Goal: Communication & Community: Answer question/provide support

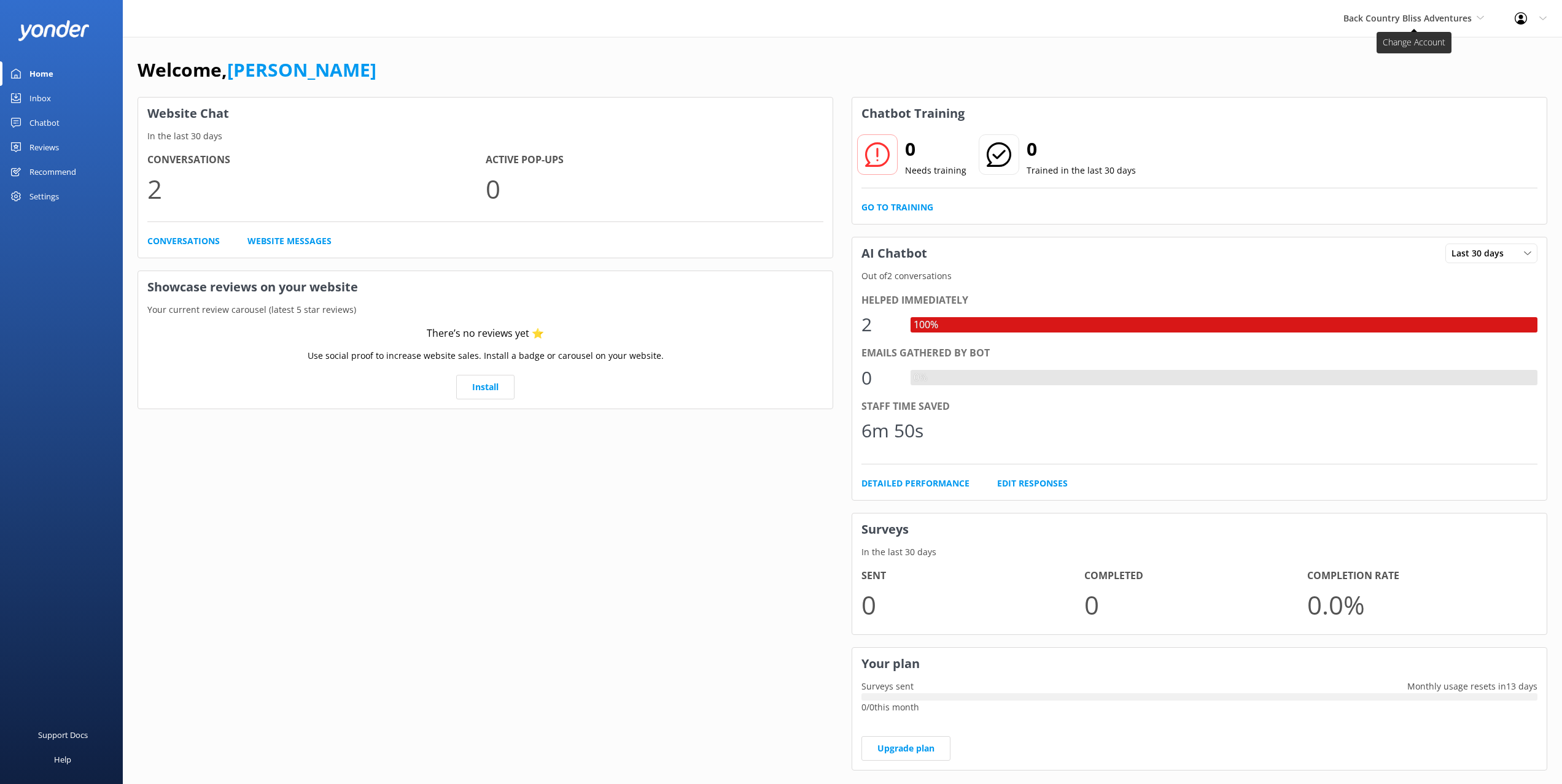
click at [1387, 13] on span "Back Country Bliss Adventures" at bounding box center [1407, 18] width 128 height 11
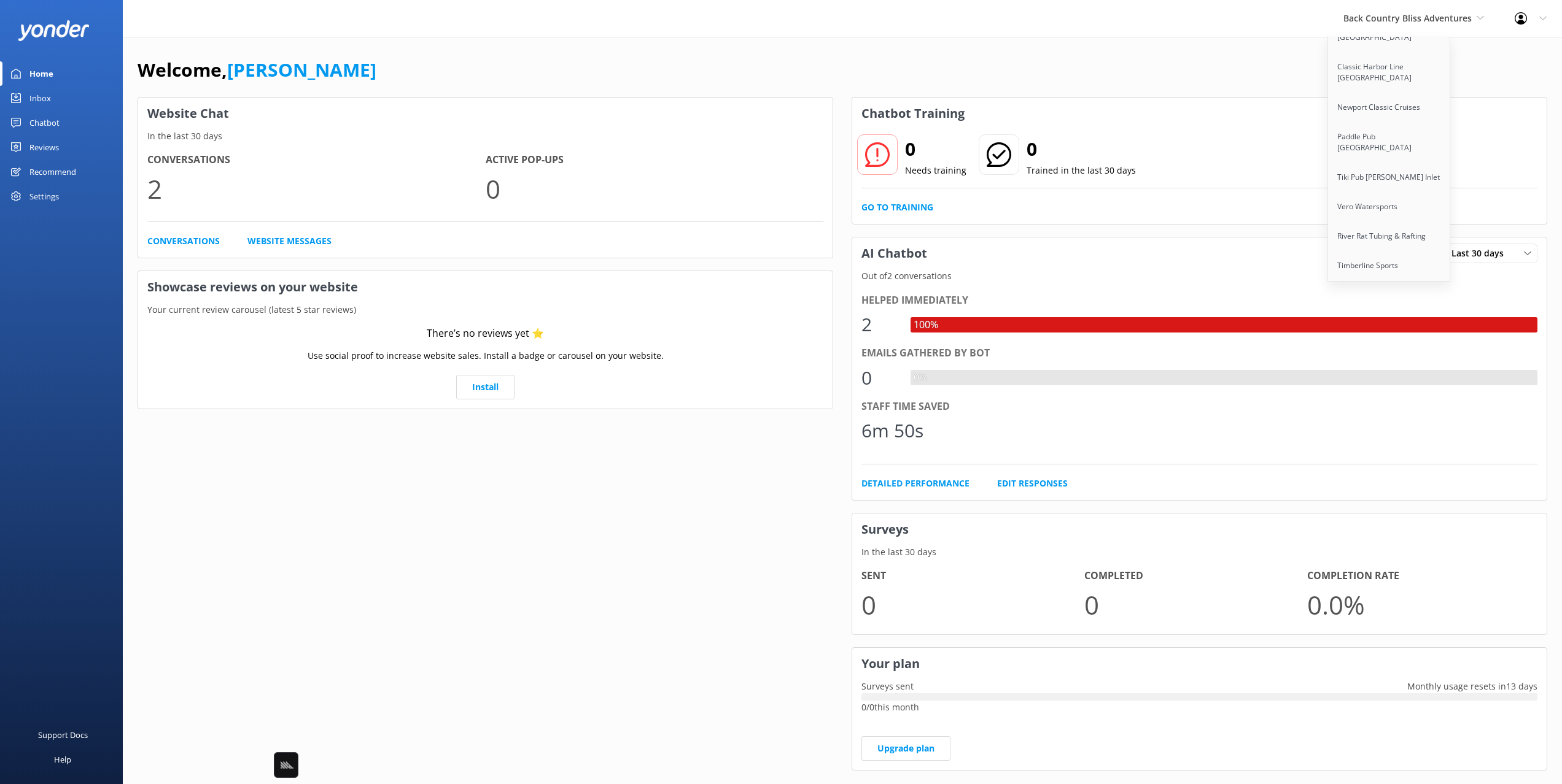
click at [1373, 310] on link "Apex Air Tours" at bounding box center [1389, 325] width 123 height 30
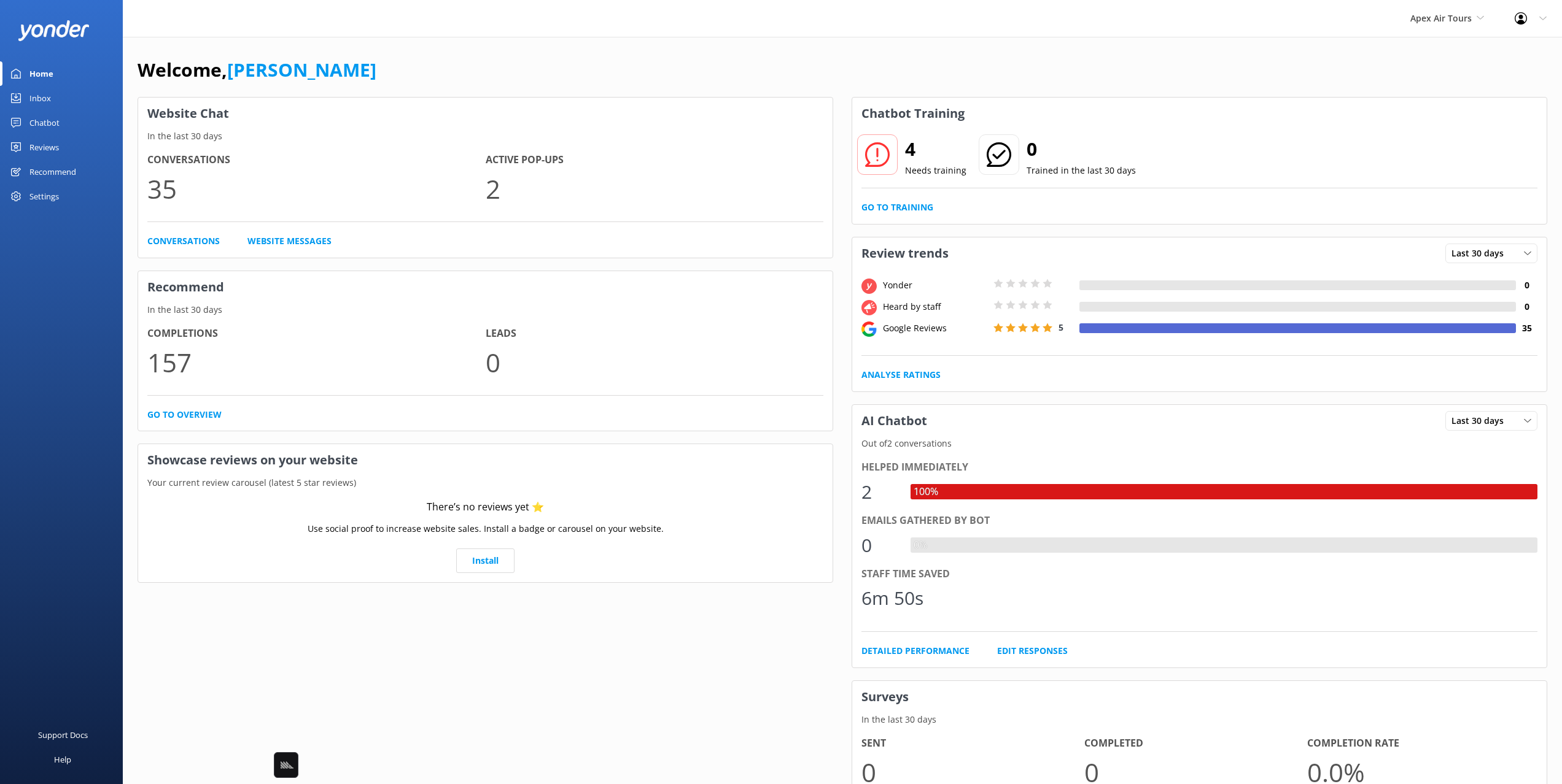
click at [44, 148] on div "Reviews" at bounding box center [44, 147] width 30 height 24
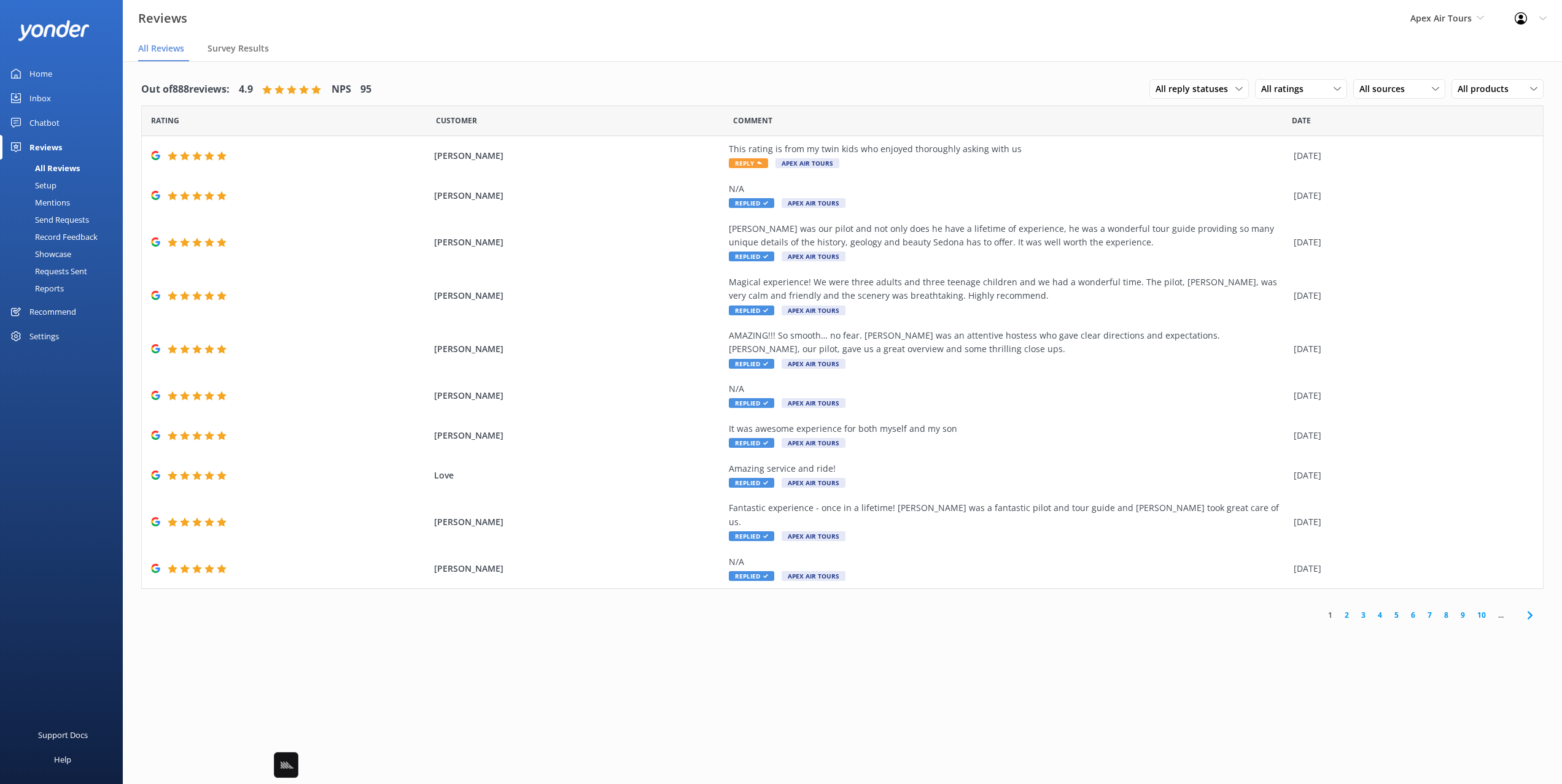
click at [247, 73] on div "Out of 888 reviews: 4.9 NPS 95" at bounding box center [257, 89] width 230 height 32
click at [48, 184] on div "Setup" at bounding box center [32, 185] width 49 height 18
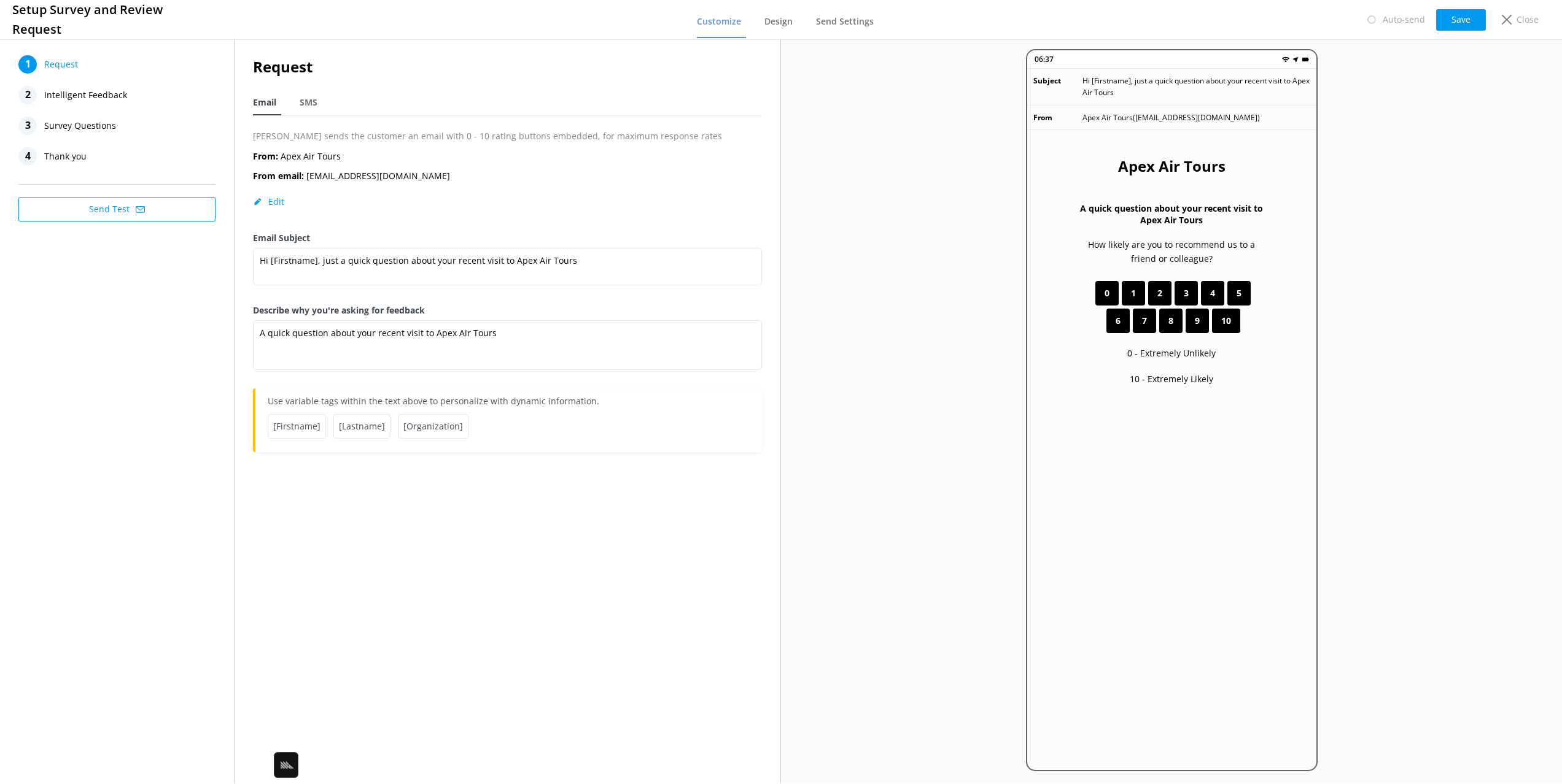
drag, startPoint x: 1268, startPoint y: 12, endPoint x: 1307, endPoint y: 3, distance: 40.0
click at [1269, 11] on div "Setup Survey and Review Request Customize Design Send Settings Auto-send Save C…" at bounding box center [781, 20] width 1562 height 40
click at [756, 18] on nav "Customize Design Send Settings" at bounding box center [788, 20] width 182 height 37
click at [782, 20] on span "Design" at bounding box center [778, 22] width 28 height 12
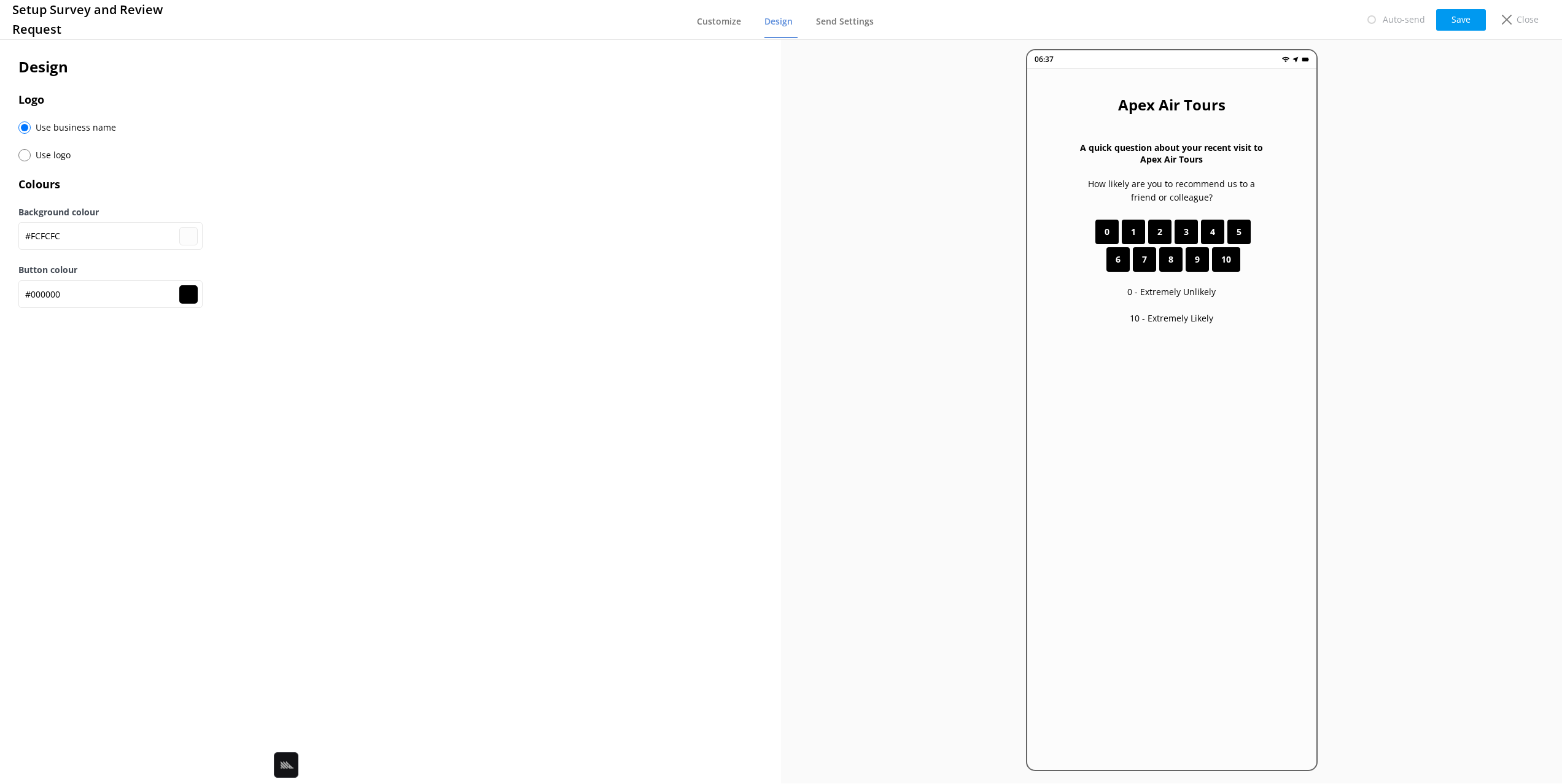
click at [33, 155] on span "Use logo" at bounding box center [51, 155] width 40 height 13
click at [22, 156] on input "radio" at bounding box center [24, 155] width 12 height 12
radio input "true"
radio input "false"
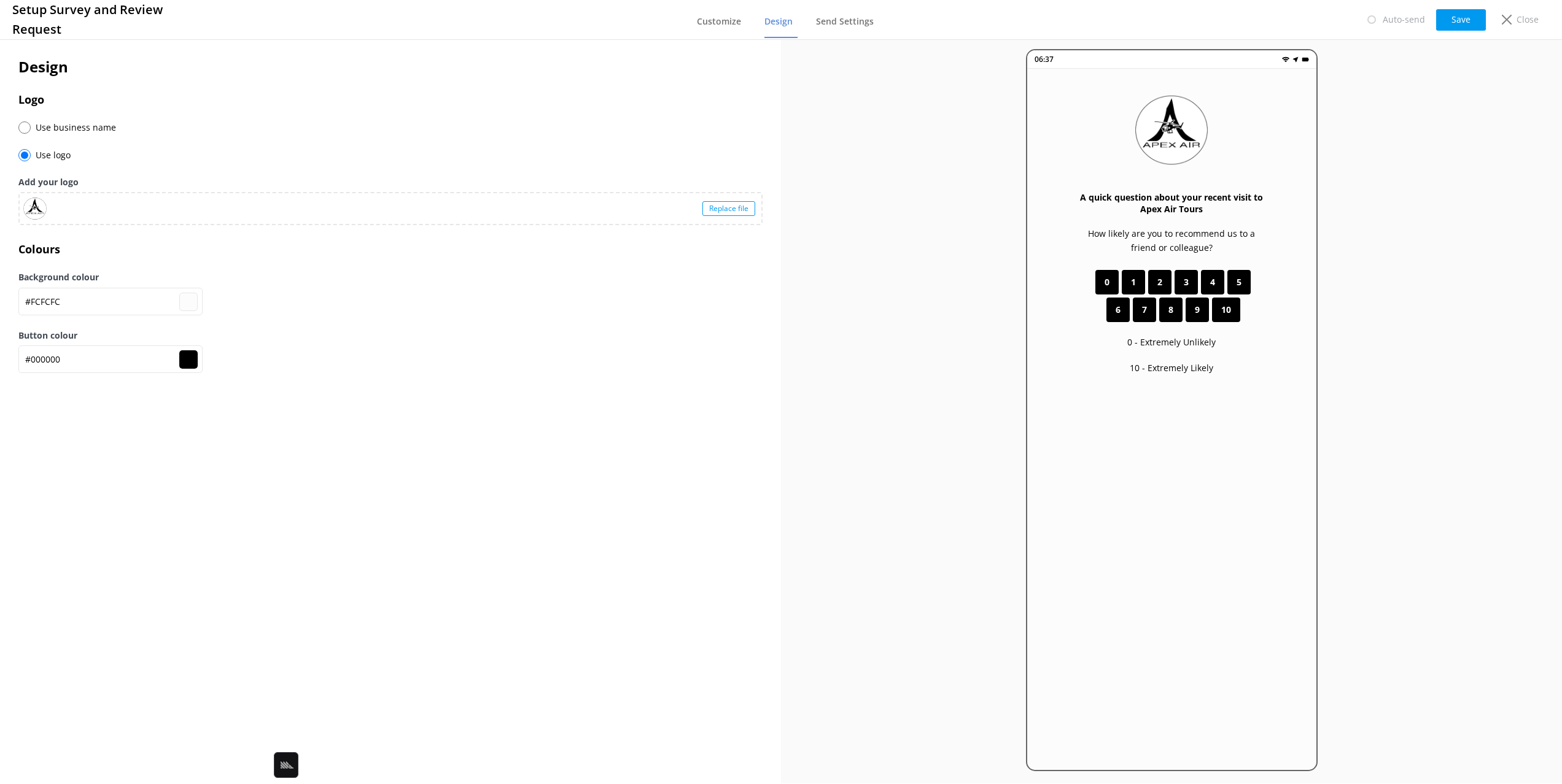
drag, startPoint x: 674, startPoint y: 393, endPoint x: 702, endPoint y: 376, distance: 32.8
click at [679, 390] on div "Design Logo Use business name Use logo Add your logo Replace file Colours Backg…" at bounding box center [390, 221] width 781 height 368
drag, startPoint x: 1460, startPoint y: 17, endPoint x: 1441, endPoint y: 146, distance: 130.4
click at [1460, 17] on button "Save" at bounding box center [1461, 20] width 50 height 22
type input "#fcfcfc"
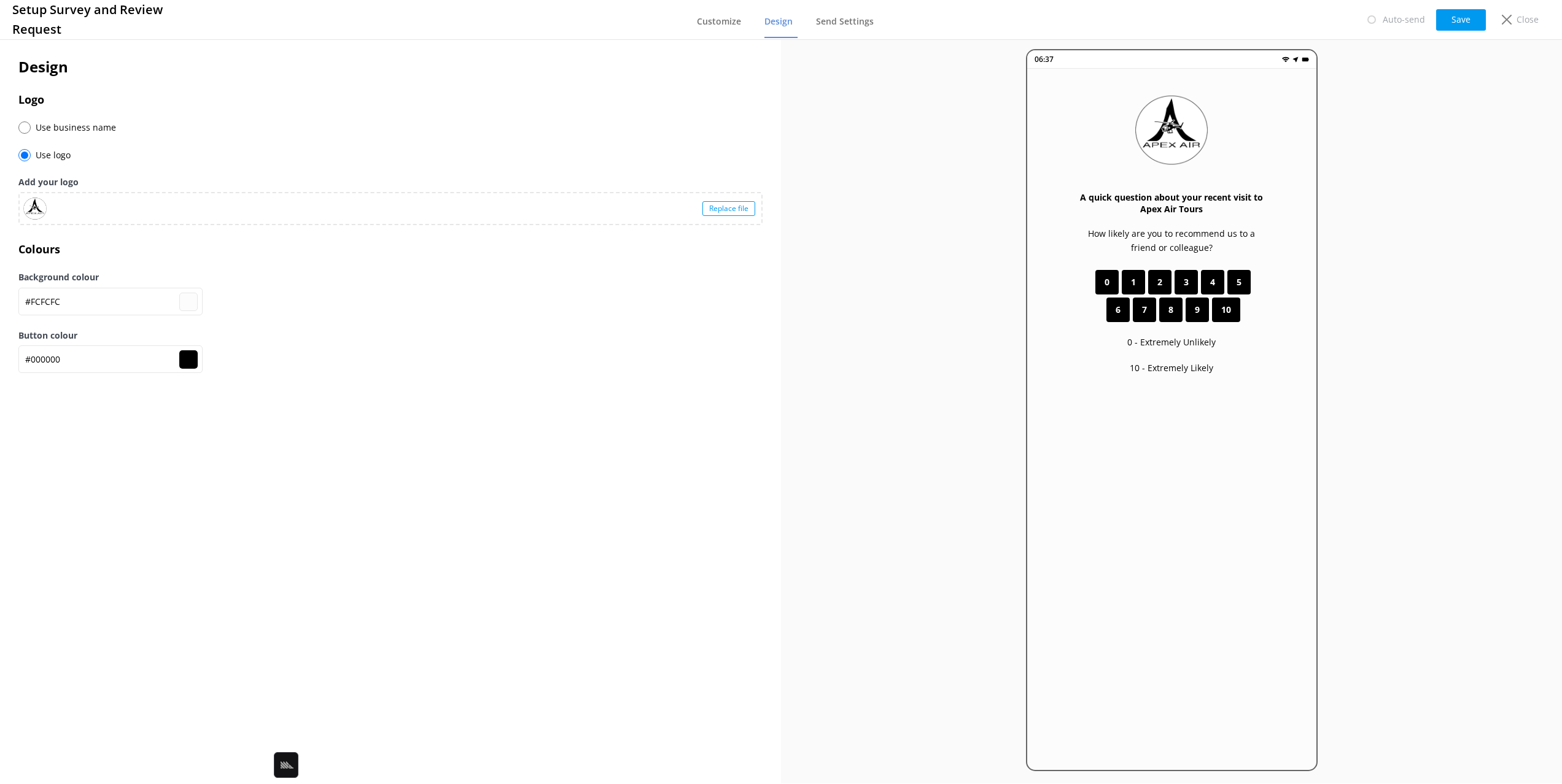
click at [1458, 110] on div "06:37 A quick question about your recent visit to Apex Air Tours How likely are…" at bounding box center [1171, 410] width 781 height 747
click at [1517, 23] on p "Close" at bounding box center [1527, 20] width 22 height 13
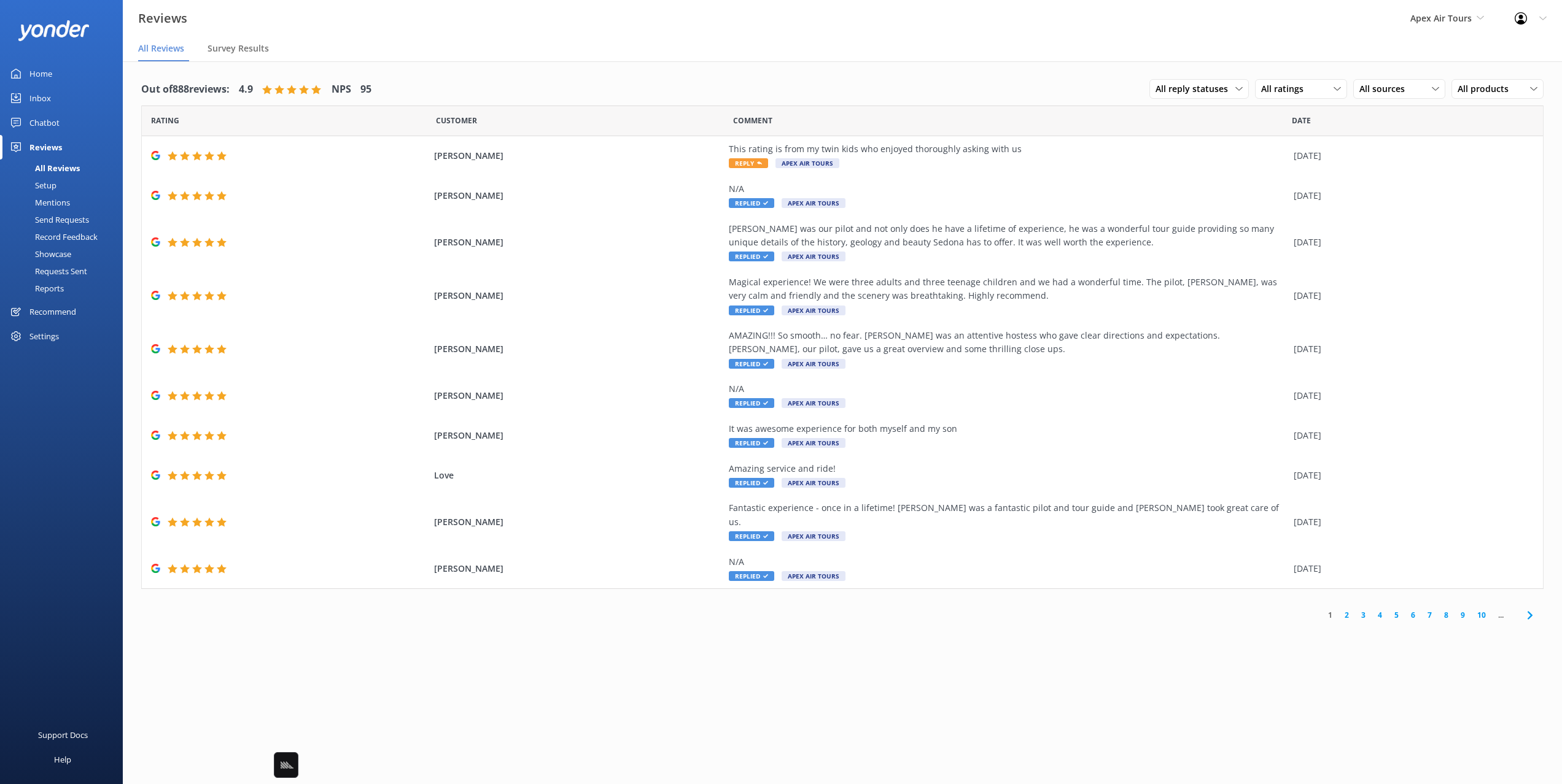
click at [472, 71] on div "Out of 888 reviews: 4.9 NPS 95 All reply statuses All reply statuses Needs a re…" at bounding box center [842, 351] width 1439 height 580
click at [65, 75] on link "Home" at bounding box center [61, 73] width 123 height 24
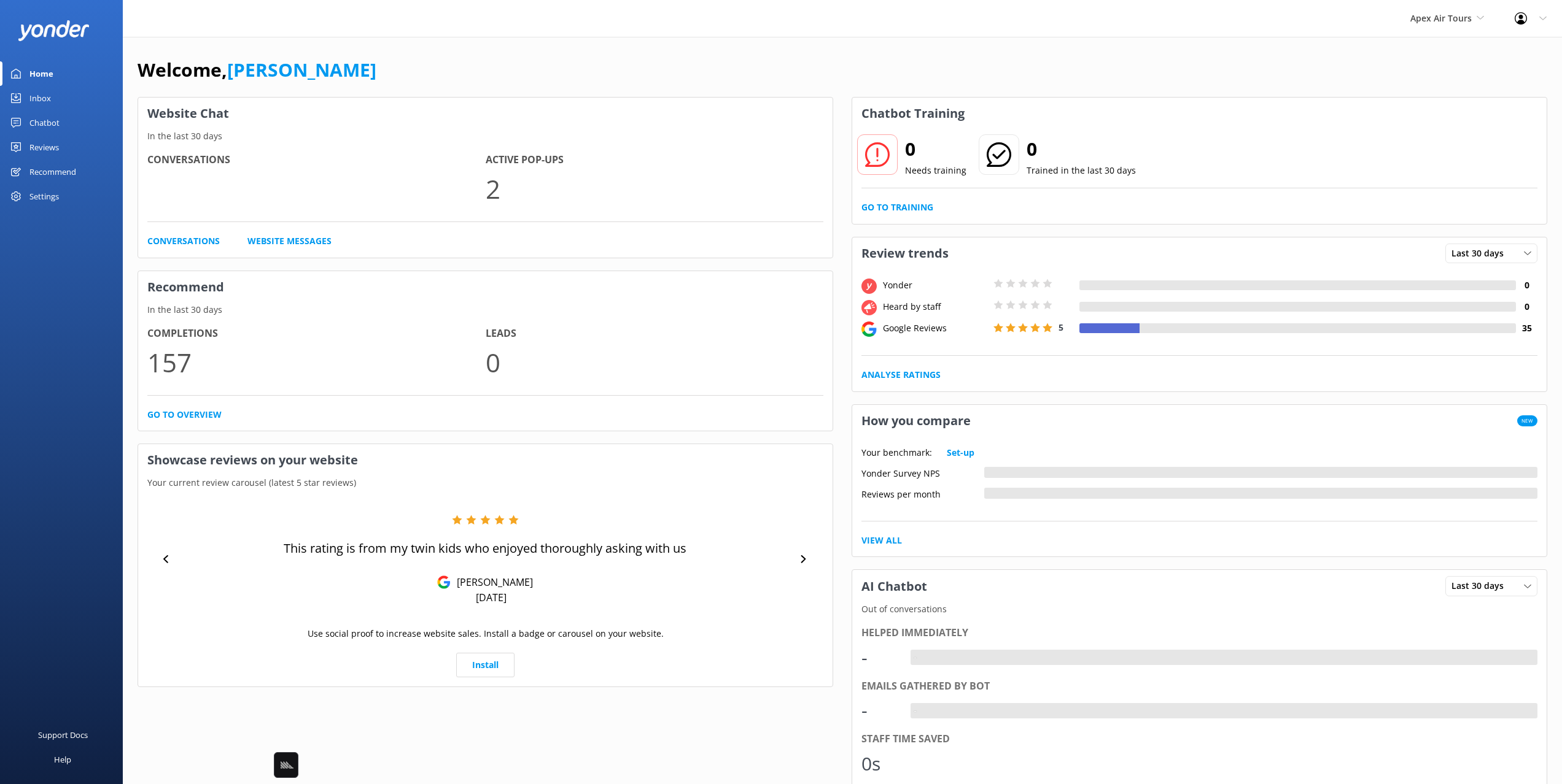
drag, startPoint x: 605, startPoint y: 51, endPoint x: 823, endPoint y: 55, distance: 218.0
click at [607, 51] on div "Welcome, Mikayla Website Chat In the last 30 days Conversations Active Pop-ups …" at bounding box center [842, 521] width 1439 height 968
drag, startPoint x: 1073, startPoint y: 52, endPoint x: 1076, endPoint y: 59, distance: 7.6
click at [1073, 52] on div "Welcome, Mikayla Website Chat In the last 30 days Conversations Active Pop-ups …" at bounding box center [842, 521] width 1439 height 968
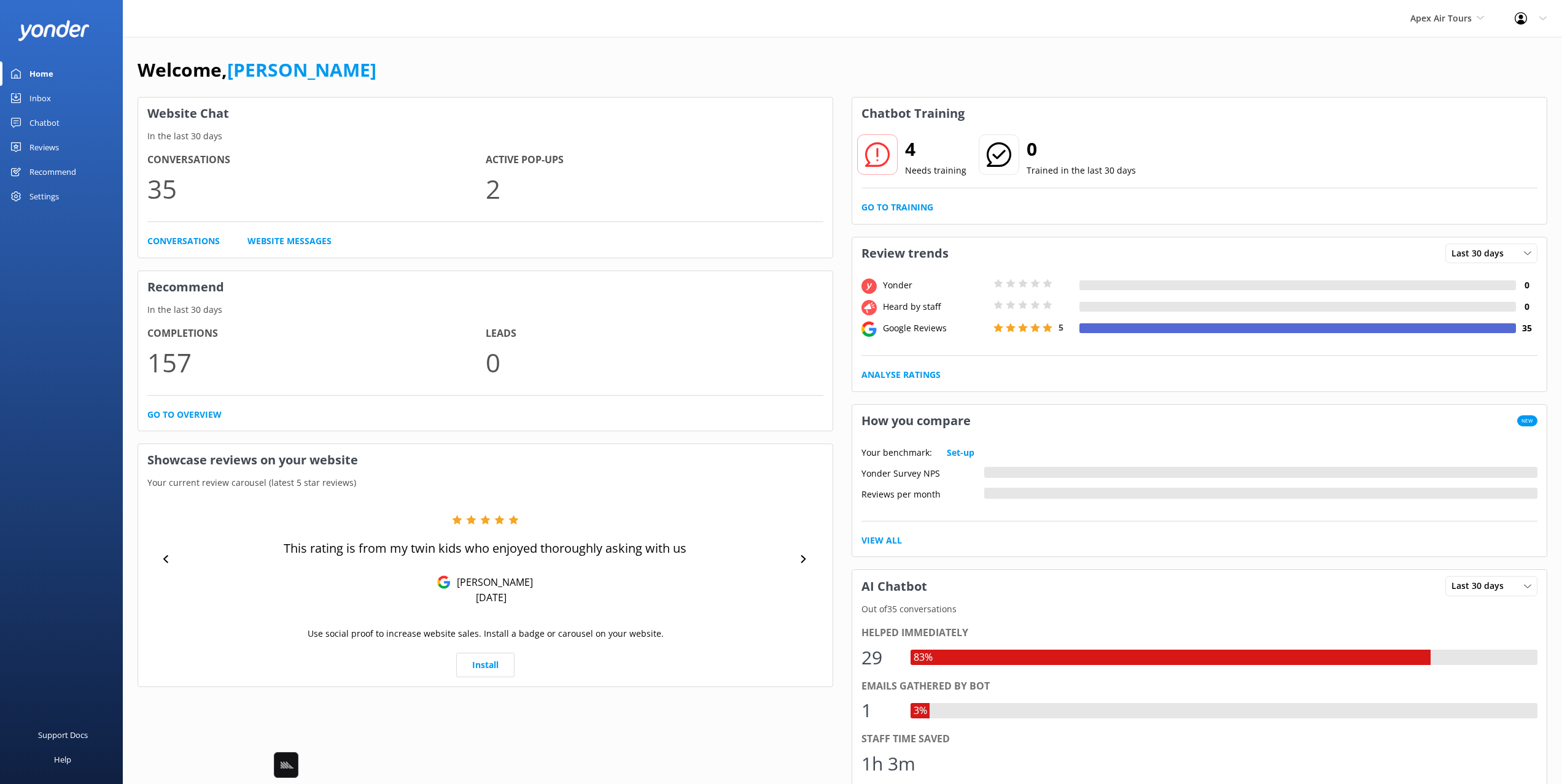
click at [360, 36] on div "Apex Air Tours Black Cat Cruises Banff Airporter International Antarctic Centre…" at bounding box center [781, 18] width 1562 height 37
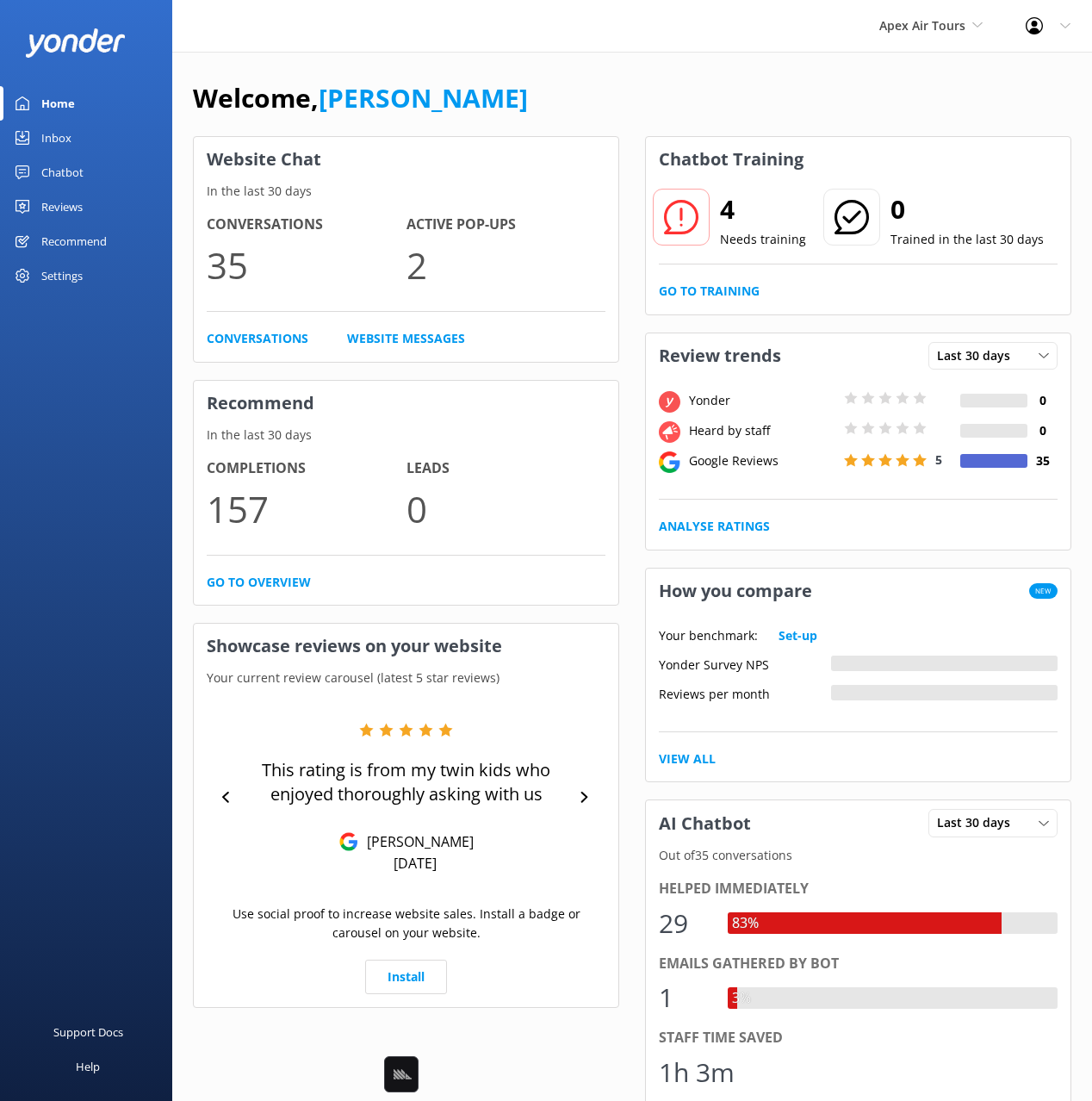
click at [857, 92] on div "Welcome, [PERSON_NAME]" at bounding box center [632, 107] width 878 height 59
click at [918, 34] on span "Apex Air Tours" at bounding box center [930, 26] width 103 height 19
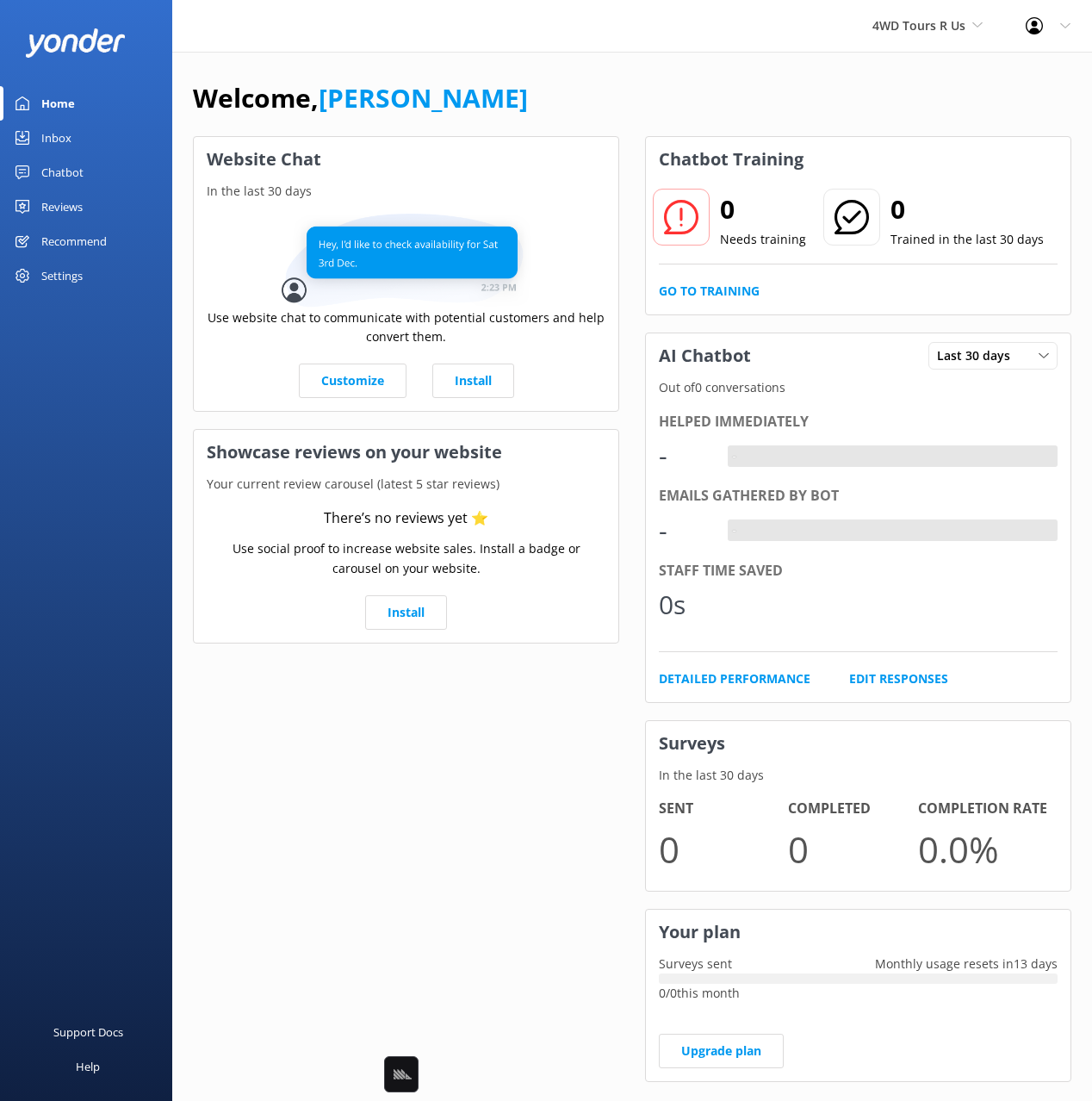
click at [91, 172] on link "Chatbot" at bounding box center [86, 172] width 172 height 34
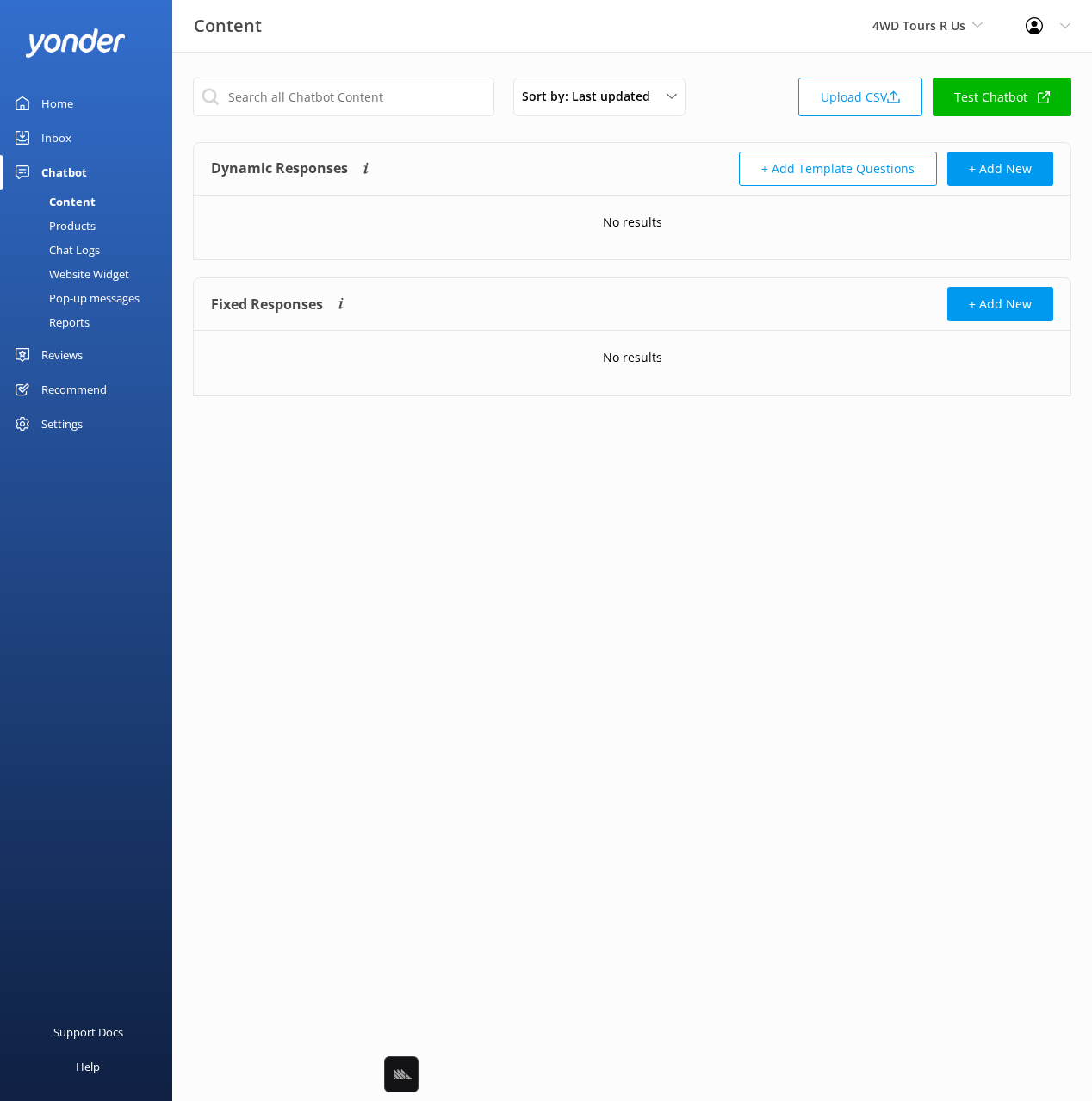
drag, startPoint x: 515, startPoint y: 137, endPoint x: 774, endPoint y: 111, distance: 260.3
click at [518, 137] on div "Sort by: Last updated Title Last updated Upload CSV Test Chatbot Dynamic Respon…" at bounding box center [632, 250] width 920 height 396
click at [728, 99] on div "Sort by: Last updated Title Last updated Upload CSV Test Chatbot" at bounding box center [632, 102] width 878 height 49
drag, startPoint x: 834, startPoint y: 89, endPoint x: 922, endPoint y: 105, distance: 89.4
click at [925, 105] on div "Sort by: Last updated Title Last updated Upload CSV Test Chatbot Dynamic Respon…" at bounding box center [632, 250] width 920 height 396
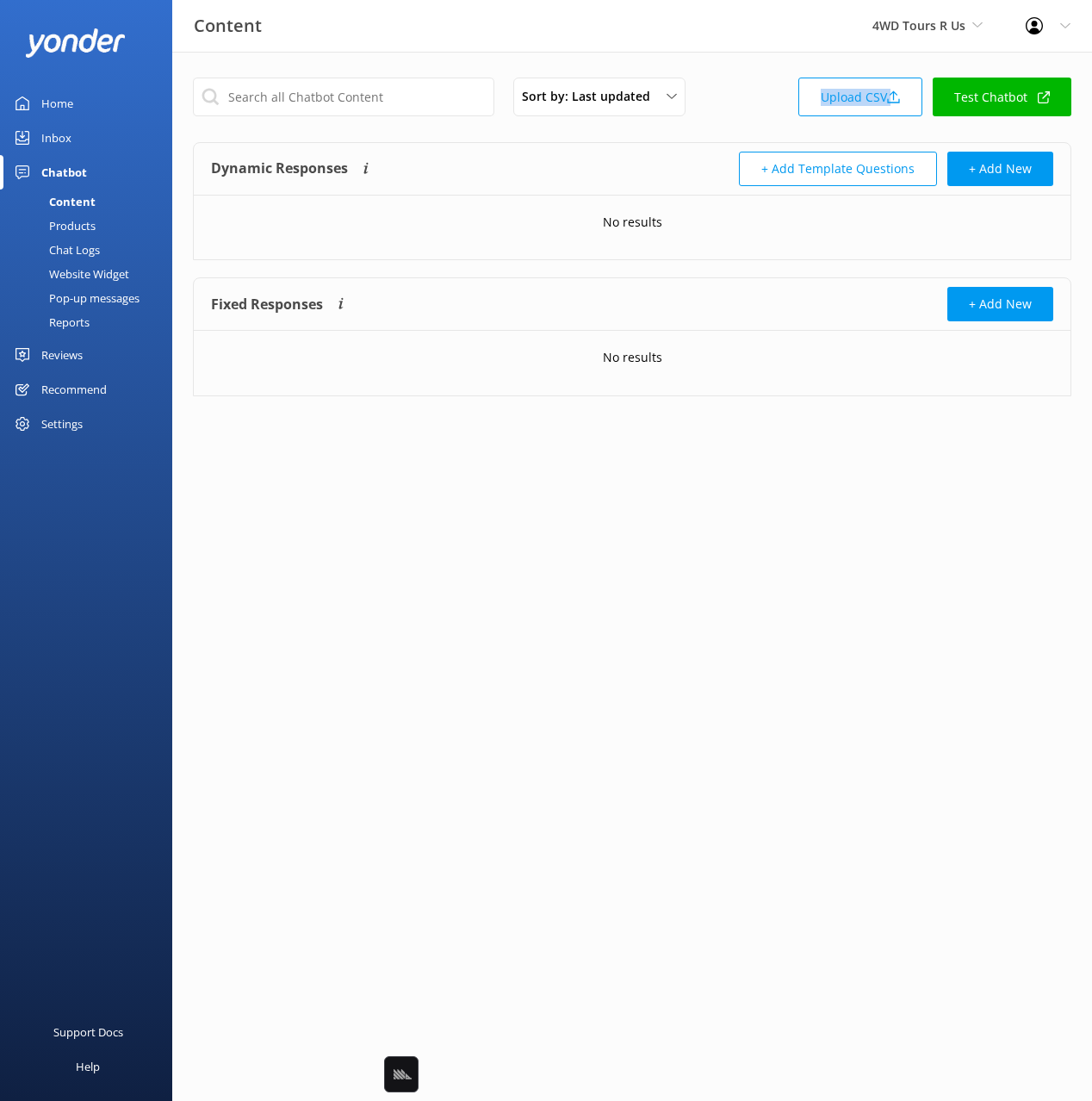
click at [764, 92] on div "Sort by: Last updated Title Last updated Upload CSV Test Chatbot" at bounding box center [632, 102] width 878 height 49
click at [851, 95] on link "Upload CSV" at bounding box center [860, 96] width 124 height 39
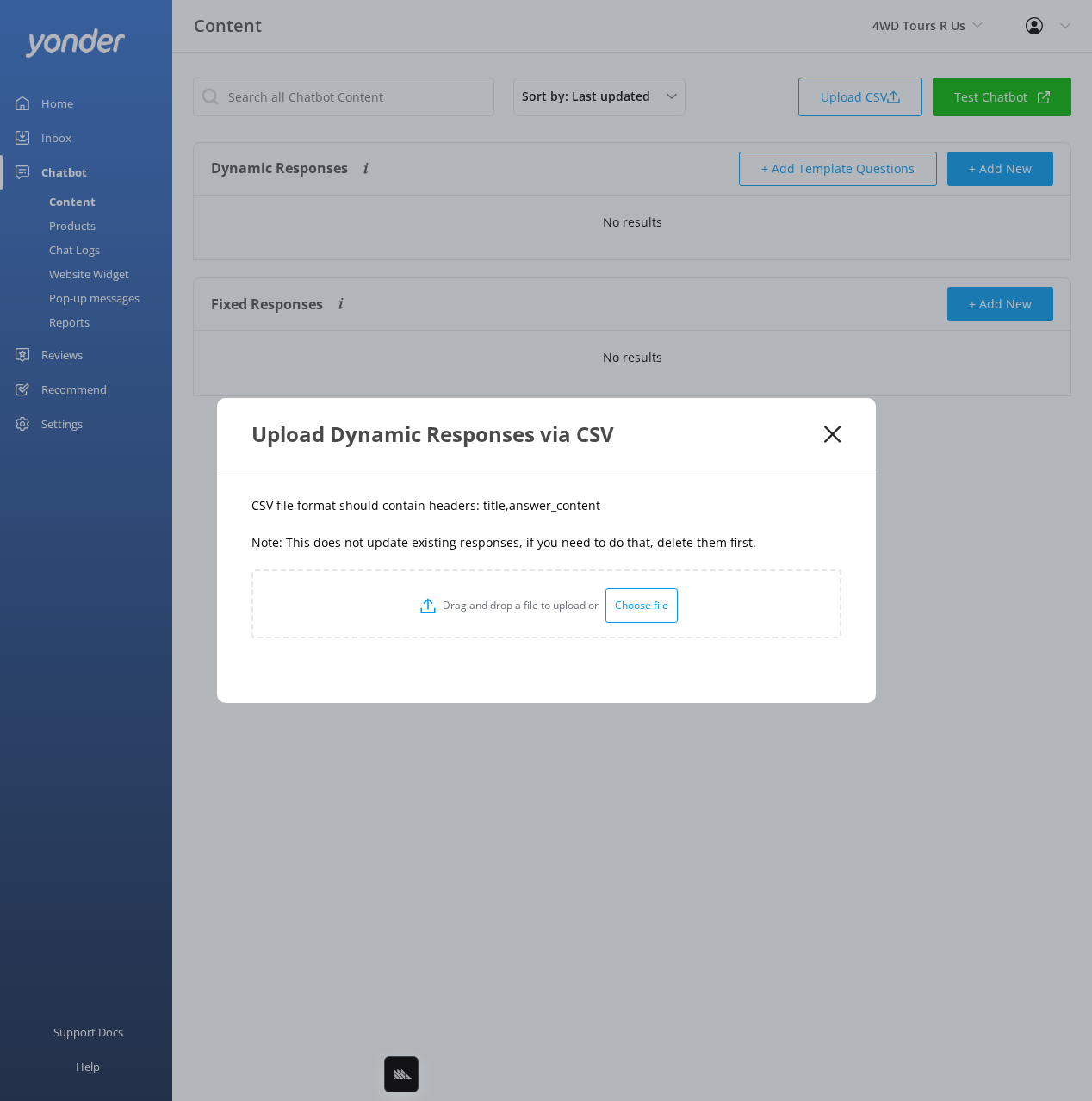
drag, startPoint x: 773, startPoint y: 460, endPoint x: 773, endPoint y: 449, distance: 11.0
click at [773, 460] on div "Upload Dynamic Responses via CSV" at bounding box center [546, 434] width 659 height 72
drag, startPoint x: 523, startPoint y: 507, endPoint x: 513, endPoint y: 507, distance: 10.0
click at [523, 507] on p "CSV file format should contain headers: title,answer_content" at bounding box center [546, 506] width 590 height 19
click at [482, 500] on p "CSV file format should contain headers: title,answer_content" at bounding box center [546, 506] width 590 height 19
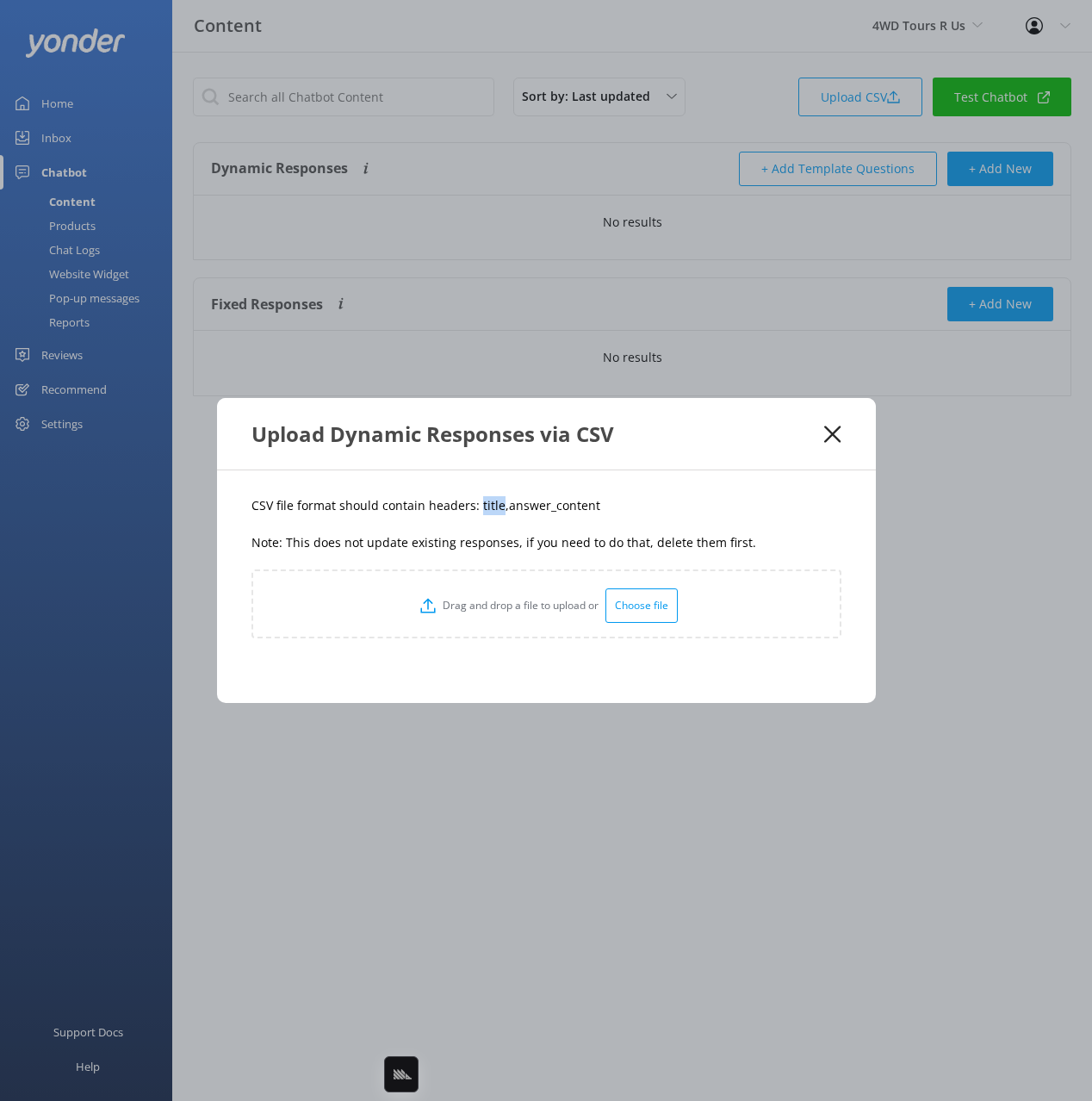
click at [482, 500] on p "CSV file format should contain headers: title,answer_content" at bounding box center [546, 506] width 590 height 19
copy p "title"
click at [427, 513] on p "CSV file format should contain headers: title,answer_content" at bounding box center [546, 506] width 590 height 19
click at [489, 504] on p "CSV file format should contain headers: title,answer_content" at bounding box center [546, 506] width 590 height 19
click at [489, 505] on p "CSV file format should contain headers: title,answer_content" at bounding box center [546, 506] width 590 height 19
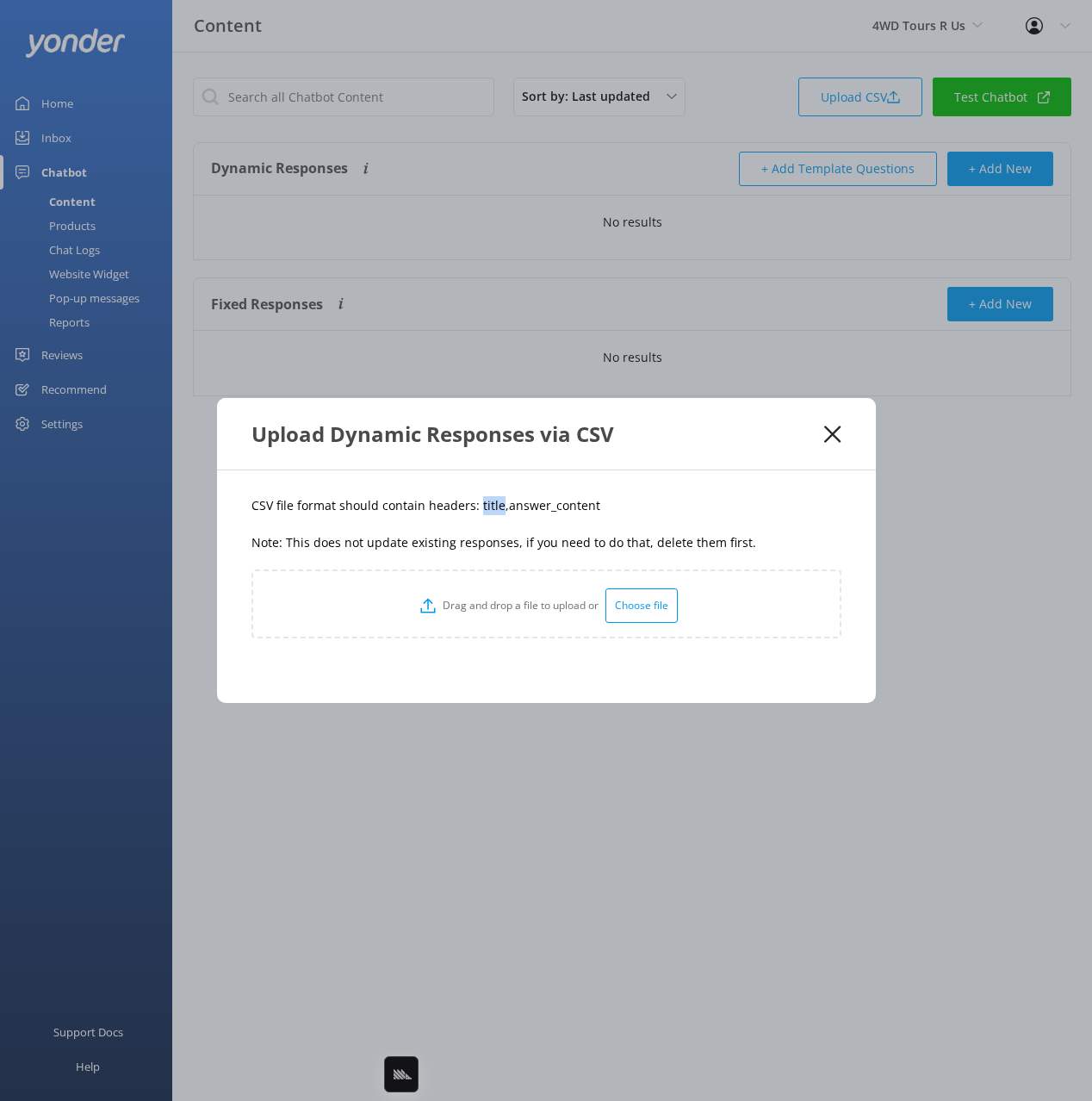
copy p "title"
drag, startPoint x: 604, startPoint y: 510, endPoint x: 511, endPoint y: 517, distance: 93.3
click at [501, 516] on p "CSV file format should contain headers: title,answer_content" at bounding box center [546, 506] width 590 height 19
copy p "answer_content"
drag, startPoint x: 761, startPoint y: 528, endPoint x: 751, endPoint y: 525, distance: 10.4
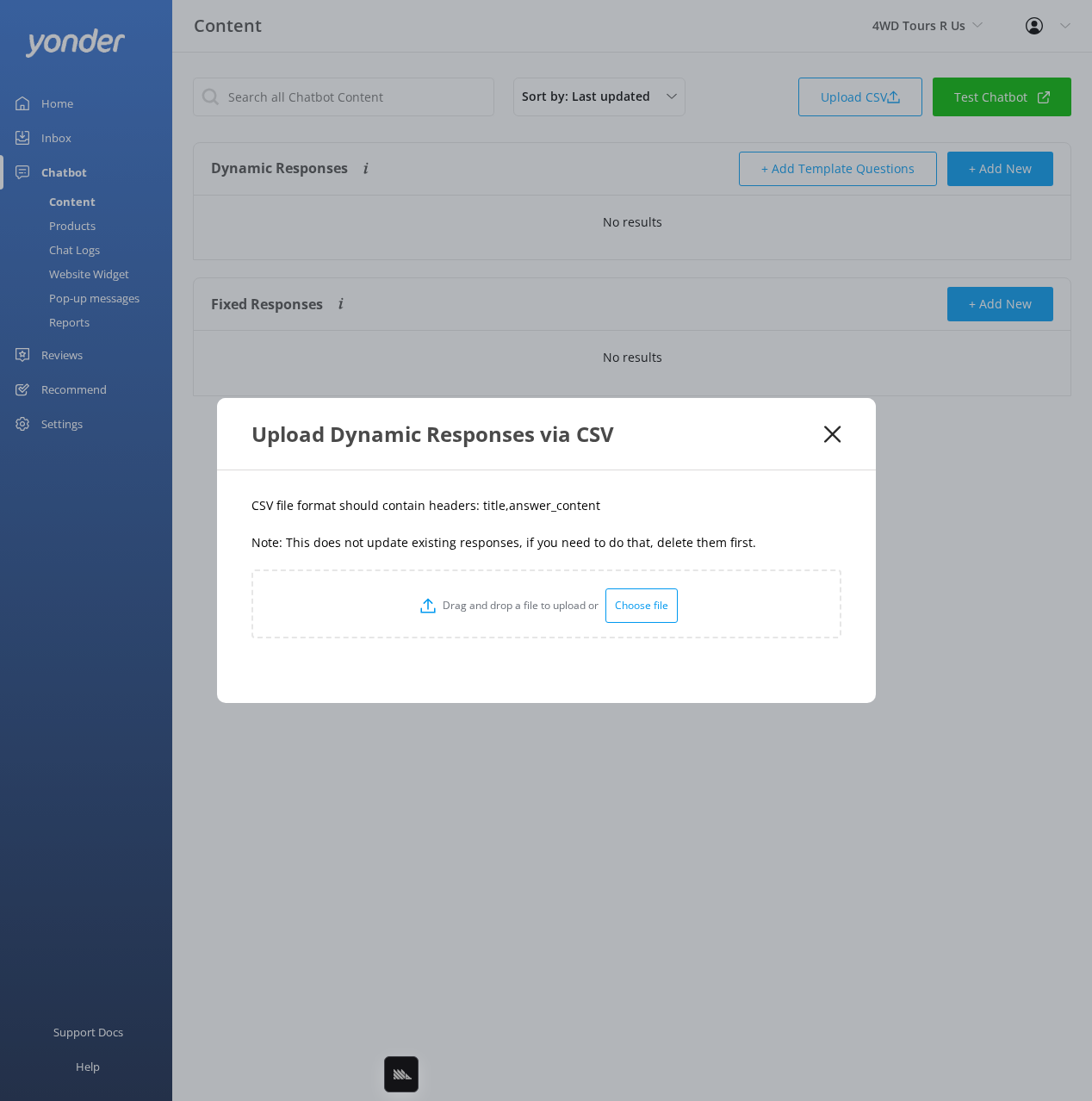
click at [760, 528] on div "CSV file format should contain headers: title,answer_content Note: This does no…" at bounding box center [546, 586] width 659 height 233
drag, startPoint x: 556, startPoint y: 506, endPoint x: 508, endPoint y: 499, distance: 48.5
click at [542, 504] on p "CSV file format should contain headers: title,answer_content" at bounding box center [546, 506] width 590 height 19
drag, startPoint x: 548, startPoint y: 506, endPoint x: 647, endPoint y: 506, distance: 99.0
click at [647, 506] on p "CSV file format should contain headers: title,answer_content" at bounding box center [546, 506] width 590 height 19
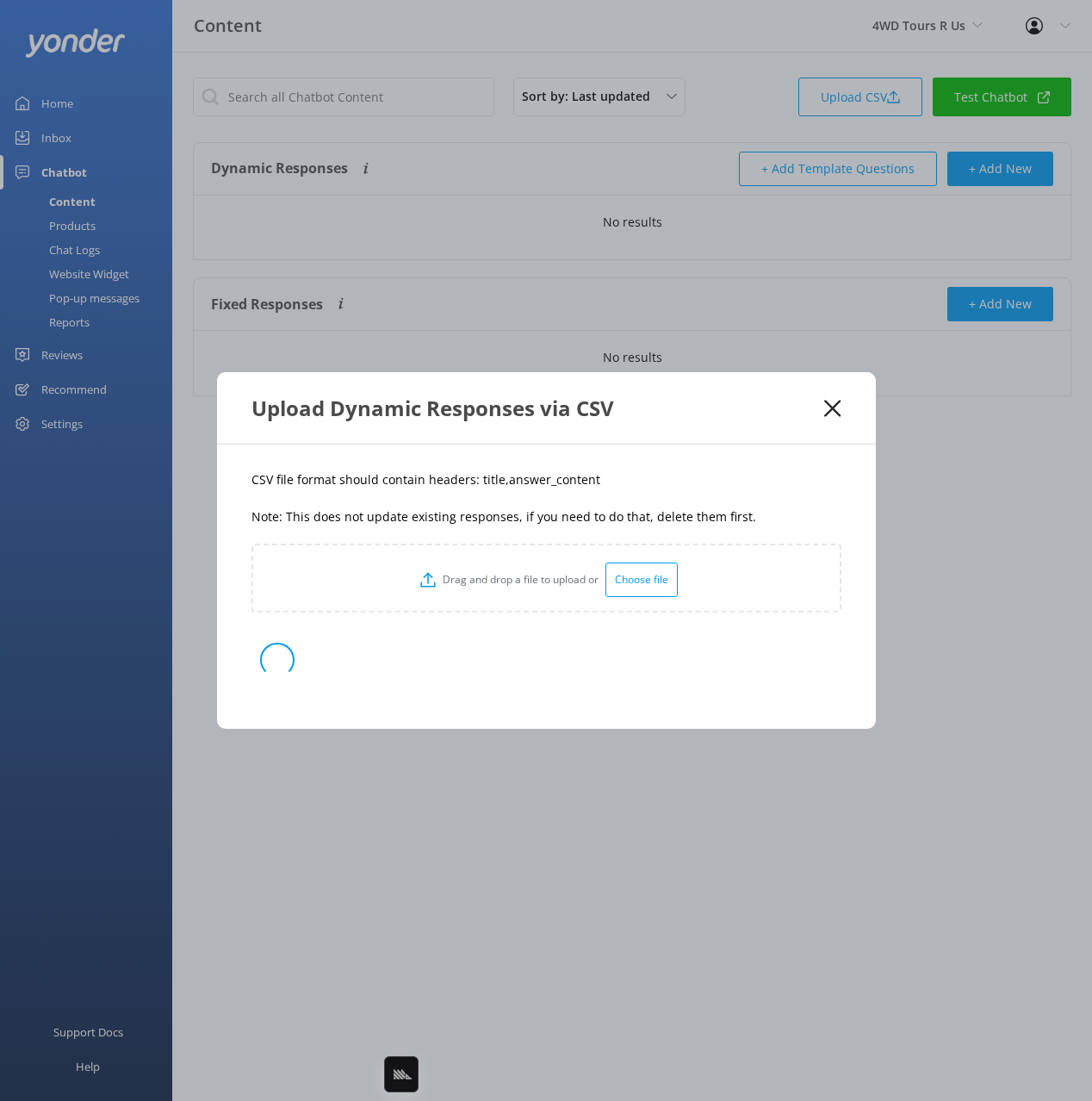
click at [667, 500] on div "CSV file format should contain headers: title,answer_content Note: This does no…" at bounding box center [546, 586] width 659 height 285
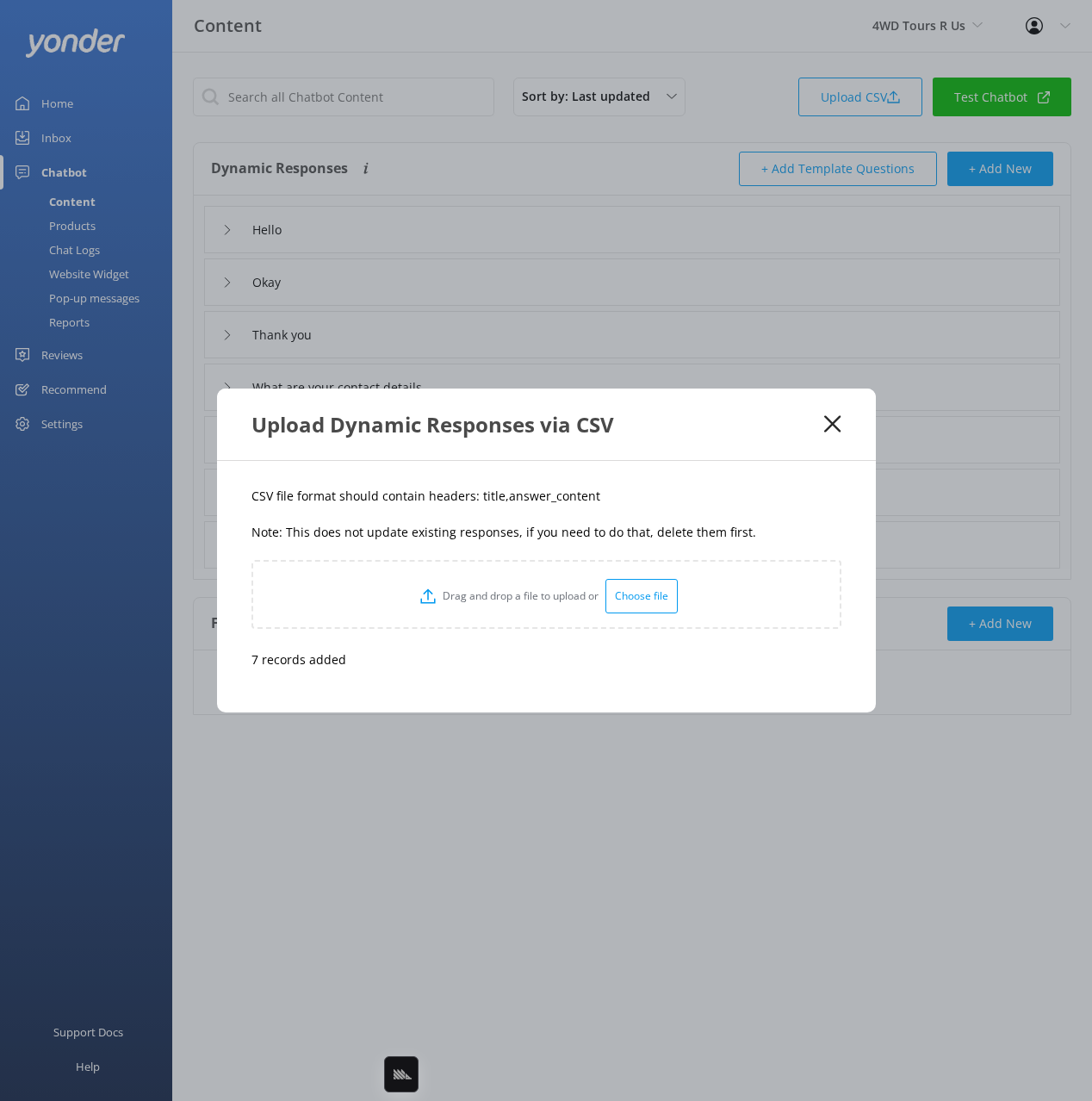
drag, startPoint x: 708, startPoint y: 472, endPoint x: 772, endPoint y: 456, distance: 66.0
click at [708, 472] on div "CSV file format should contain headers: title,answer_content Note: This does no…" at bounding box center [546, 586] width 659 height 252
click at [832, 427] on icon at bounding box center [832, 424] width 16 height 17
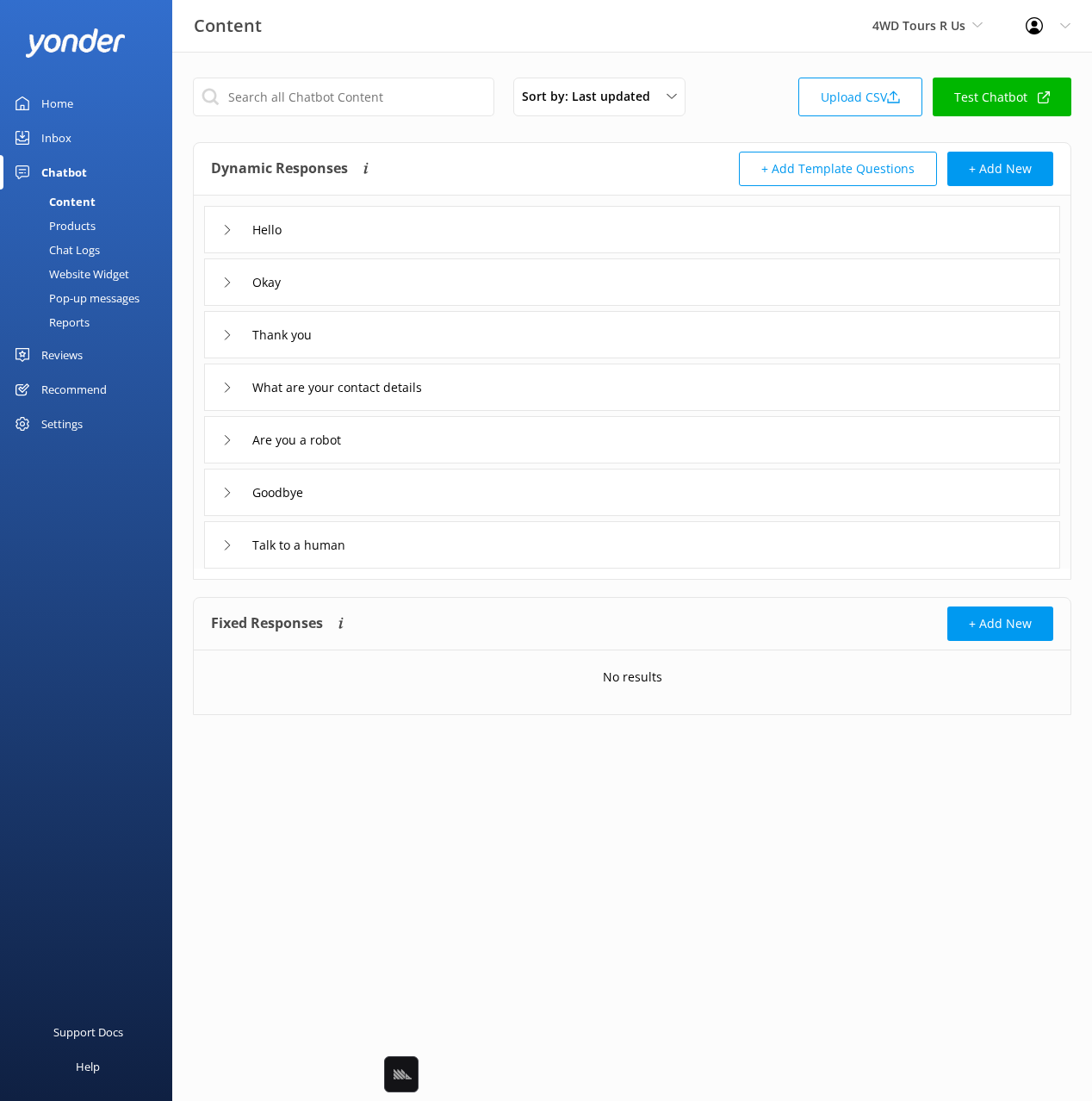
drag, startPoint x: 585, startPoint y: 224, endPoint x: 578, endPoint y: 245, distance: 22.1
click at [585, 224] on div "Hello" at bounding box center [633, 230] width 857 height 47
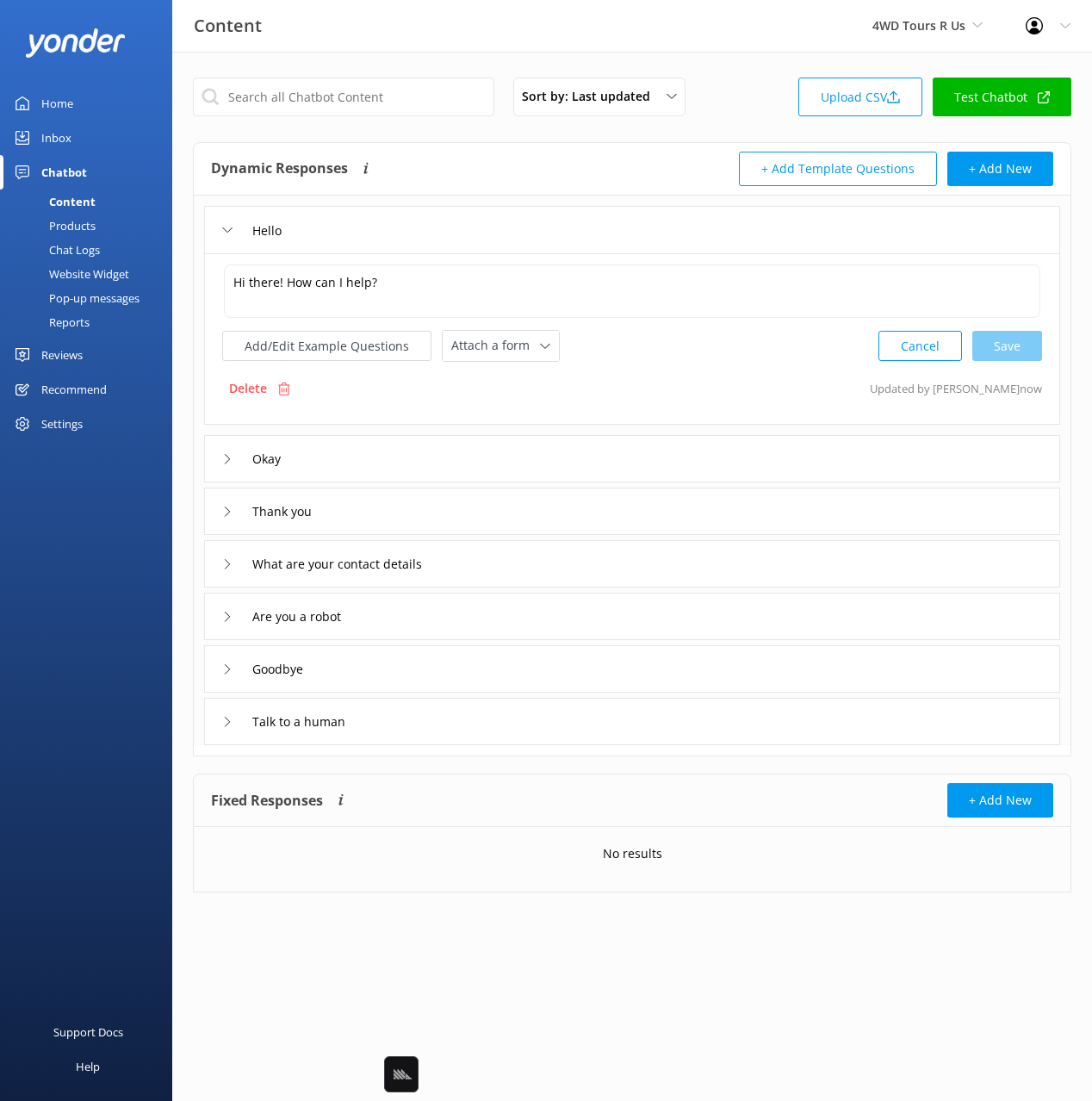
click at [584, 477] on div "Okay" at bounding box center [633, 459] width 857 height 47
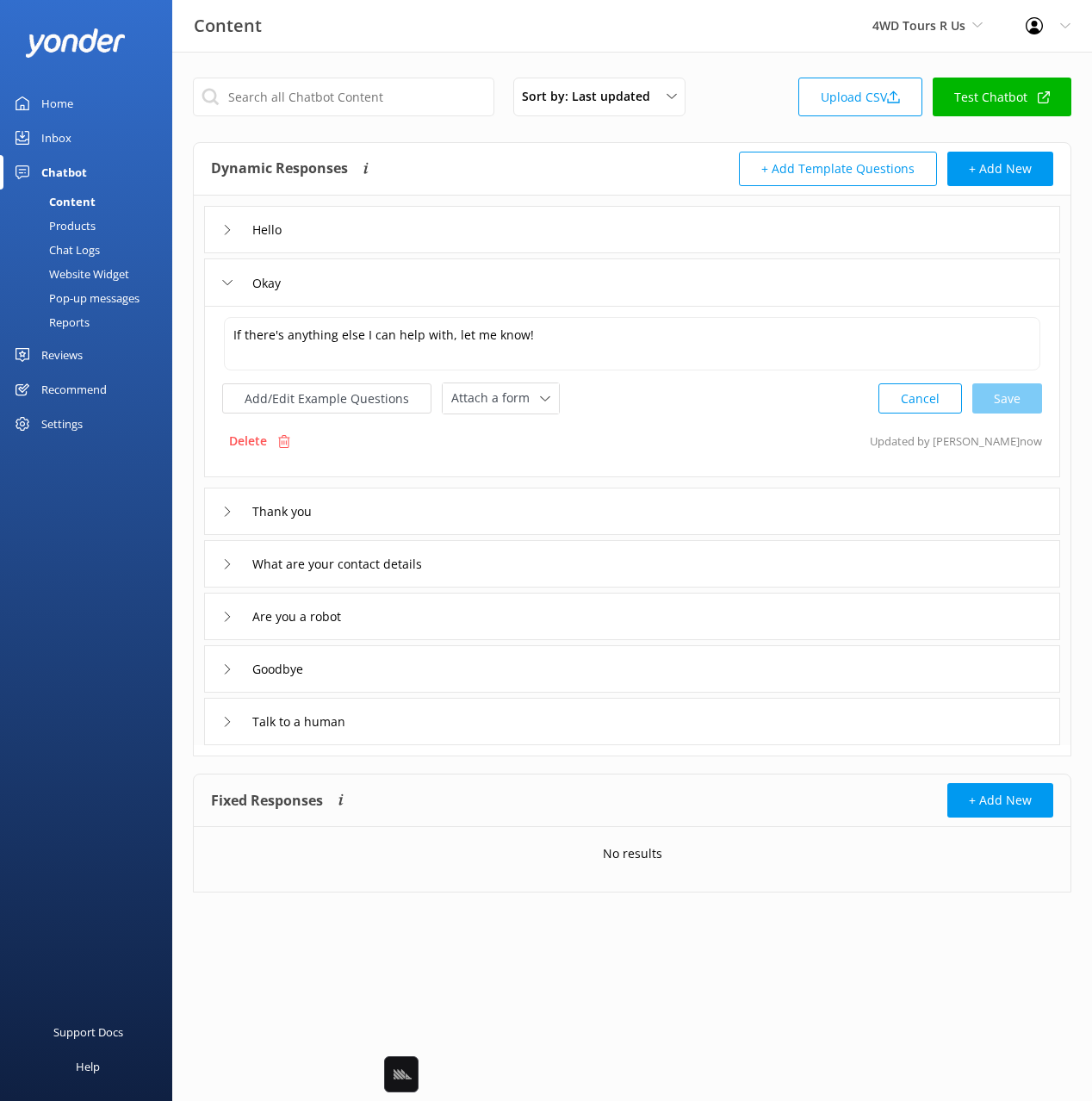
click at [598, 597] on div "Are you a robot" at bounding box center [633, 617] width 857 height 47
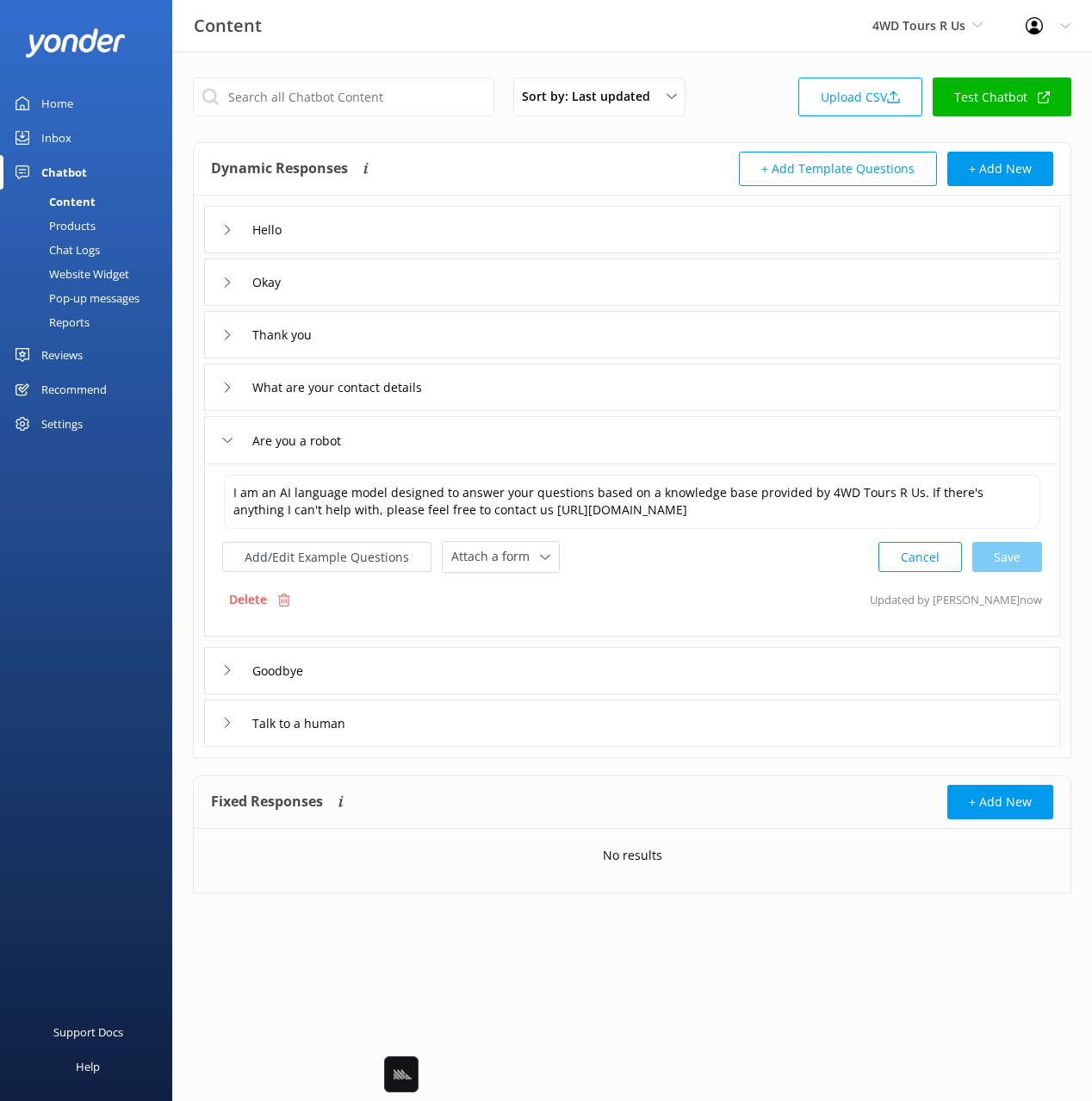
click at [621, 686] on div "Goodbye" at bounding box center [633, 671] width 857 height 47
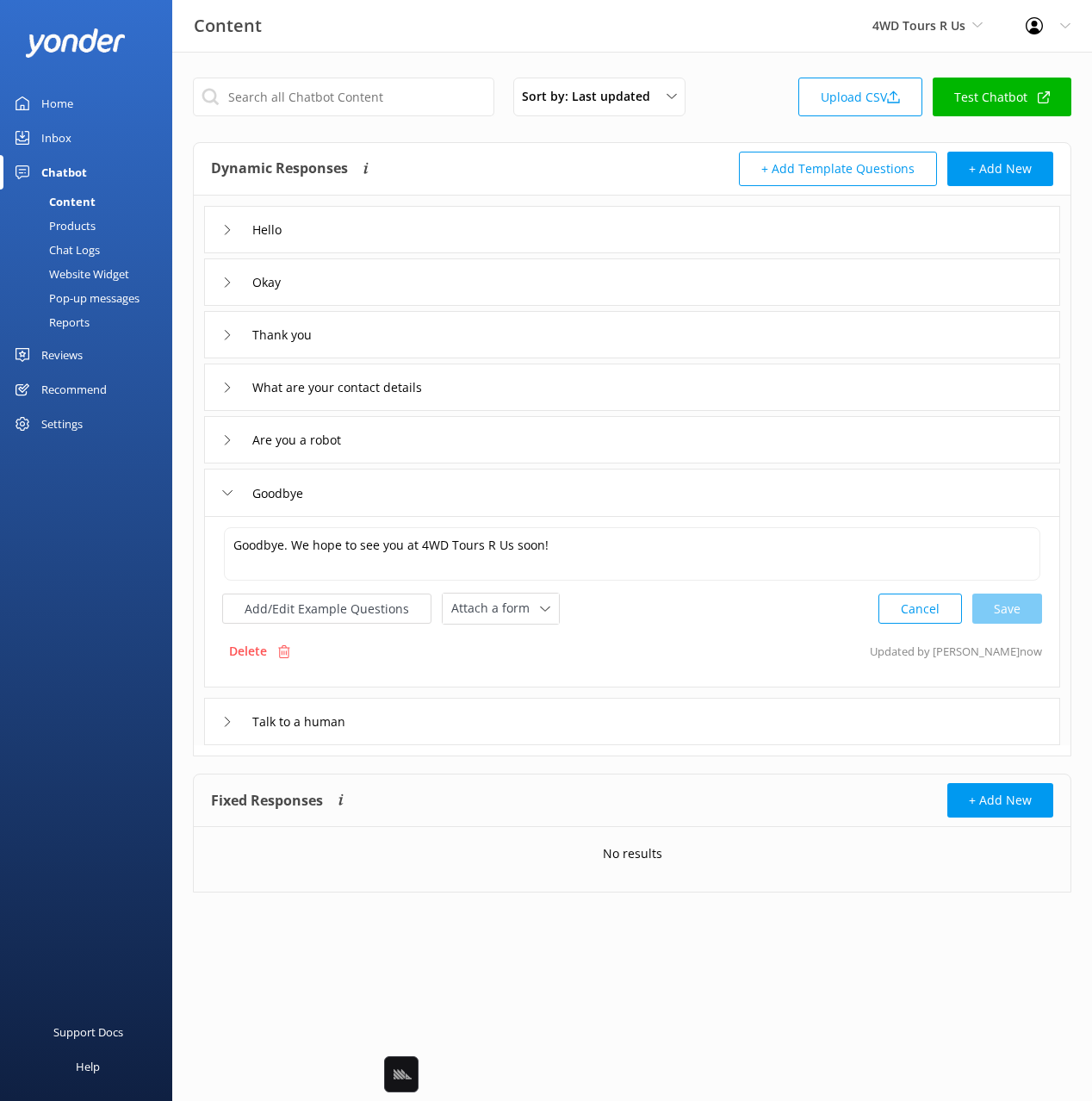
drag, startPoint x: 453, startPoint y: 498, endPoint x: 1049, endPoint y: 447, distance: 598.2
click at [455, 498] on div "Goodbye" at bounding box center [633, 493] width 857 height 47
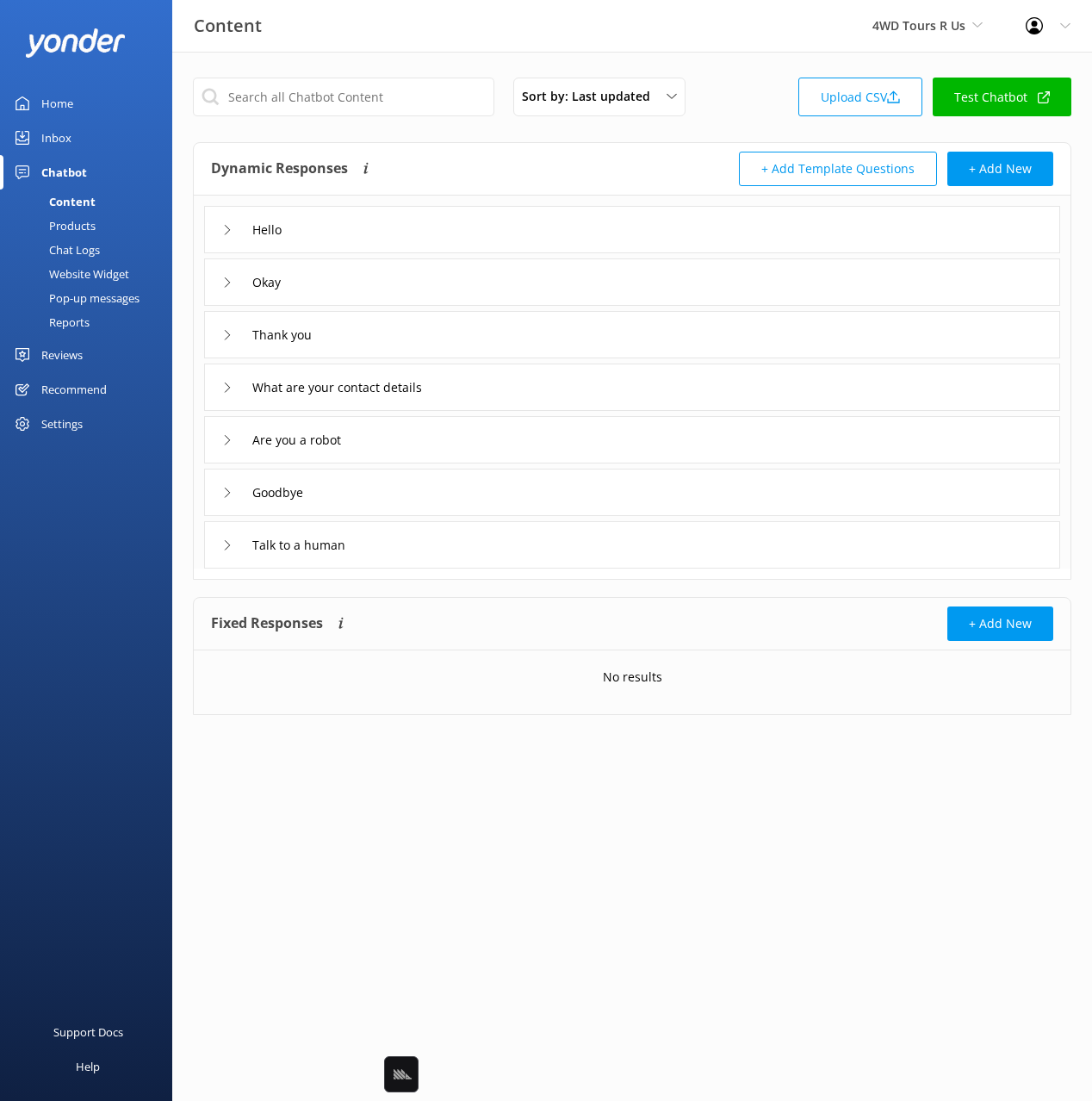
click at [602, 160] on div "Dynamic Responses Dynamic responses rely on the Large Language Model to create …" at bounding box center [422, 168] width 422 height 34
click at [591, 160] on div "Dynamic Responses Dynamic responses rely on the Large Language Model to create …" at bounding box center [422, 168] width 422 height 34
click at [501, 392] on div "What are your contact details" at bounding box center [633, 387] width 857 height 47
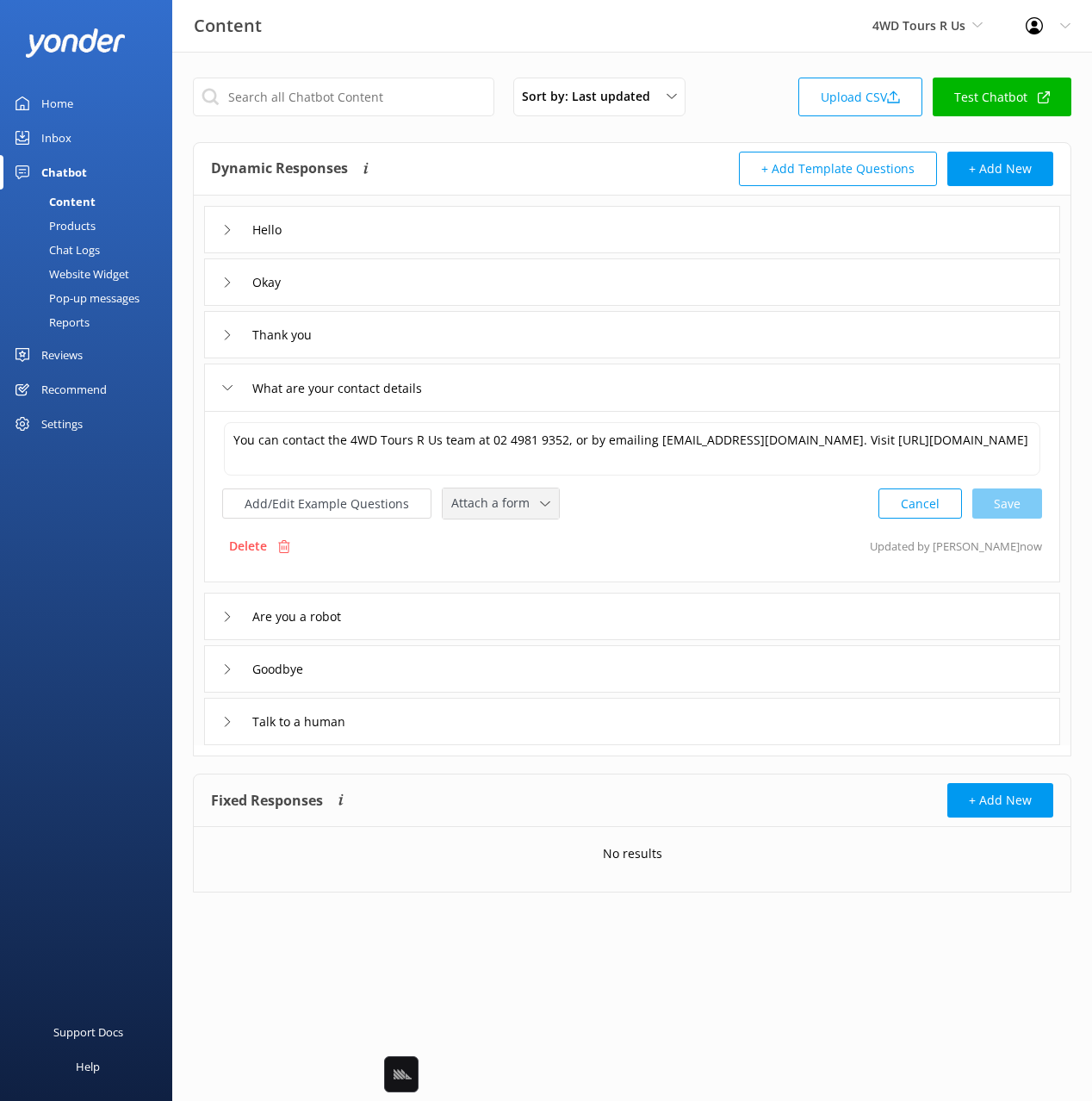
click at [502, 499] on span "Attach a form" at bounding box center [495, 503] width 89 height 19
click at [504, 536] on div "Leave contact details" at bounding box center [504, 540] width 105 height 17
click at [434, 735] on div "Talk to a human" at bounding box center [633, 720] width 857 height 47
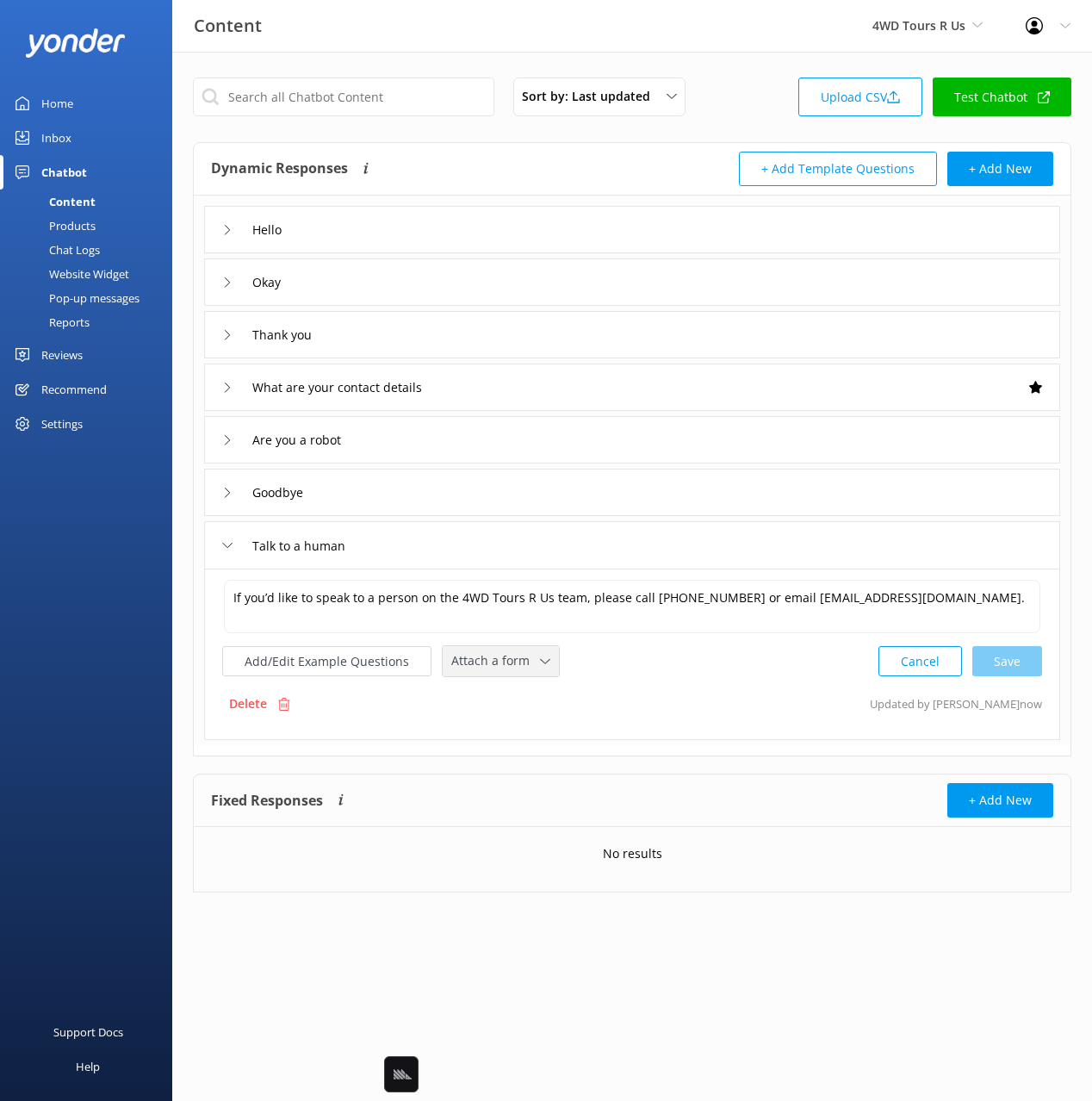
click at [500, 666] on span "Attach a form" at bounding box center [495, 661] width 89 height 19
click at [536, 695] on div "Leave contact details" at bounding box center [504, 698] width 105 height 17
click at [771, 694] on div "Delete Updated by Yonder now" at bounding box center [632, 702] width 820 height 33
click at [725, 678] on div "If you’d like to speak to a person on the 4WD Tours R Us team, please call 02 4…" at bounding box center [633, 653] width 857 height 169
click at [725, 674] on div "Add/Edit Example Questions Leave contact details ✕ Leave contact details Check …" at bounding box center [632, 660] width 820 height 32
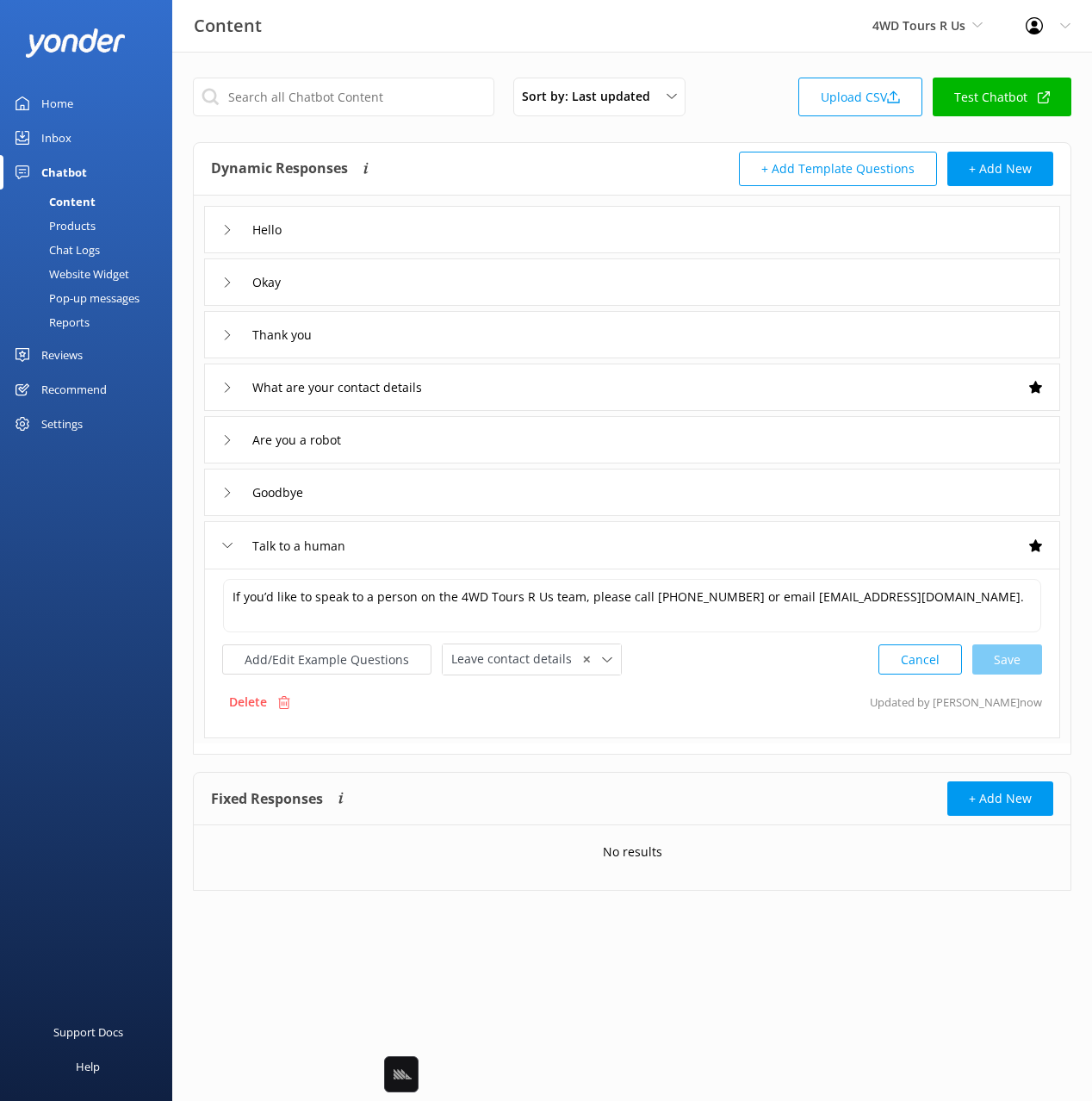
click at [725, 674] on div "Add/Edit Example Questions Leave contact details ✕ Leave contact details Check …" at bounding box center [632, 660] width 820 height 32
click at [468, 160] on div "Dynamic Responses Dynamic responses rely on the Large Language Model to create …" at bounding box center [422, 168] width 422 height 34
click at [430, 222] on div "Hello" at bounding box center [633, 230] width 857 height 47
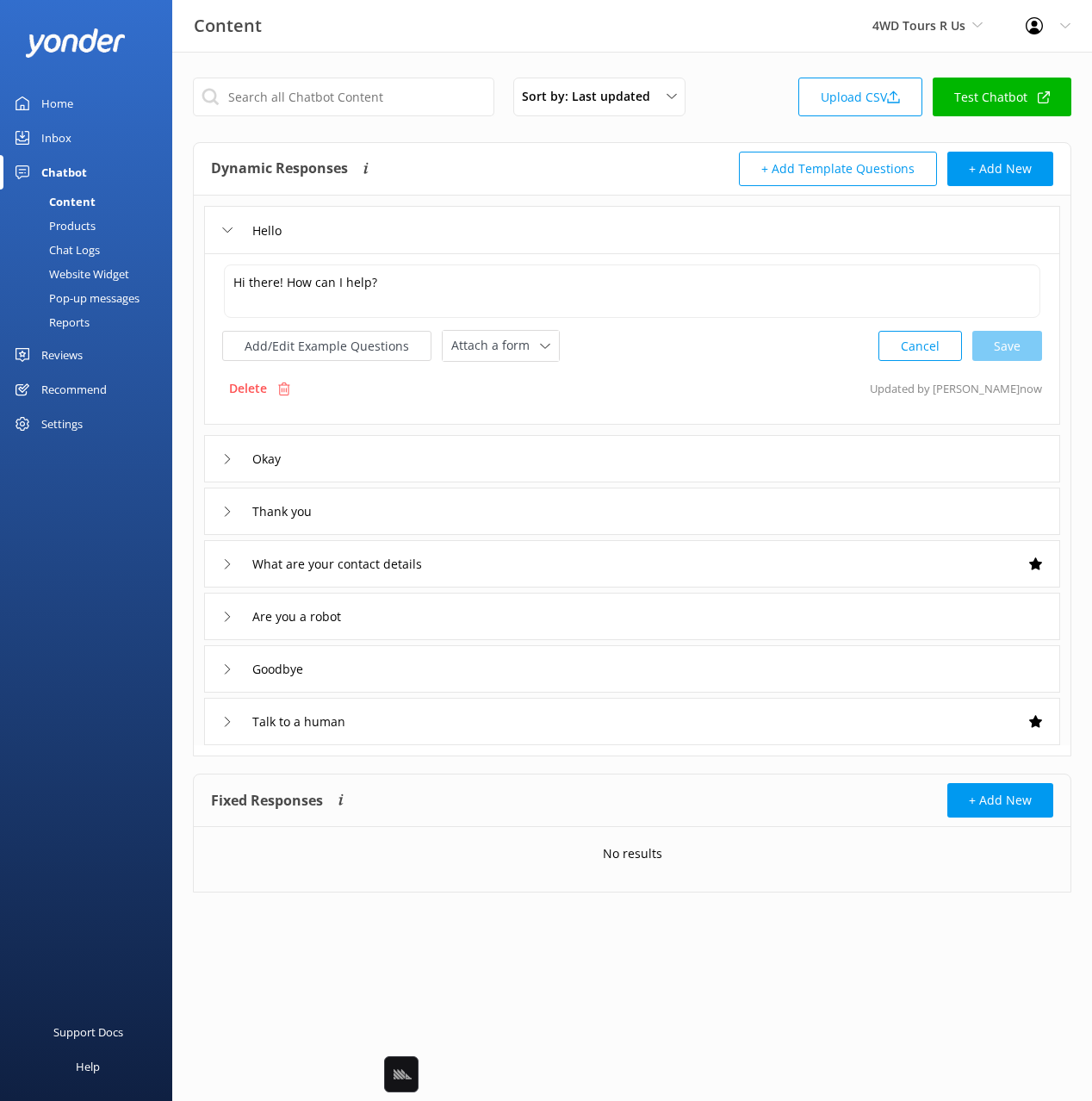
click at [545, 364] on div "Hi there! How can I help? Hi there! How can I help? Add/Edit Example Questions …" at bounding box center [633, 339] width 857 height 171
click at [498, 342] on span "Attach a form" at bounding box center [495, 345] width 89 height 19
drag, startPoint x: 487, startPoint y: 154, endPoint x: 441, endPoint y: 166, distance: 47.5
click at [487, 154] on div "Dynamic Responses Dynamic responses rely on the Large Language Model to create …" at bounding box center [422, 168] width 422 height 34
drag, startPoint x: 59, startPoint y: 226, endPoint x: 128, endPoint y: 239, distance: 70.2
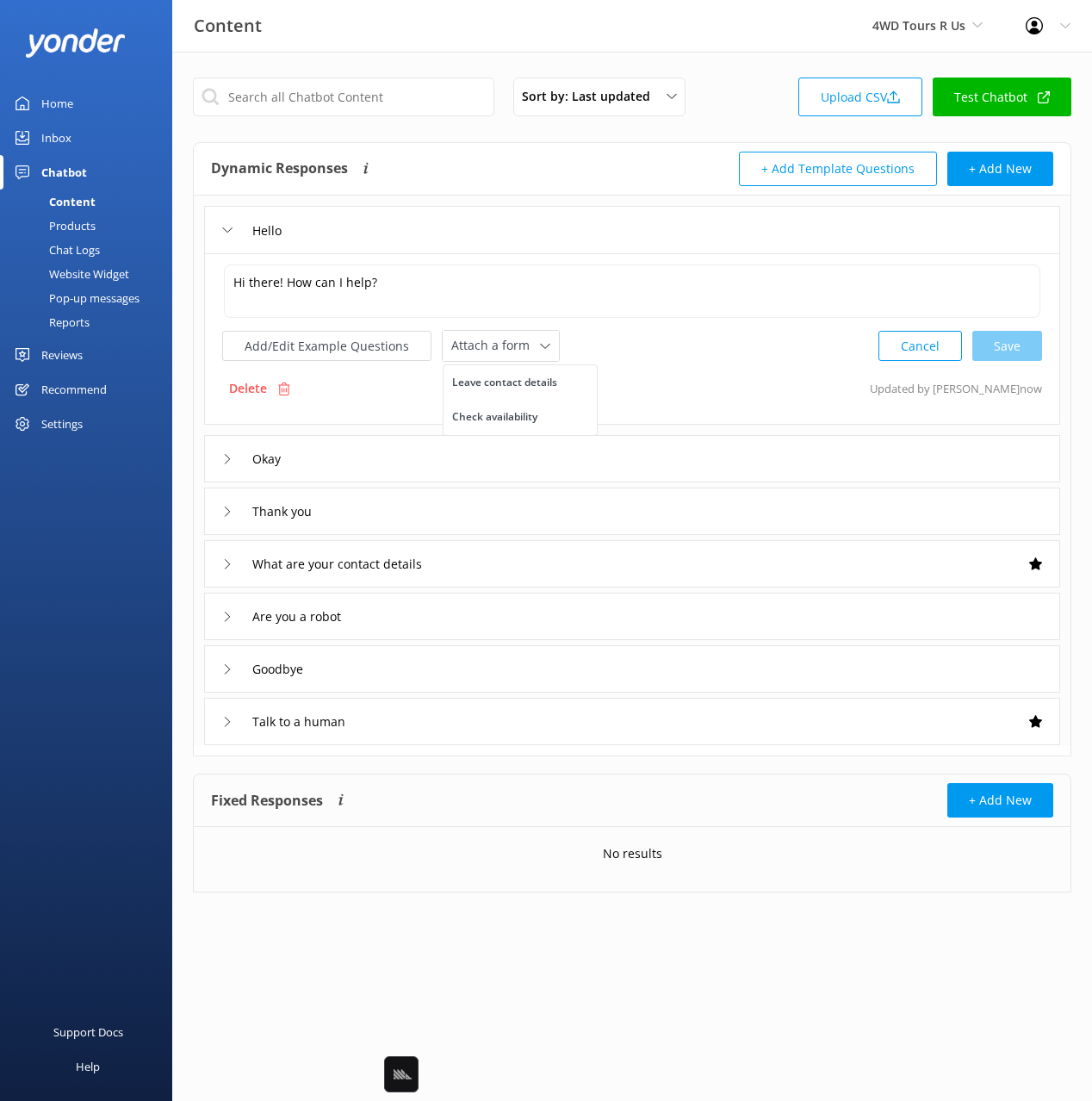
click at [59, 226] on div "Products" at bounding box center [53, 226] width 85 height 25
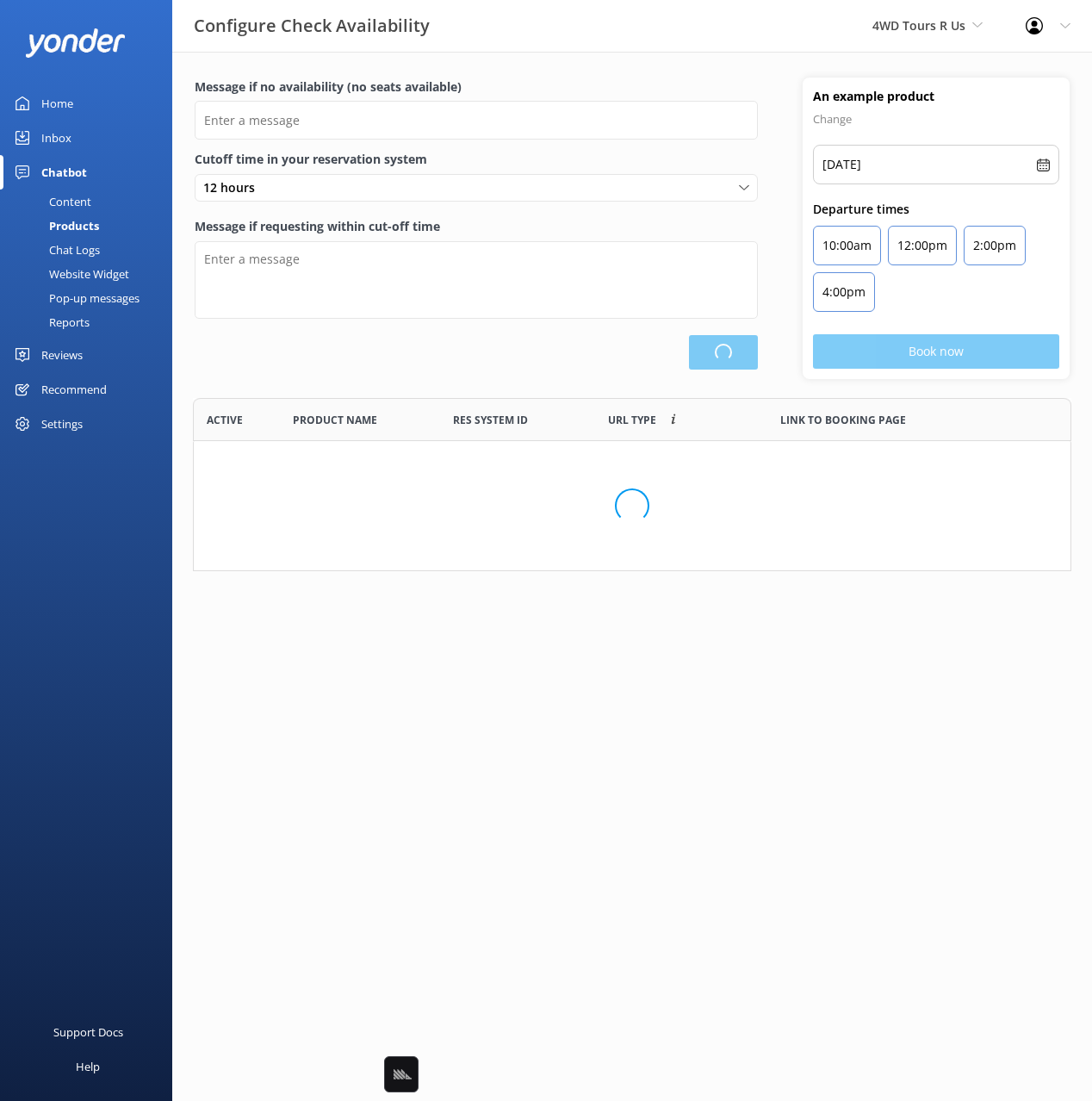
scroll to position [281, 878]
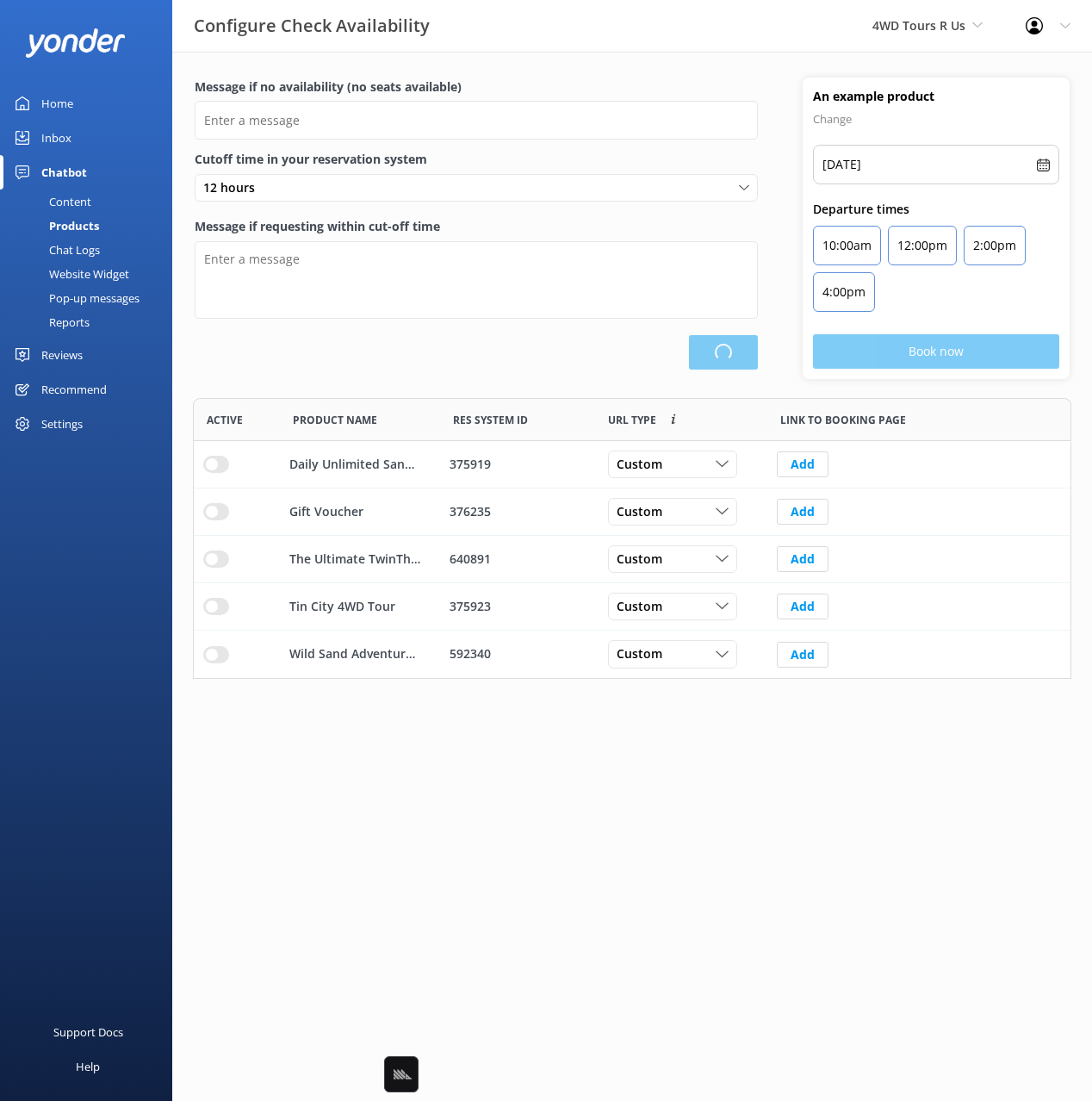
type input "There are no seats available, please check an alternative day"
type textarea "Our online booking system closes {hours} prior to departure. Please contact us …"
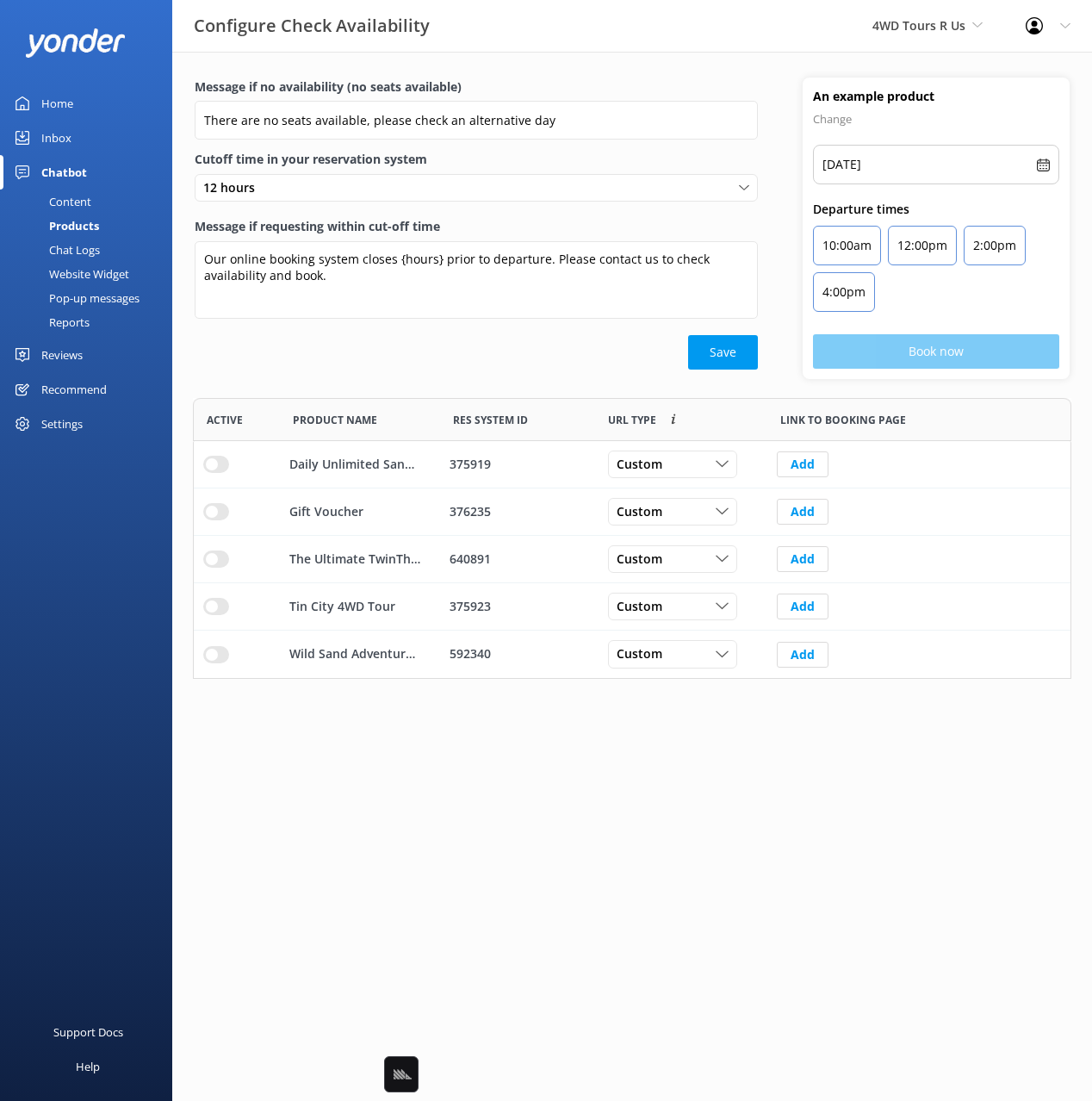
drag, startPoint x: 408, startPoint y: 357, endPoint x: 436, endPoint y: 375, distance: 33.3
click at [408, 357] on div "Save" at bounding box center [477, 352] width 563 height 34
drag, startPoint x: 620, startPoint y: 783, endPoint x: 332, endPoint y: 600, distance: 341.2
click at [616, 782] on html "Configure Check Availability 4WD Tours R Us Black Cat Cruises Banff Airporter I…" at bounding box center [546, 550] width 1092 height 1101
drag, startPoint x: 467, startPoint y: 742, endPoint x: 262, endPoint y: 552, distance: 279.5
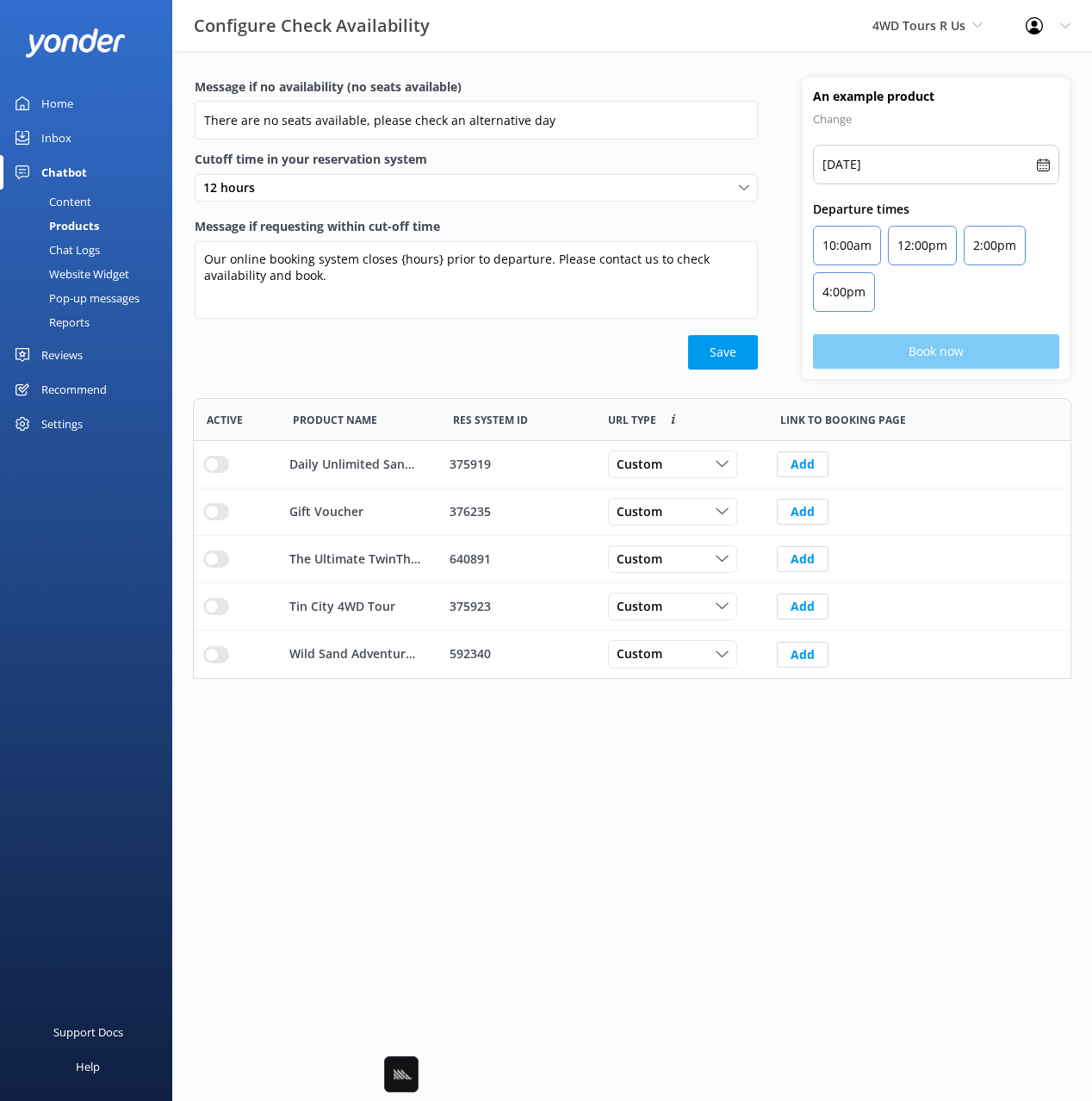
click at [461, 739] on html "Configure Check Availability 4WD Tours R Us Black Cat Cruises Banff Airporter I…" at bounding box center [546, 550] width 1092 height 1101
click at [210, 473] on input "row" at bounding box center [216, 464] width 26 height 17
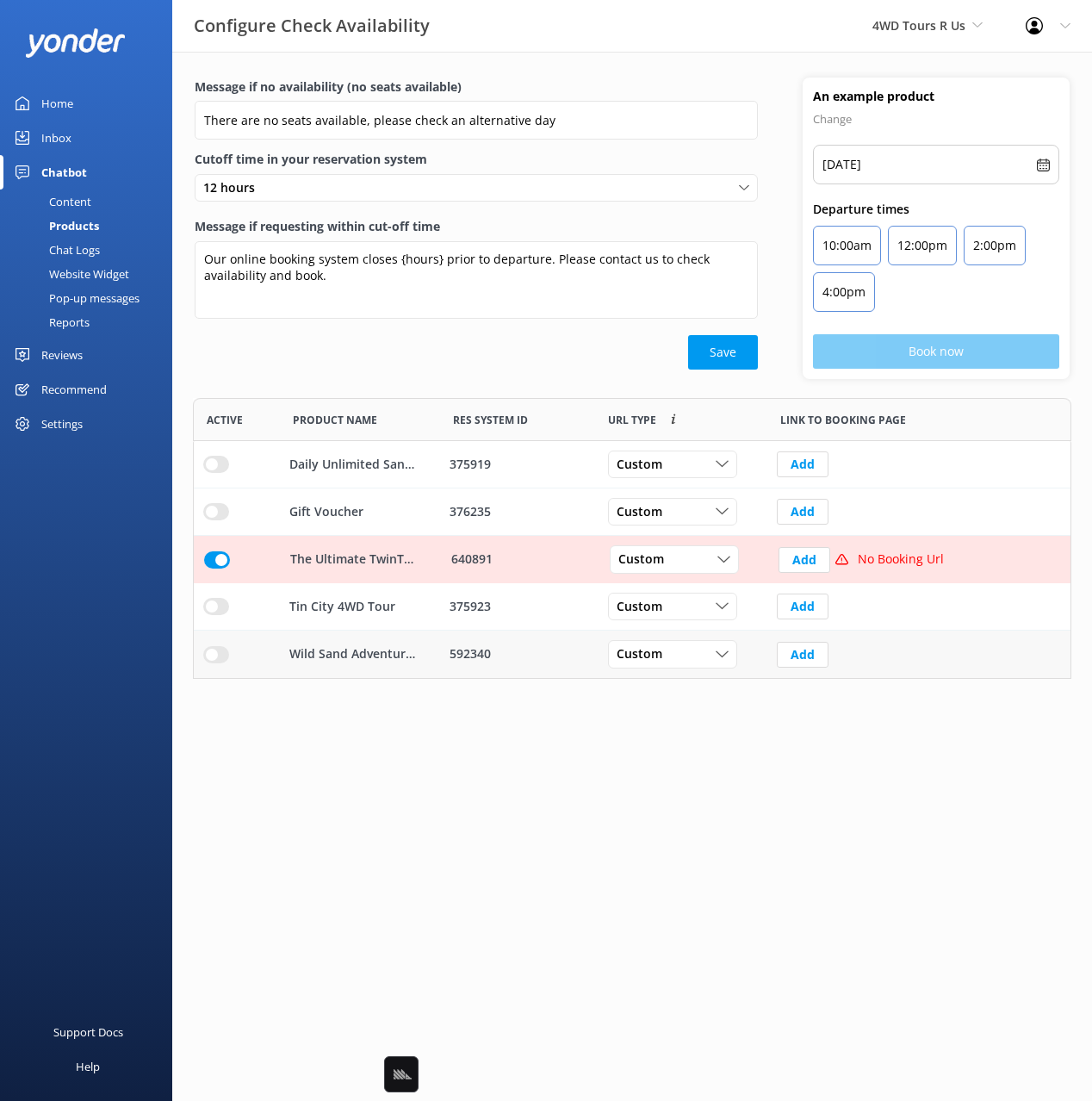
click at [215, 473] on input "row" at bounding box center [216, 464] width 26 height 17
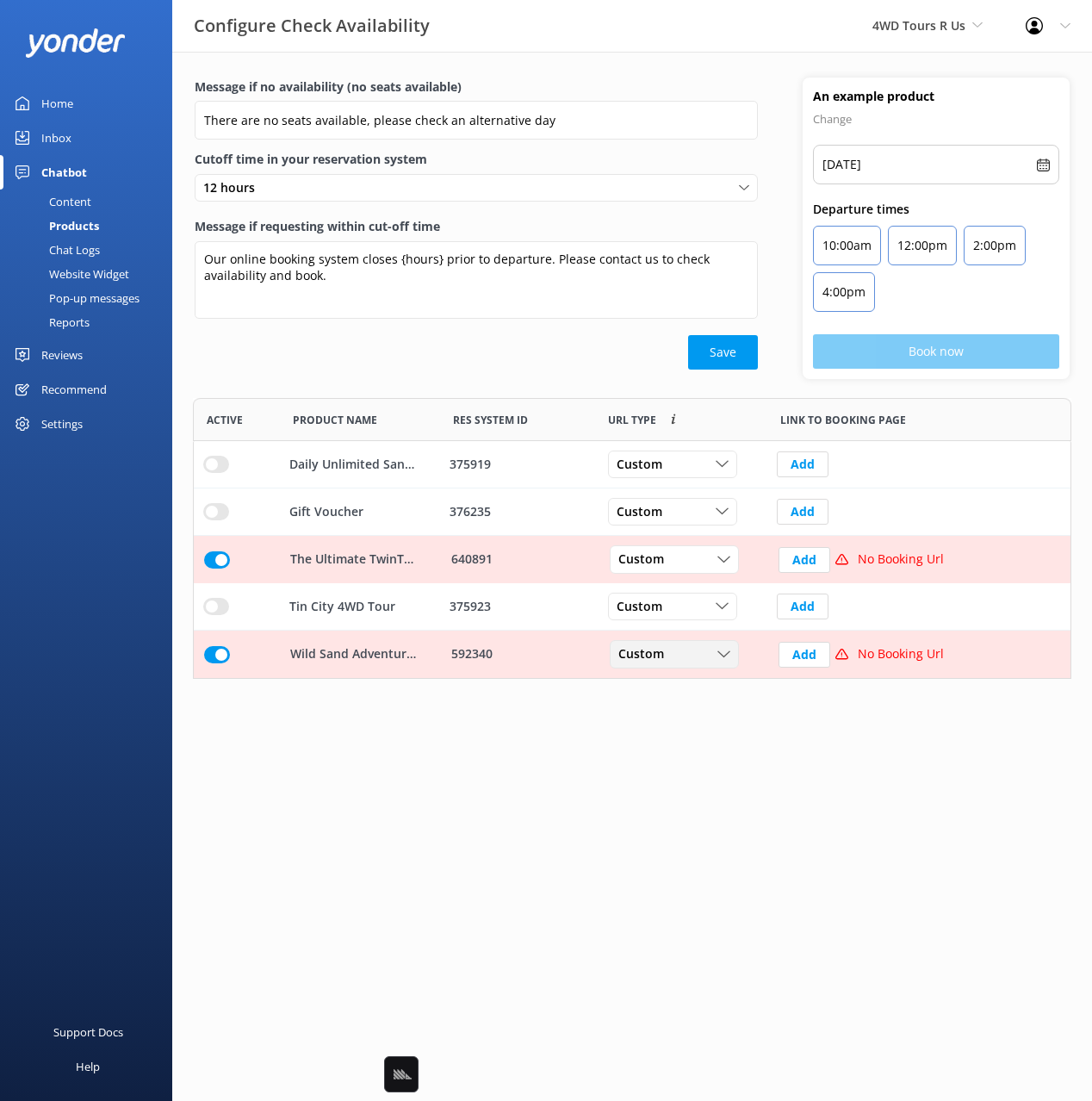
click at [653, 655] on span "Custom" at bounding box center [646, 655] width 56 height 19
click at [667, 723] on link "Dynamic" at bounding box center [687, 725] width 153 height 34
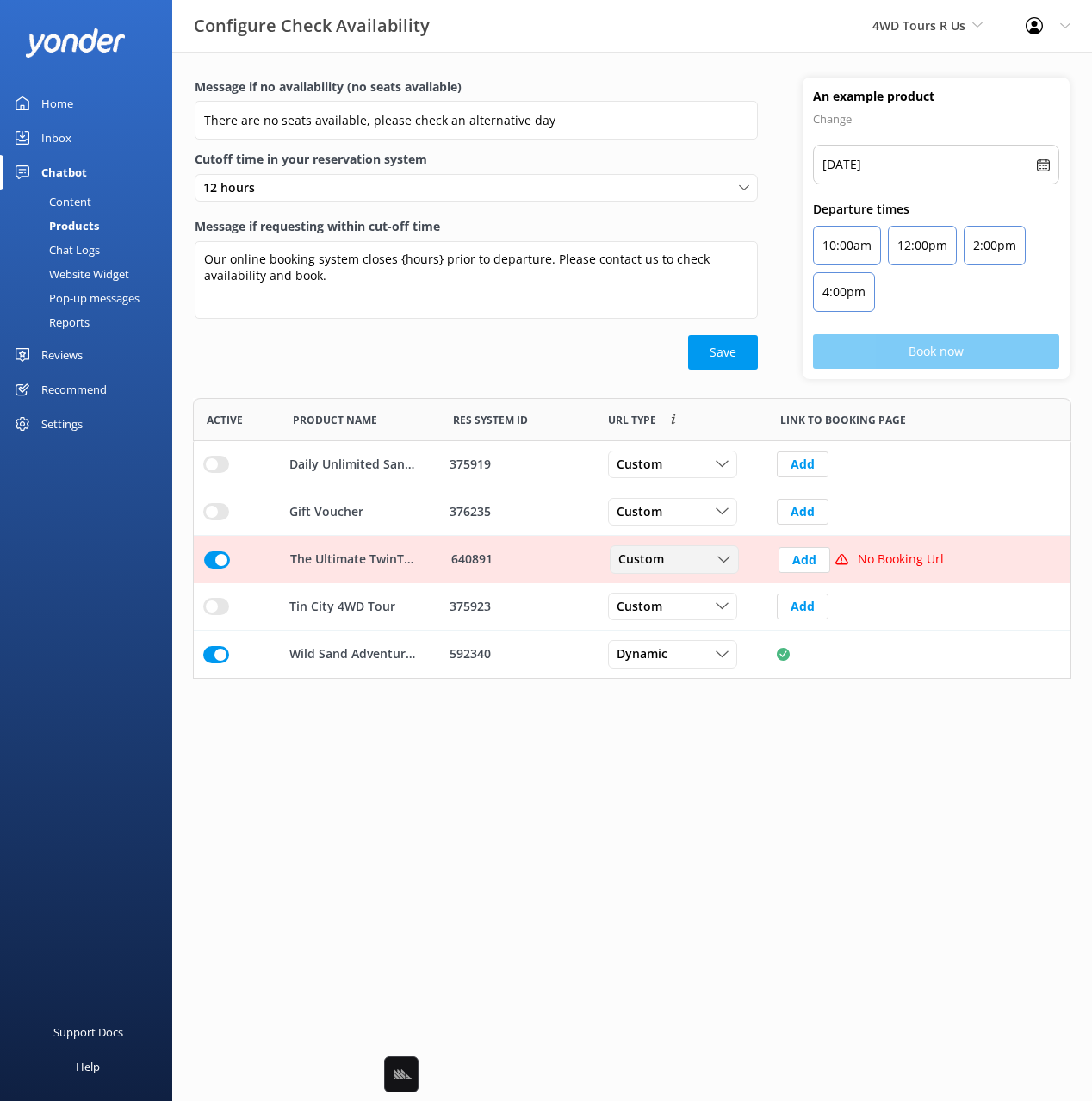
click at [647, 556] on span "Custom" at bounding box center [646, 560] width 56 height 19
click at [668, 627] on link "Dynamic" at bounding box center [687, 630] width 153 height 34
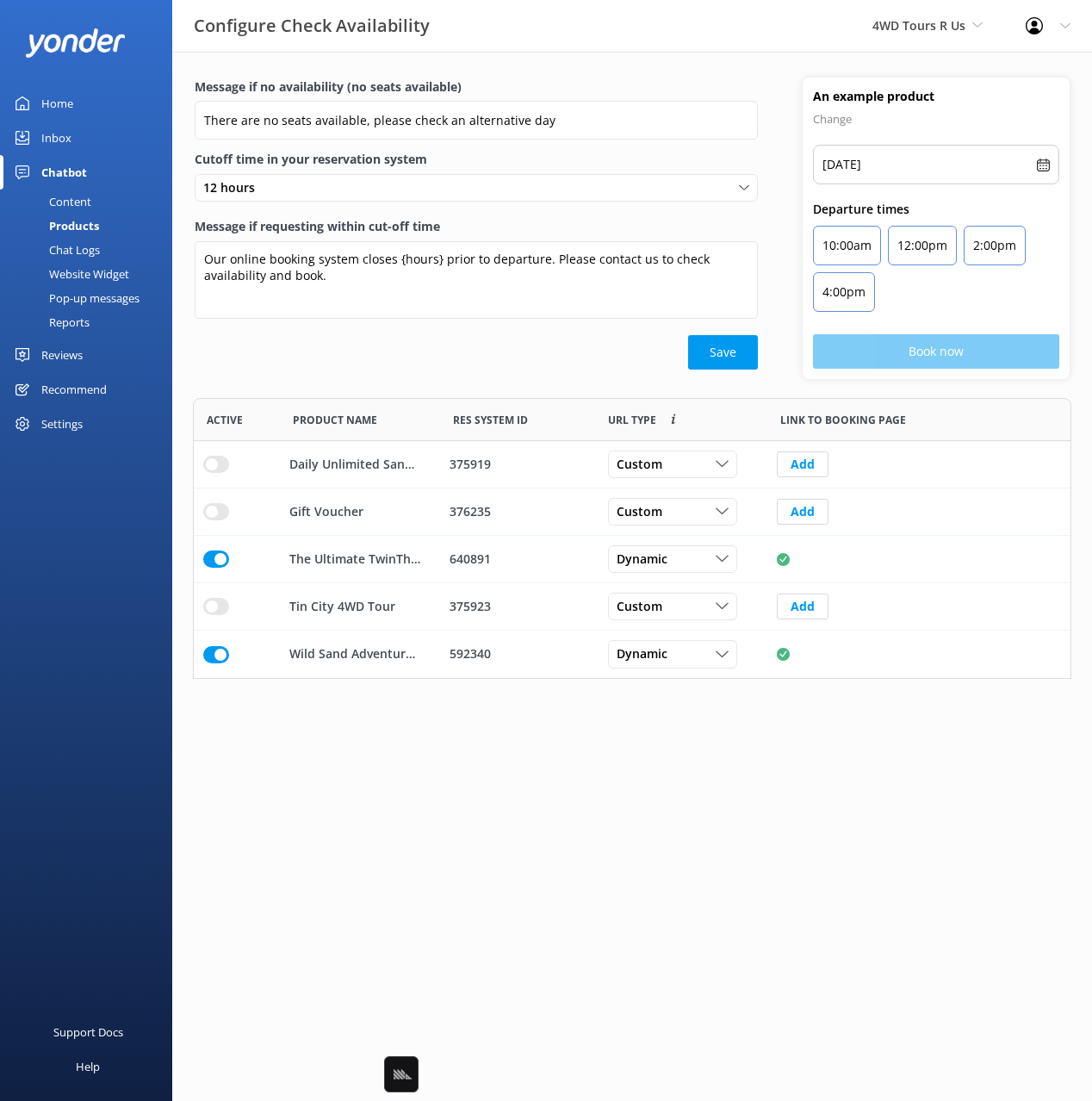
drag, startPoint x: 582, startPoint y: 819, endPoint x: 591, endPoint y: 801, distance: 20.1
click at [586, 810] on html "Configure Check Availability 4WD Tours R Us Black Cat Cruises Banff Airporter I…" at bounding box center [546, 550] width 1092 height 1101
click at [373, 361] on div "Save" at bounding box center [477, 352] width 563 height 34
drag, startPoint x: 69, startPoint y: 200, endPoint x: 140, endPoint y: 218, distance: 73.2
click at [69, 200] on div "Content" at bounding box center [51, 201] width 81 height 25
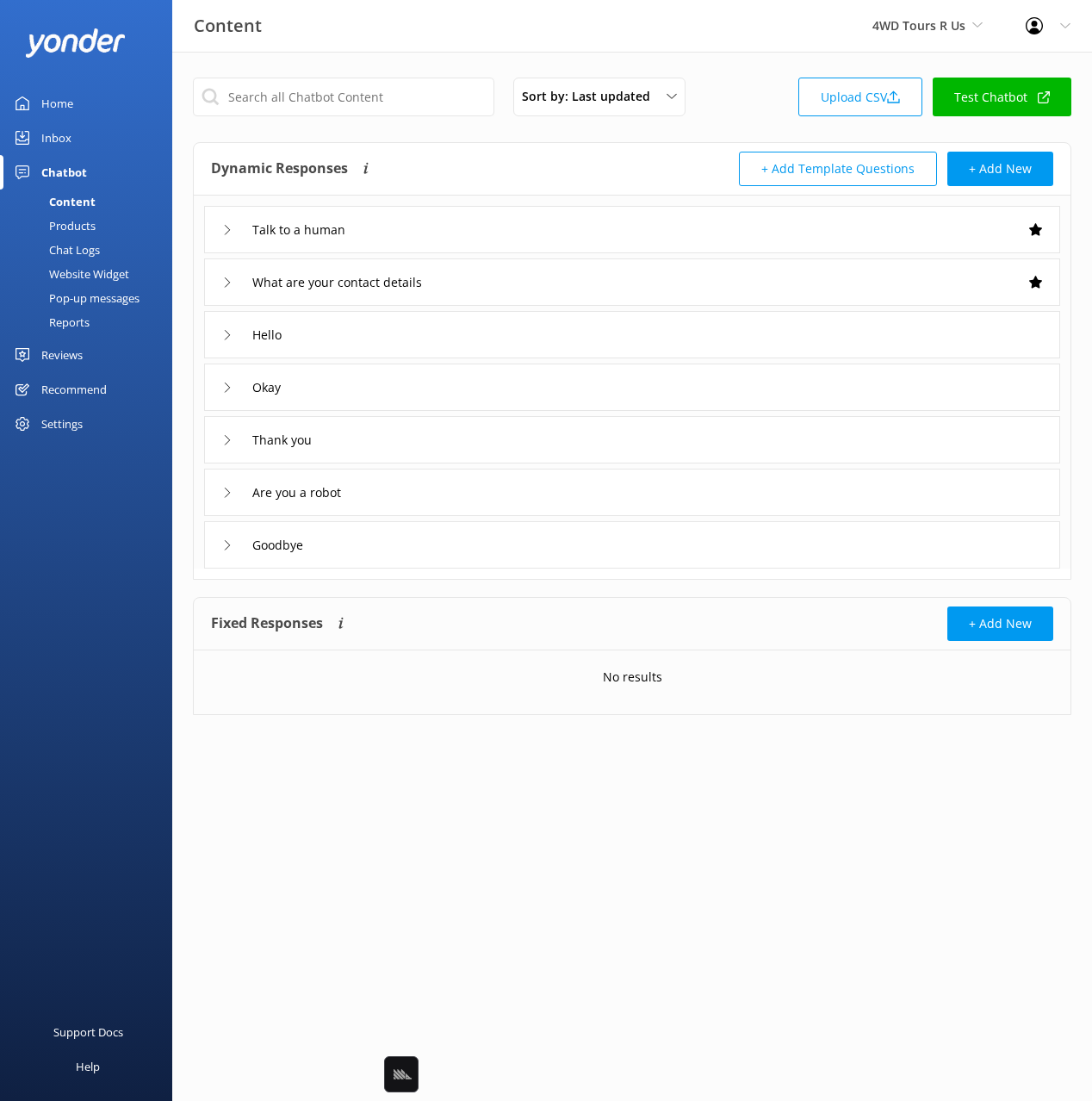
click at [589, 223] on div "Talk to a human" at bounding box center [633, 230] width 857 height 47
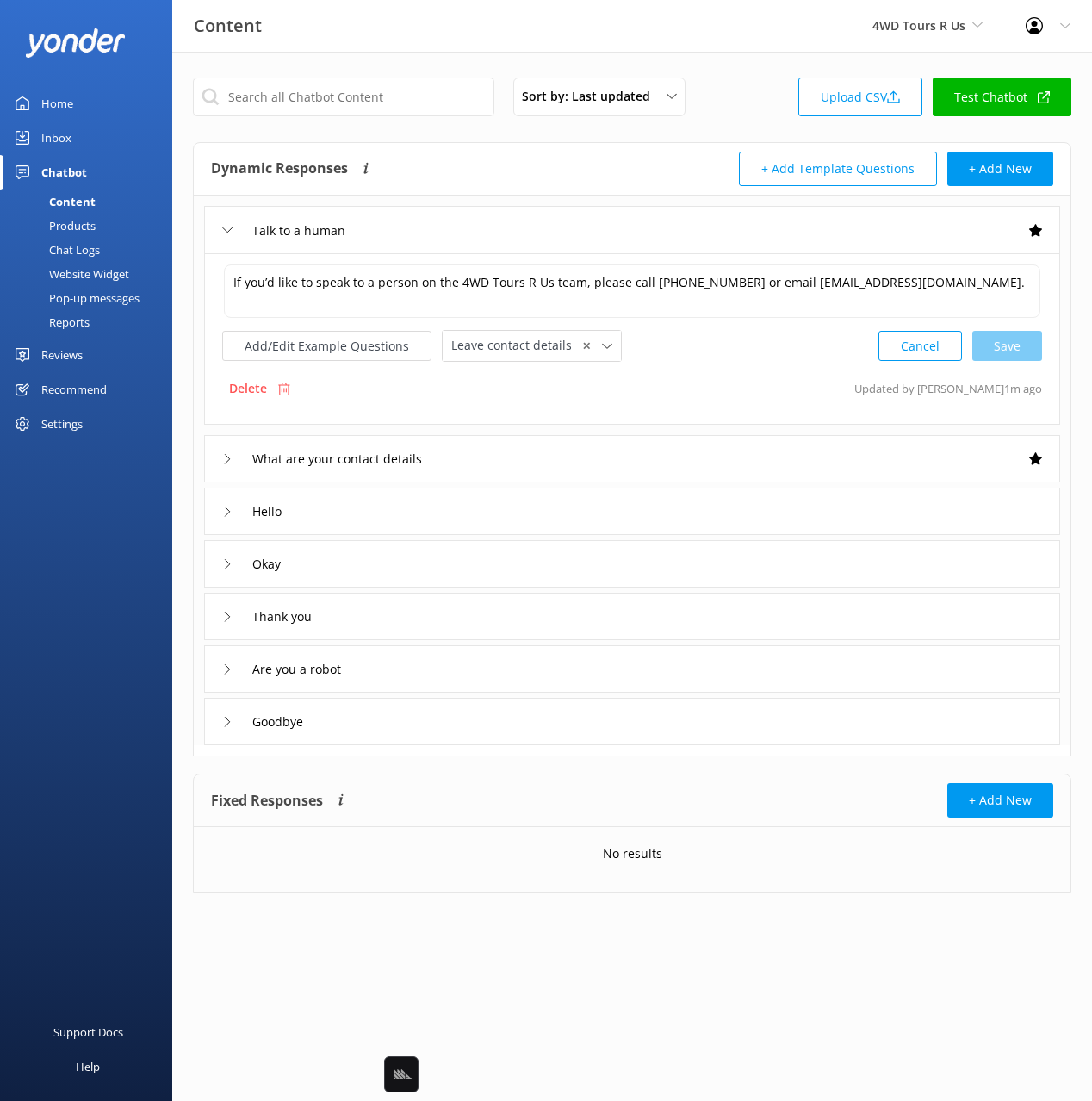
click at [540, 519] on div "Hello" at bounding box center [633, 512] width 857 height 47
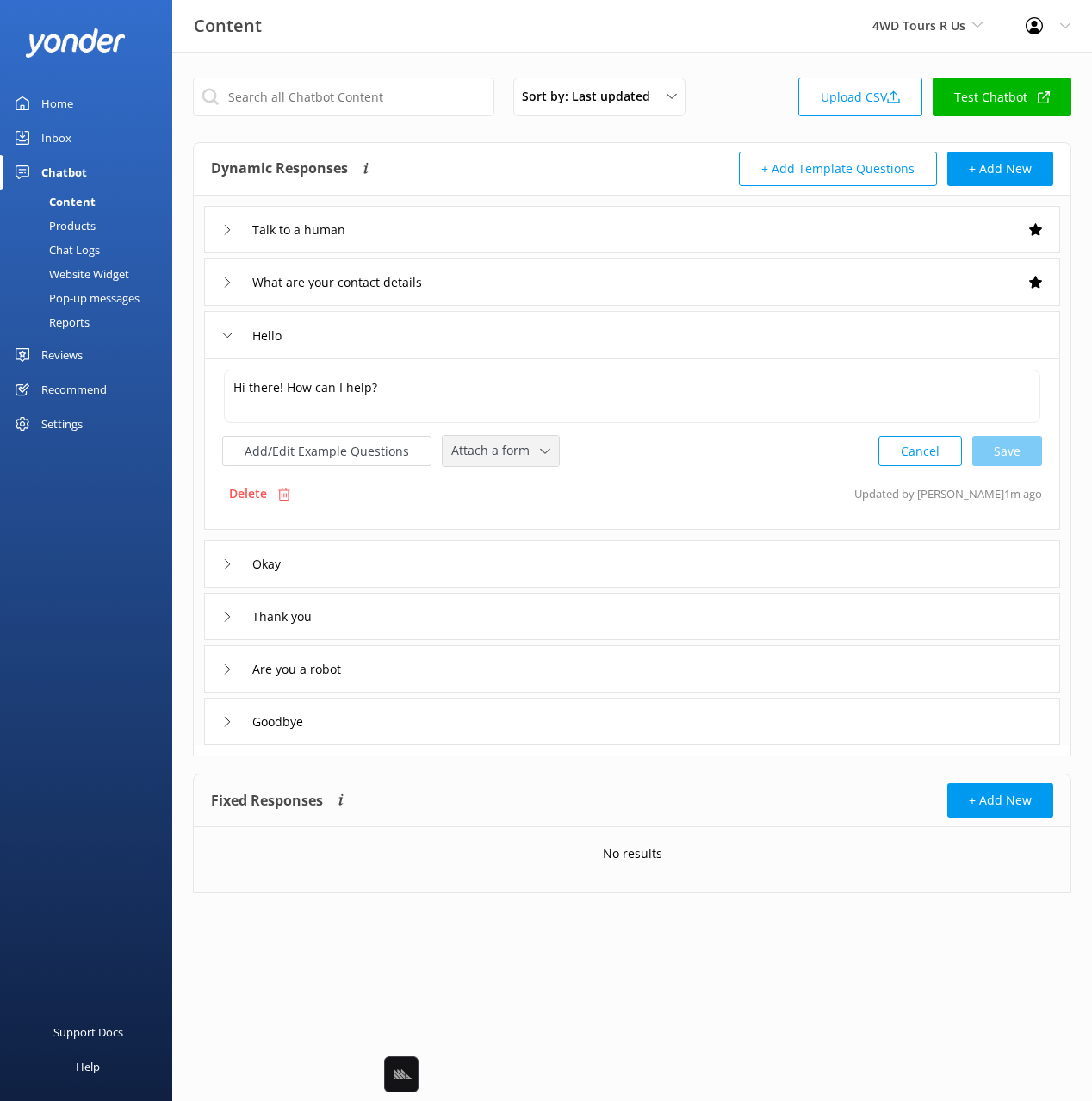
click at [513, 453] on span "Attach a form" at bounding box center [495, 450] width 89 height 19
drag, startPoint x: 512, startPoint y: 526, endPoint x: 577, endPoint y: 518, distance: 65.5
click at [512, 526] on div "Check availability" at bounding box center [494, 522] width 85 height 17
click at [72, 224] on div "Products" at bounding box center [53, 226] width 85 height 25
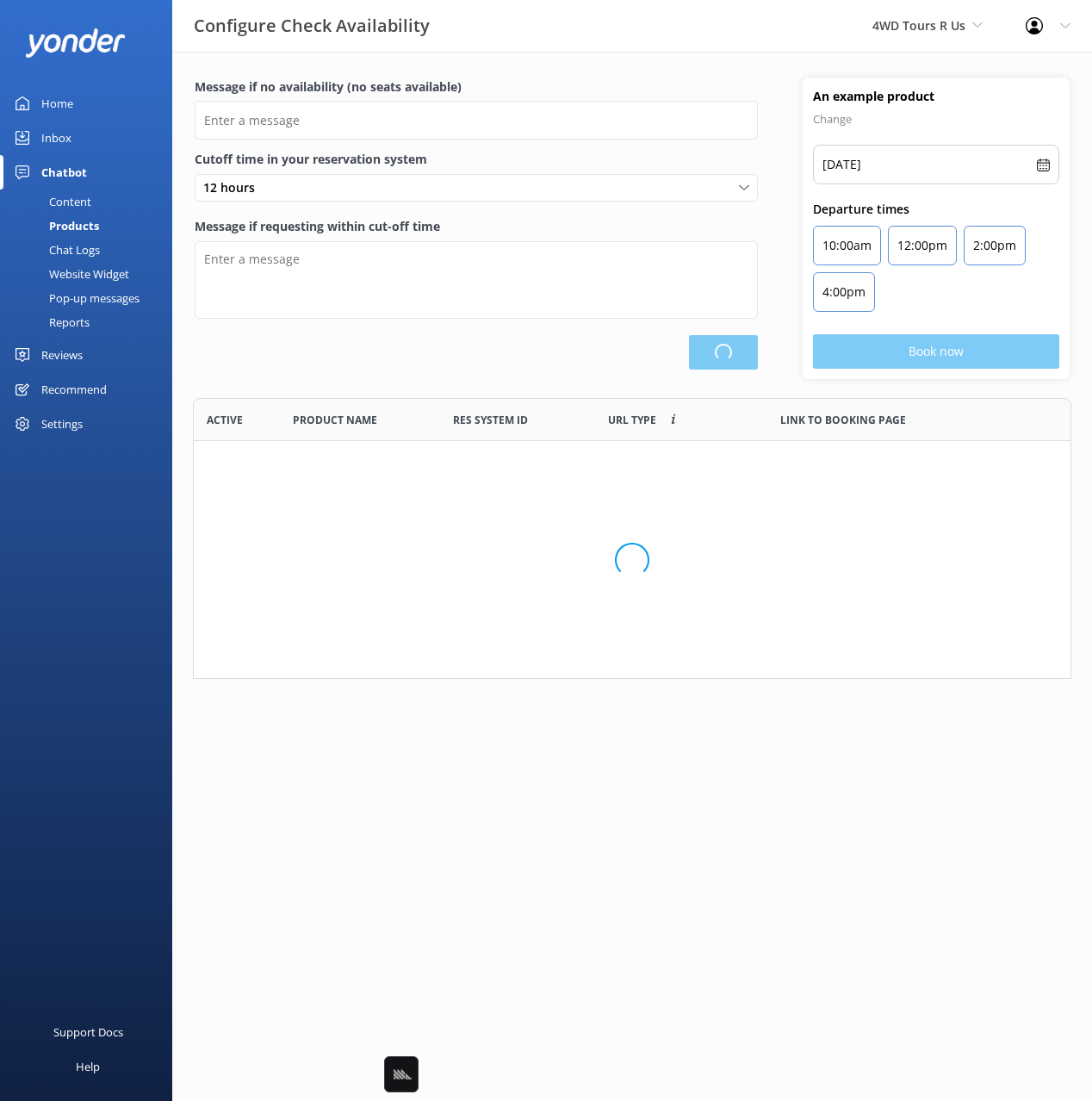
type input "There are no seats available, please check an alternative day"
type textarea "Our online booking system closes {hours} prior to departure. Please contact us …"
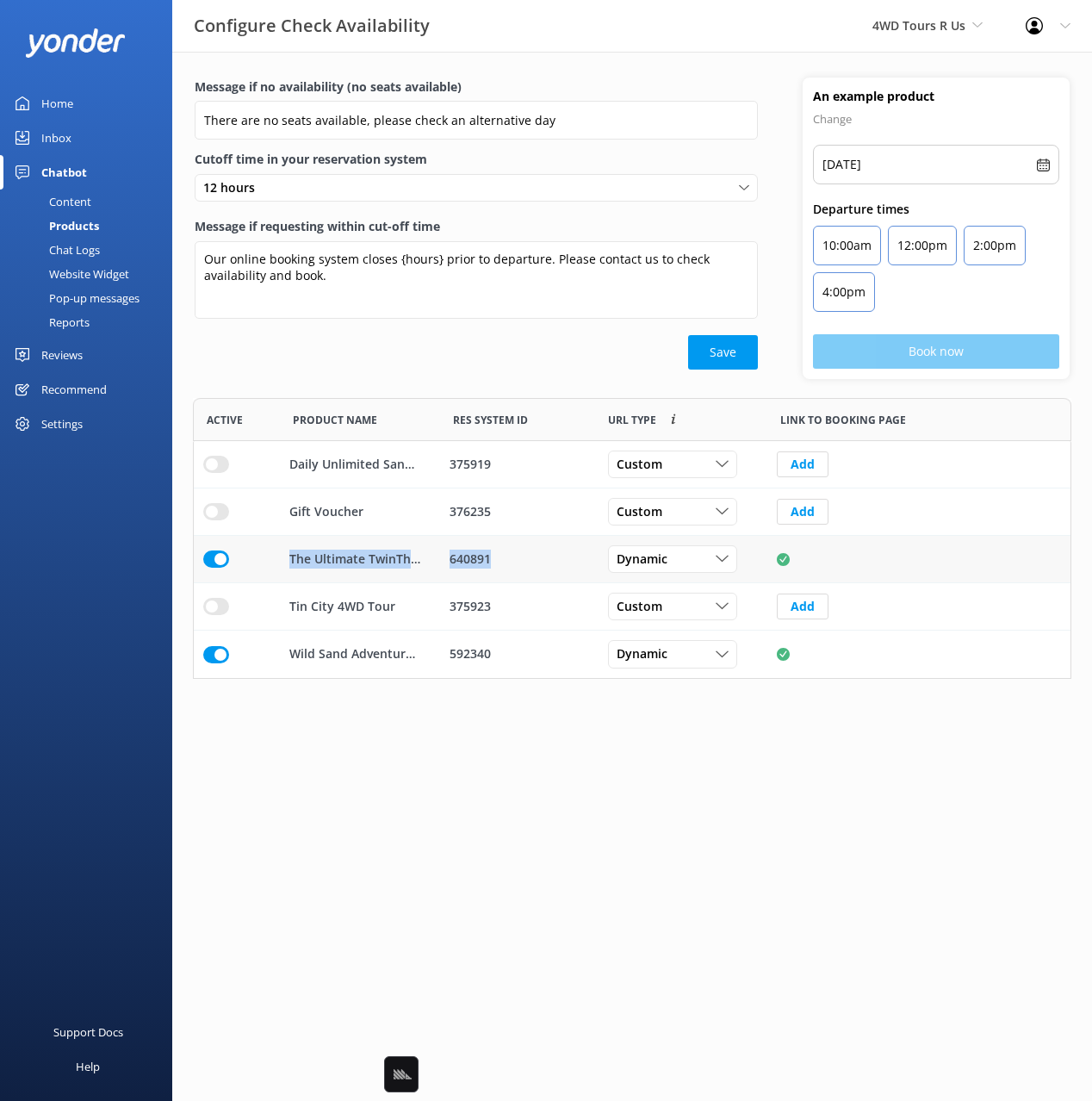
drag, startPoint x: 292, startPoint y: 558, endPoint x: 499, endPoint y: 559, distance: 207.0
click at [499, 559] on div "The Ultimate TwinThrill 640891 Dynamic Custom Dynamic" at bounding box center [632, 560] width 878 height 47
click at [475, 750] on html "Configure Check Availability 4WD Tours R Us Black Cat Cruises Banff Airporter I…" at bounding box center [546, 550] width 1092 height 1101
click at [324, 339] on div "Save" at bounding box center [477, 352] width 563 height 34
click at [435, 52] on div "Configure Check Availability 4WD Tours R Us Black Cat Cruises Banff Airporter I…" at bounding box center [546, 26] width 1092 height 53
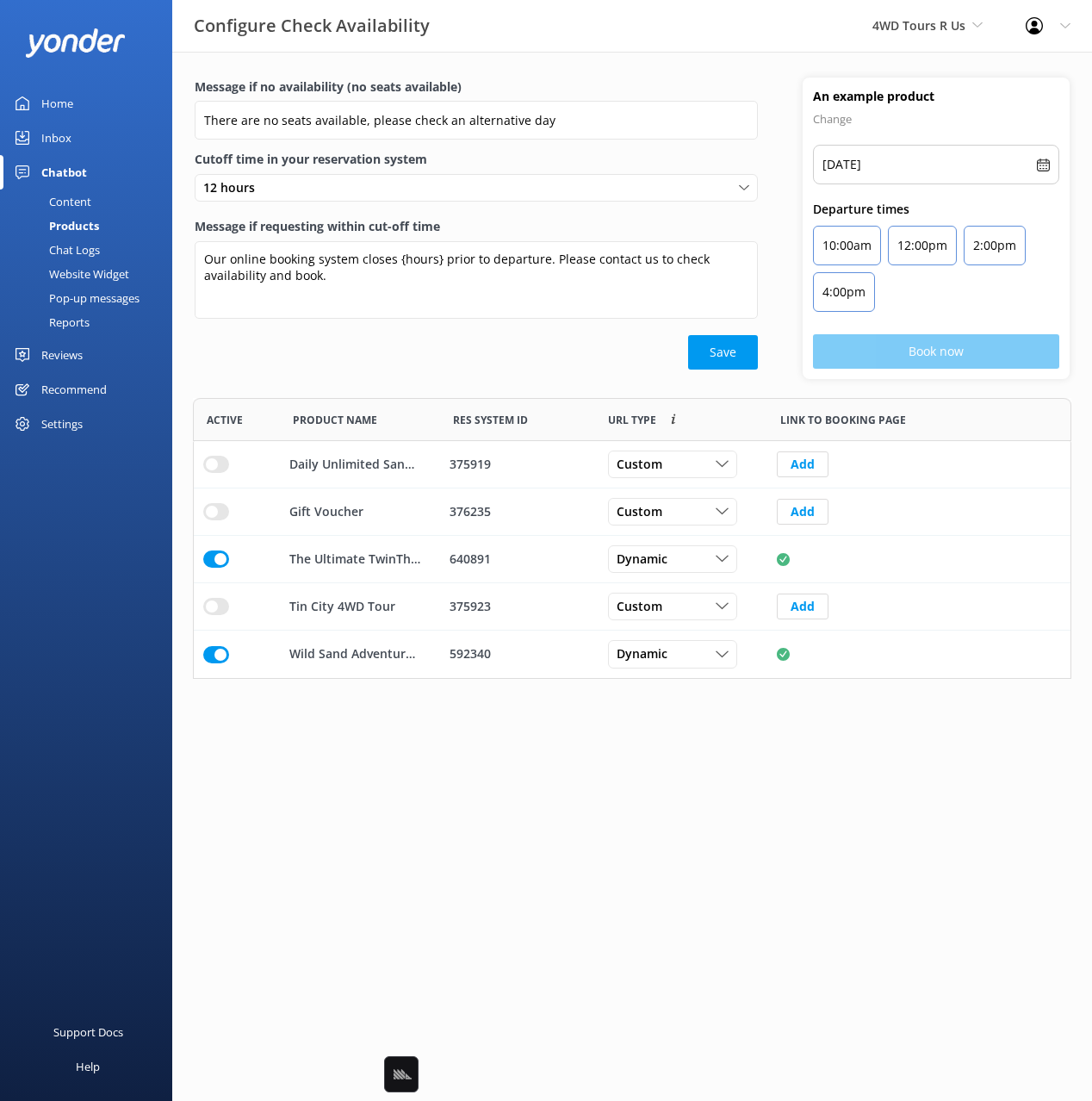
click at [406, 352] on div "Save" at bounding box center [477, 352] width 563 height 34
click at [718, 805] on html "Configure Check Availability 4WD Tours R Us Black Cat Cruises Banff Airporter I…" at bounding box center [546, 550] width 1092 height 1101
drag, startPoint x: 307, startPoint y: 339, endPoint x: 127, endPoint y: 481, distance: 229.3
click at [305, 339] on div "Save" at bounding box center [477, 352] width 563 height 34
drag, startPoint x: 106, startPoint y: 494, endPoint x: 63, endPoint y: 413, distance: 91.7
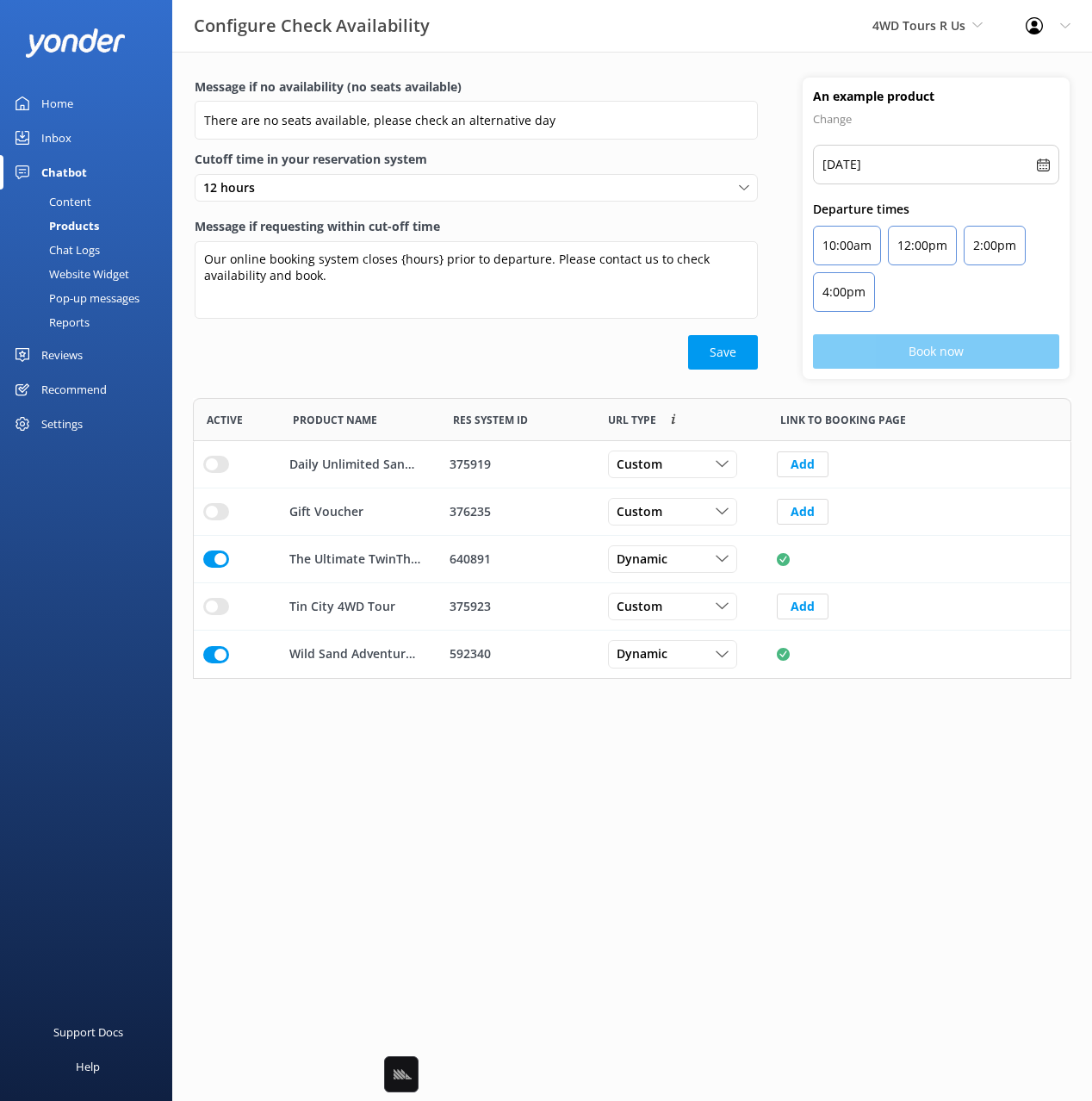
click at [103, 491] on div "Home Inbox Chatbot Content Products Chat Logs Website Widget Pop-up messages Re…" at bounding box center [86, 275] width 172 height 550
click at [62, 411] on div "Settings" at bounding box center [62, 424] width 42 height 34
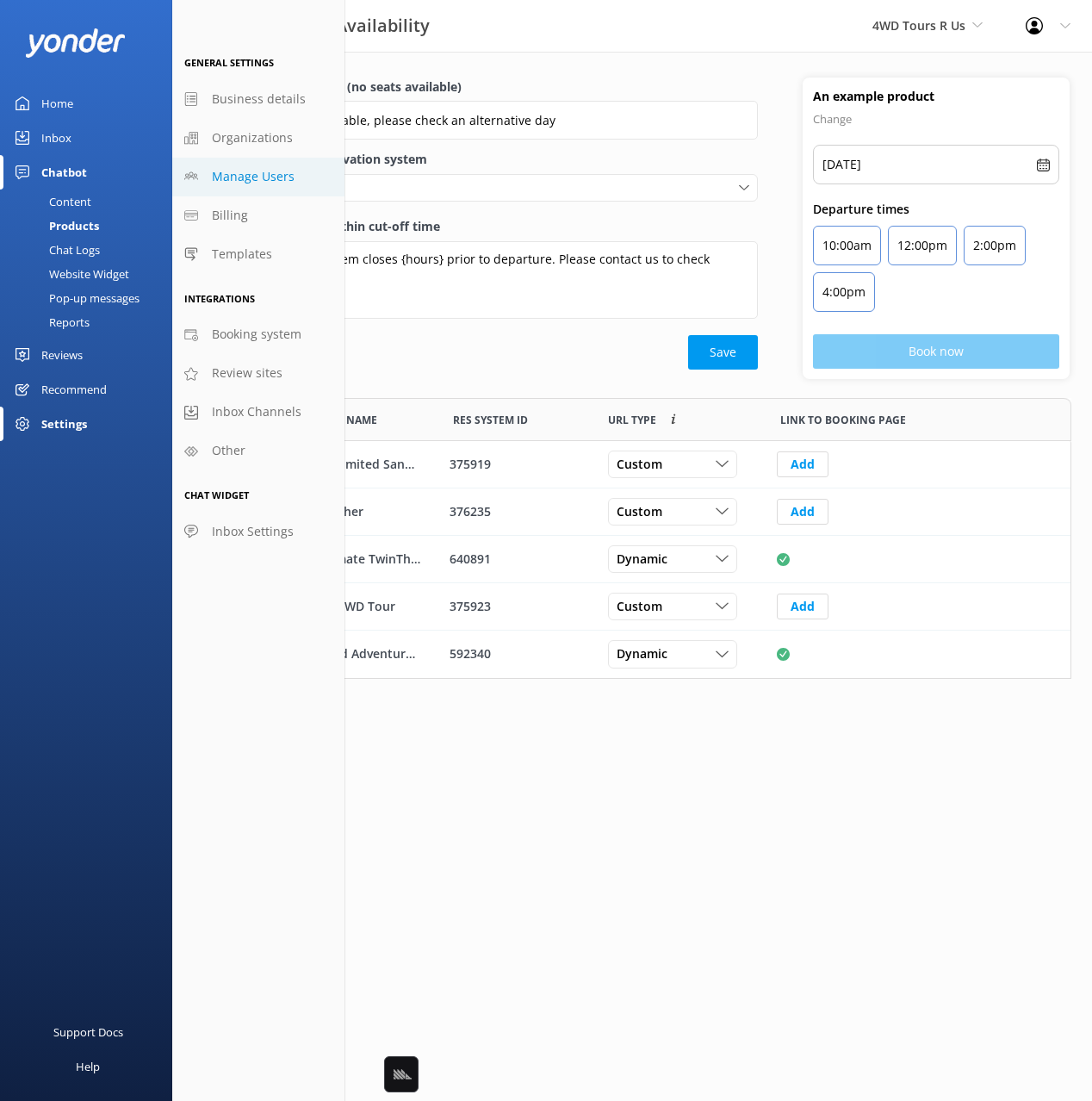
click at [261, 180] on span "Manage Users" at bounding box center [252, 177] width 82 height 19
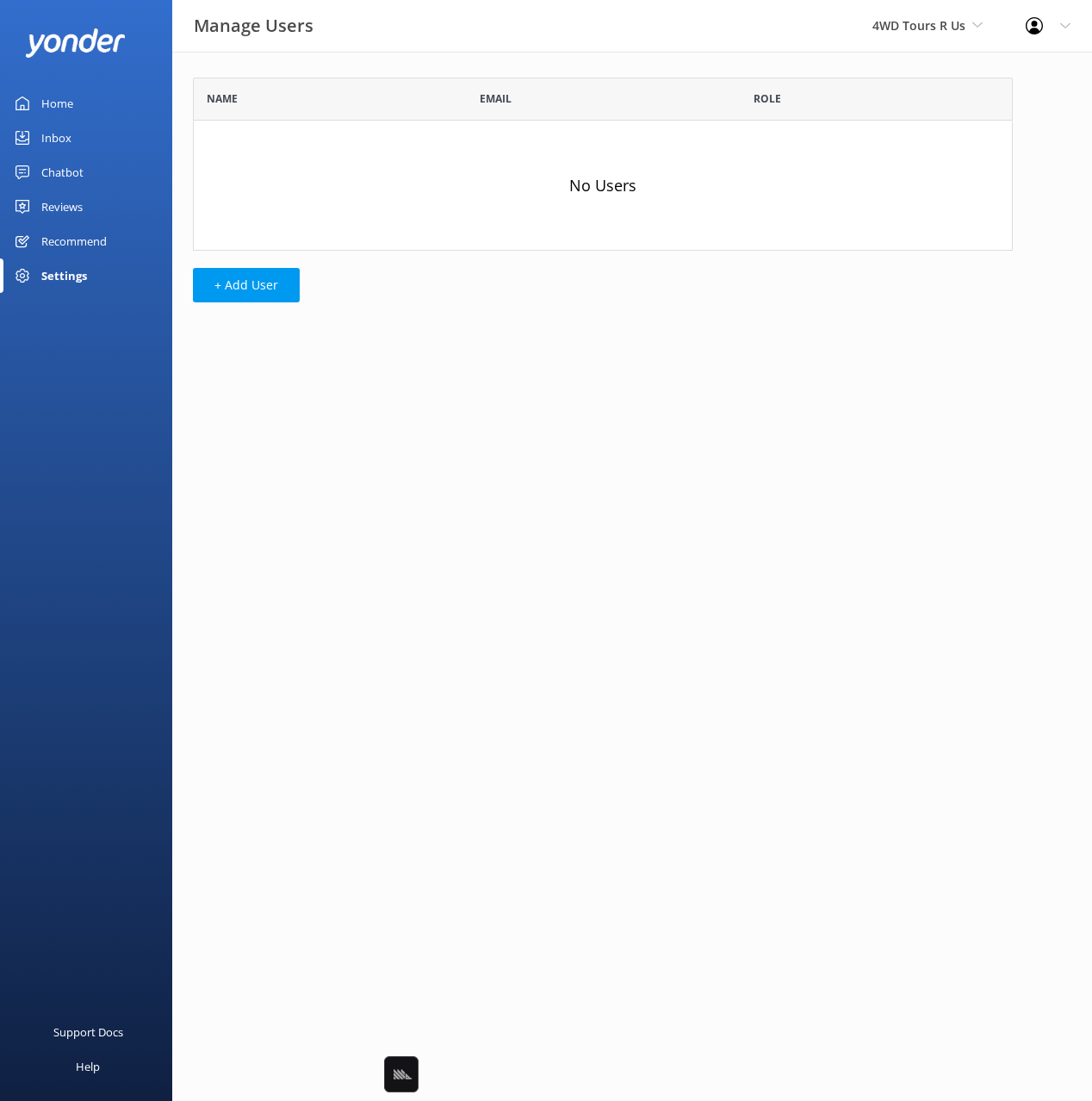
scroll to position [173, 820]
click at [417, 286] on div "Name Email Role No Users + Add User" at bounding box center [602, 195] width 861 height 286
click at [266, 56] on div "Name Email Role No Users + Add User" at bounding box center [602, 195] width 861 height 286
drag, startPoint x: 66, startPoint y: 170, endPoint x: 133, endPoint y: 149, distance: 70.2
click at [68, 170] on div "Chatbot" at bounding box center [62, 172] width 43 height 34
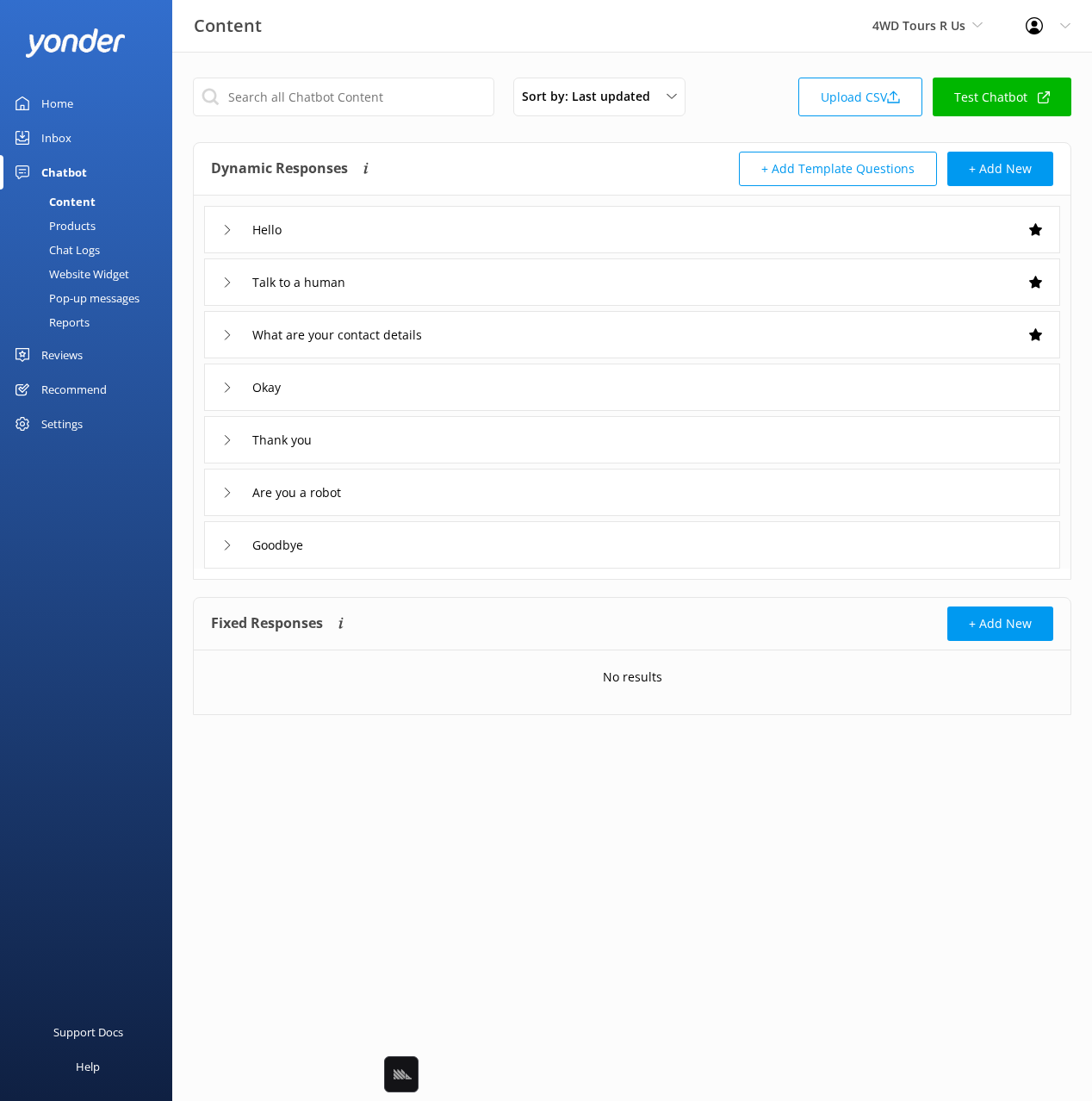
click at [496, 39] on div "Content 4WD Tours R Us Black Cat Cruises Banff Airporter International Antarcti…" at bounding box center [546, 26] width 1092 height 52
click at [60, 272] on div "Website Widget" at bounding box center [70, 274] width 119 height 25
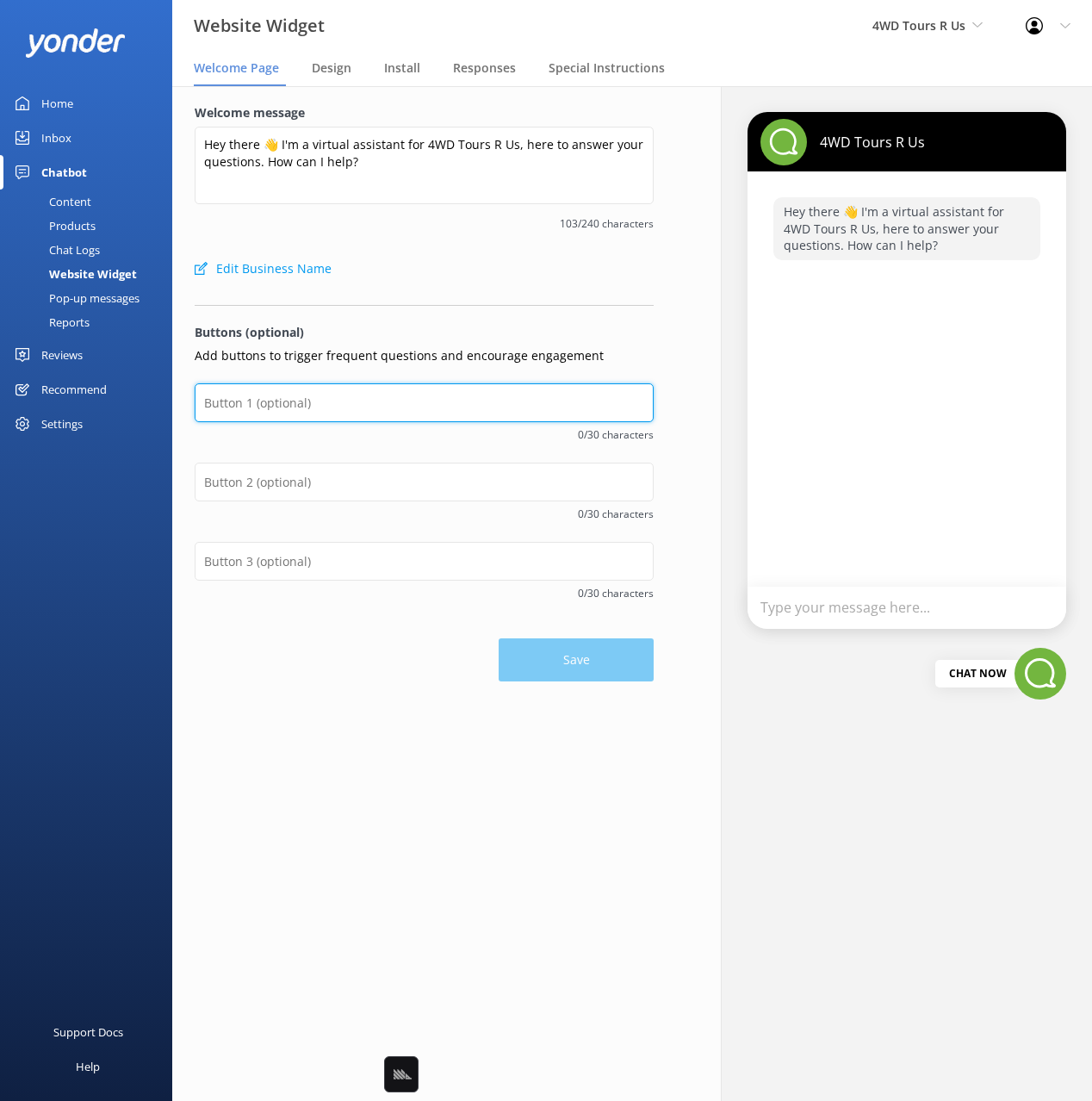
click at [333, 401] on input "text" at bounding box center [425, 402] width 459 height 39
type input "Check Availability"
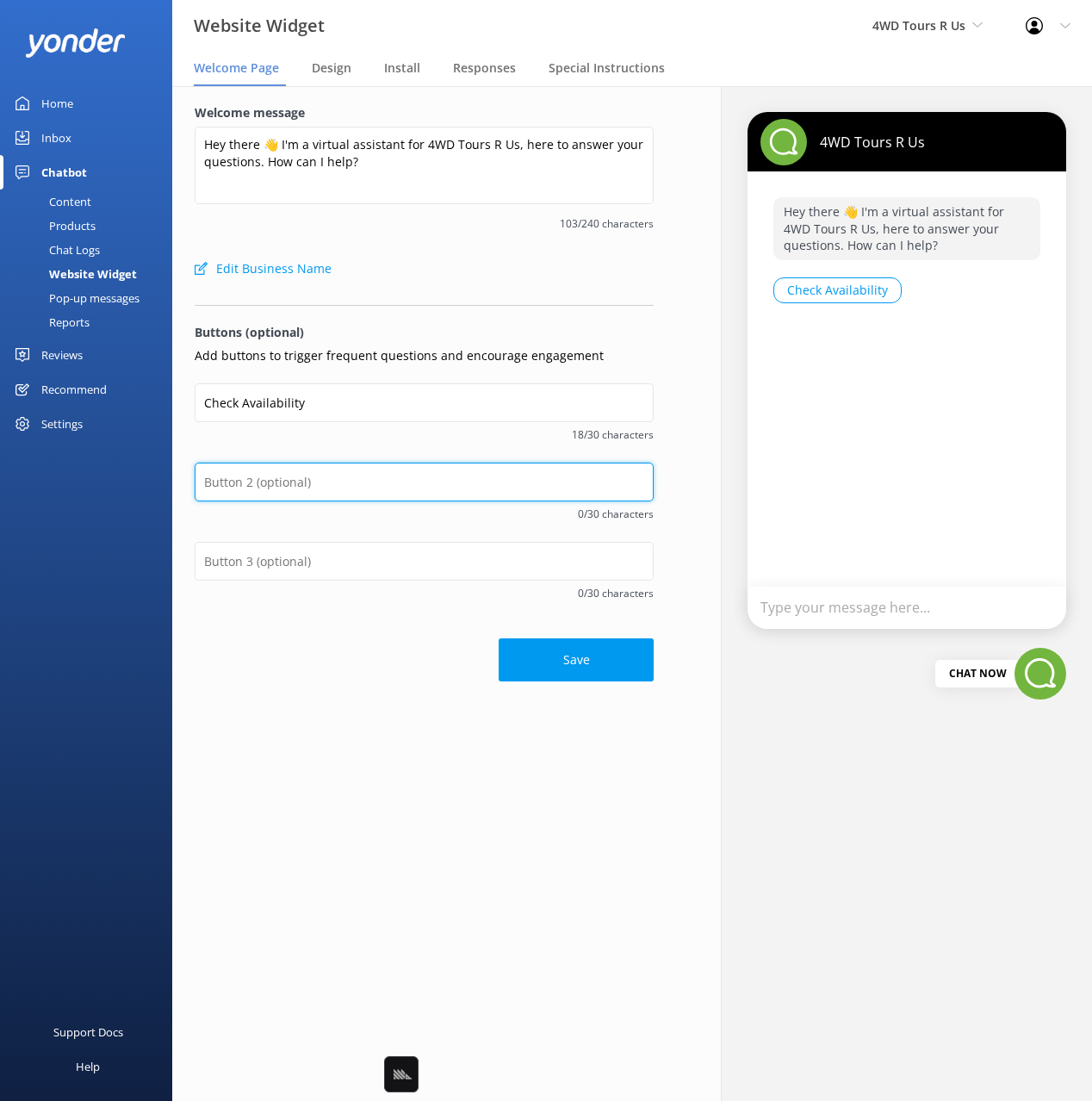
click at [261, 481] on input "text" at bounding box center [425, 481] width 459 height 39
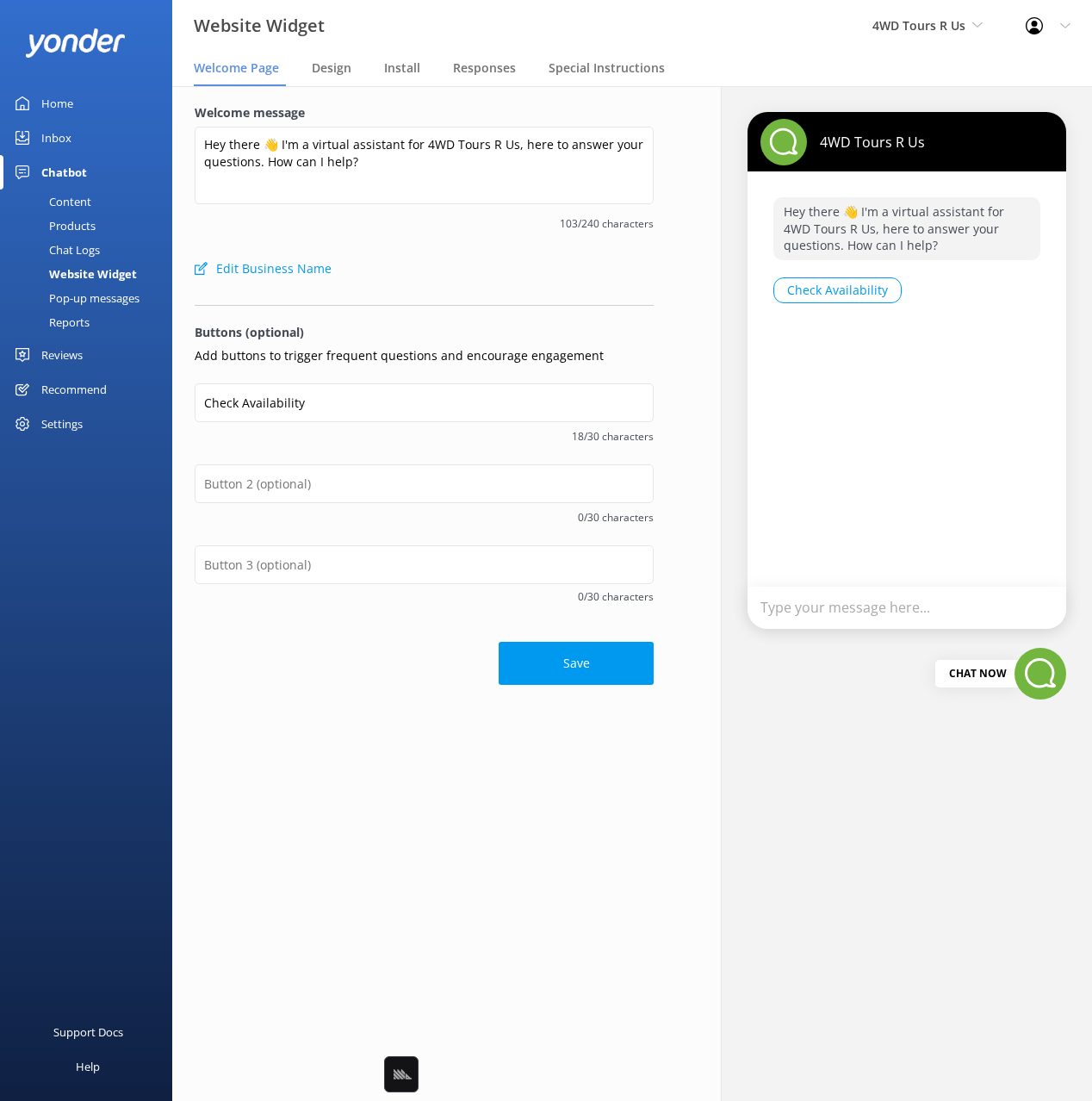
click at [332, 437] on span "18/30 characters" at bounding box center [425, 436] width 459 height 16
click at [330, 480] on input "text" at bounding box center [425, 483] width 459 height 39
drag, startPoint x: 237, startPoint y: 574, endPoint x: 265, endPoint y: 573, distance: 28.0
click at [237, 574] on input "text" at bounding box center [425, 565] width 459 height 39
type input "Contact Details"
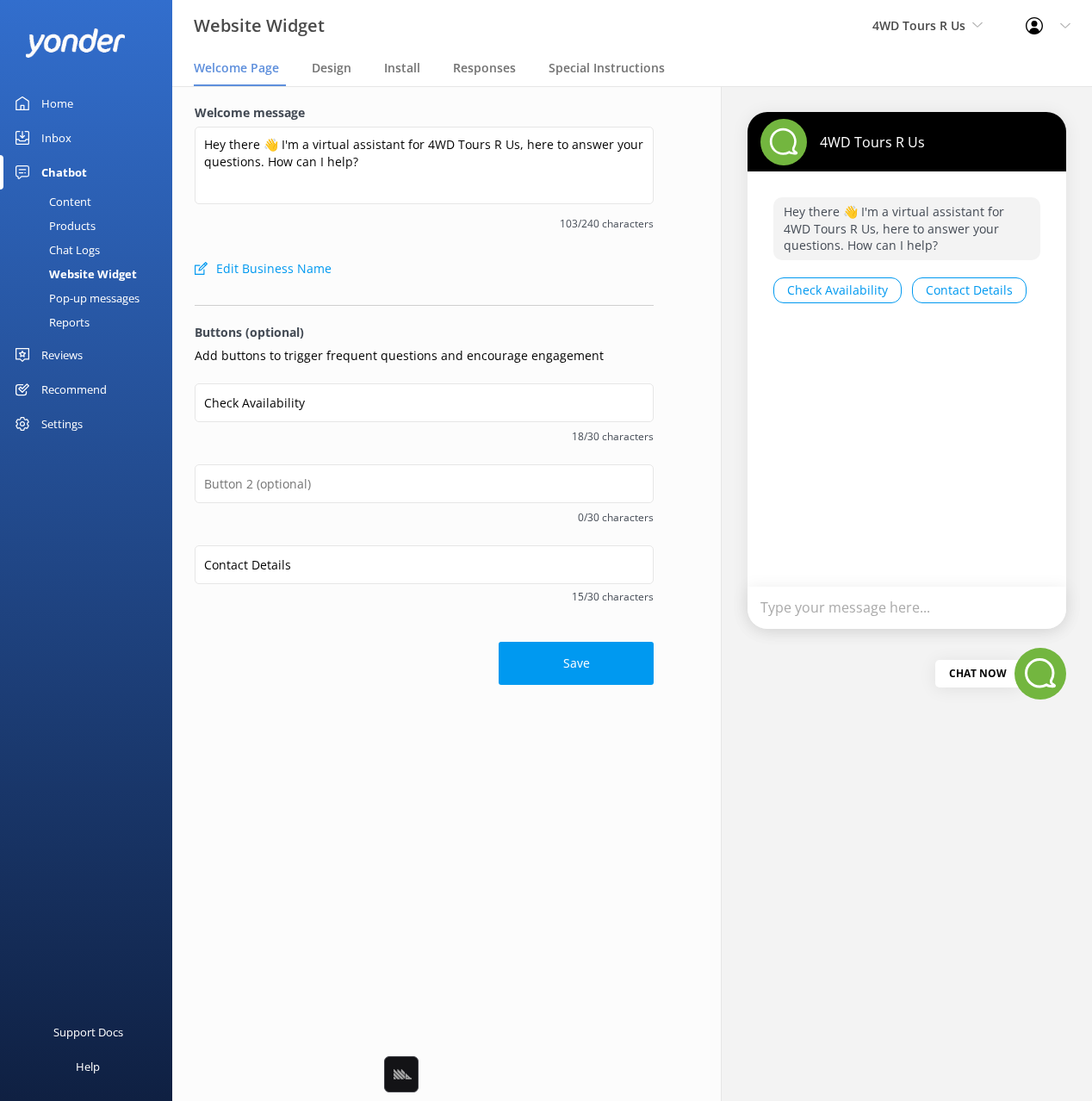
click at [361, 661] on div "Save" at bounding box center [425, 655] width 459 height 61
drag, startPoint x: 521, startPoint y: 306, endPoint x: 381, endPoint y: 284, distance: 141.7
click at [518, 306] on form "Welcome message Hey there 👋 I'm a virtual assistant for 4WD Tours R Us, here to…" at bounding box center [425, 394] width 459 height 584
click at [95, 204] on link "Content" at bounding box center [91, 201] width 162 height 25
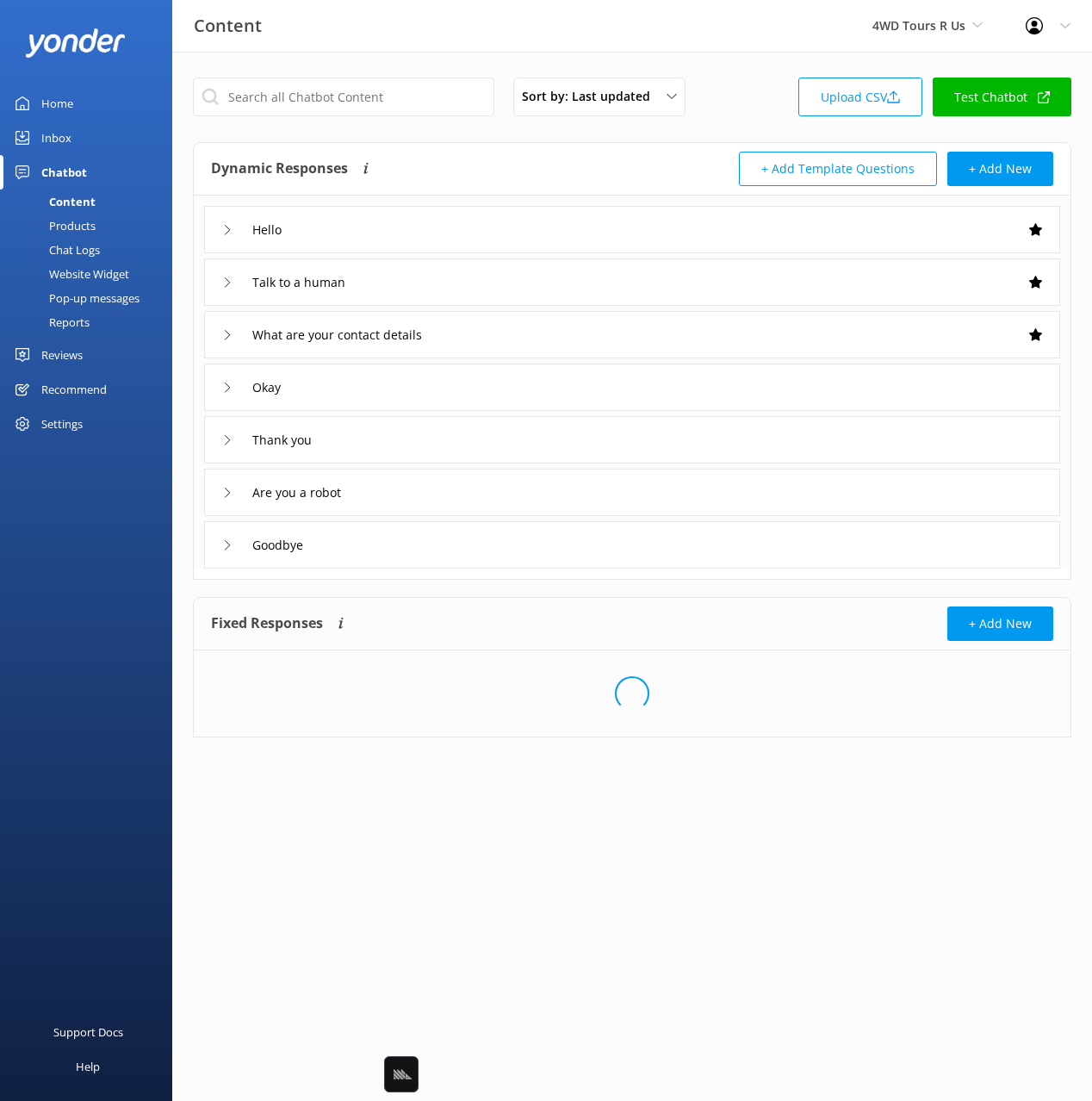
click at [751, 89] on div "Sort by: Last updated Title Last updated Upload CSV Test Chatbot" at bounding box center [632, 102] width 878 height 49
click at [979, 92] on link "Test Chatbot" at bounding box center [1002, 96] width 139 height 39
drag, startPoint x: 778, startPoint y: 81, endPoint x: 751, endPoint y: 53, distance: 38.9
click at [780, 81] on div "Sort by: Last updated Title Last updated Upload CSV Test Chatbot" at bounding box center [632, 102] width 878 height 49
click at [737, 63] on div "Sort by: Last updated Title Last updated Upload CSV Test Chatbot Dynamic Respon…" at bounding box center [632, 410] width 920 height 715
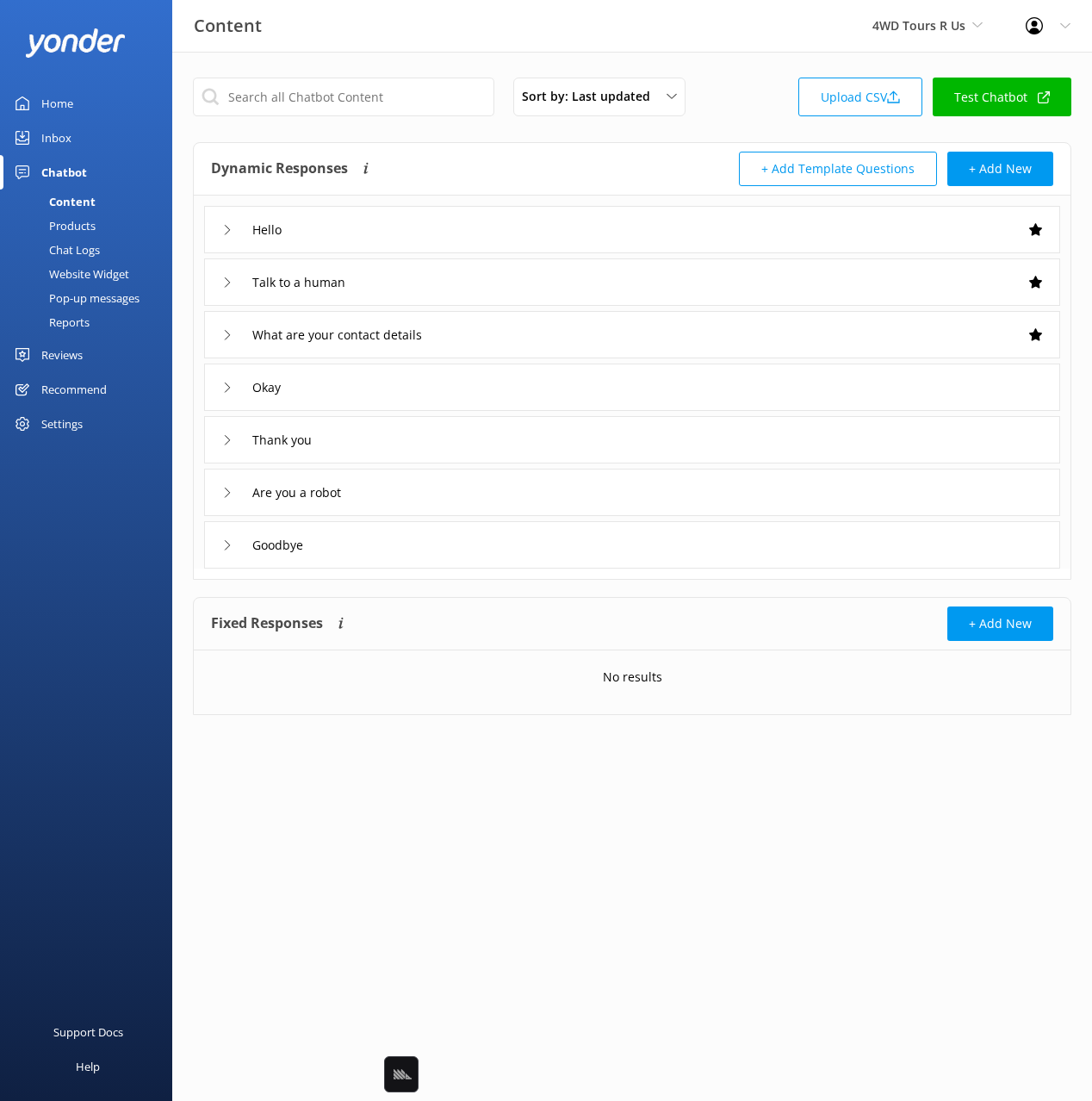
click at [727, 51] on div "Content 4WD Tours R Us Black Cat Cruises Banff Airporter International Antarcti…" at bounding box center [546, 26] width 1092 height 52
click at [745, 67] on div "Sort by: Last updated Title Last updated Upload CSV Test Chatbot Dynamic Respon…" at bounding box center [632, 410] width 920 height 715
click at [885, 27] on span "4WD Tours R Us" at bounding box center [919, 25] width 93 height 16
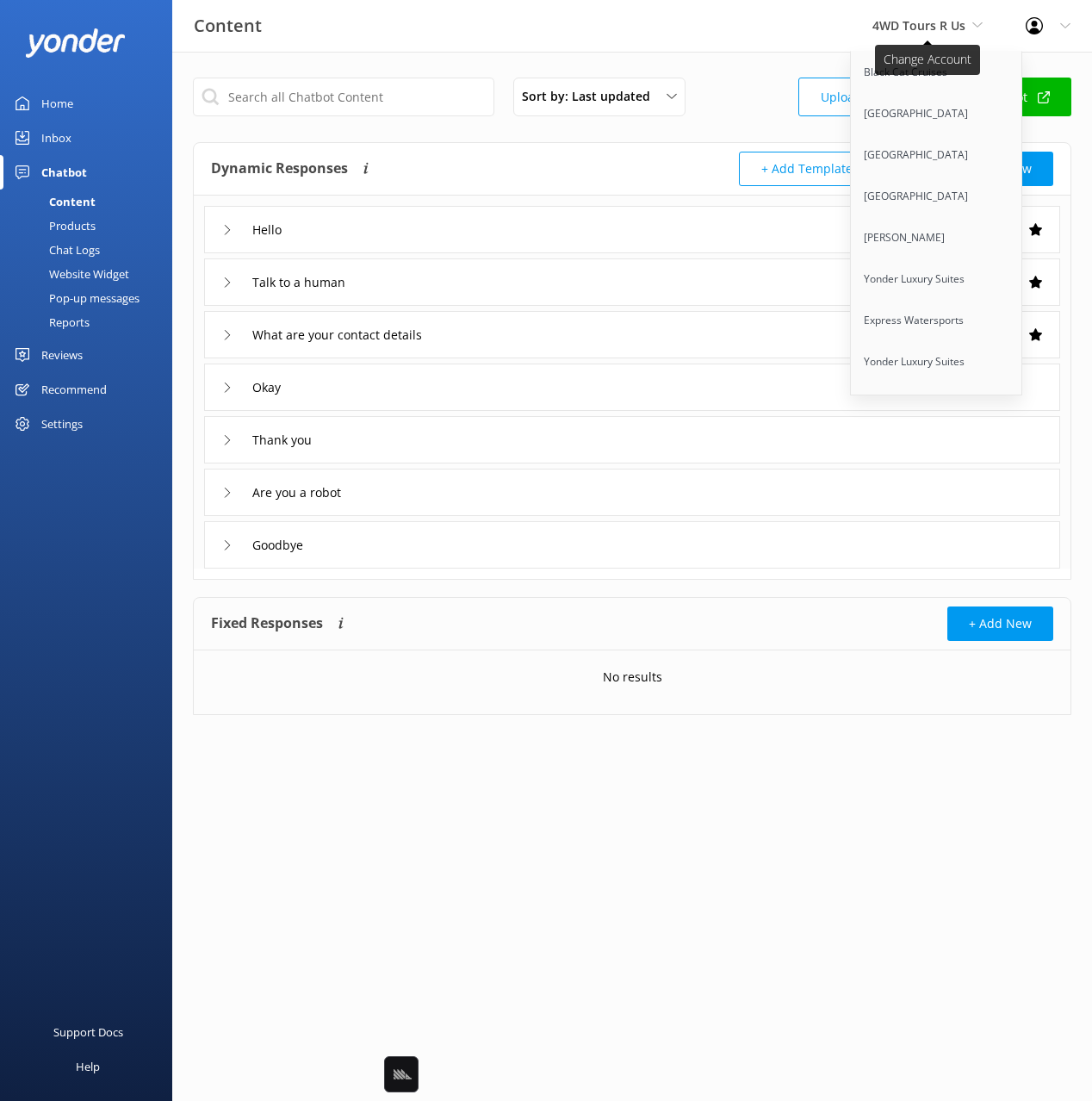
scroll to position [925, 0]
click at [932, 223] on link "Hobbiton Movie Set" at bounding box center [937, 238] width 172 height 42
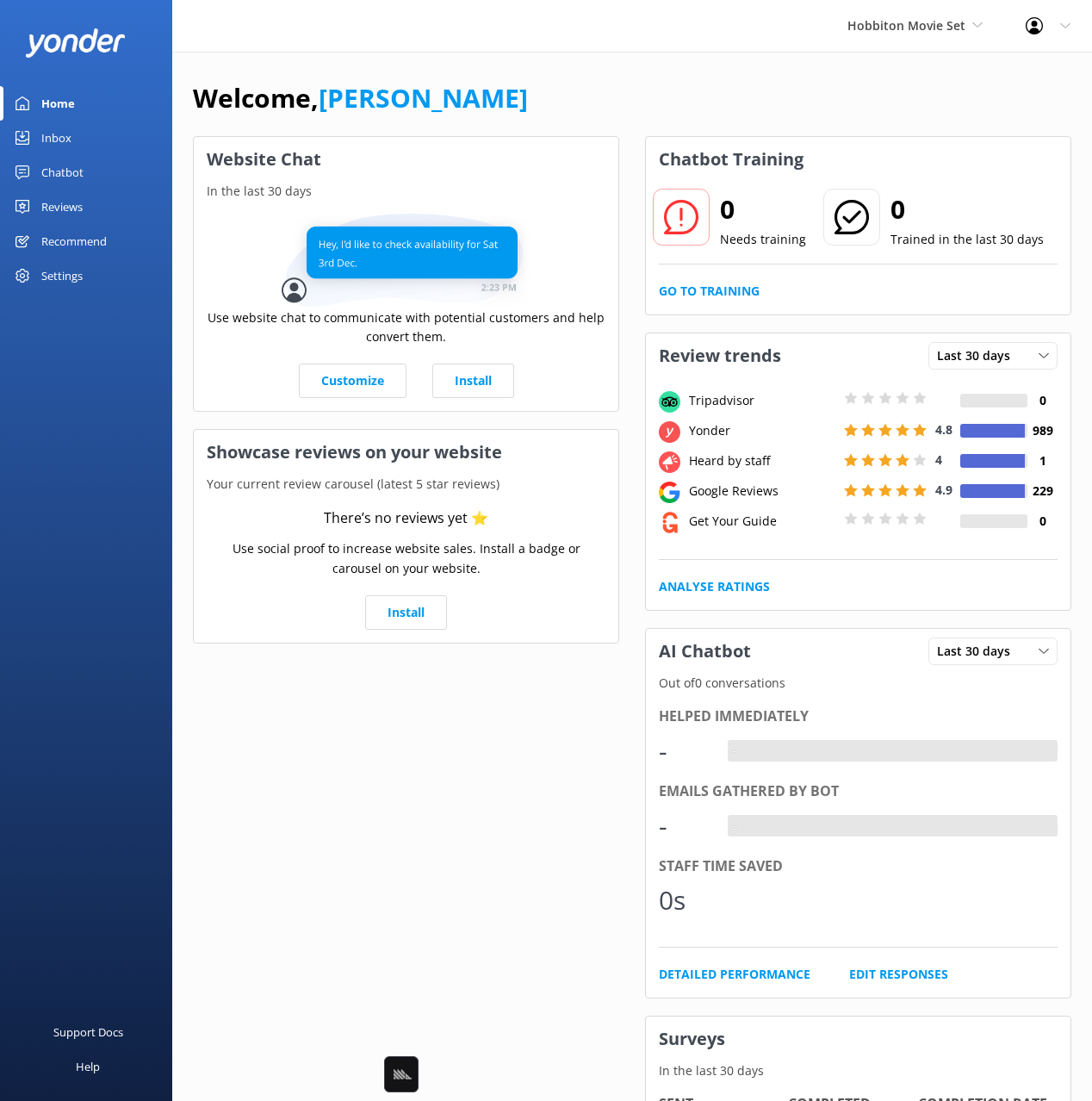
click at [45, 177] on div "Chatbot" at bounding box center [62, 172] width 43 height 34
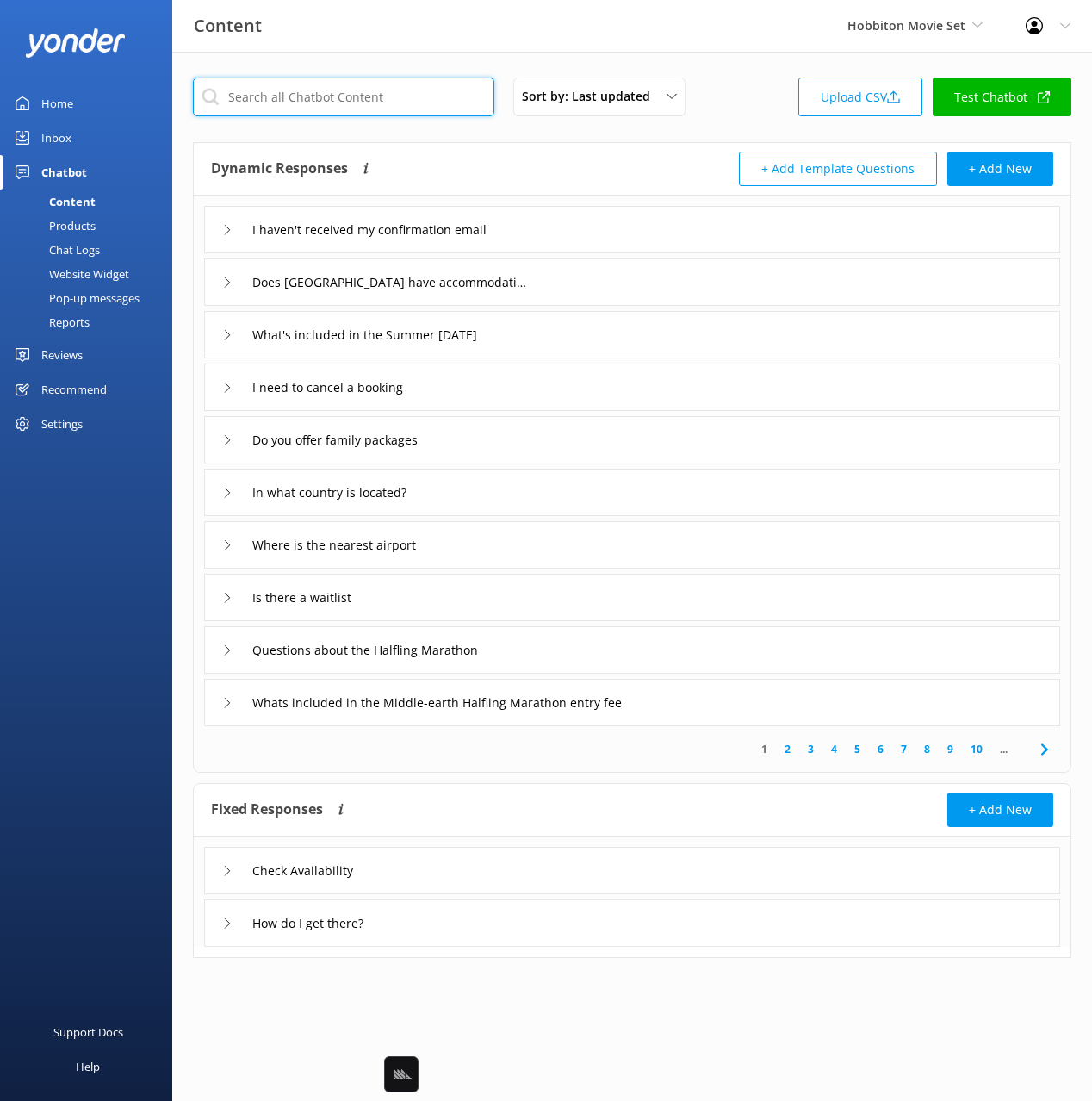
click at [416, 92] on input "text" at bounding box center [343, 96] width 302 height 39
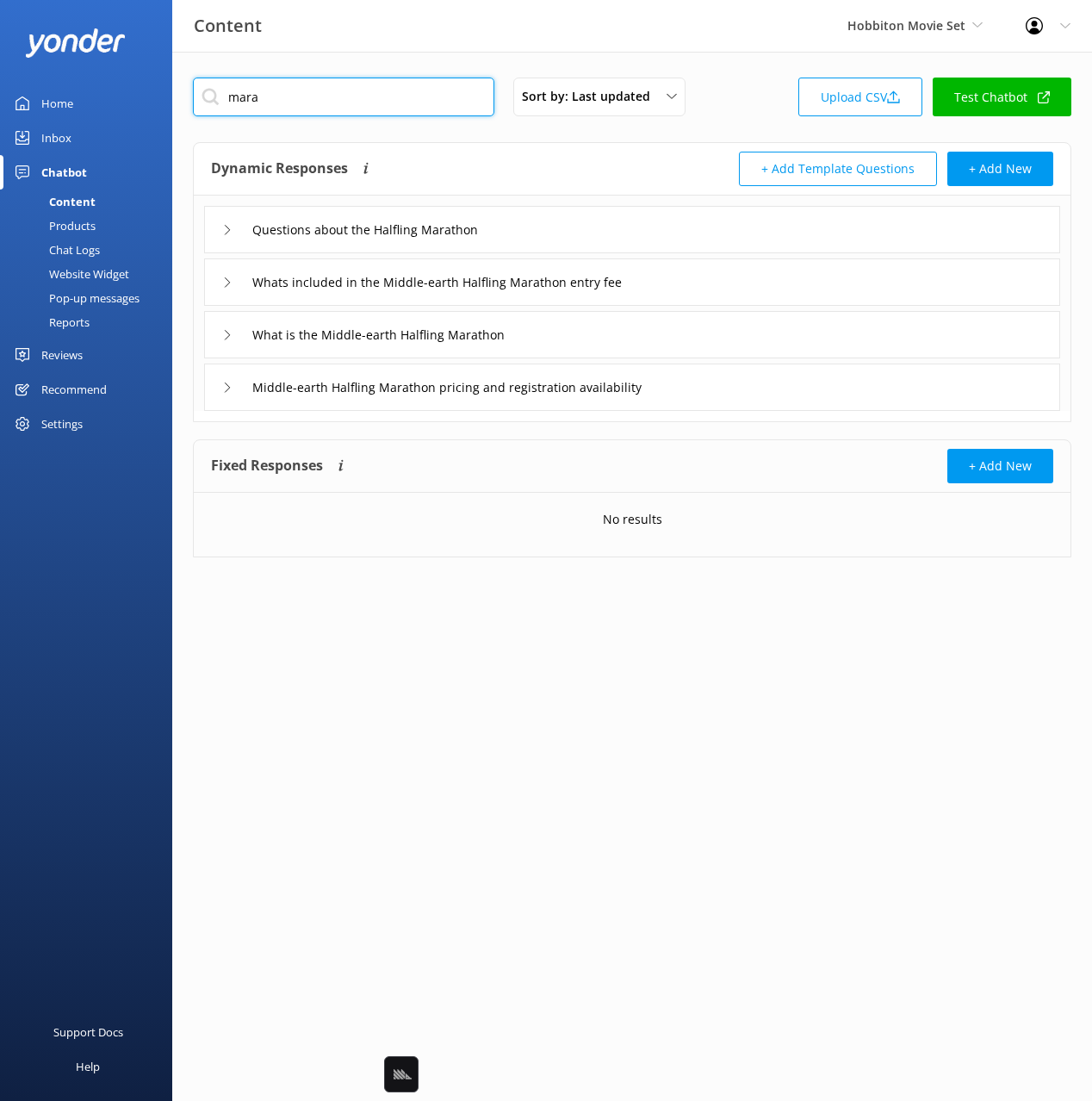
type input "mara"
click at [702, 140] on div "mara Sort by: Last updated Title Last updated Upload CSV Test Chatbot Dynamic R…" at bounding box center [632, 330] width 920 height 557
click at [740, 92] on div "mara Sort by: Last updated Title Last updated Upload CSV Test Chatbot" at bounding box center [632, 102] width 878 height 49
drag, startPoint x: 767, startPoint y: 725, endPoint x: 762, endPoint y: 707, distance: 18.7
click at [767, 724] on html "Content Hobbiton Movie Set Black Cat Cruises Banff Airporter International Anta…" at bounding box center [546, 550] width 1092 height 1101
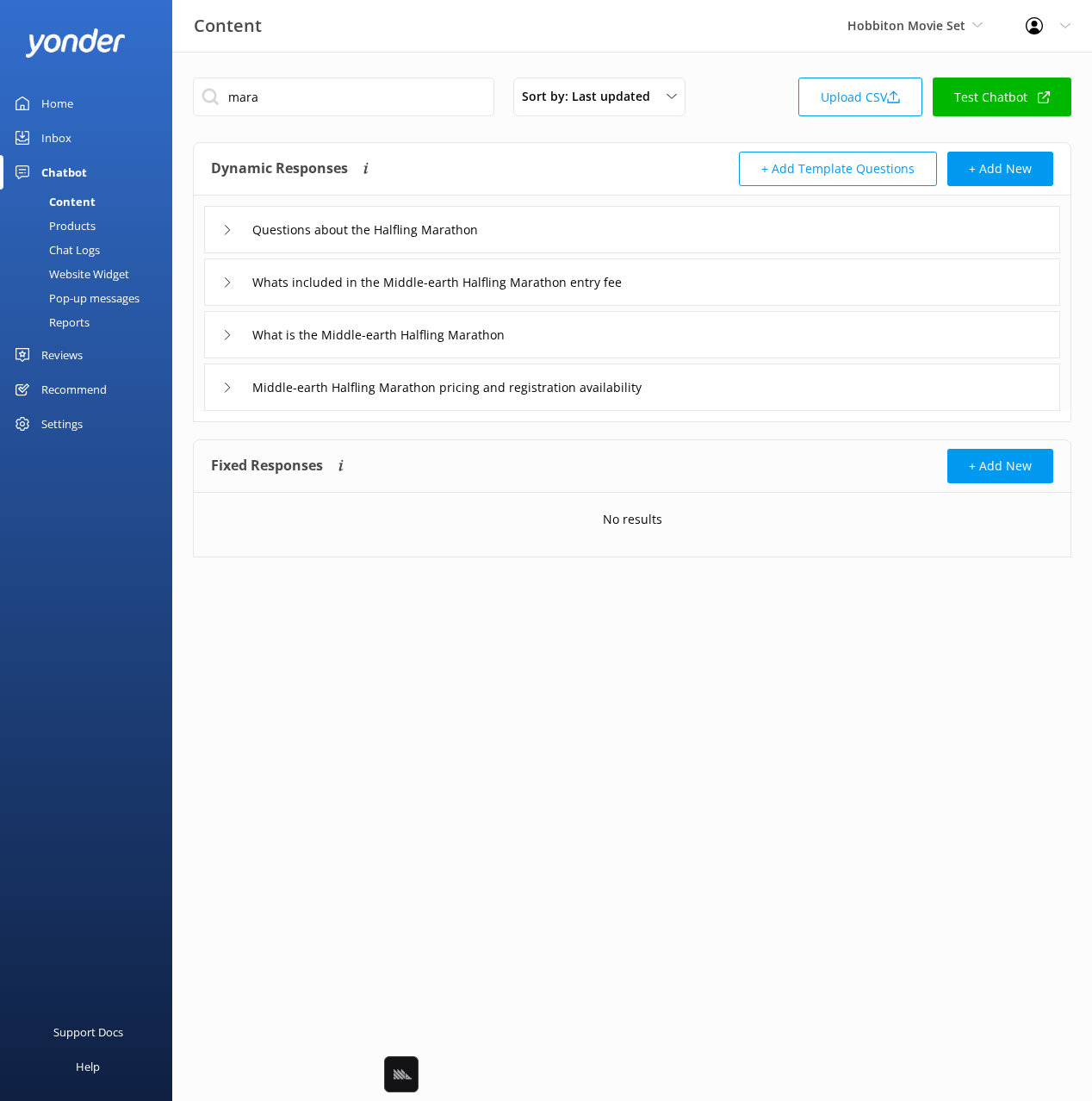
click at [529, 145] on div "Dynamic Responses Dynamic responses rely on the Large Language Model to create …" at bounding box center [632, 169] width 876 height 53
click at [518, 149] on div "Dynamic Responses Dynamic responses rely on the Large Language Model to create …" at bounding box center [632, 169] width 876 height 53
drag, startPoint x: 620, startPoint y: 158, endPoint x: 654, endPoint y: 152, distance: 34.5
click at [621, 158] on div "Dynamic Responses Dynamic responses rely on the Large Language Model to create …" at bounding box center [422, 168] width 422 height 34
click at [752, 56] on div "mara Sort by: Last updated Title Last updated Upload CSV Test Chatbot Dynamic R…" at bounding box center [632, 330] width 920 height 557
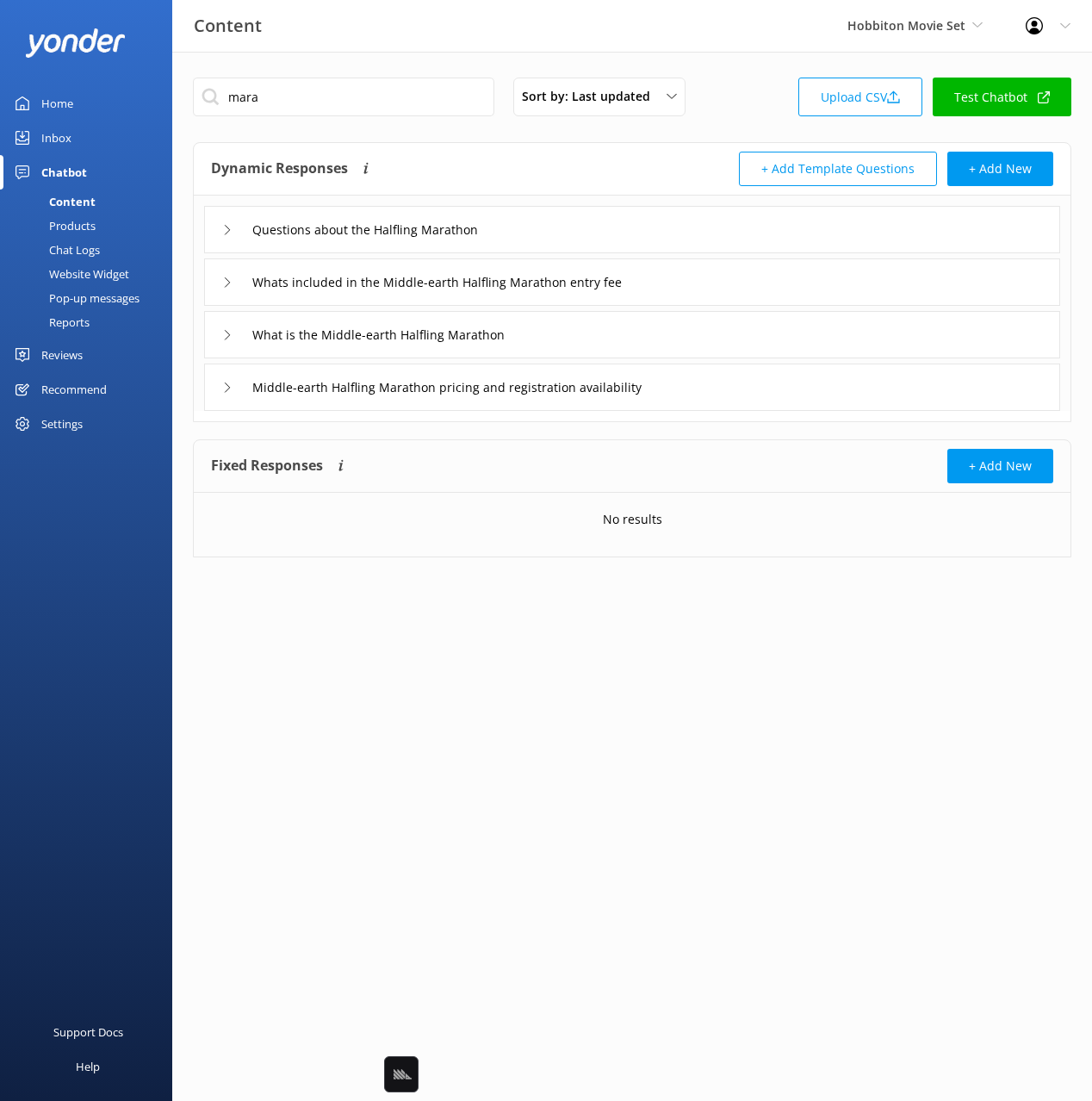
click at [736, 55] on div "mara Sort by: Last updated Title Last updated Upload CSV Test Chatbot Dynamic R…" at bounding box center [632, 330] width 920 height 557
drag, startPoint x: 528, startPoint y: 165, endPoint x: 534, endPoint y: 421, distance: 256.1
click at [528, 165] on div "Dynamic Responses Dynamic responses rely on the Large Language Model to create …" at bounding box center [422, 168] width 422 height 34
drag, startPoint x: 606, startPoint y: 679, endPoint x: 512, endPoint y: 508, distance: 195.1
click at [604, 678] on html "Content Hobbiton Movie Set Black Cat Cruises Banff Airporter International Anta…" at bounding box center [546, 550] width 1092 height 1101
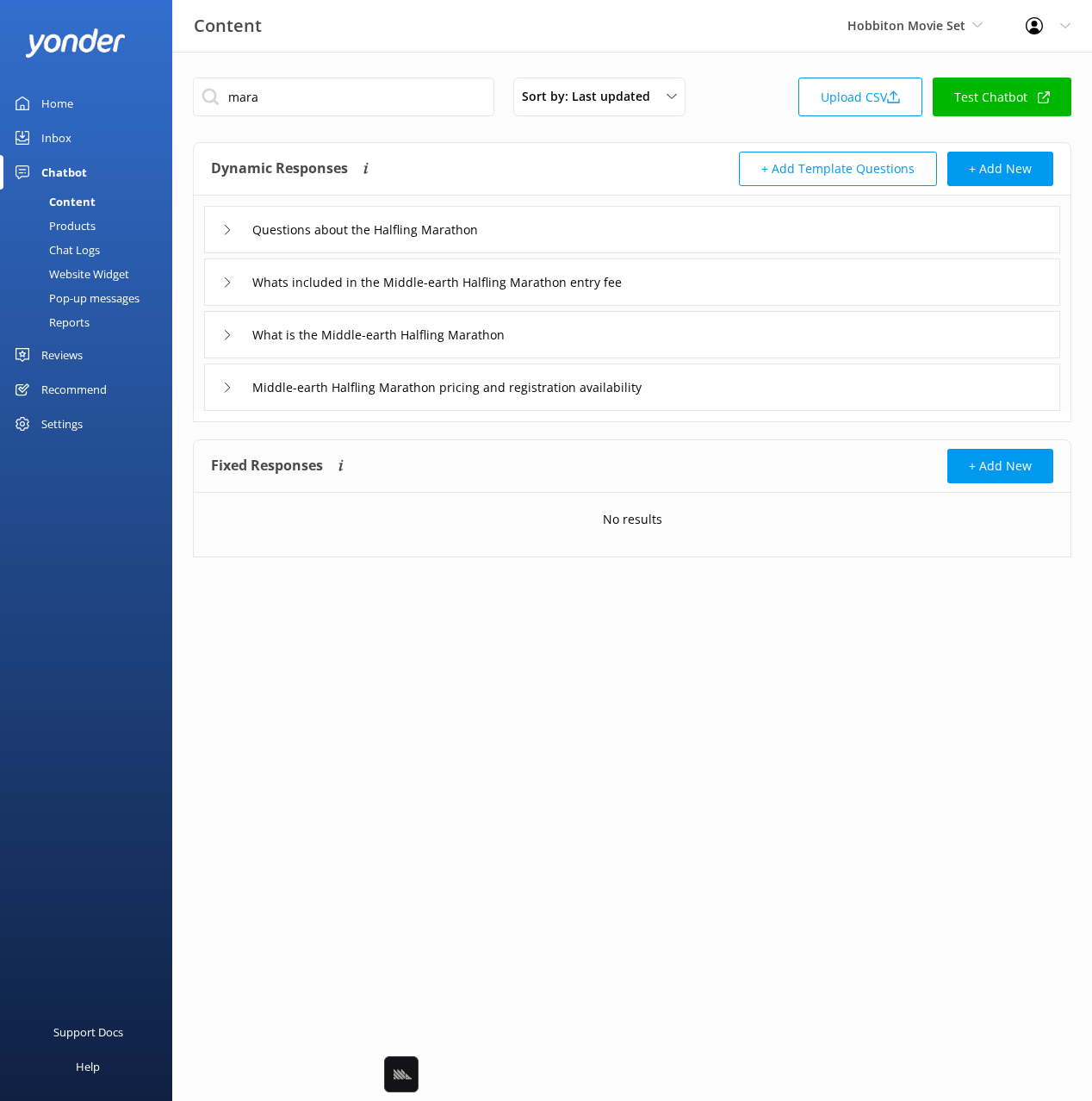
click at [506, 179] on div "Dynamic Responses Dynamic responses rely on the Large Language Model to create …" at bounding box center [422, 168] width 422 height 34
click at [520, 154] on div "Dynamic Responses Dynamic responses rely on the Large Language Model to create …" at bounding box center [422, 168] width 422 height 34
click at [540, 160] on div "Dynamic Responses Dynamic responses rely on the Large Language Model to create …" at bounding box center [422, 168] width 422 height 34
click at [609, 229] on div "Questions about the Halfling Marathon" at bounding box center [633, 230] width 857 height 47
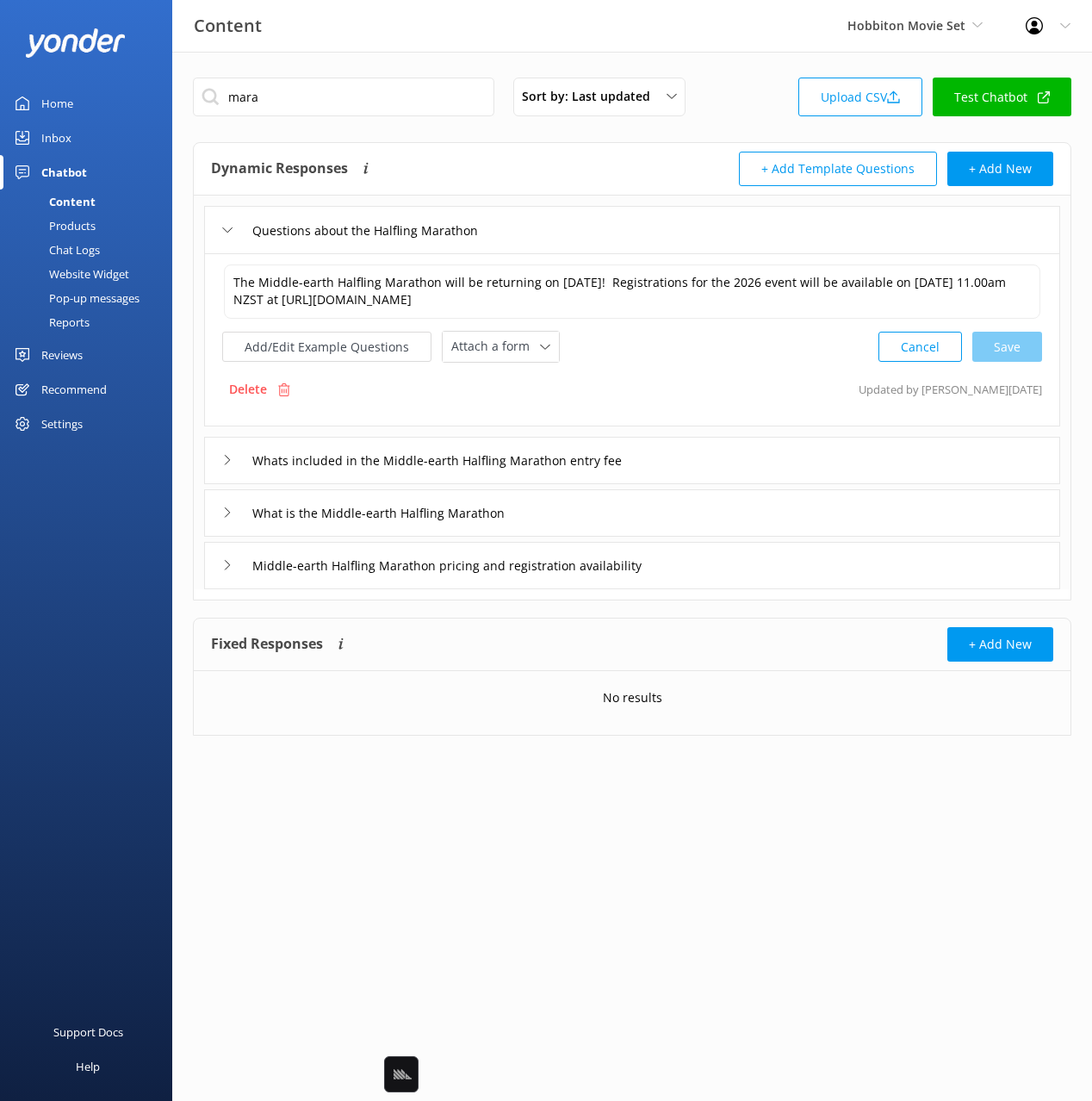
click at [522, 167] on div "Dynamic Responses Dynamic responses rely on the Large Language Model to create …" at bounding box center [422, 168] width 422 height 34
click at [366, 352] on button "Add/Edit Example Questions" at bounding box center [326, 347] width 209 height 30
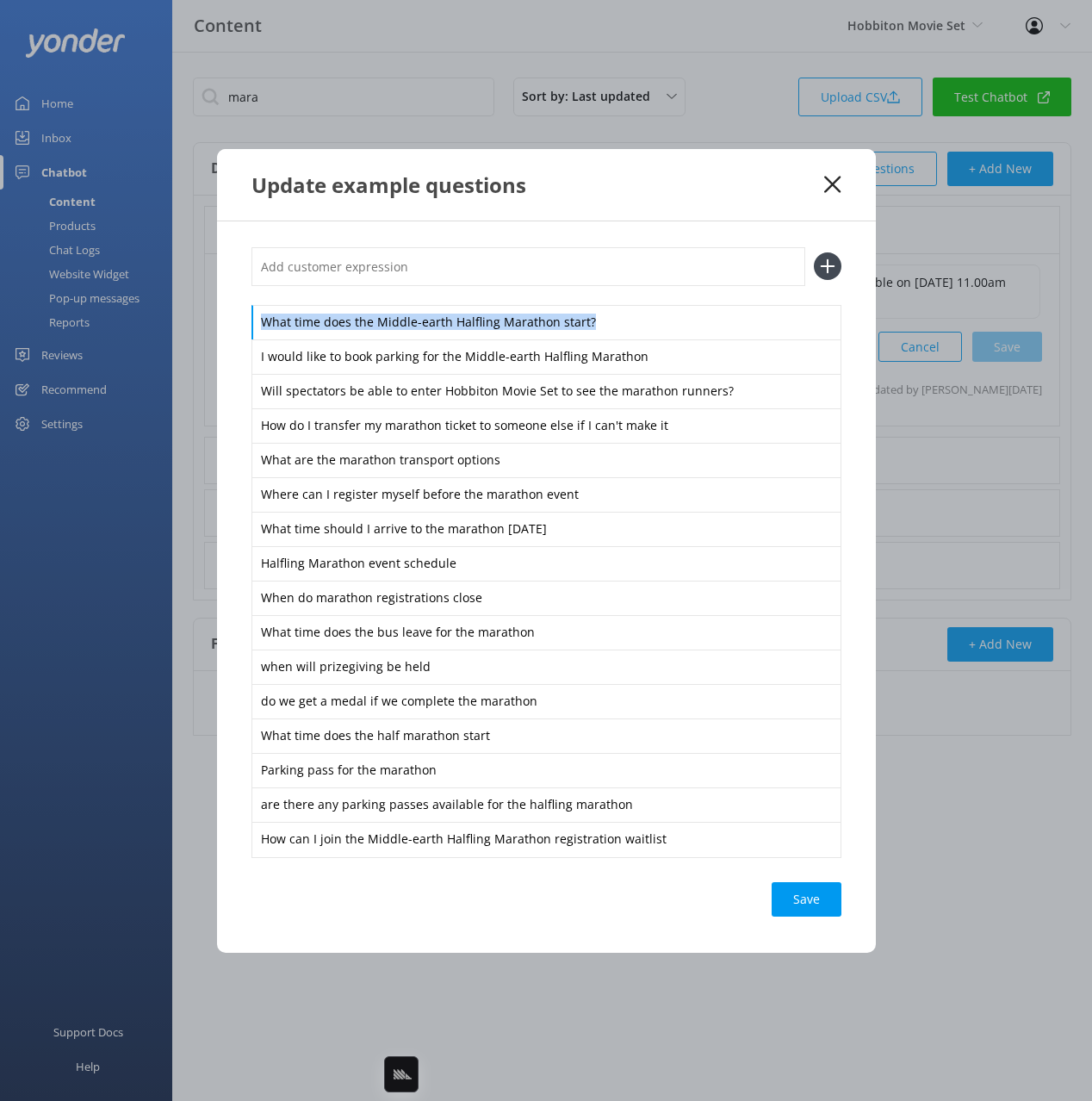
drag, startPoint x: 243, startPoint y: 308, endPoint x: 679, endPoint y: 919, distance: 750.6
click at [683, 945] on div "What time does the Middle-earth Halfling Marathon start? I would like to book p…" at bounding box center [546, 586] width 659 height 731
drag, startPoint x: 751, startPoint y: 185, endPoint x: 819, endPoint y: 184, distance: 68.0
click at [756, 185] on div "Update example questions" at bounding box center [538, 184] width 574 height 28
click at [830, 178] on icon at bounding box center [832, 184] width 16 height 17
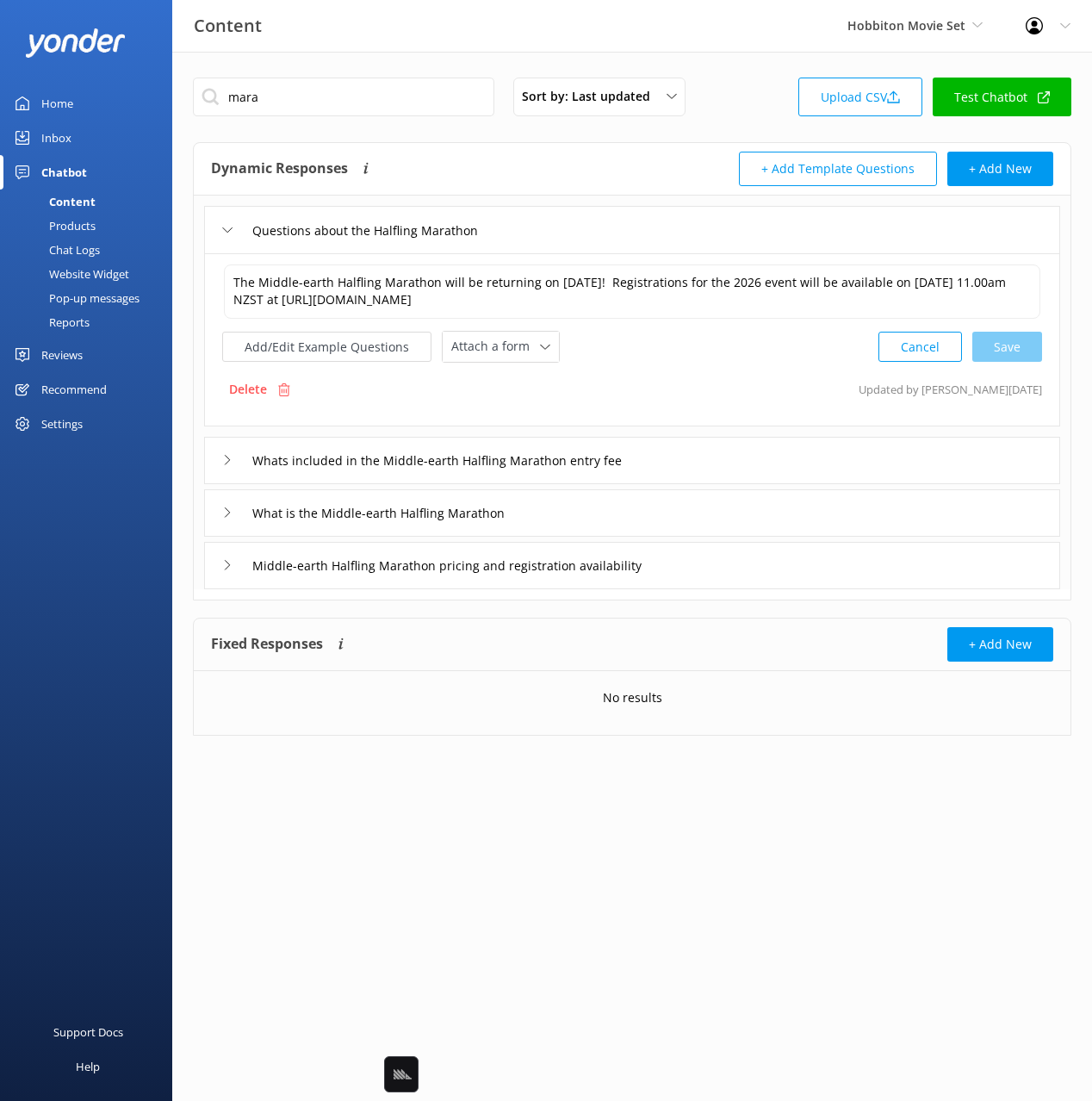
drag, startPoint x: 693, startPoint y: 368, endPoint x: 440, endPoint y: 366, distance: 253.0
click at [680, 367] on div "The Middle-earth Halfling Marathon will be returning on 28 March 2026! Registra…" at bounding box center [633, 340] width 857 height 173
click at [344, 355] on button "Add/Edit Example Questions" at bounding box center [326, 347] width 209 height 30
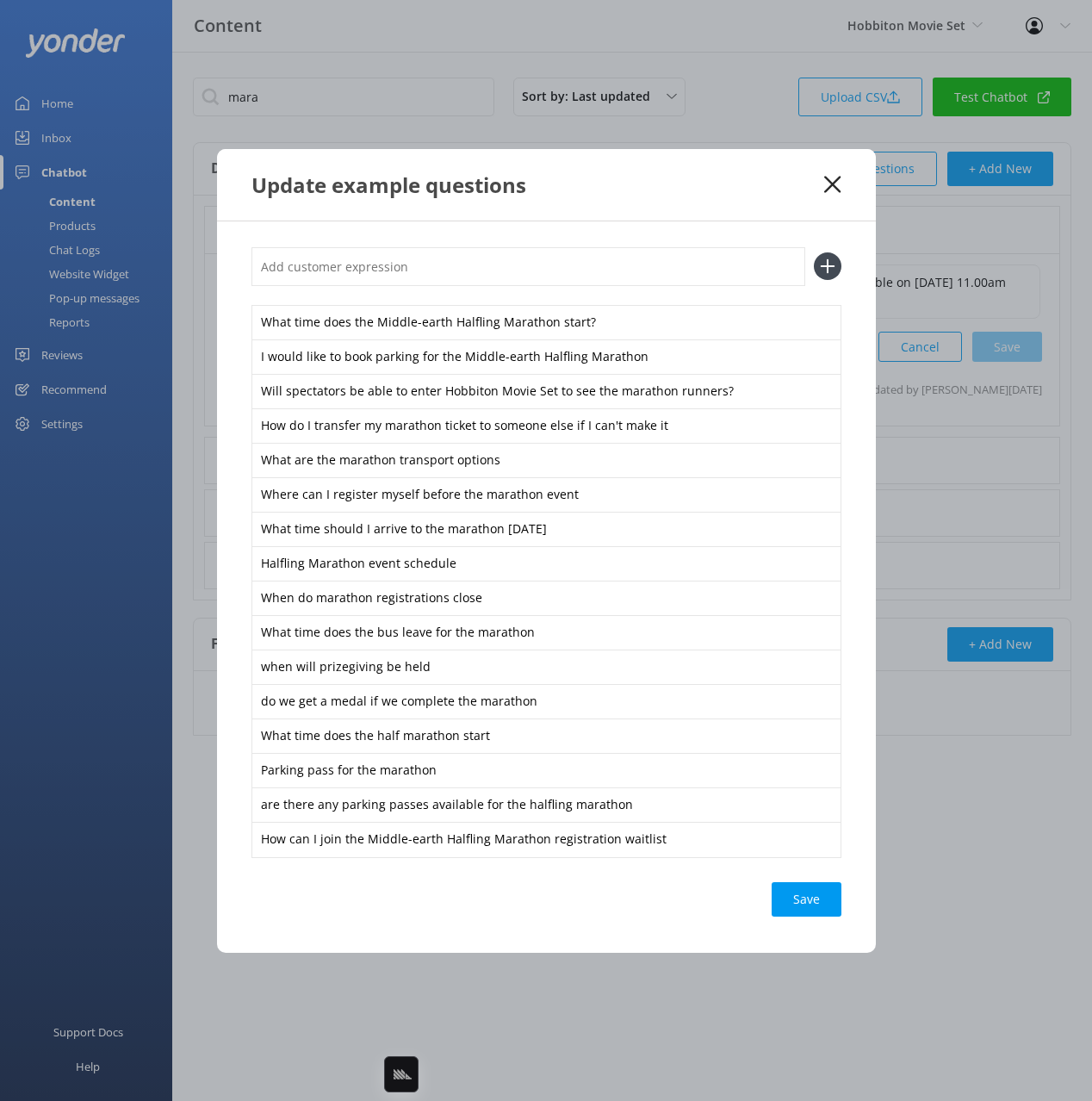
drag, startPoint x: 833, startPoint y: 185, endPoint x: 828, endPoint y: 196, distance: 12.1
click at [833, 185] on use at bounding box center [832, 184] width 16 height 16
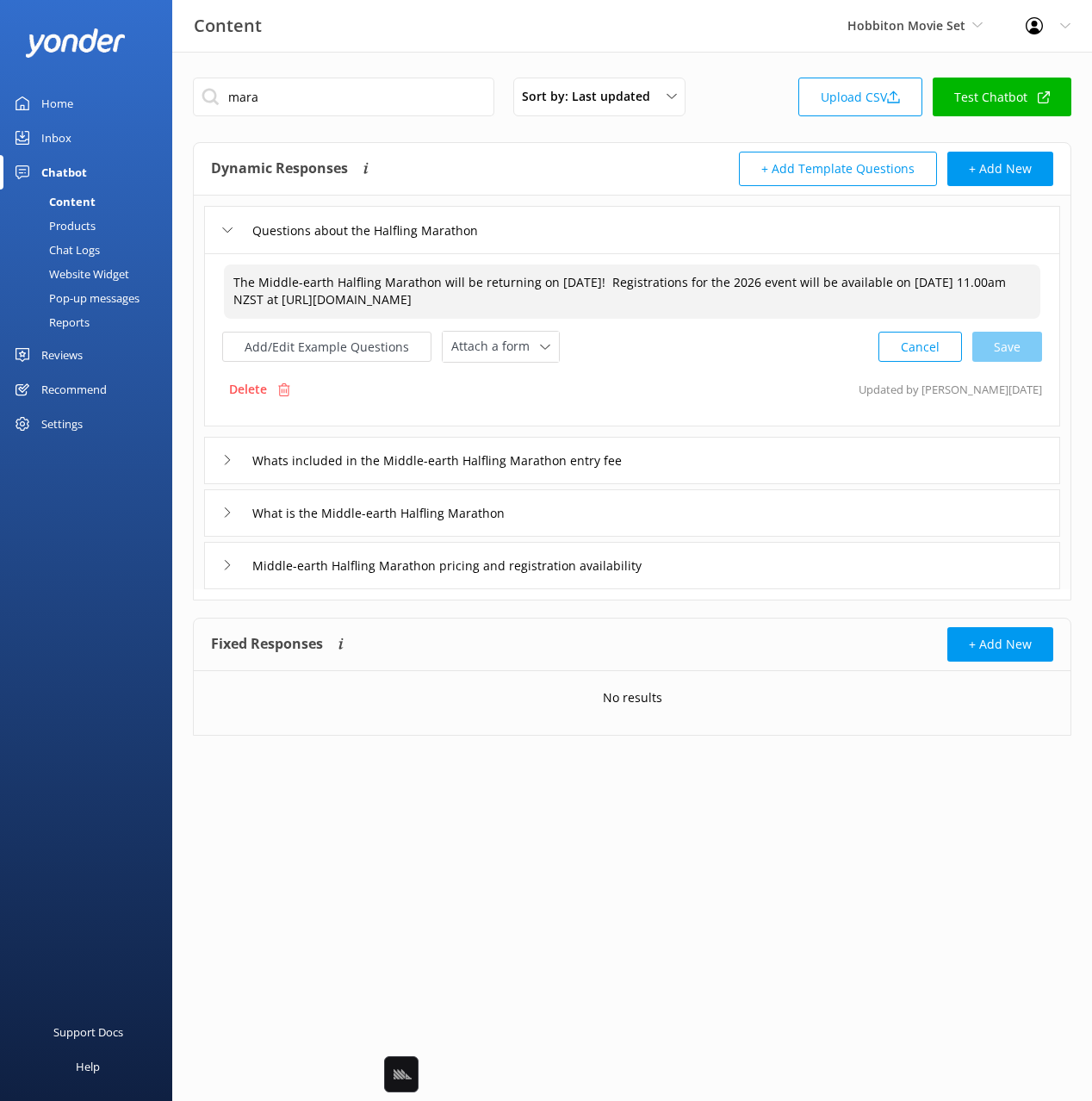
drag, startPoint x: 786, startPoint y: 295, endPoint x: 377, endPoint y: 303, distance: 409.1
click at [377, 303] on textarea "The Middle-earth Halfling Marathon will be returning on 28 March 2026! Registra…" at bounding box center [633, 291] width 817 height 54
click at [707, 338] on div "Add/Edit Example Questions Attach a form Leave contact details Check availabili…" at bounding box center [632, 347] width 820 height 32
click at [703, 337] on div "Add/Edit Example Questions Attach a form Leave contact details Check availabili…" at bounding box center [632, 347] width 820 height 32
click at [703, 344] on div "Add/Edit Example Questions Attach a form Leave contact details Check availabili…" at bounding box center [632, 347] width 820 height 32
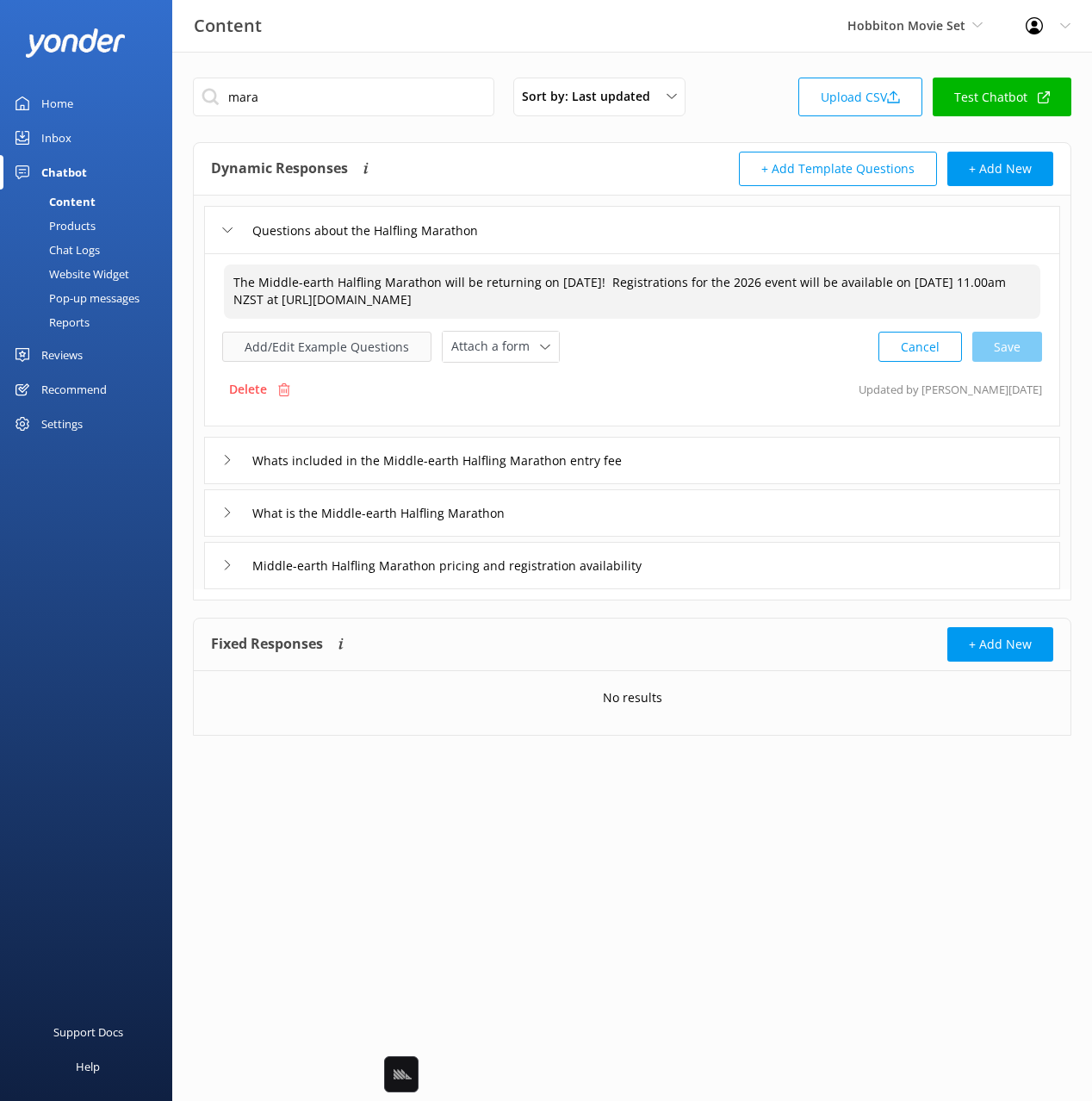
click at [367, 341] on button "Add/Edit Example Questions" at bounding box center [326, 347] width 209 height 30
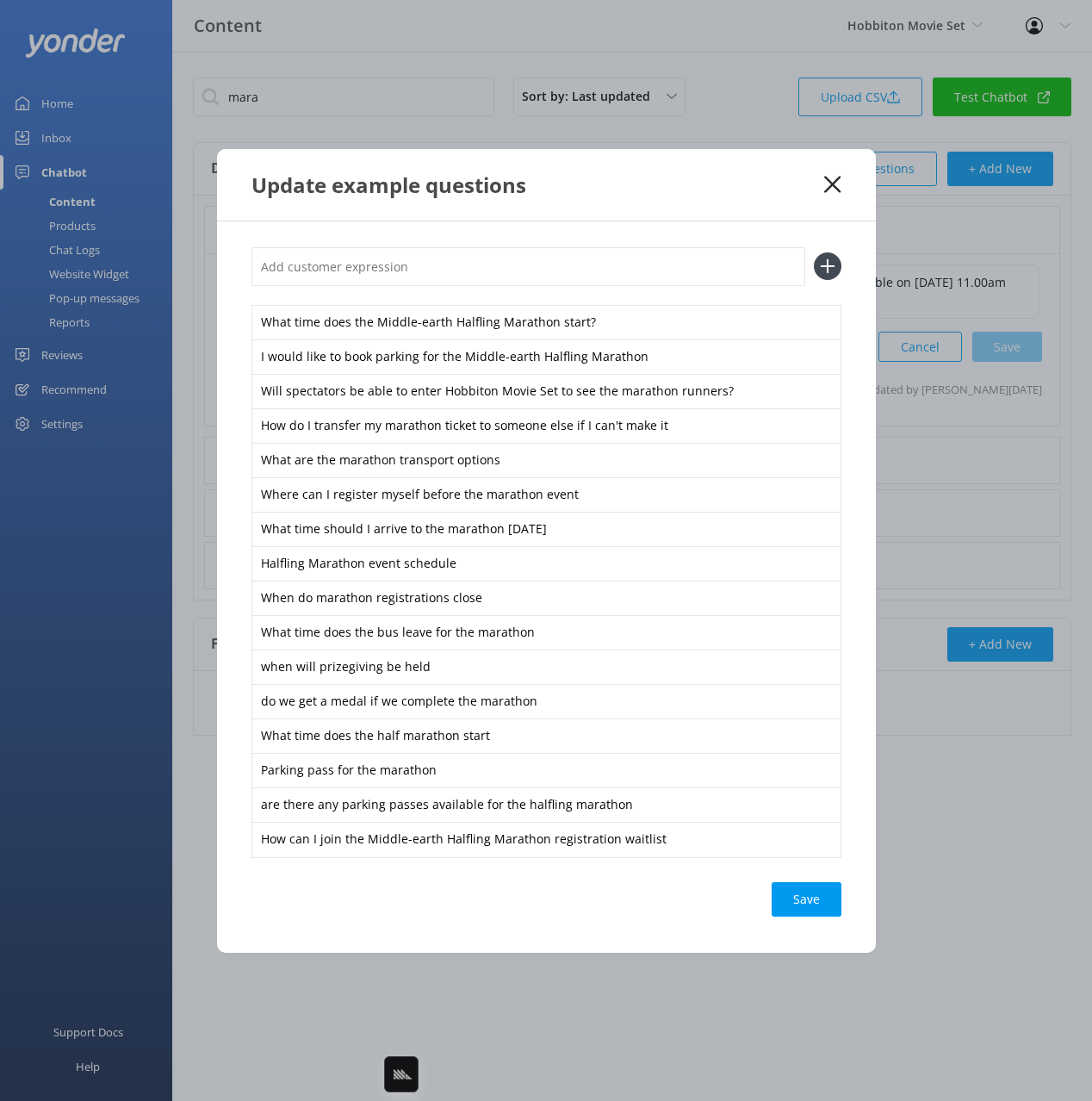
click at [615, 201] on div "Update example questions" at bounding box center [546, 185] width 659 height 72
drag, startPoint x: 247, startPoint y: 256, endPoint x: 762, endPoint y: 652, distance: 649.6
click at [763, 656] on div "What time does the Middle-earth Halfling Marathon start? I would like to book p…" at bounding box center [546, 586] width 659 height 731
click at [855, 702] on div "What time does the Middle-earth Halfling Marathon start? I would like to book p…" at bounding box center [546, 586] width 659 height 731
drag, startPoint x: 861, startPoint y: 861, endPoint x: 805, endPoint y: 722, distance: 149.9
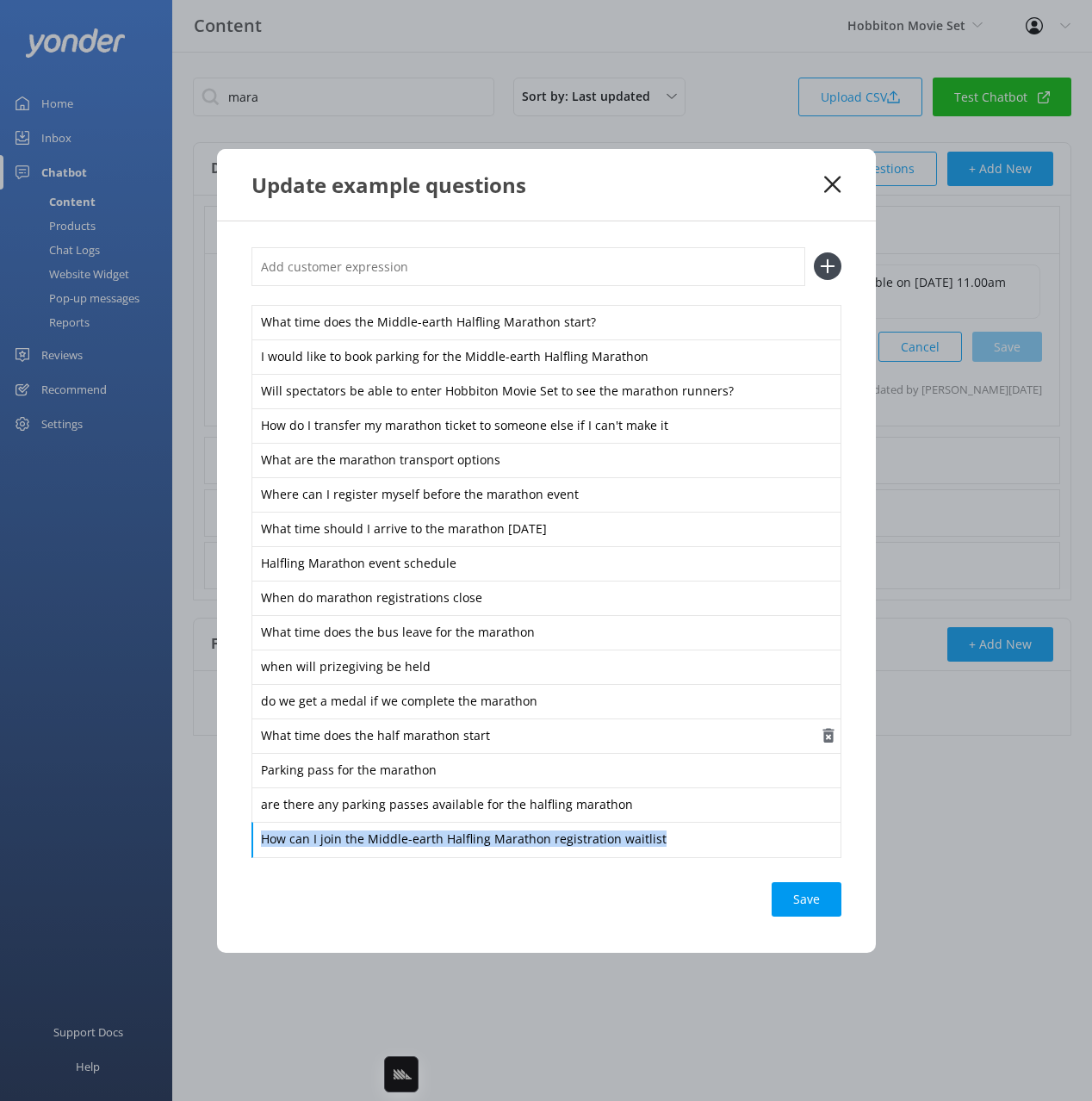
click at [805, 722] on div "What time does the Middle-earth Halfling Marathon start? I would like to book p…" at bounding box center [546, 586] width 659 height 731
click at [864, 780] on div "What time does the Middle-earth Halfling Marathon start? I would like to book p…" at bounding box center [546, 586] width 659 height 731
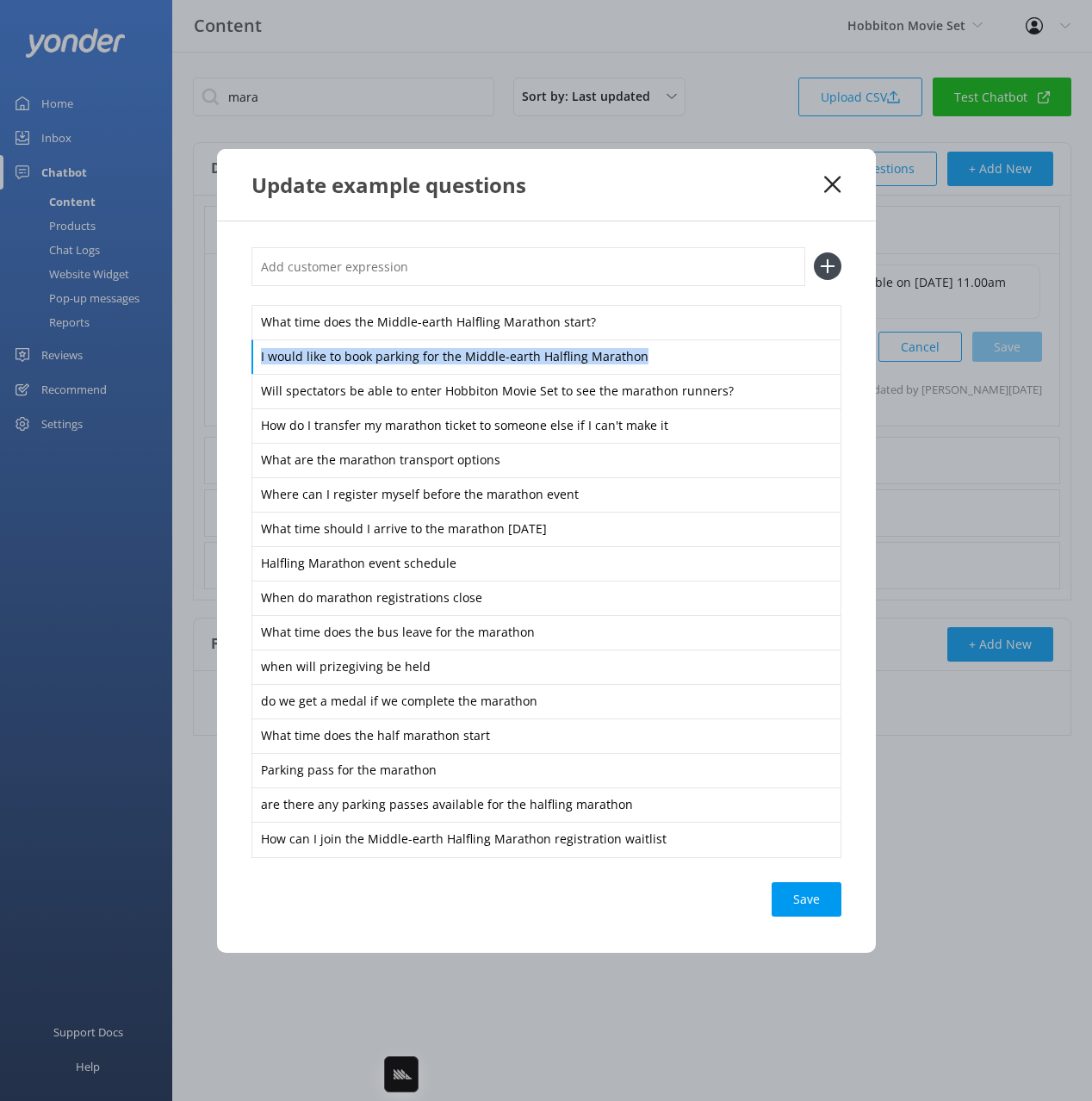
drag, startPoint x: 231, startPoint y: 347, endPoint x: 249, endPoint y: 381, distance: 38.5
click at [249, 381] on div "What time does the Middle-earth Halfling Marathon start? I would like to book p…" at bounding box center [546, 586] width 659 height 731
click at [233, 353] on div "What time does the Middle-earth Halfling Marathon start? I would like to book p…" at bounding box center [546, 586] width 659 height 731
click at [238, 318] on div "What time does the Middle-earth Halfling Marathon start? I would like to book p…" at bounding box center [546, 586] width 659 height 731
click at [238, 276] on div "What time does the Middle-earth Halfling Marathon start? I would like to book p…" at bounding box center [546, 586] width 659 height 731
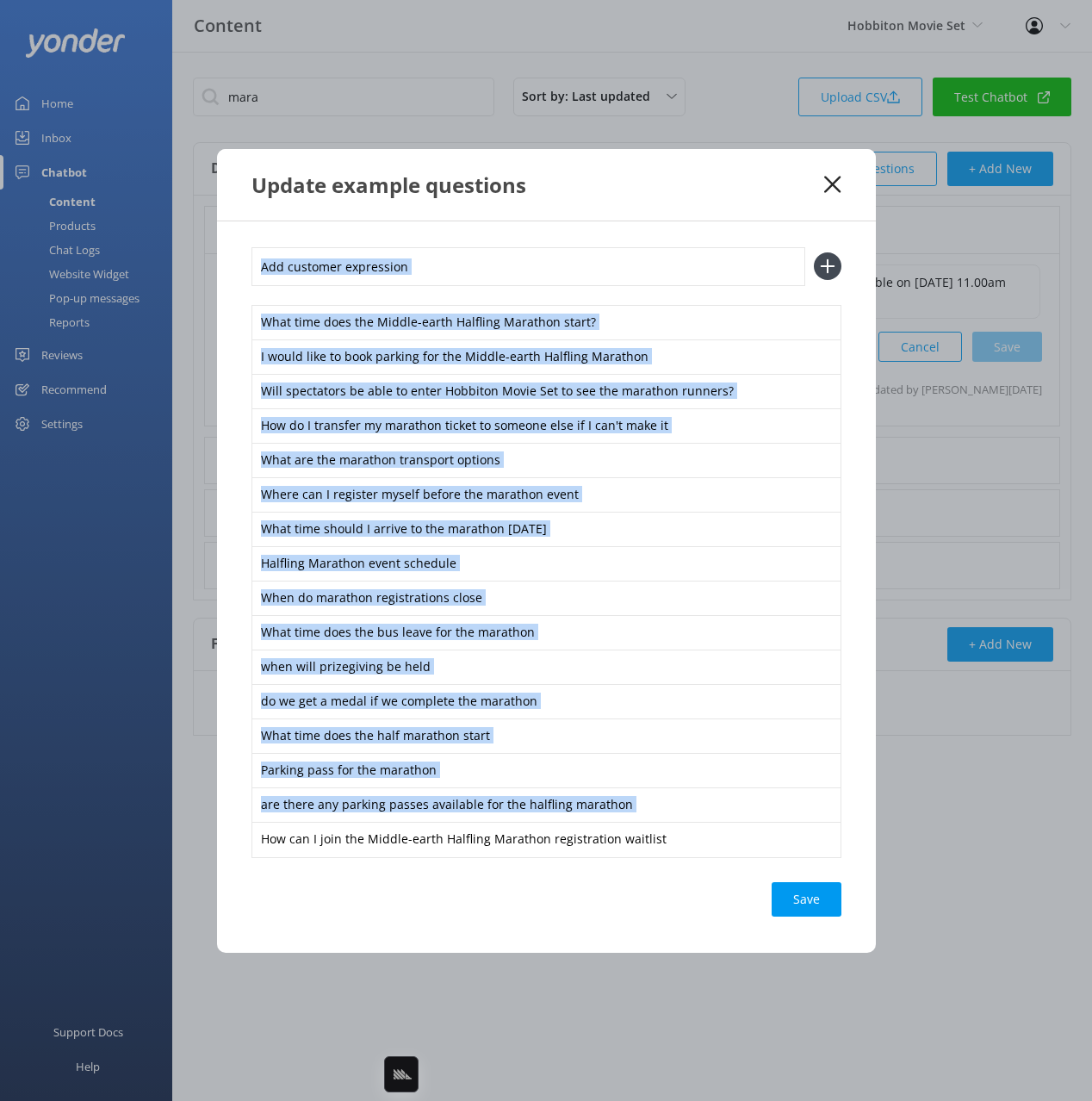
drag, startPoint x: 235, startPoint y: 286, endPoint x: 766, endPoint y: 861, distance: 782.7
click at [770, 864] on div "What time does the Middle-earth Halfling Marathon start? I would like to book p…" at bounding box center [546, 586] width 659 height 731
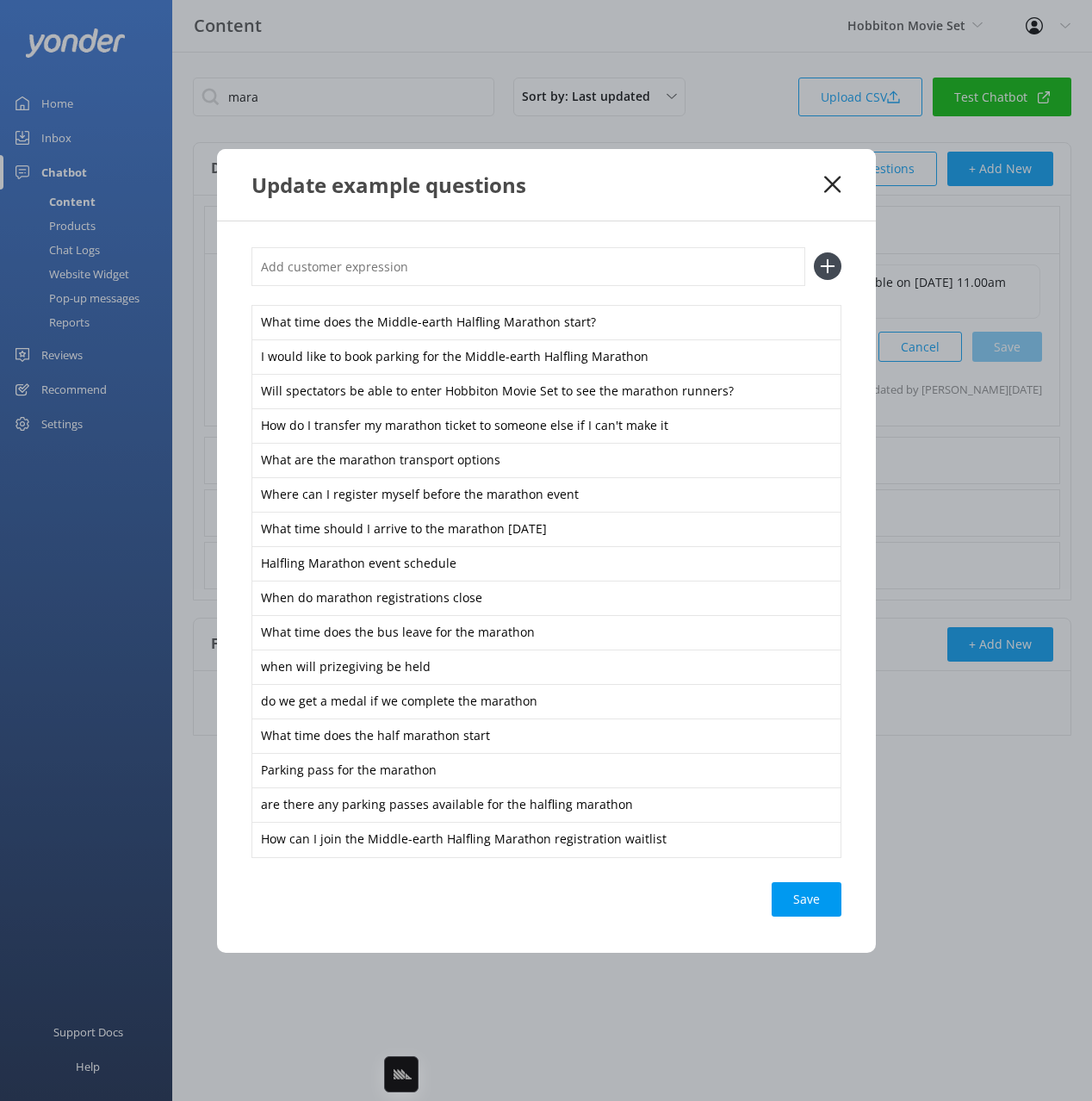
click at [691, 879] on div "What time does the Middle-earth Halfling Marathon start? I would like to book p…" at bounding box center [546, 586] width 659 height 731
click at [867, 344] on div "What time does the Middle-earth Halfling Marathon start? I would like to book p…" at bounding box center [546, 586] width 659 height 731
click at [770, 218] on div "Update example questions" at bounding box center [546, 185] width 659 height 72
click at [856, 354] on div "What time does the Middle-earth Halfling Marathon start? I would like to book p…" at bounding box center [546, 586] width 659 height 731
click at [775, 208] on div "Update example questions" at bounding box center [546, 185] width 659 height 72
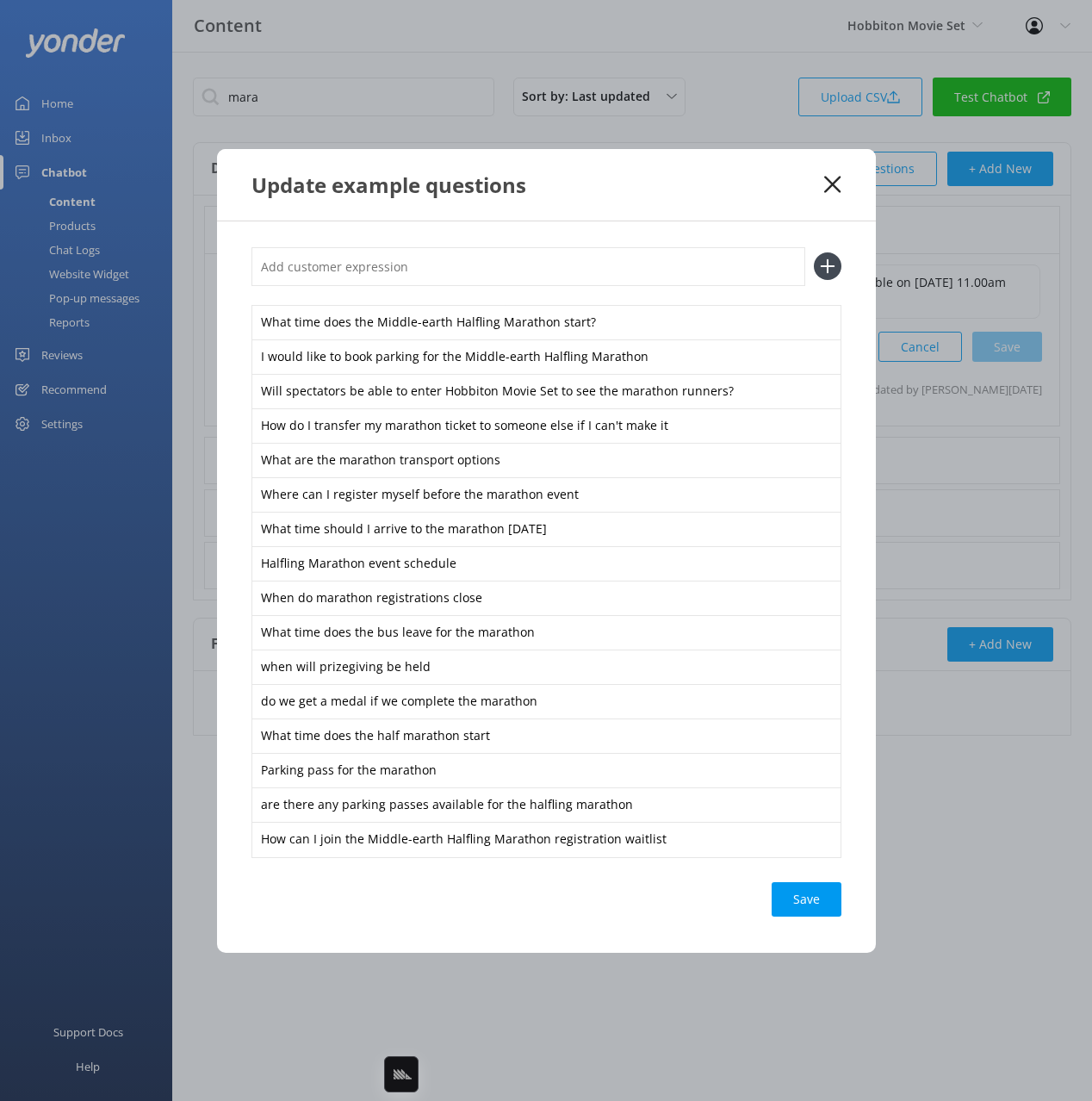
drag, startPoint x: 733, startPoint y: 184, endPoint x: 617, endPoint y: 260, distance: 138.7
click at [733, 184] on div "Update example questions" at bounding box center [538, 184] width 574 height 28
click at [786, 202] on div "Update example questions" at bounding box center [546, 185] width 659 height 72
click at [838, 181] on icon at bounding box center [832, 184] width 16 height 17
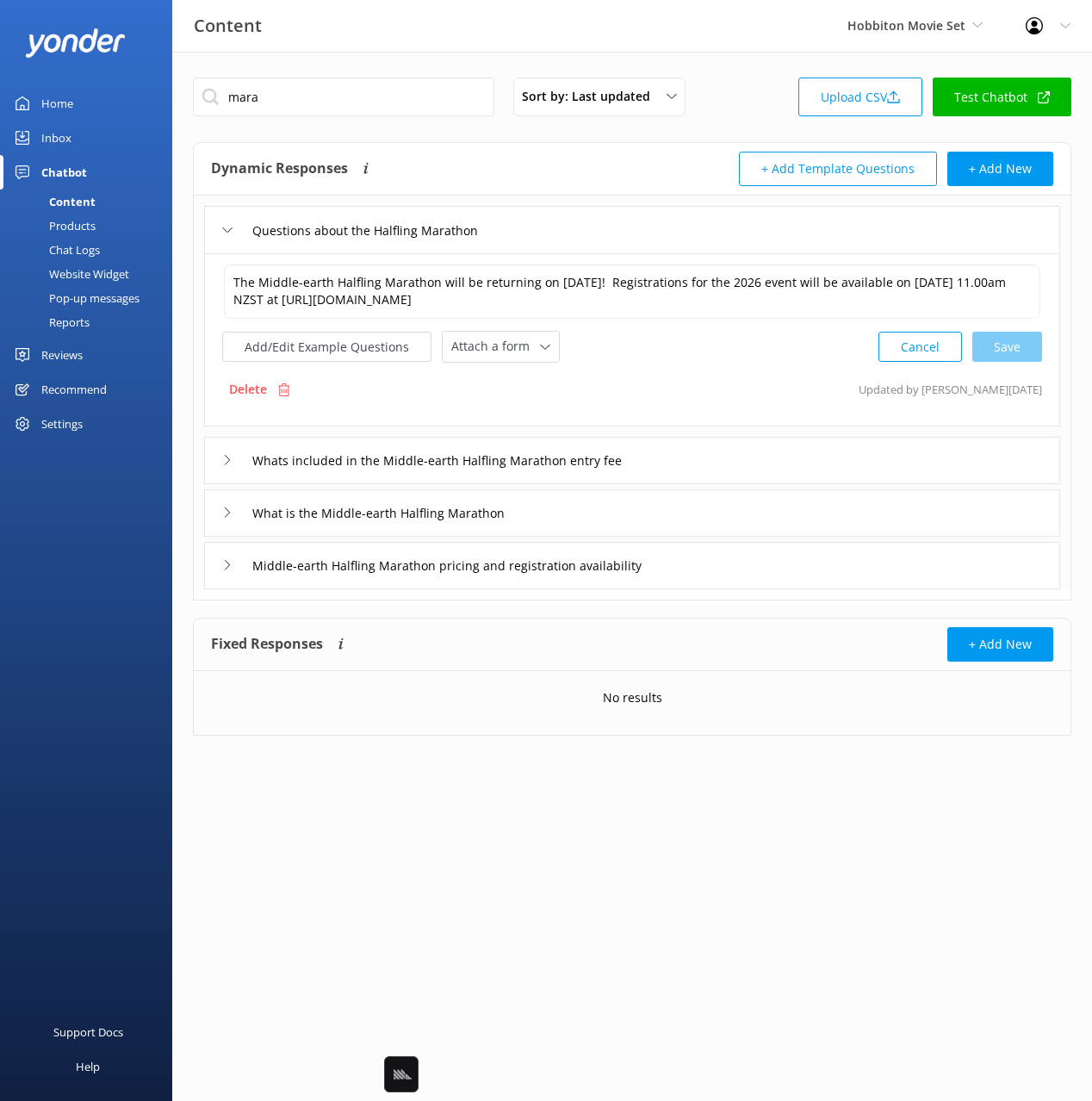
click at [765, 92] on div "mara Sort by: Last updated Title Last updated Upload CSV Test Chatbot" at bounding box center [632, 102] width 878 height 49
click at [752, 96] on div "mara Sort by: Last updated Title Last updated Upload CSV Test Chatbot" at bounding box center [632, 102] width 878 height 49
click at [731, 360] on div "Add/Edit Example Questions Attach a form Leave contact details Check availabili…" at bounding box center [632, 347] width 820 height 32
click at [641, 278] on textarea "The Middle-earth Halfling Marathon will be returning on 28 March 2026! Registra…" at bounding box center [633, 291] width 817 height 54
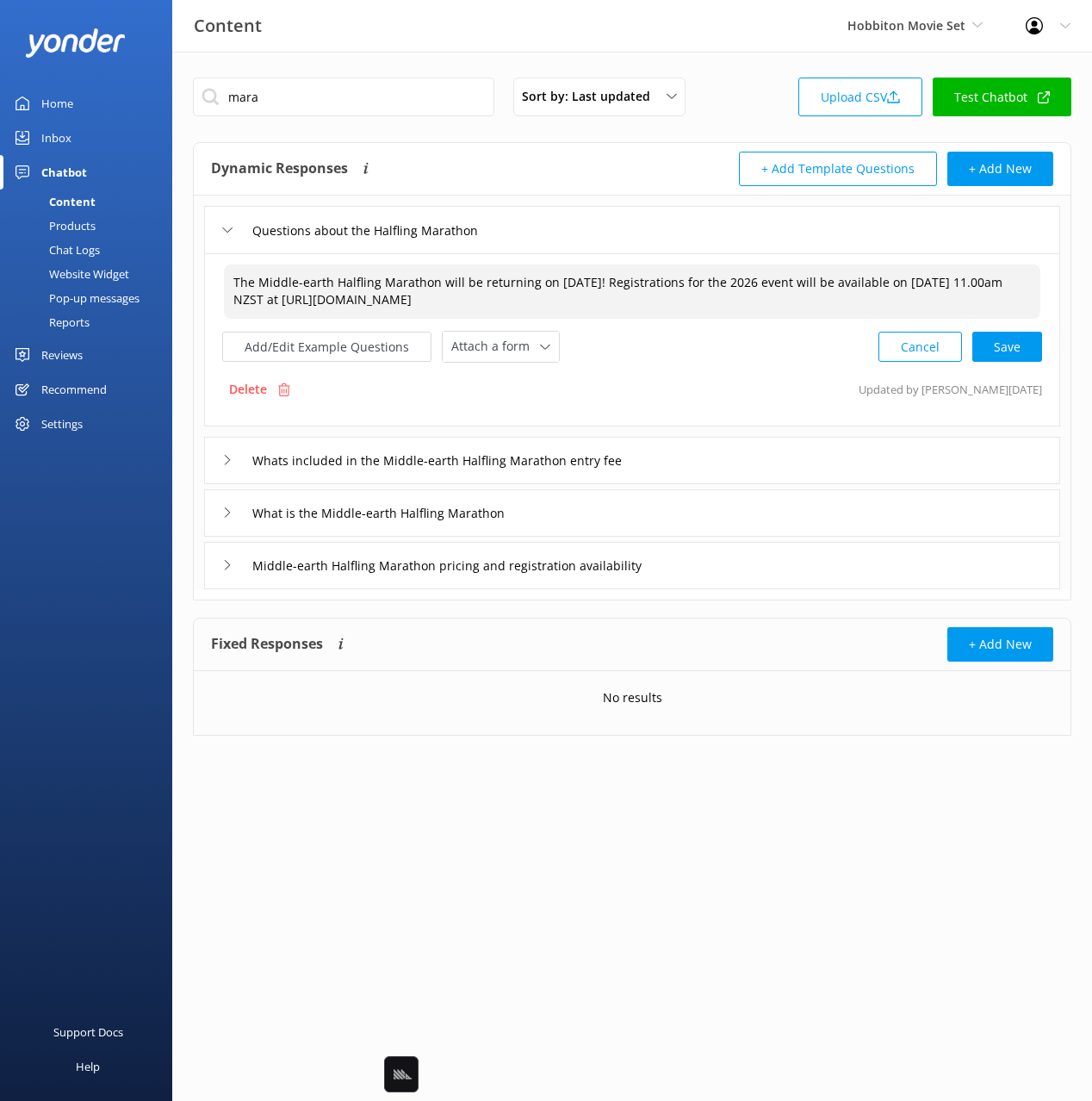
drag, startPoint x: 1002, startPoint y: 345, endPoint x: 824, endPoint y: 393, distance: 184.4
click at [1002, 345] on div "Cancel Save" at bounding box center [960, 347] width 164 height 32
drag, startPoint x: 685, startPoint y: 292, endPoint x: 366, endPoint y: 303, distance: 319.2
click at [366, 303] on textarea "The Middle-earth Halfling Marathon will be returning on 28 March 2026! Registra…" at bounding box center [633, 290] width 819 height 54
type textarea "The Middle-earth Halfling Marathon will be returning on 28 March 2026! Registra…"
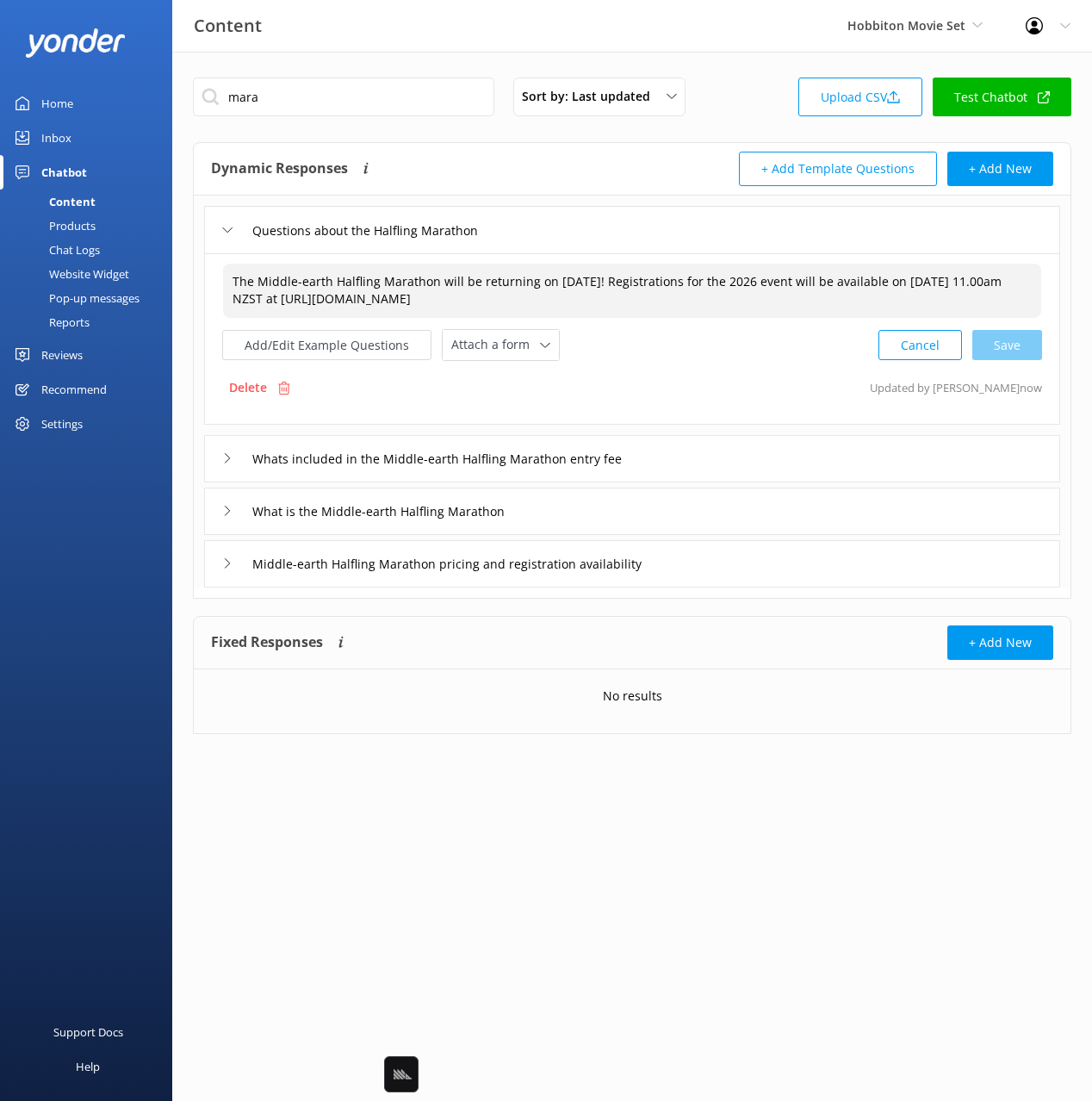
click at [702, 374] on div "Delete Updated by Yonder now" at bounding box center [632, 388] width 820 height 33
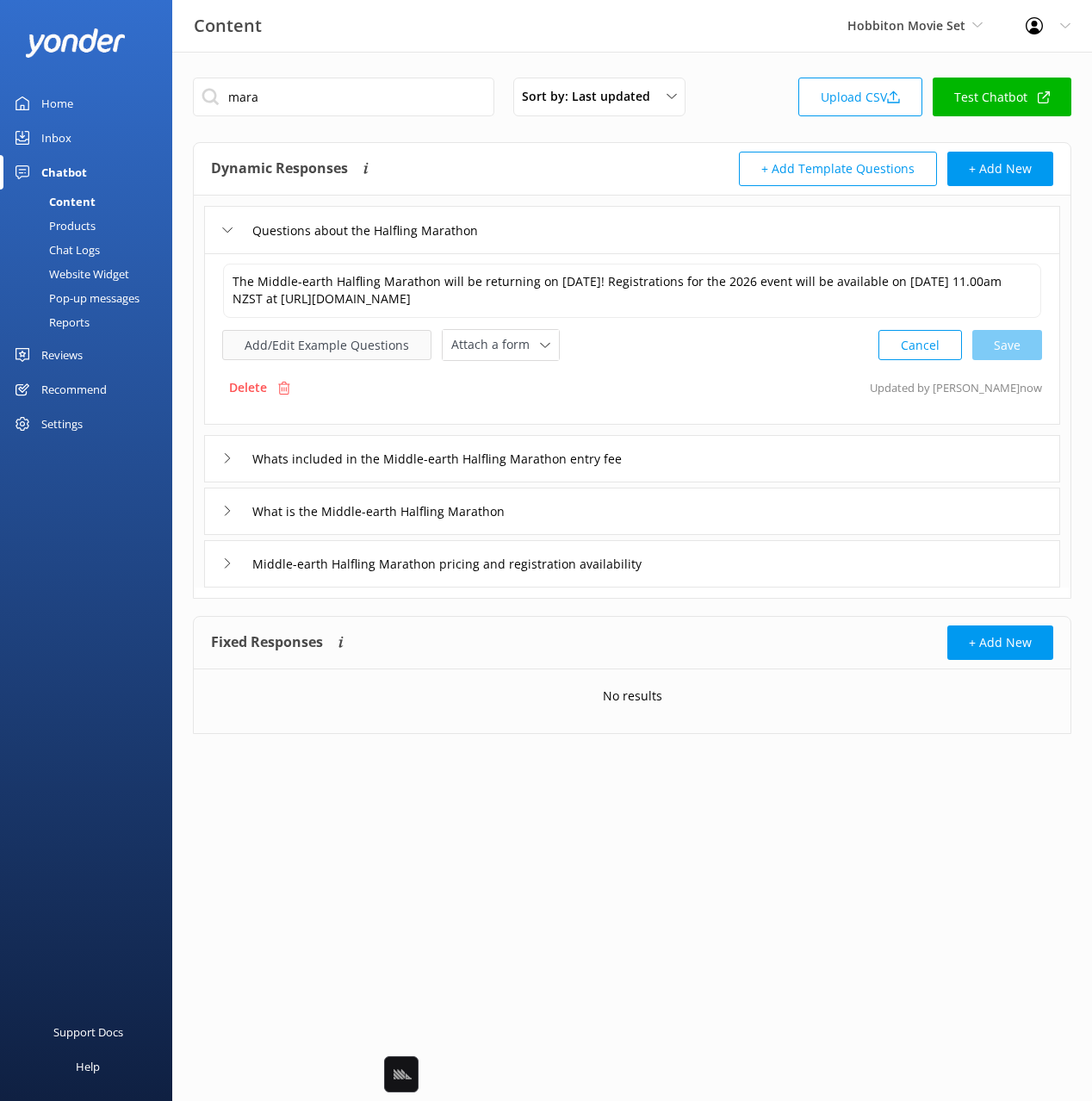
click at [322, 350] on button "Add/Edit Example Questions" at bounding box center [326, 345] width 209 height 30
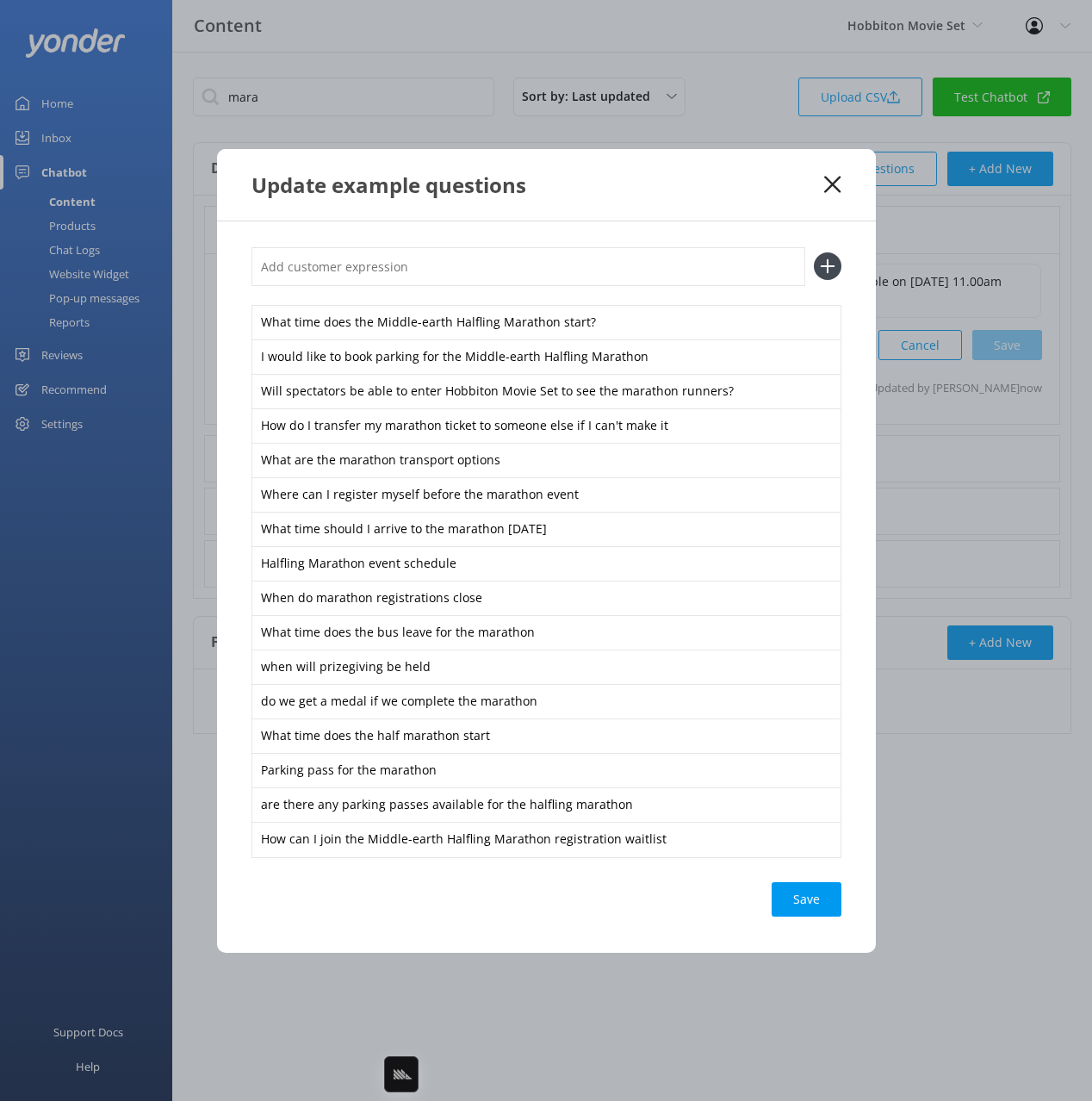
click at [766, 202] on div "Update example questions" at bounding box center [546, 185] width 659 height 72
click at [835, 184] on icon at bounding box center [832, 184] width 16 height 17
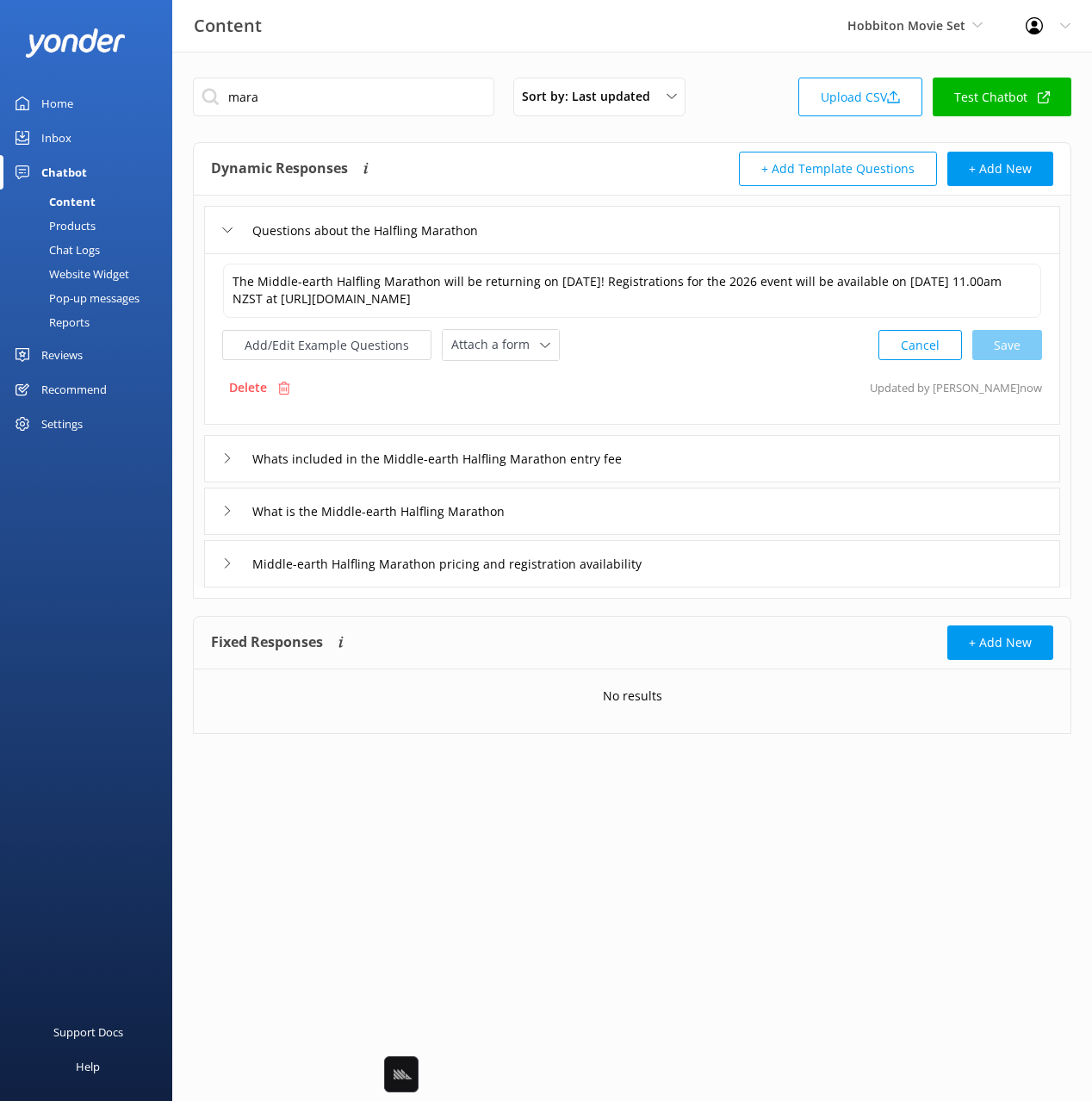
click at [660, 355] on div "Add/Edit Example Questions Attach a form Leave contact details Check availabili…" at bounding box center [632, 345] width 820 height 32
click at [755, 94] on div "mara Sort by: Last updated Title Last updated Upload CSV Test Chatbot" at bounding box center [632, 102] width 878 height 49
click at [756, 79] on div "mara Sort by: Last updated Title Last updated Upload CSV Test Chatbot" at bounding box center [632, 102] width 878 height 49
drag, startPoint x: 757, startPoint y: 99, endPoint x: 744, endPoint y: 113, distance: 19.1
click at [757, 99] on div "mara Sort by: Last updated Title Last updated Upload CSV Test Chatbot" at bounding box center [632, 102] width 878 height 49
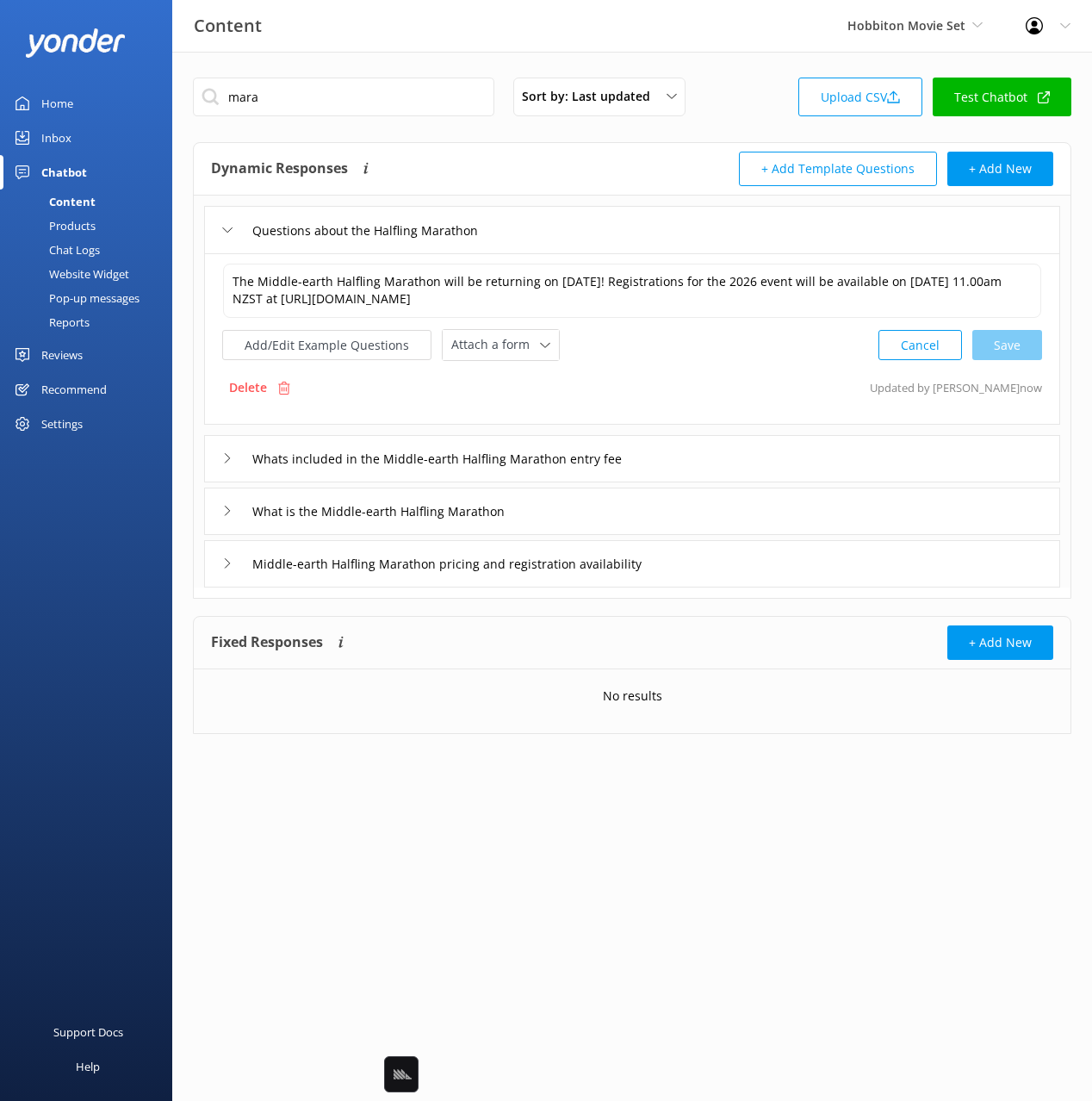
drag, startPoint x: 644, startPoint y: 144, endPoint x: 634, endPoint y: 146, distance: 10.2
click at [644, 145] on div "Dynamic Responses Dynamic responses rely on the Large Language Model to create …" at bounding box center [632, 169] width 876 height 53
click at [383, 349] on button "Add/Edit Example Questions" at bounding box center [326, 345] width 209 height 30
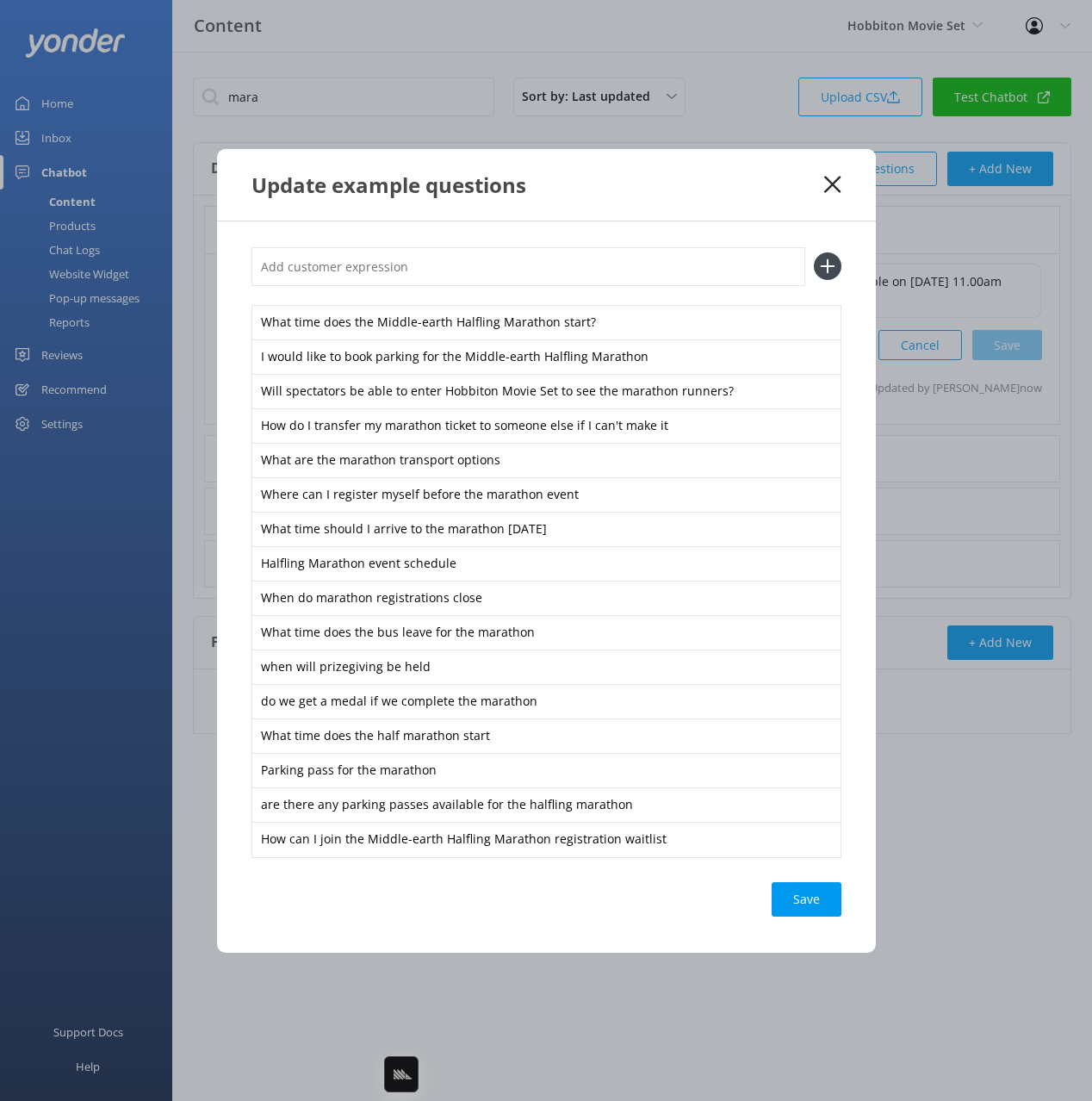
click at [642, 221] on div "What time does the Middle-earth Halfling Marathon start? I would like to book p…" at bounding box center [546, 586] width 659 height 731
click at [750, 208] on div "Update example questions" at bounding box center [546, 185] width 659 height 72
click at [833, 223] on div "What time does the Middle-earth Halfling Marathon start? I would like to book p…" at bounding box center [546, 586] width 659 height 731
drag, startPoint x: 823, startPoint y: 184, endPoint x: 748, endPoint y: 180, distance: 75.1
click at [823, 184] on div "Update example questions" at bounding box center [546, 185] width 659 height 72
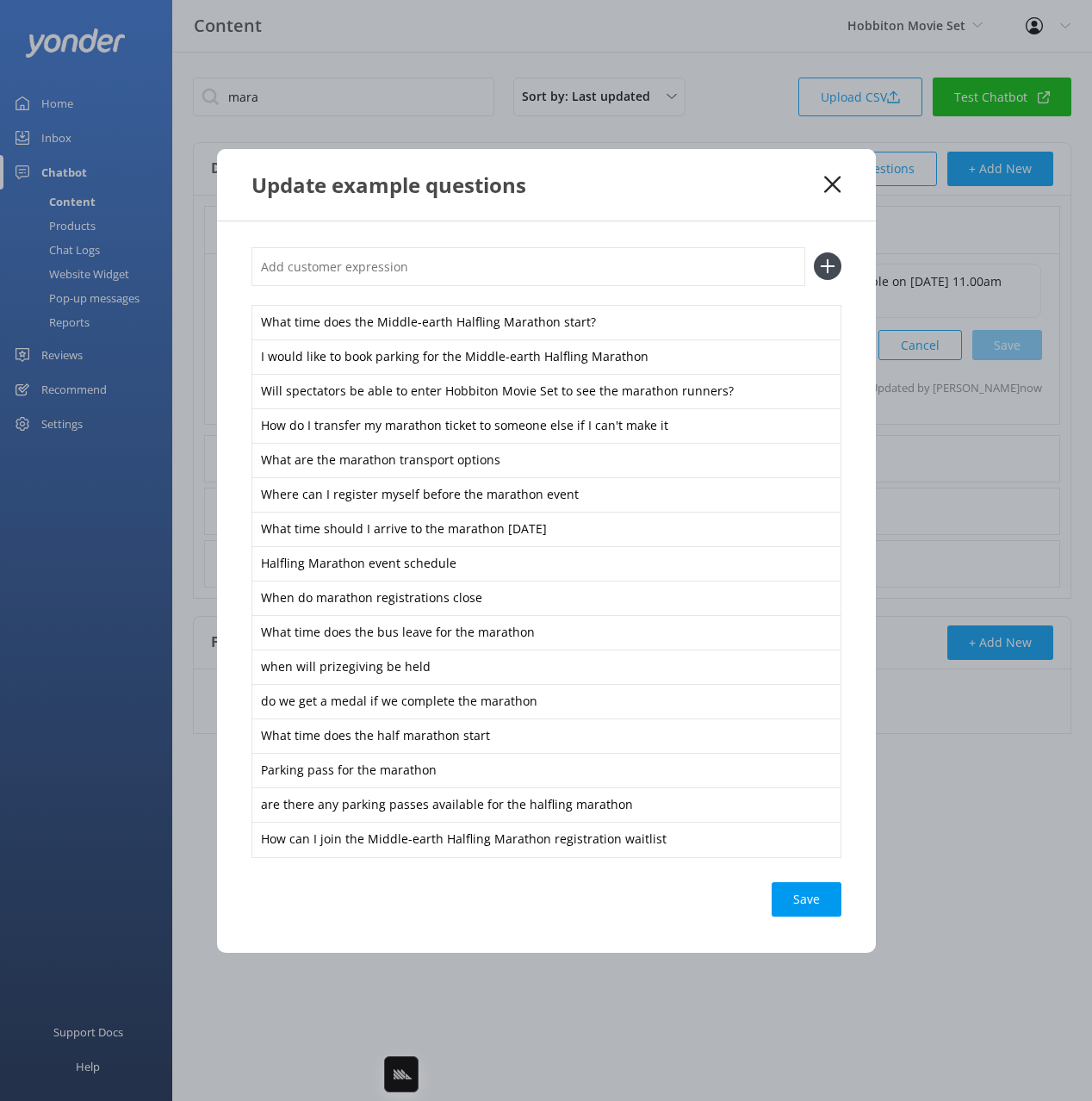
drag, startPoint x: 833, startPoint y: 184, endPoint x: 613, endPoint y: 183, distance: 220.0
click at [832, 184] on use at bounding box center [832, 184] width 16 height 16
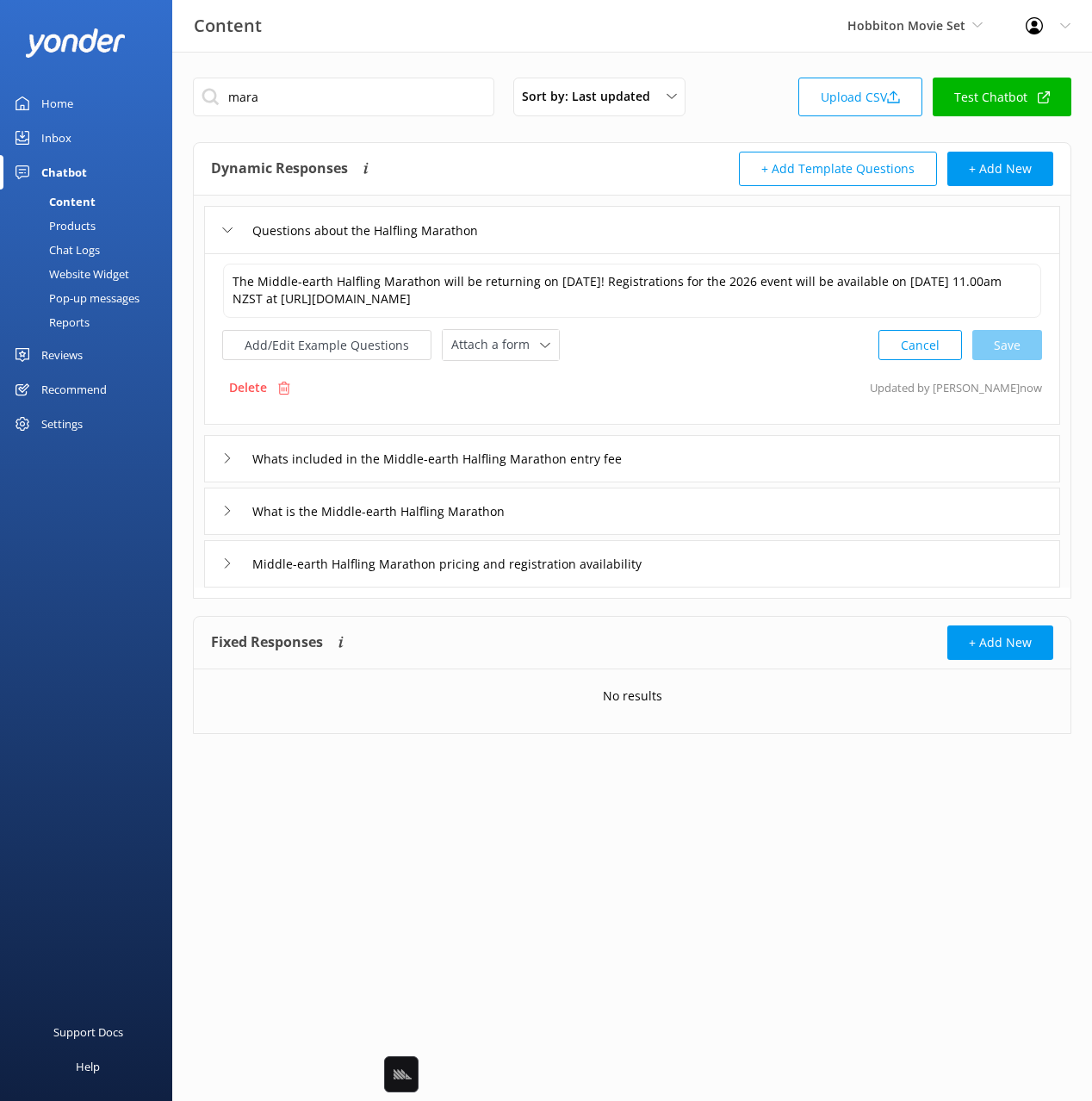
click at [440, 149] on div "Dynamic Responses Dynamic responses rely on the Large Language Model to create …" at bounding box center [632, 169] width 876 height 53
click at [287, 95] on input "mara" at bounding box center [343, 96] width 302 height 39
click at [292, 63] on div "Sort by: Last updated Title Last updated Upload CSV Test Chatbot Dynamic Respon…" at bounding box center [632, 419] width 920 height 734
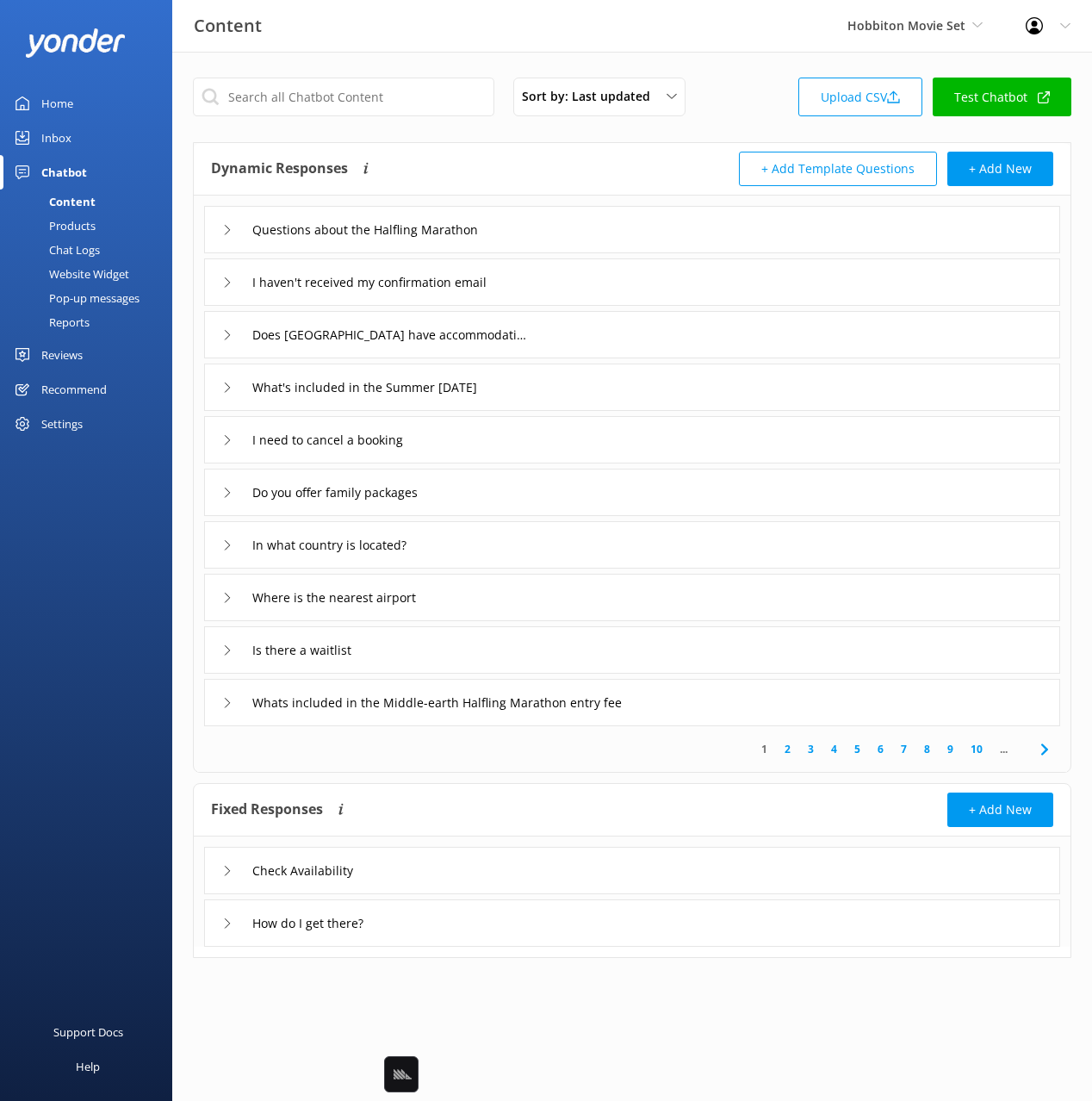
click at [448, 144] on div "Dynamic Responses Dynamic responses rely on the Large Language Model to create …" at bounding box center [632, 169] width 876 height 53
click at [454, 131] on div "Sort by: Last updated Title Last updated Upload CSV Test Chatbot Dynamic Respon…" at bounding box center [632, 531] width 920 height 958
click at [733, 84] on div "Sort by: Last updated Title Last updated Upload CSV Test Chatbot" at bounding box center [632, 102] width 878 height 49
click at [759, 112] on div "Sort by: Last updated Title Last updated Upload CSV Test Chatbot" at bounding box center [632, 102] width 878 height 49
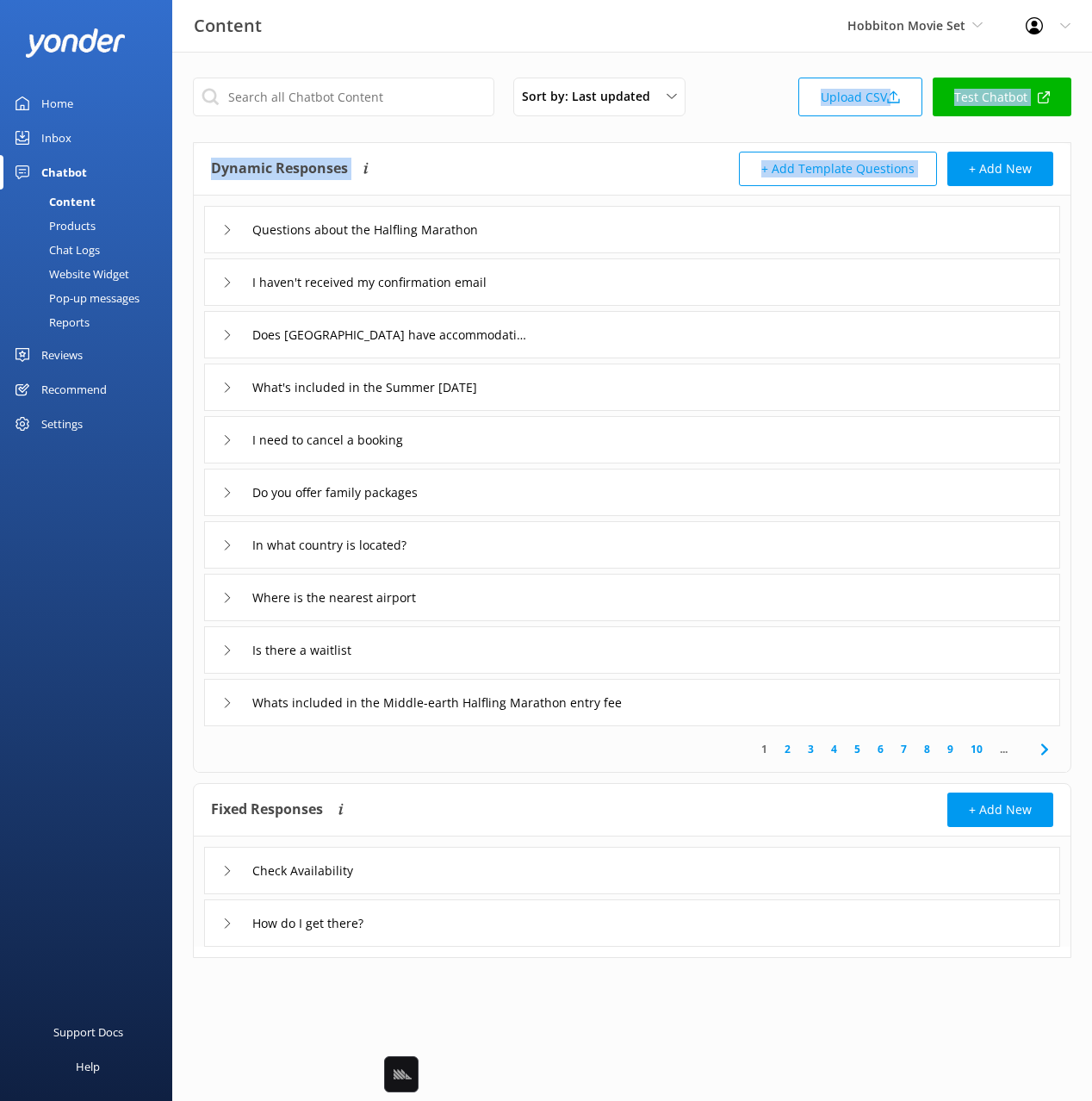
drag, startPoint x: 729, startPoint y: 115, endPoint x: 1014, endPoint y: 142, distance: 286.3
click at [1014, 142] on div "Sort by: Last updated Title Last updated Upload CSV Test Chatbot Dynamic Respon…" at bounding box center [632, 531] width 920 height 958
click at [721, 142] on div "Dynamic Responses Dynamic responses rely on the Large Language Model to create …" at bounding box center [632, 457] width 878 height 631
click at [300, 70] on div "Sort by: Last updated Title Last updated Upload CSV Test Chatbot Dynamic Respon…" at bounding box center [632, 531] width 920 height 958
click at [389, 59] on div "Sort by: Last updated Title Last updated Upload CSV Test Chatbot Dynamic Respon…" at bounding box center [632, 531] width 920 height 958
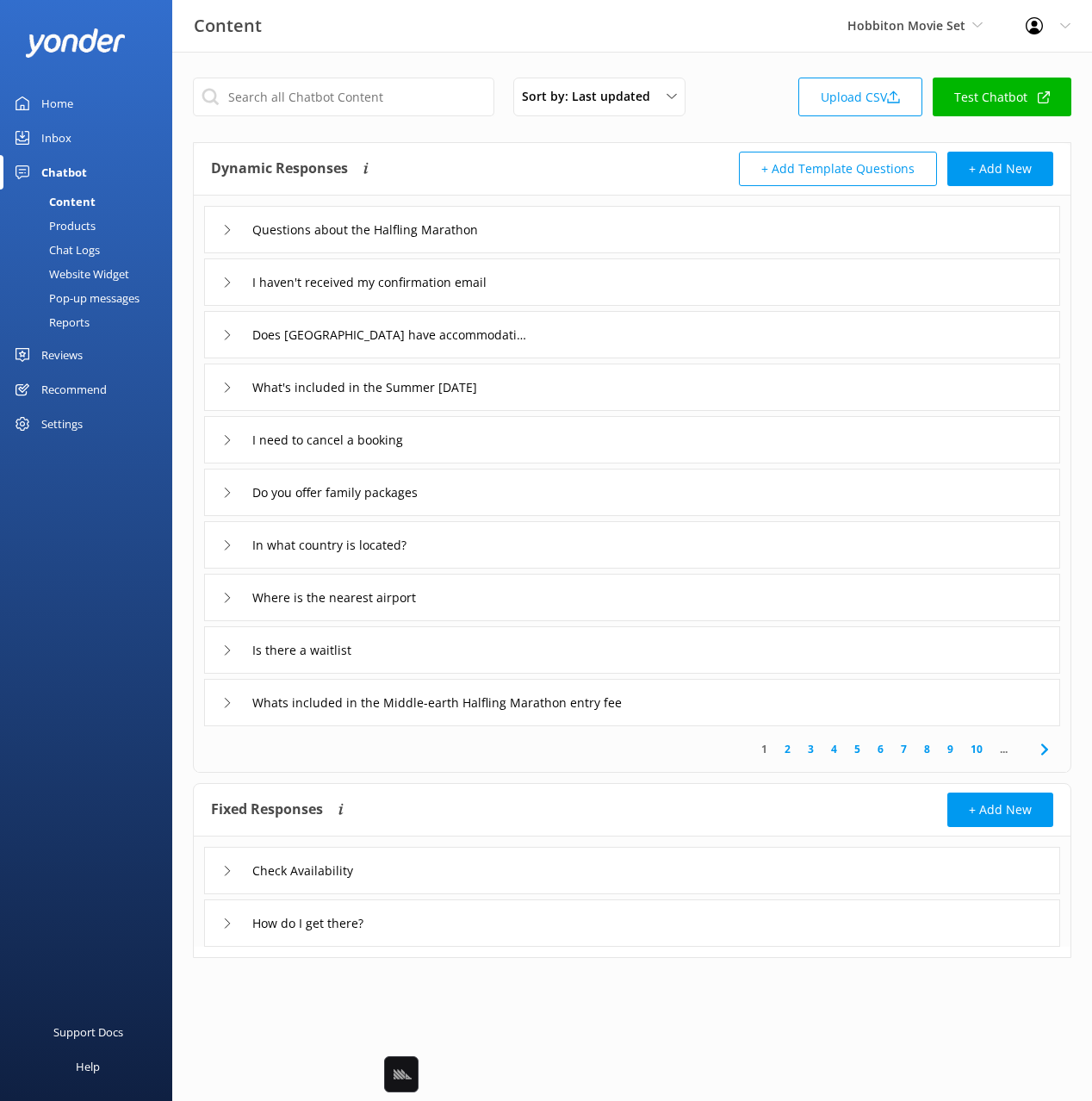
click at [771, 40] on div "Content Hobbiton Movie Set Black Cat Cruises Banff Airporter International Anta…" at bounding box center [546, 26] width 1092 height 52
click at [888, 34] on span "Hobbiton Movie Set" at bounding box center [914, 26] width 135 height 19
click at [892, 32] on span "Hobbiton Movie Set" at bounding box center [906, 25] width 118 height 16
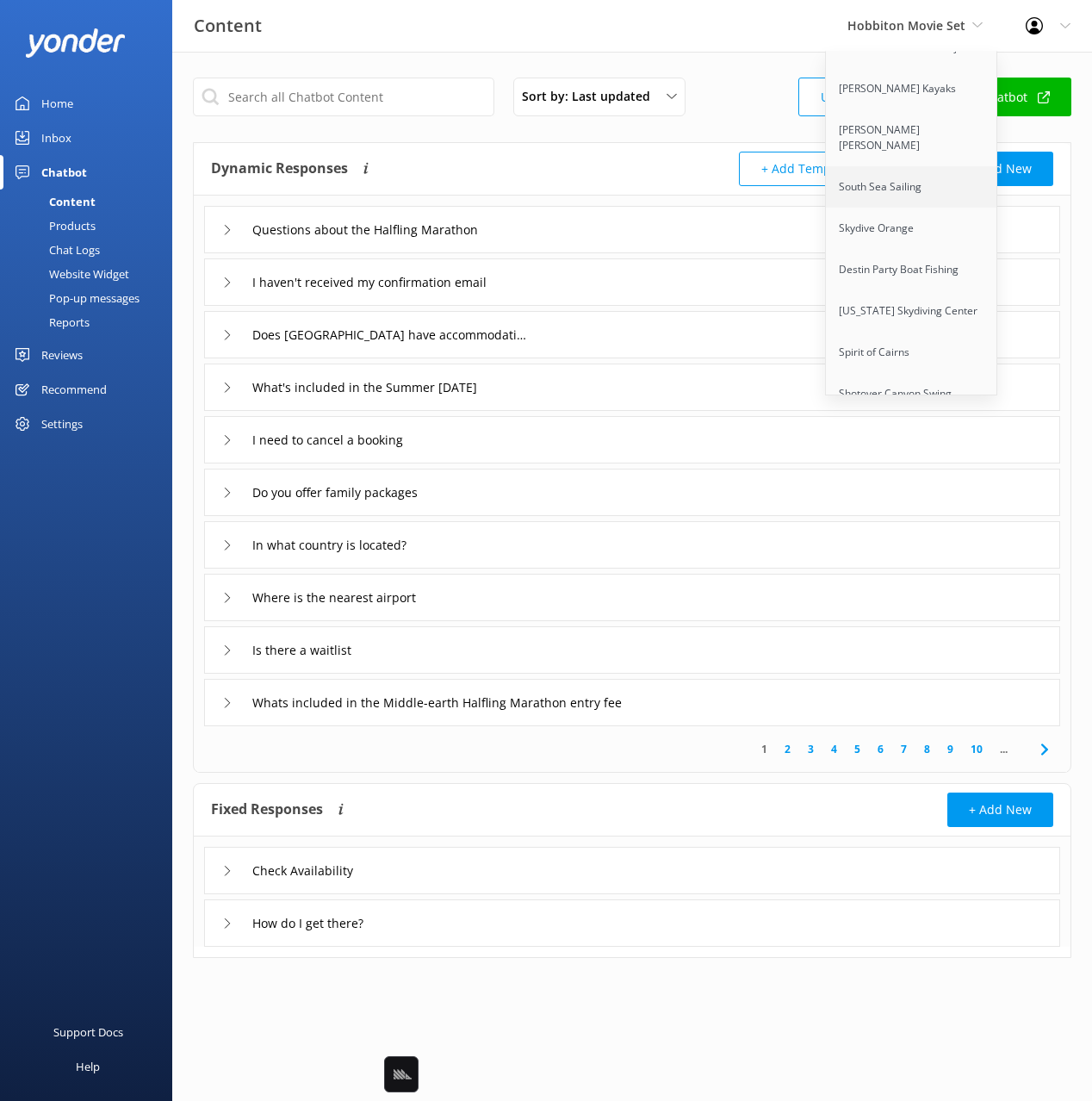
scroll to position [10975, 0]
click at [945, 633] on link "Honky Tonk Party Pads" at bounding box center [912, 654] width 172 height 42
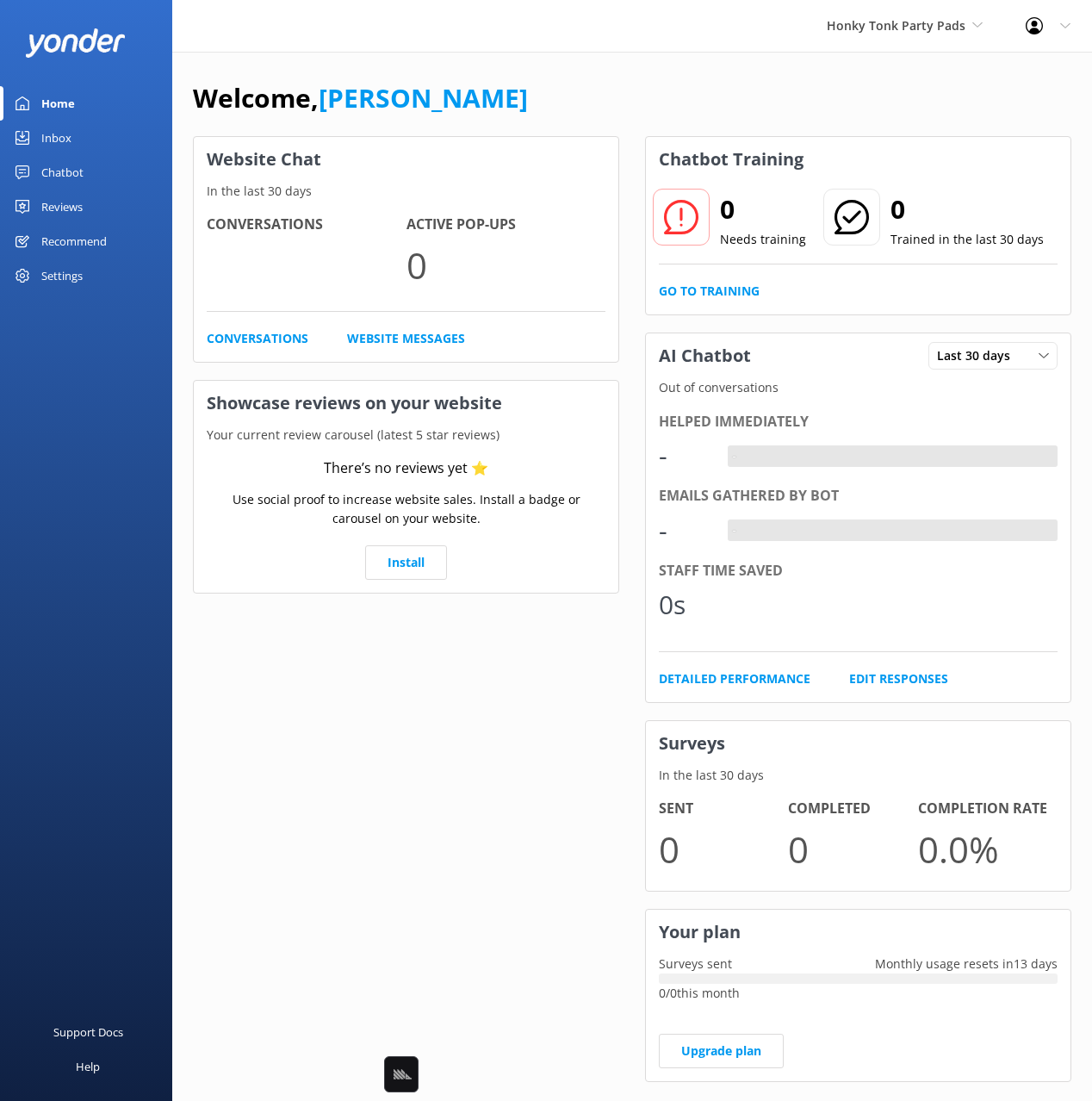
click at [117, 166] on link "Chatbot" at bounding box center [86, 172] width 172 height 34
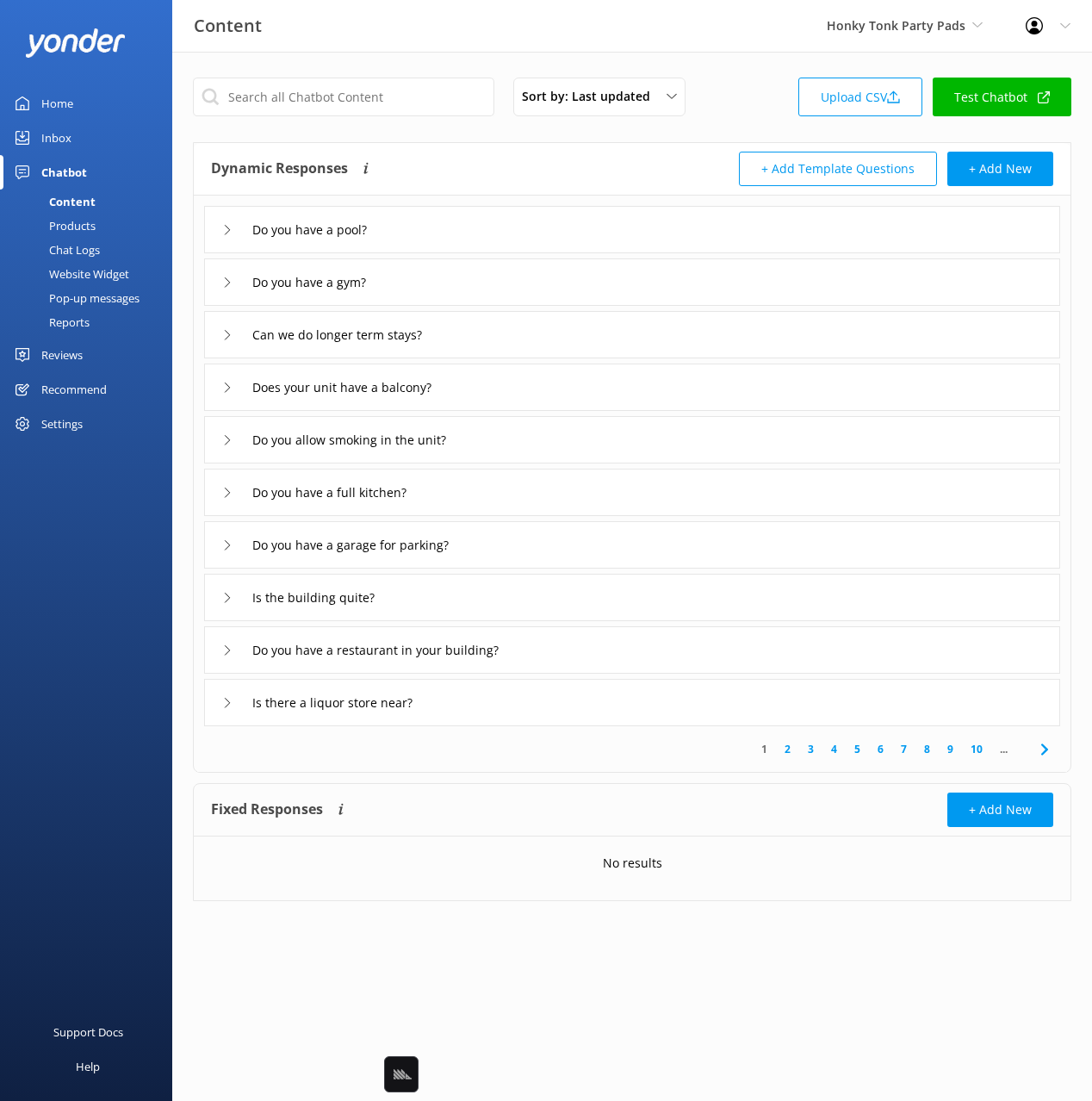
click at [538, 135] on div "Sort by: Last updated Title Last updated Upload CSV Test Chatbot Dynamic Respon…" at bounding box center [632, 502] width 920 height 901
drag, startPoint x: 562, startPoint y: 221, endPoint x: 563, endPoint y: 235, distance: 14.0
click at [562, 221] on div "Do you have a pool?" at bounding box center [633, 230] width 857 height 47
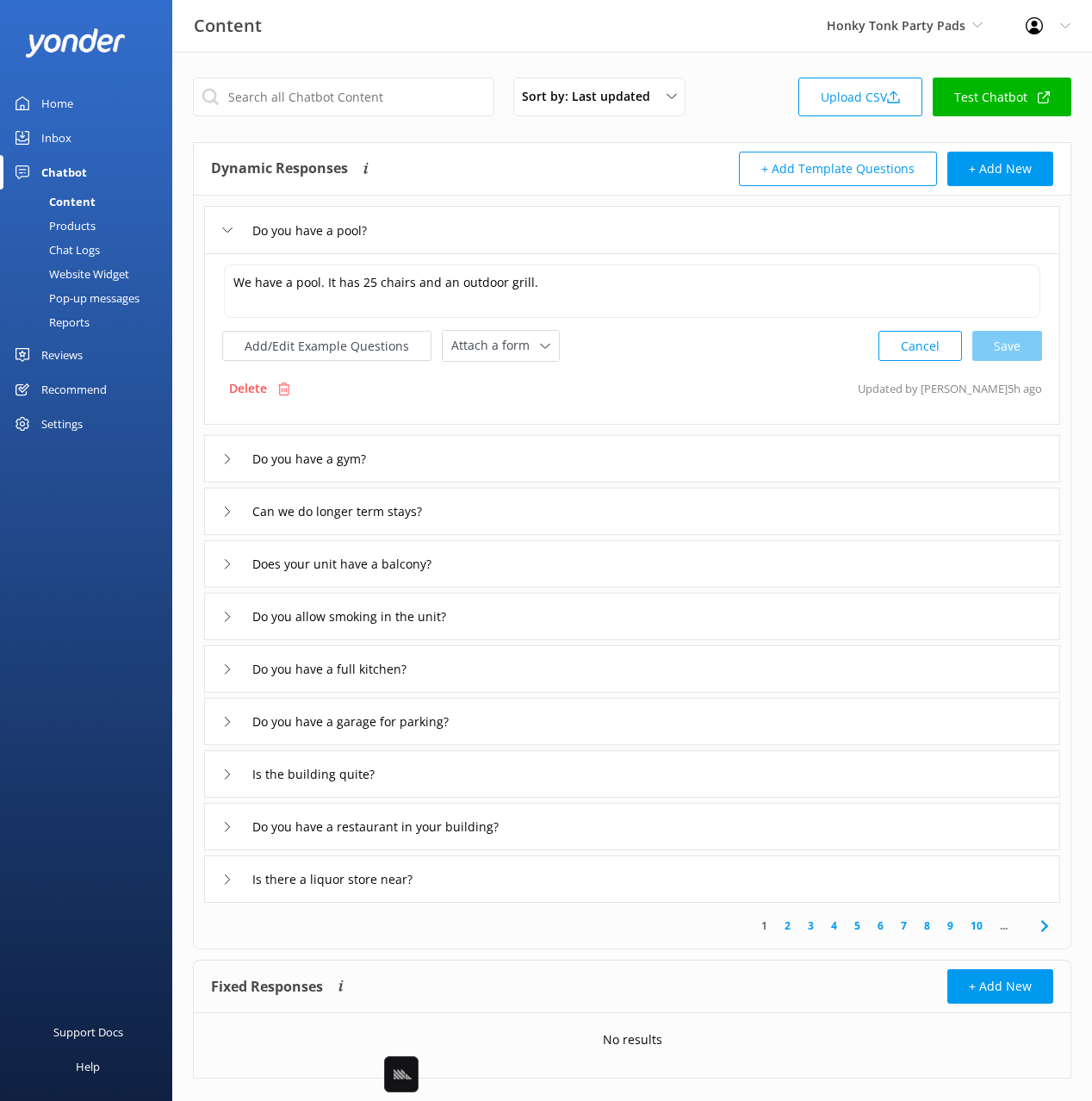
click at [575, 438] on div "Do you have a gym?" at bounding box center [633, 459] width 857 height 47
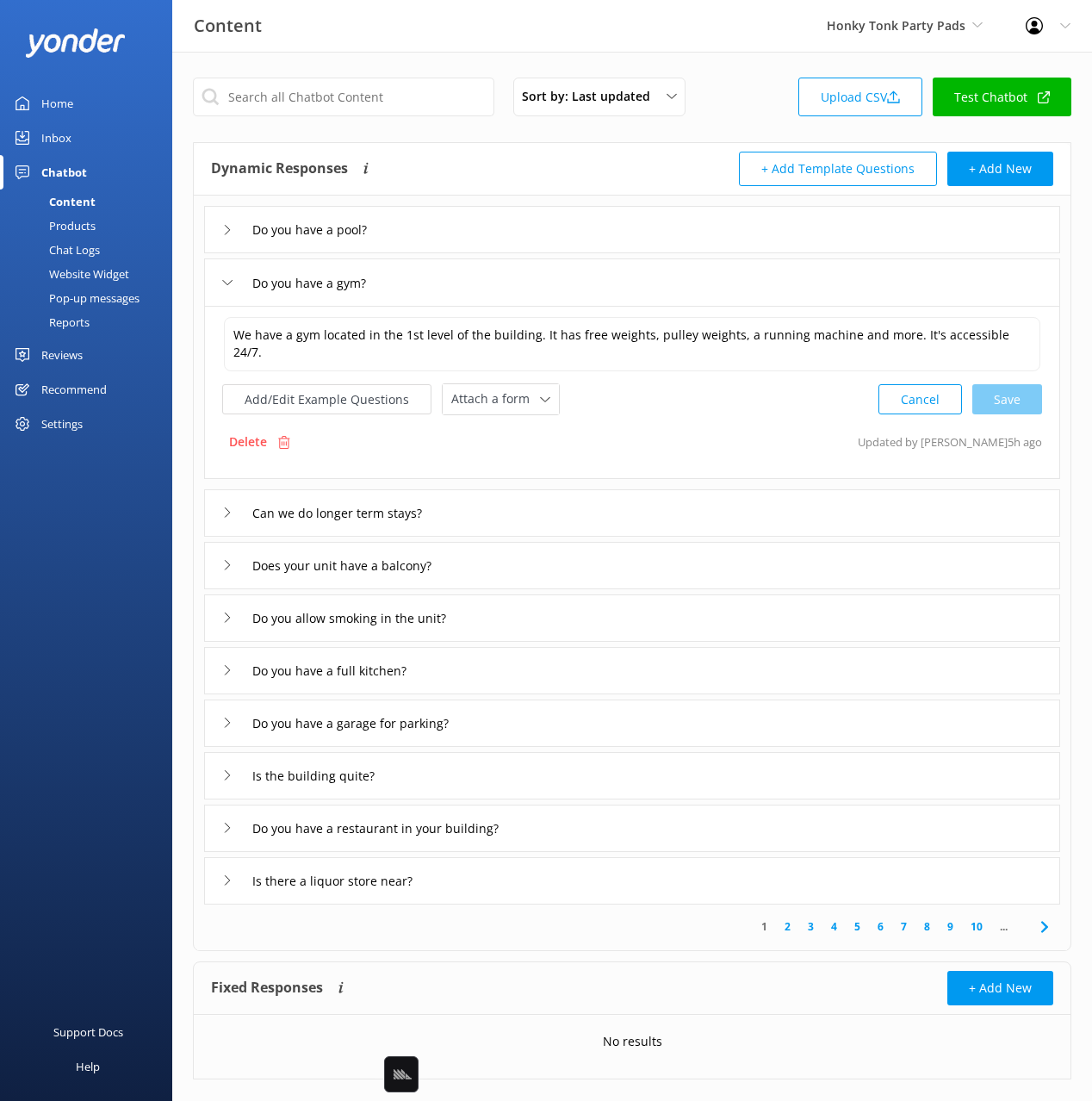
click at [685, 500] on div "Can we do longer term stays?" at bounding box center [633, 513] width 857 height 47
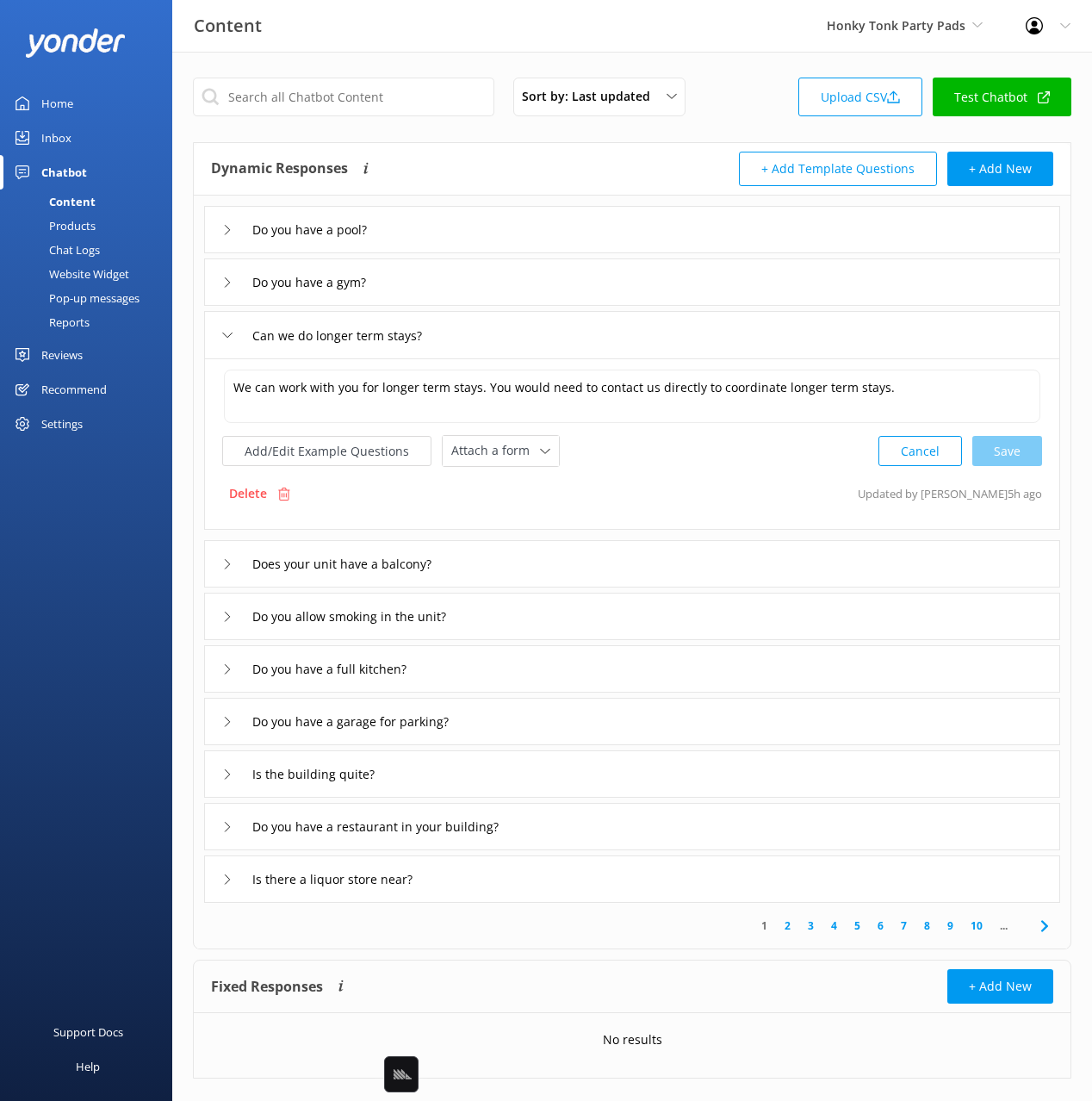
click at [668, 548] on div "Does your unit have a balcony?" at bounding box center [633, 564] width 857 height 47
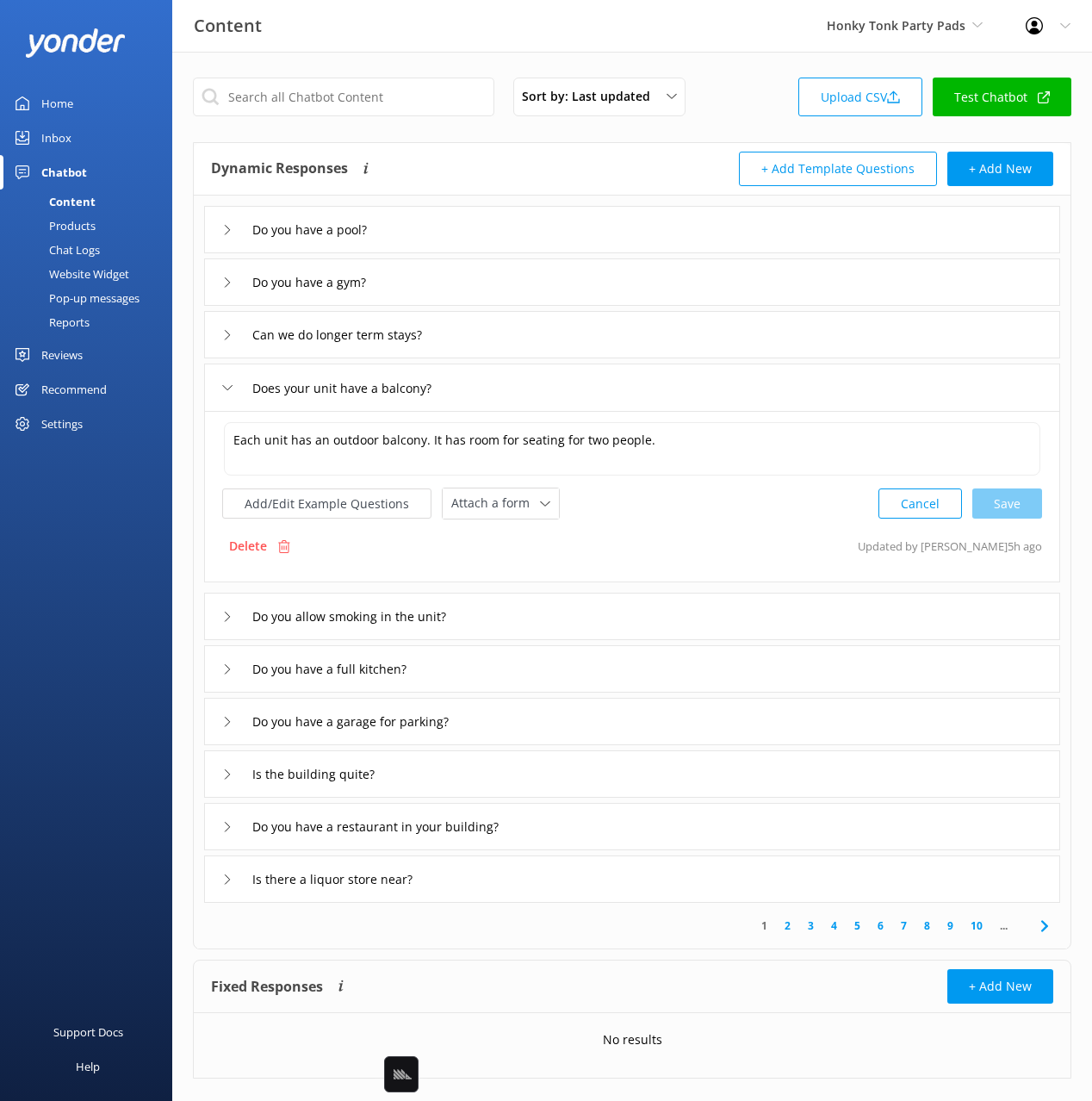
click at [661, 603] on div "Do you allow smoking in the unit?" at bounding box center [633, 617] width 857 height 47
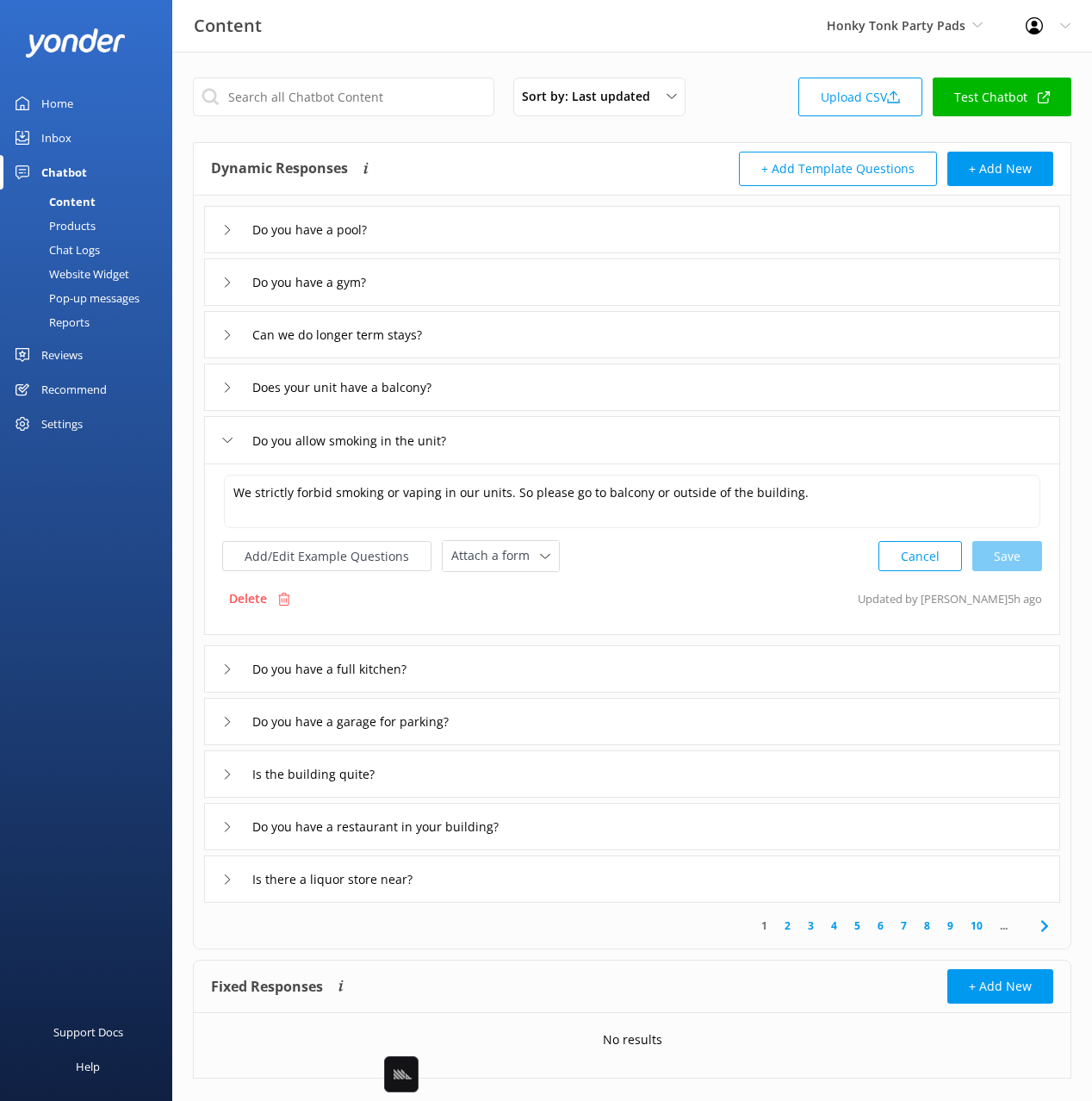
click at [671, 654] on div "Do you have a full kitchen?" at bounding box center [633, 669] width 857 height 47
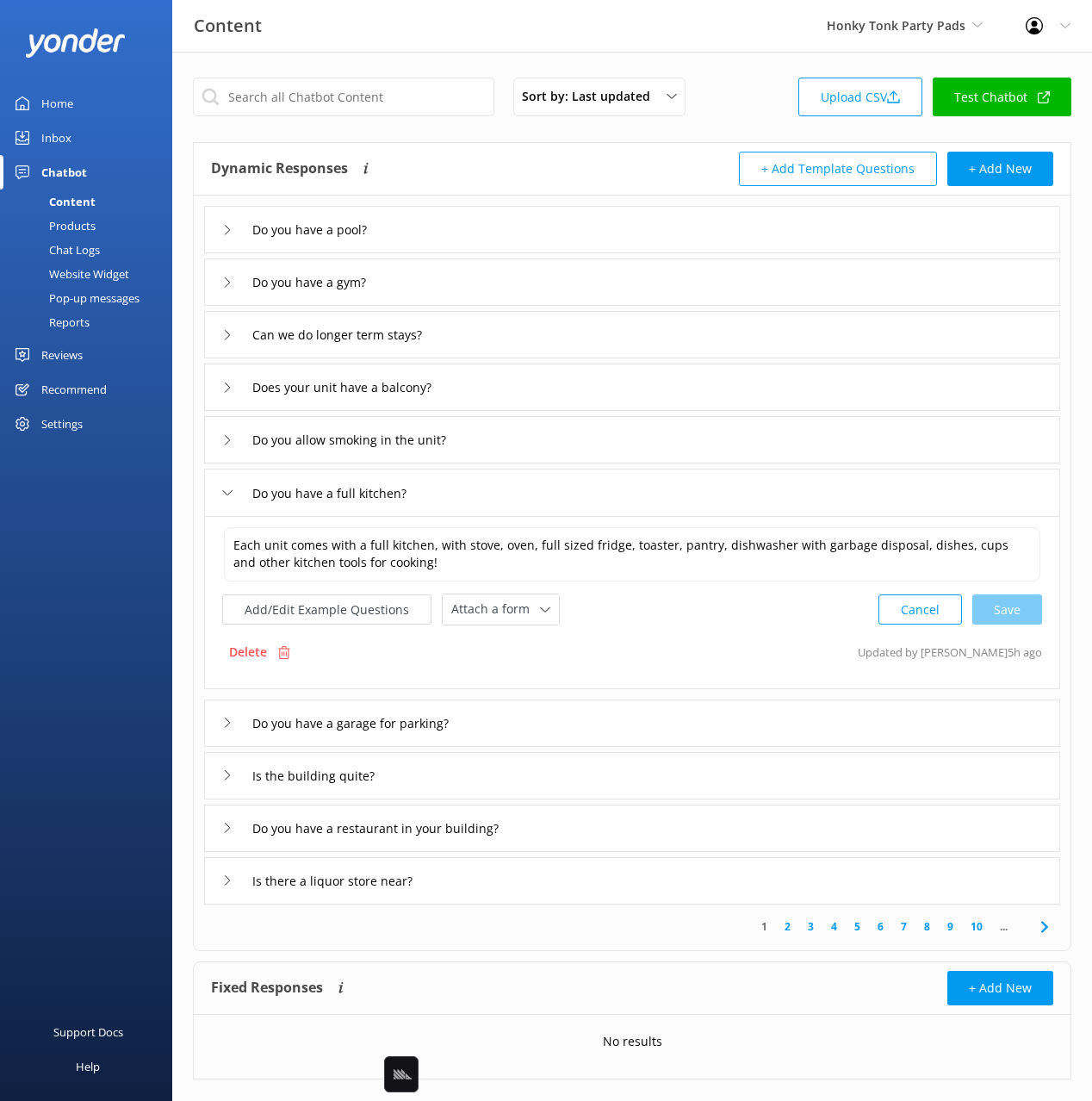
click at [529, 181] on div "Dynamic Responses Dynamic responses rely on the Large Language Model to create …" at bounding box center [422, 168] width 422 height 34
drag, startPoint x: 525, startPoint y: 223, endPoint x: 532, endPoint y: 235, distance: 13.9
click at [525, 223] on div "Do you have a pool?" at bounding box center [633, 230] width 857 height 47
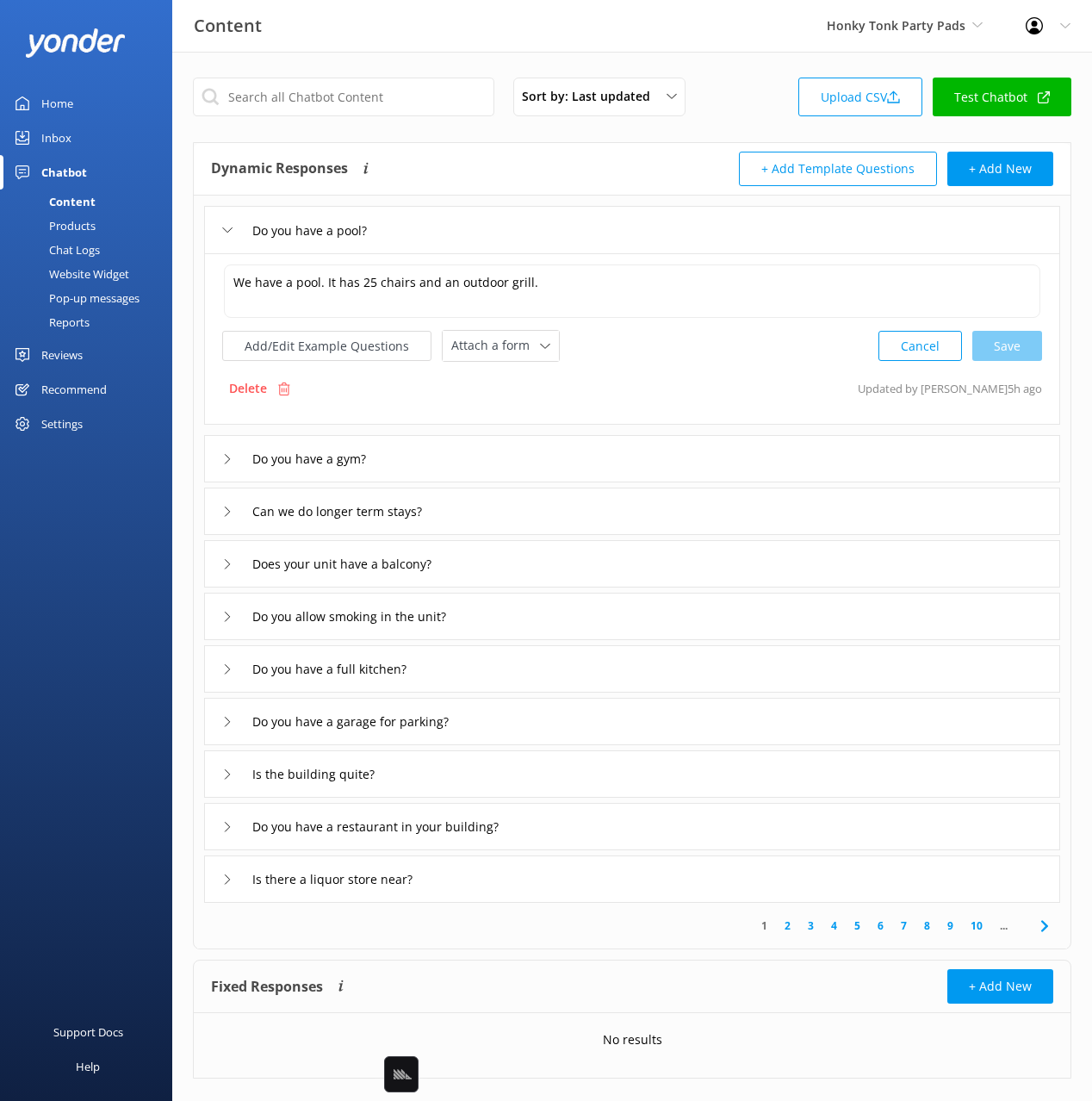
click at [479, 168] on div "Dynamic Responses Dynamic responses rely on the Large Language Model to create …" at bounding box center [422, 168] width 422 height 34
click at [532, 158] on div "Dynamic Responses Dynamic responses rely on the Large Language Model to create …" at bounding box center [422, 168] width 422 height 34
click at [491, 162] on div "Dynamic Responses Dynamic responses rely on the Large Language Model to create …" at bounding box center [422, 168] width 422 height 34
click at [529, 145] on div "Dynamic Responses Dynamic responses rely on the Large Language Model to create …" at bounding box center [632, 169] width 876 height 53
click at [529, 143] on div "Dynamic Responses Dynamic responses rely on the Large Language Model to create …" at bounding box center [632, 169] width 876 height 53
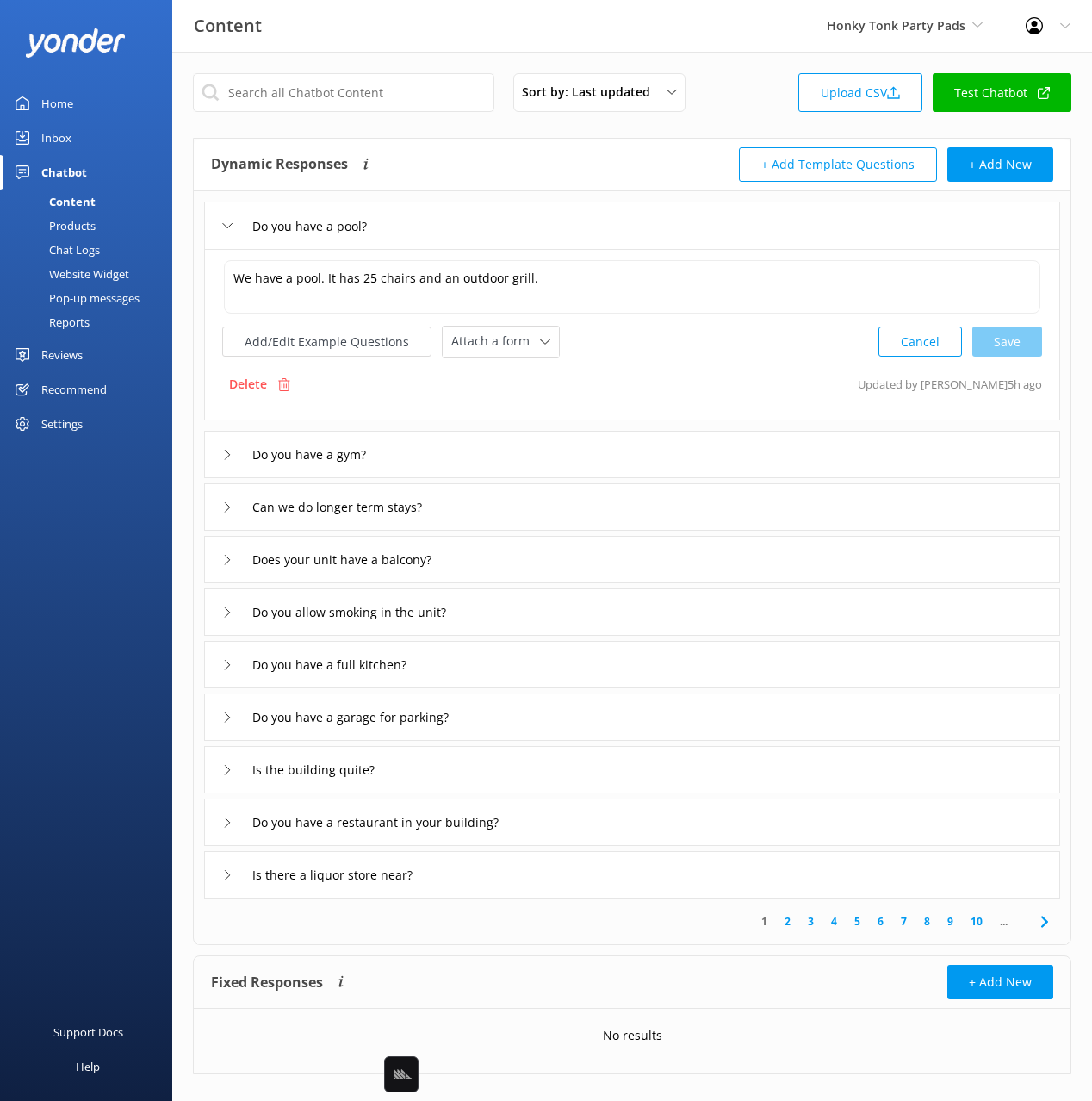
click at [529, 150] on div "Dynamic Responses Dynamic responses rely on the Large Language Model to create …" at bounding box center [422, 165] width 422 height 34
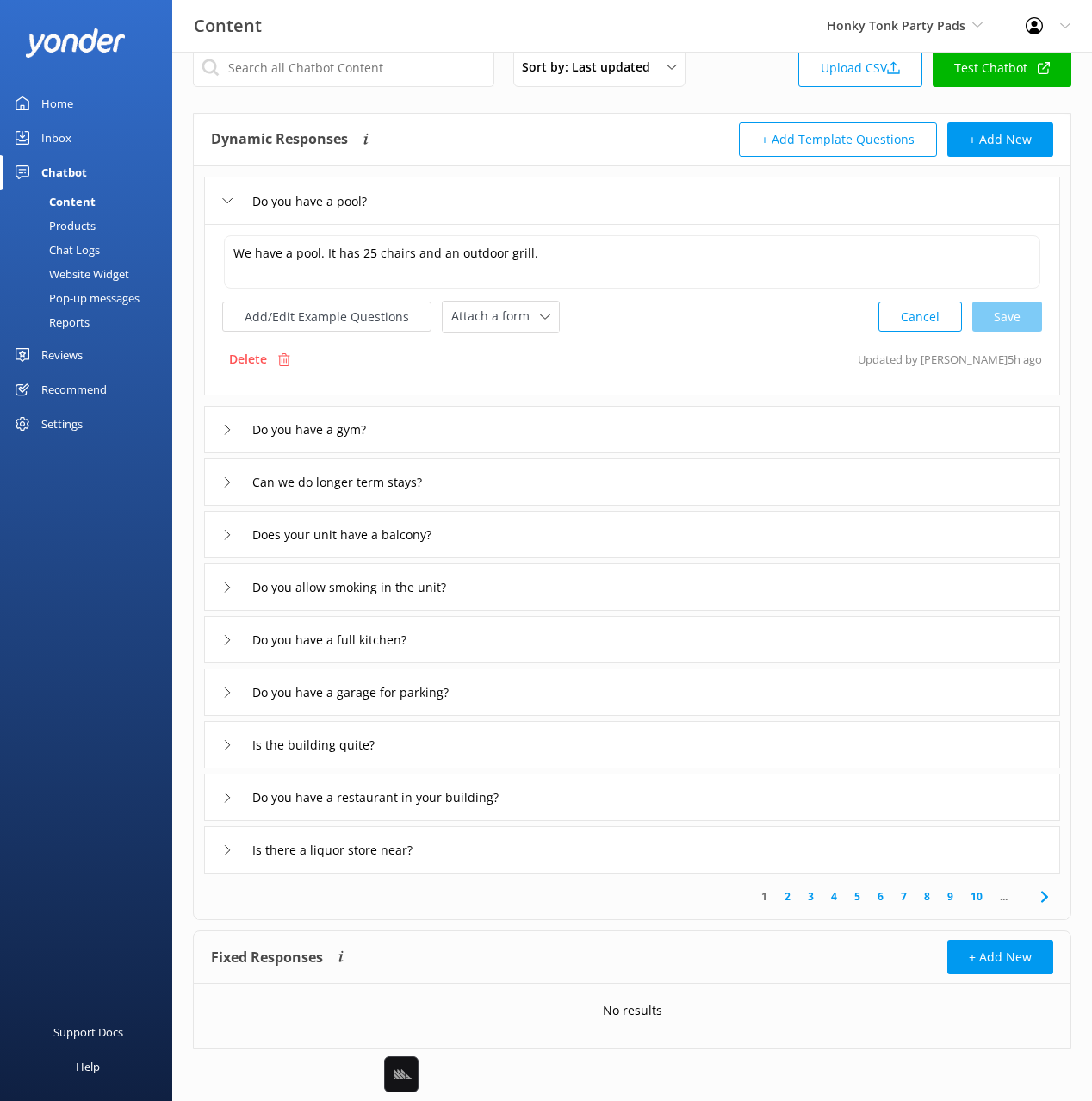
click at [658, 436] on div "Do you have a gym?" at bounding box center [633, 429] width 857 height 47
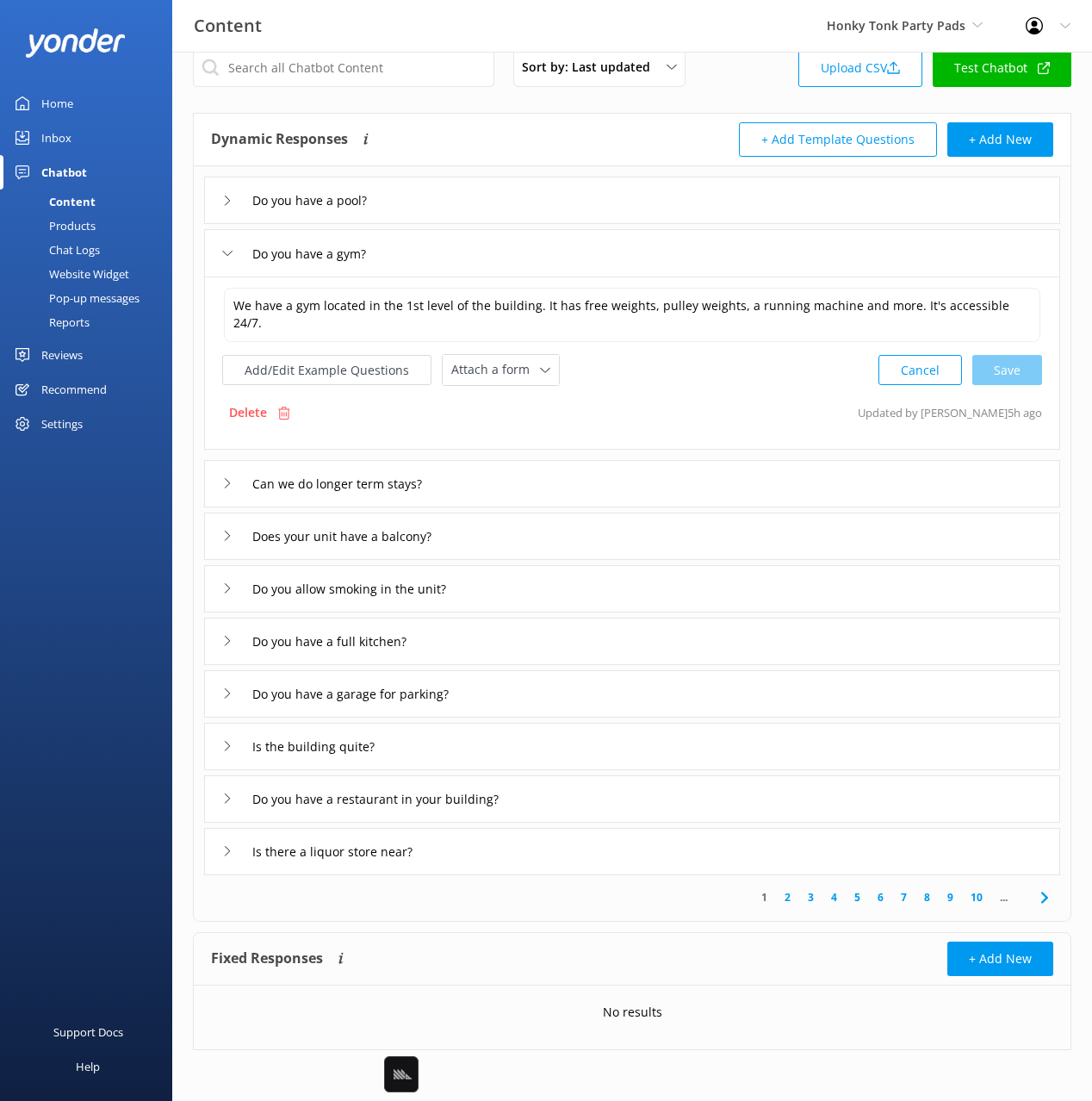
drag, startPoint x: 656, startPoint y: 473, endPoint x: 753, endPoint y: 560, distance: 130.3
click at [656, 473] on div "Can we do longer term stays?" at bounding box center [633, 484] width 857 height 47
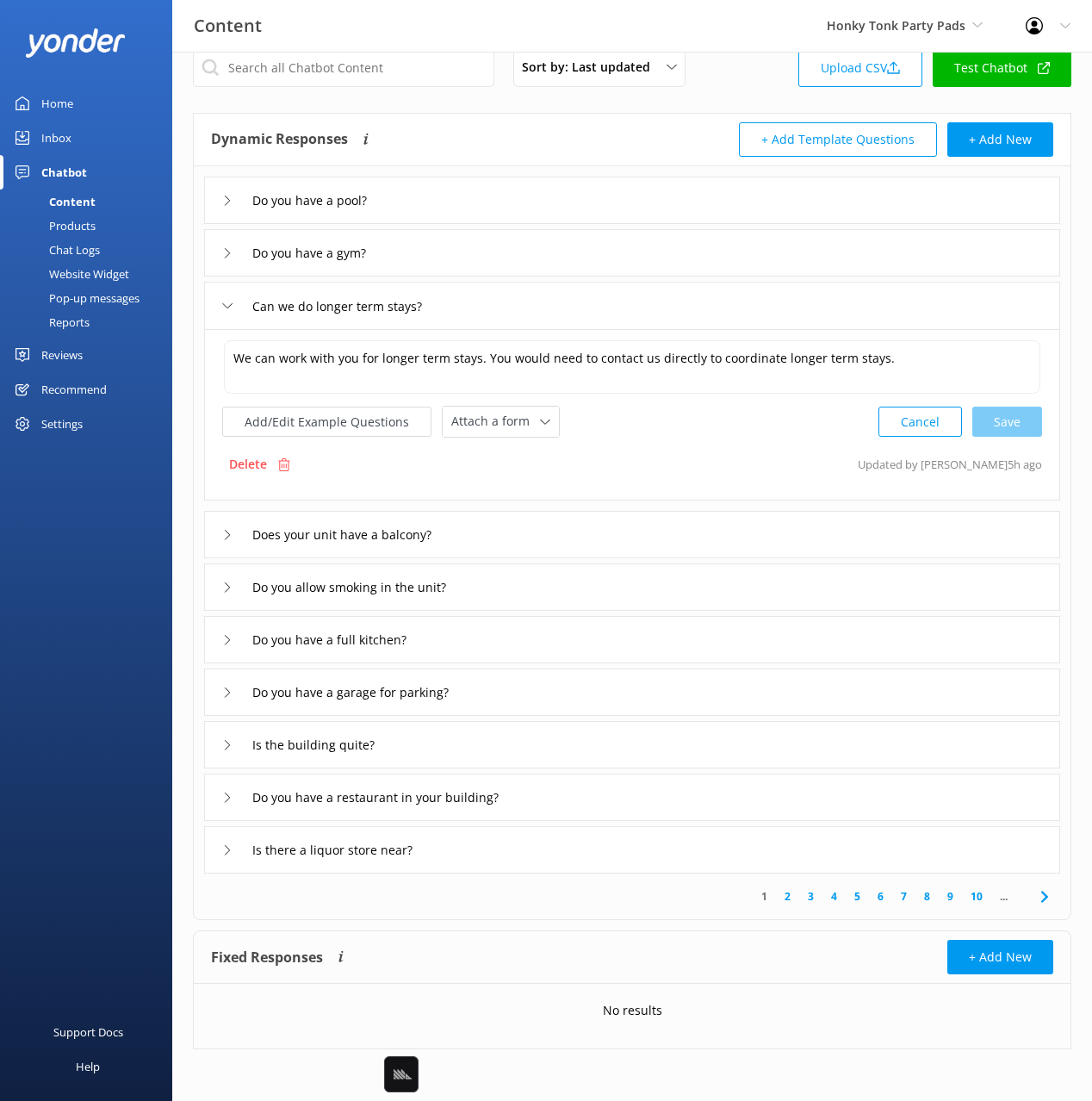
click at [708, 534] on div "Does your unit have a balcony?" at bounding box center [633, 534] width 857 height 47
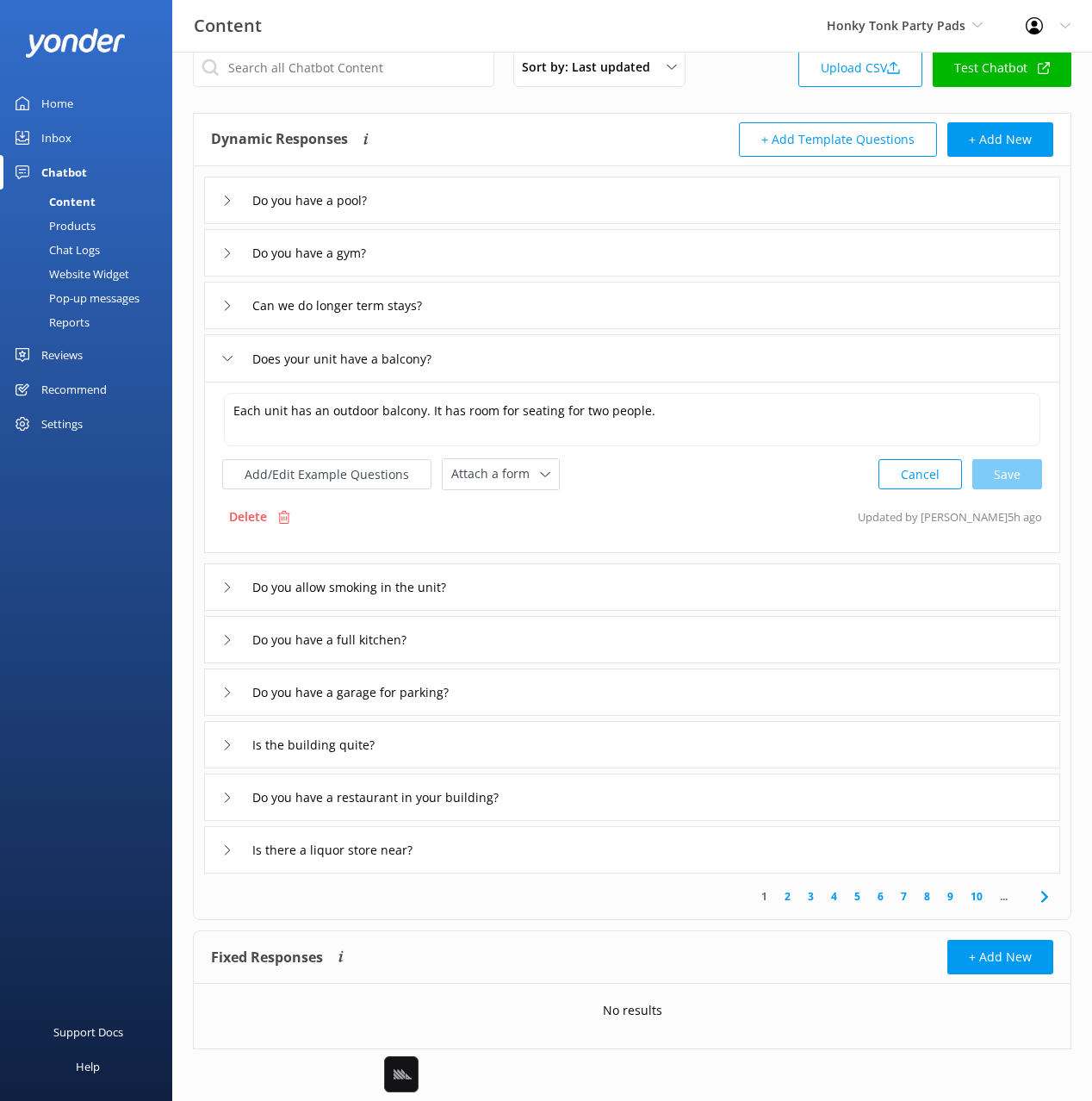
click at [738, 596] on div "Do you allow smoking in the unit?" at bounding box center [633, 587] width 857 height 47
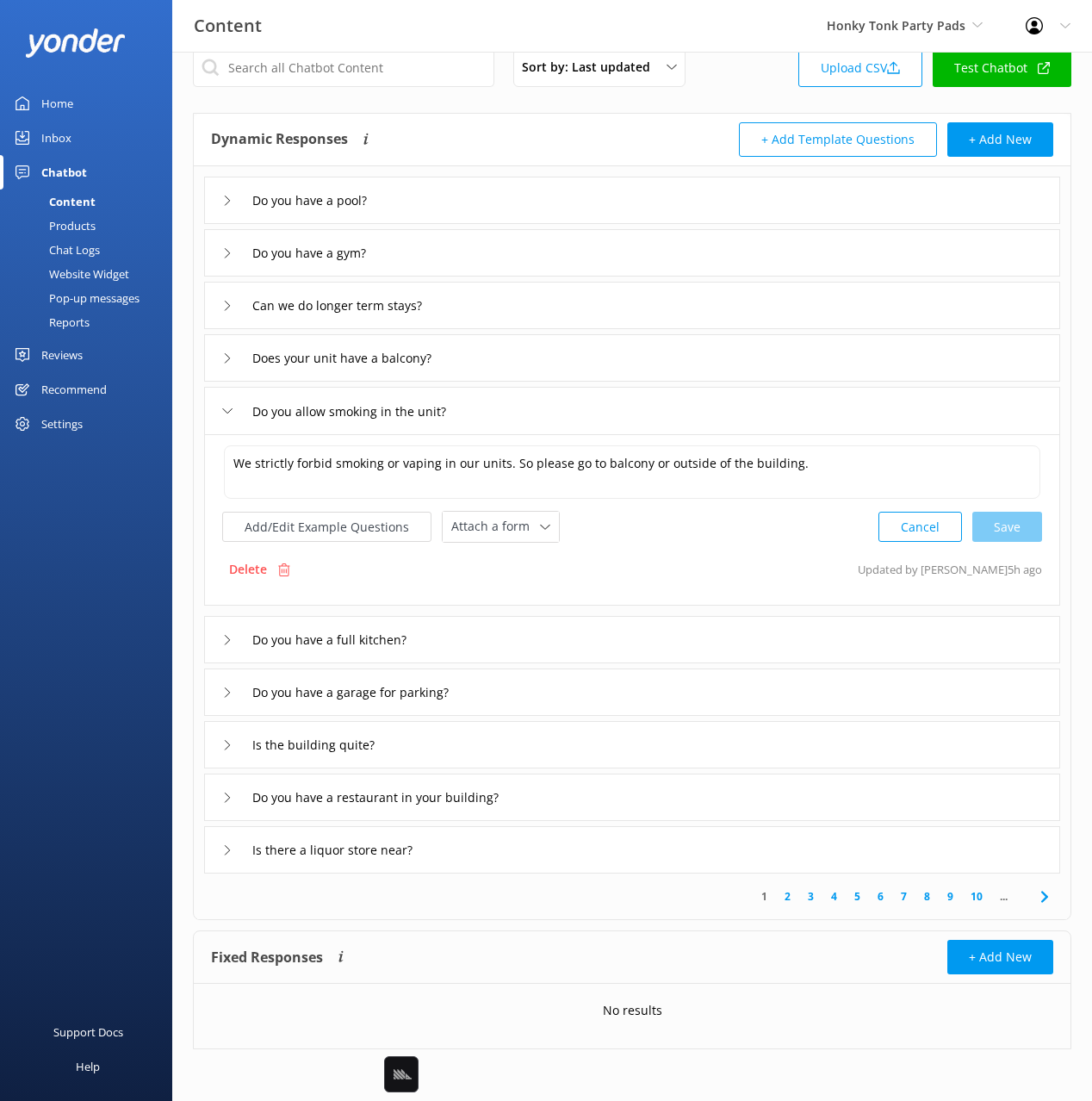
drag, startPoint x: 777, startPoint y: 661, endPoint x: 759, endPoint y: 664, distance: 18.2
click at [777, 661] on div "Do you have a full kitchen?" at bounding box center [633, 639] width 857 height 47
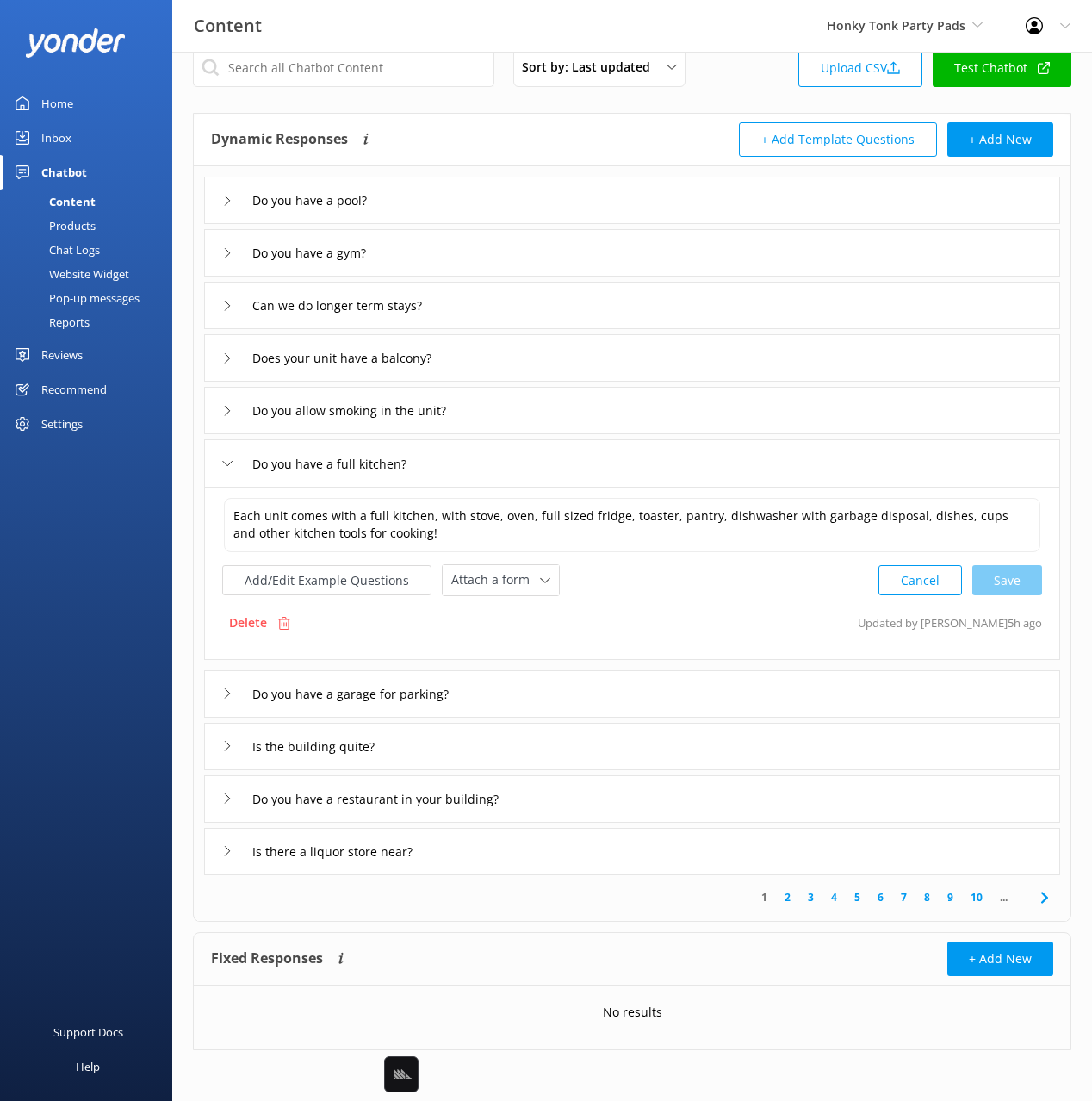
click at [747, 694] on div "Do you have a garage for parking?" at bounding box center [633, 694] width 857 height 47
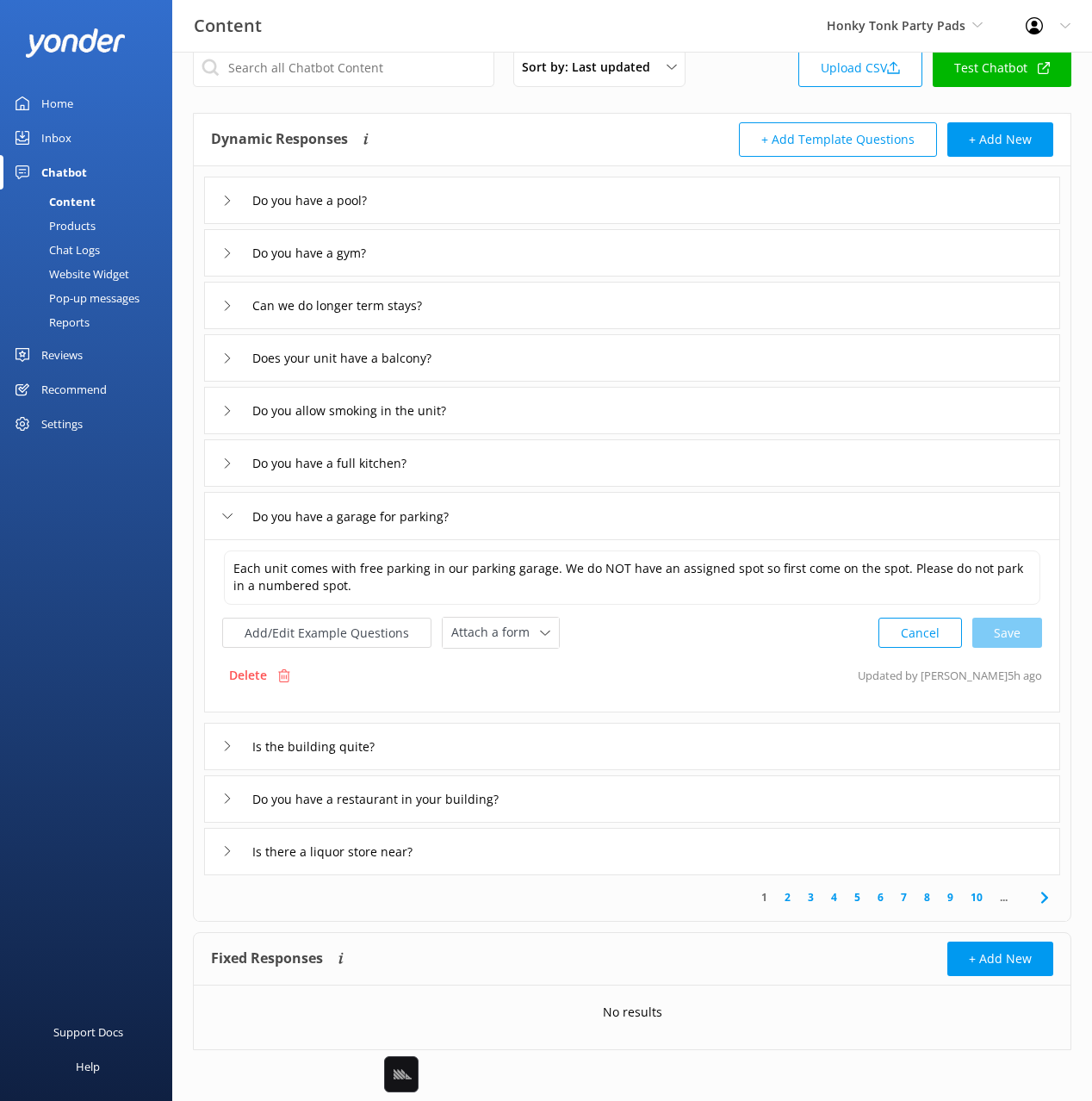
click at [470, 141] on div "Dynamic Responses Dynamic responses rely on the Large Language Model to create …" at bounding box center [422, 139] width 422 height 34
click at [83, 239] on div "Chat Logs" at bounding box center [55, 250] width 90 height 25
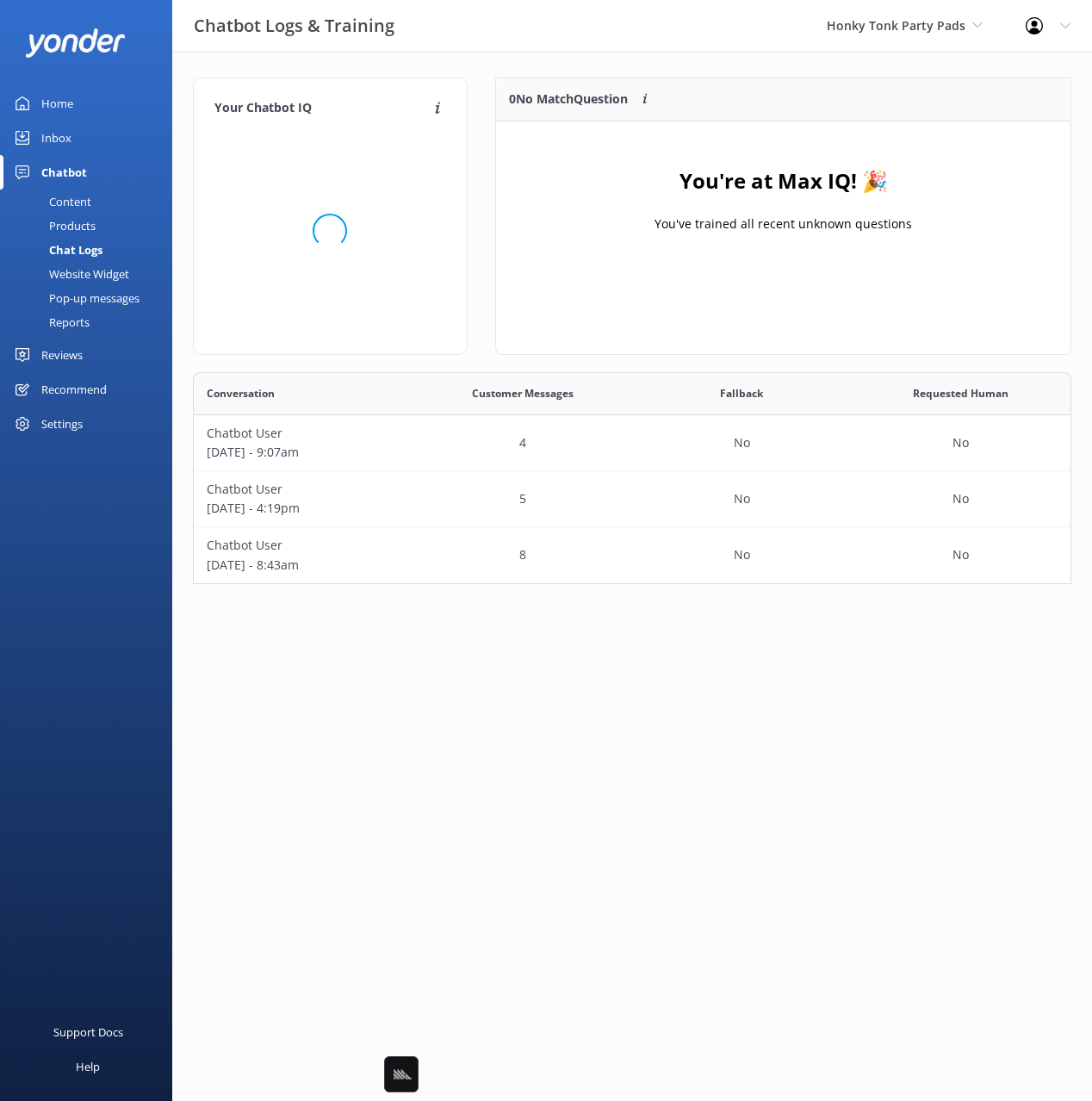
scroll to position [212, 878]
drag, startPoint x: 483, startPoint y: 125, endPoint x: 330, endPoint y: 144, distance: 154.2
click at [483, 125] on div "0 No Match Question Customers sometimes ask questions that don't fully match an…" at bounding box center [783, 225] width 604 height 295
drag, startPoint x: 107, startPoint y: 104, endPoint x: 149, endPoint y: 113, distance: 43.0
click at [107, 104] on link "Home" at bounding box center [86, 103] width 172 height 34
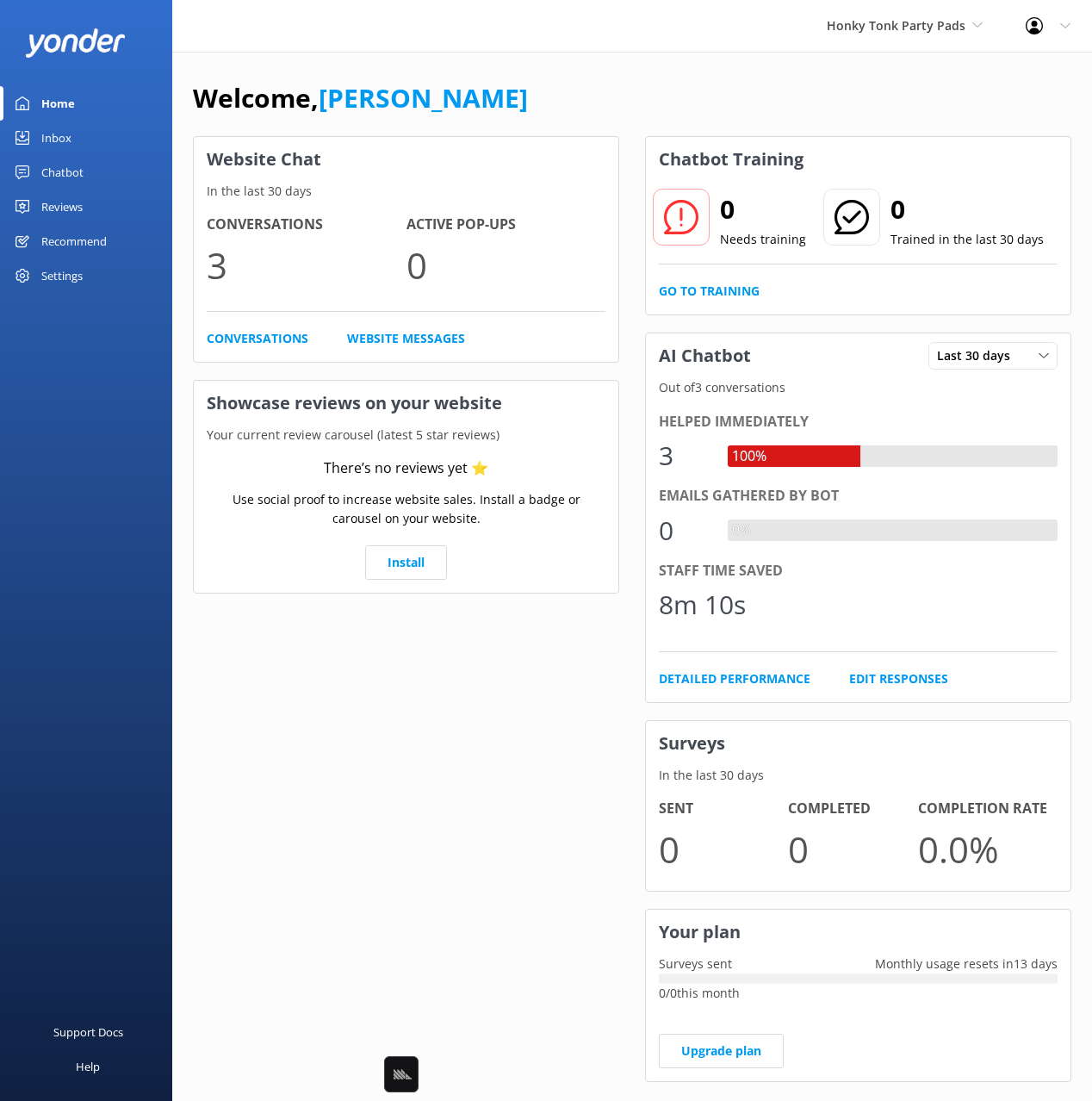
click at [602, 114] on div "Welcome, [PERSON_NAME]" at bounding box center [632, 107] width 878 height 59
click at [984, 105] on div "Welcome, [PERSON_NAME]" at bounding box center [632, 107] width 878 height 59
drag, startPoint x: 562, startPoint y: 95, endPoint x: 447, endPoint y: 25, distance: 134.6
click at [556, 92] on div "Welcome, [PERSON_NAME]" at bounding box center [632, 107] width 878 height 59
click at [827, 34] on span "Back Country Bliss Adventures" at bounding box center [884, 26] width 198 height 19
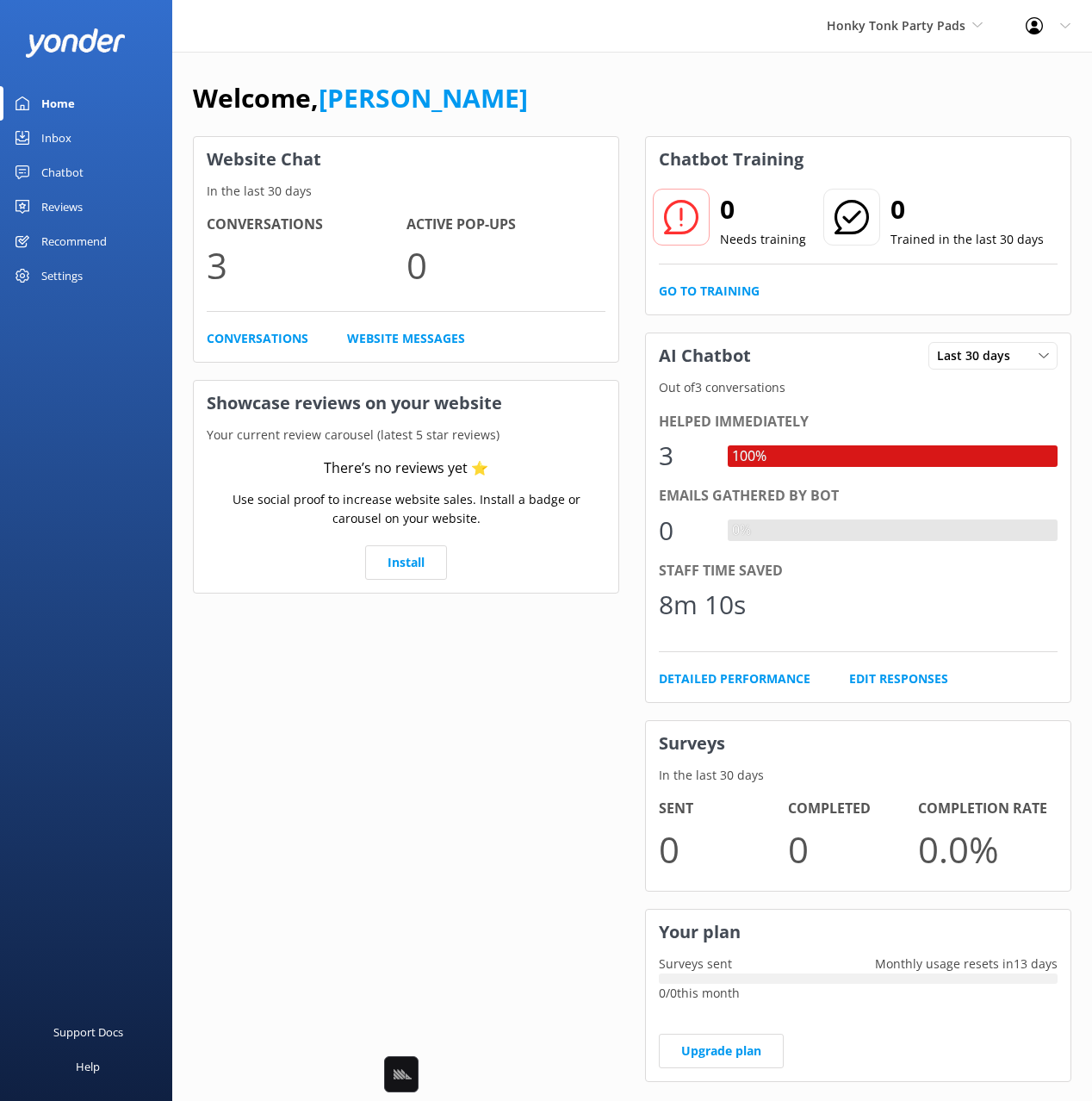
drag, startPoint x: 745, startPoint y: 78, endPoint x: 865, endPoint y: 38, distance: 126.5
click at [747, 78] on div "Welcome, [PERSON_NAME]" at bounding box center [632, 107] width 878 height 59
click at [868, 32] on span "Honky Tonk Party Pads" at bounding box center [896, 25] width 139 height 16
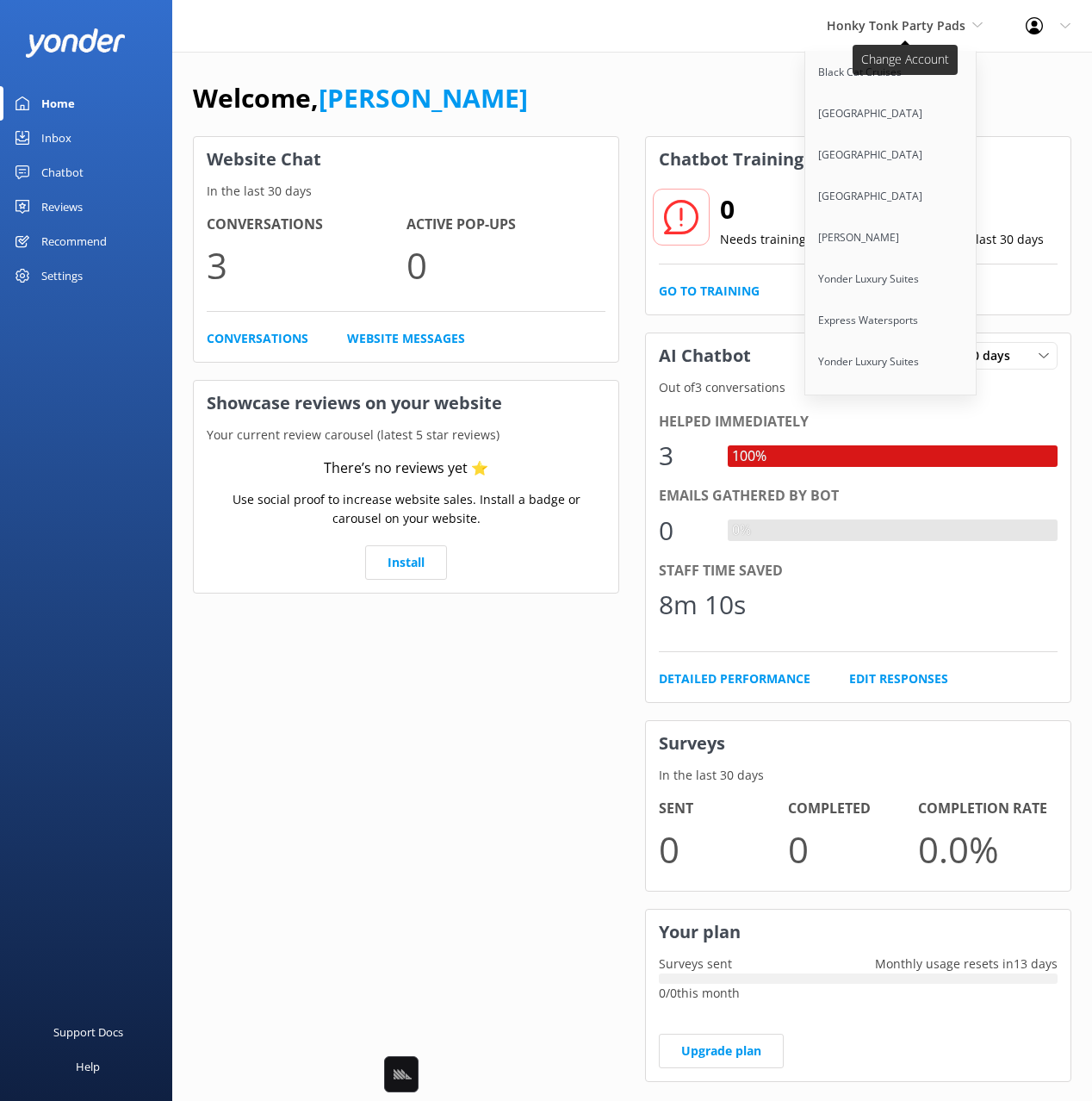
scroll to position [10588, 0]
click at [868, 466] on link "Cherokee Cannabis Tours" at bounding box center [892, 487] width 172 height 42
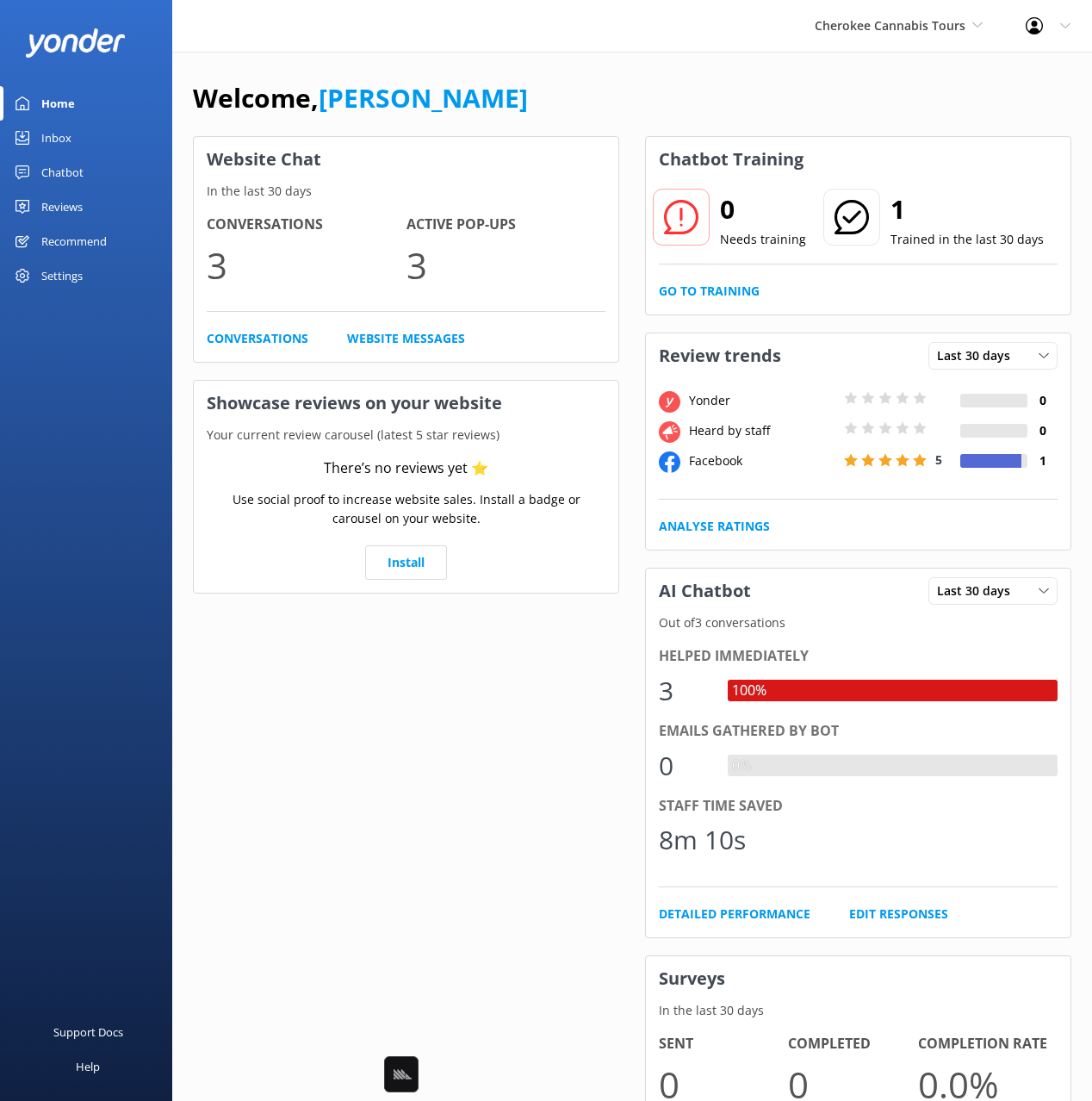
click at [741, 96] on div "Welcome, [PERSON_NAME]" at bounding box center [632, 107] width 878 height 59
click at [611, 82] on div "Welcome, [PERSON_NAME]" at bounding box center [632, 107] width 878 height 59
click at [86, 169] on link "Chatbot" at bounding box center [86, 172] width 172 height 34
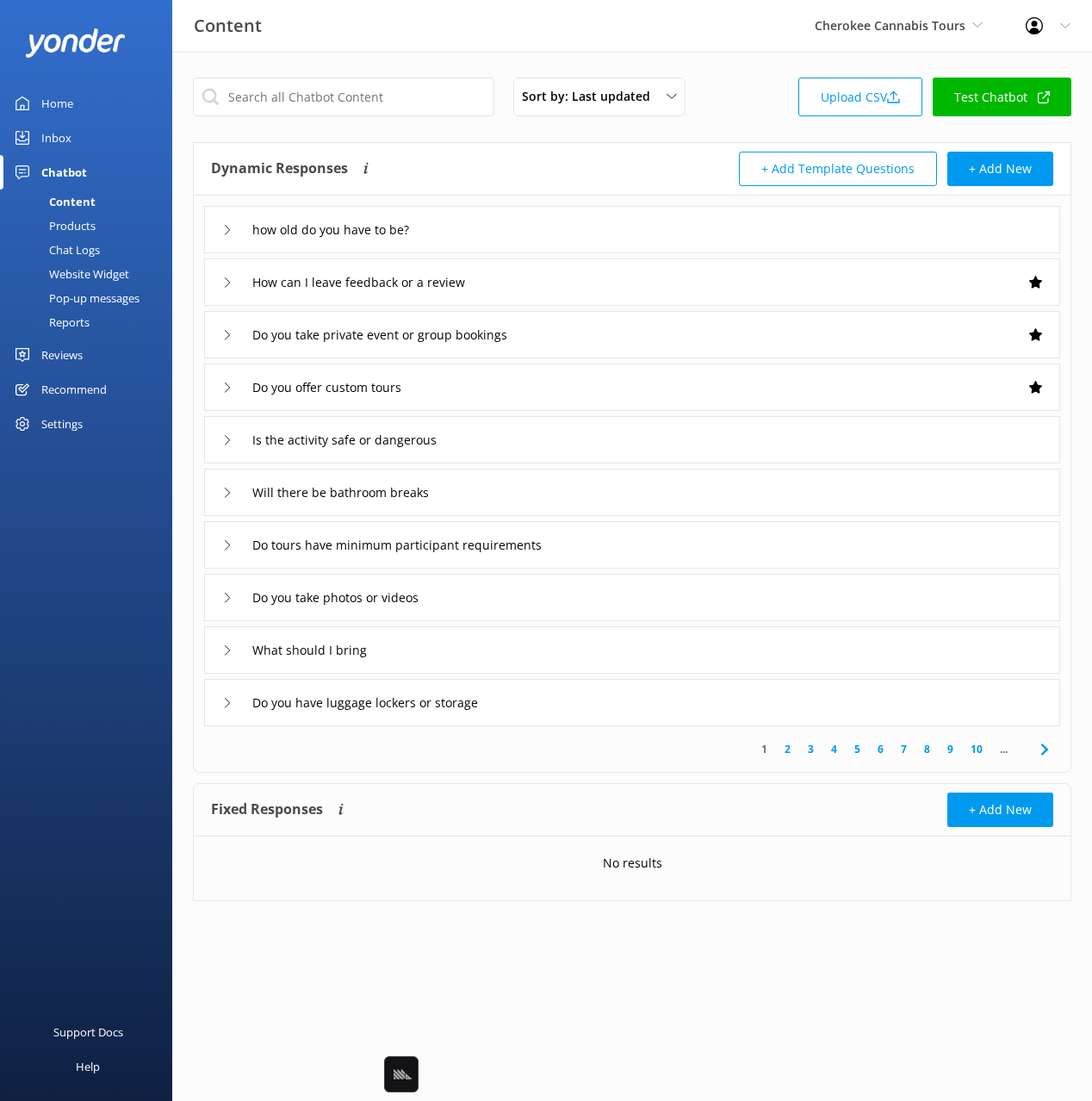
drag, startPoint x: 97, startPoint y: 136, endPoint x: 130, endPoint y: 129, distance: 33.7
click at [97, 136] on link "Inbox" at bounding box center [86, 138] width 172 height 34
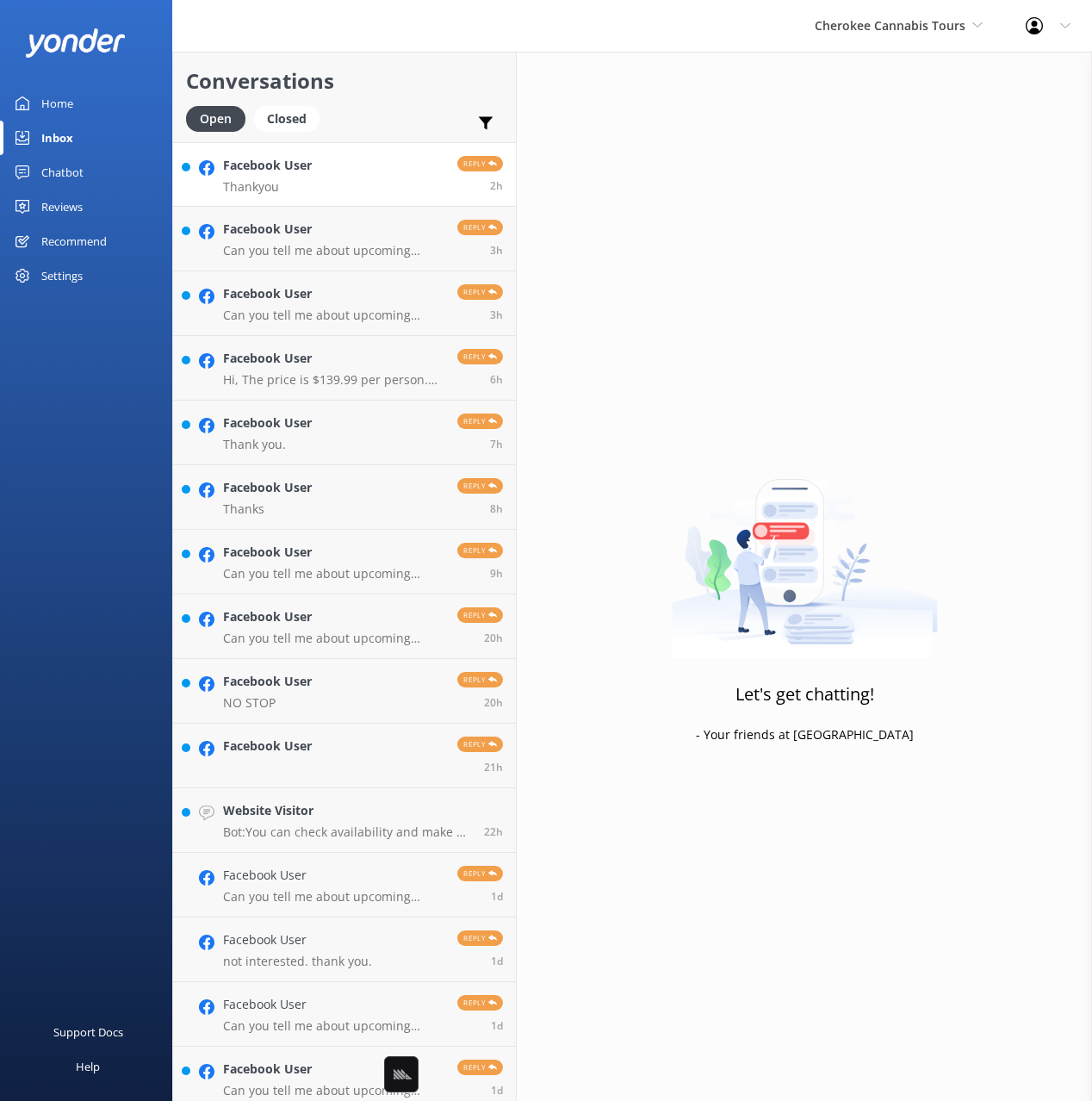
drag, startPoint x: 385, startPoint y: 101, endPoint x: 363, endPoint y: 178, distance: 80.1
click at [384, 101] on div "Conversations Open Closed Important Assigned to me Unassigned" at bounding box center [344, 97] width 343 height 91
click at [363, 186] on link "Facebook User Thankyou Reply 2h" at bounding box center [344, 174] width 343 height 64
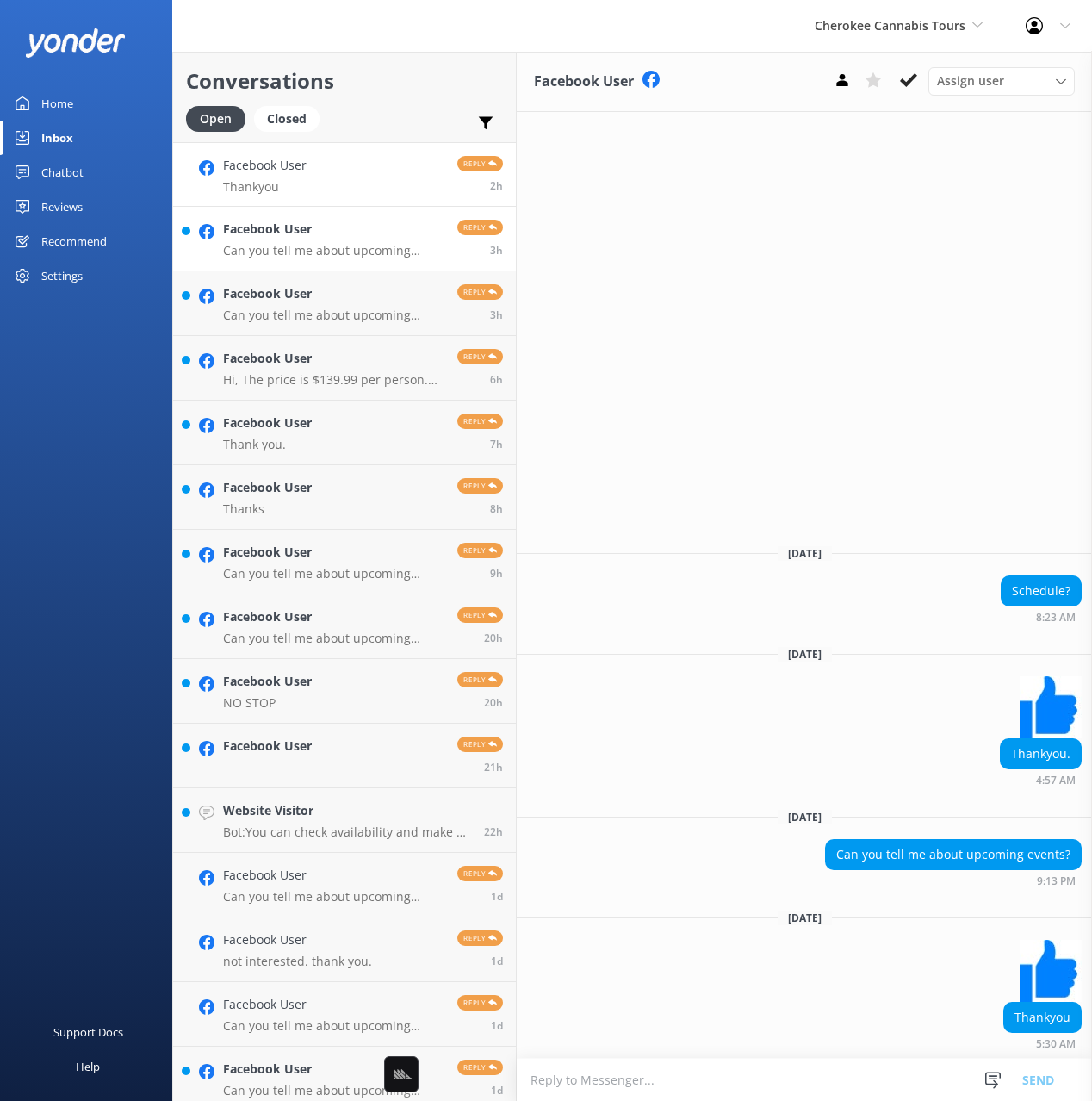
click at [359, 247] on p "Can you tell me about upcoming events?" at bounding box center [334, 251] width 221 height 15
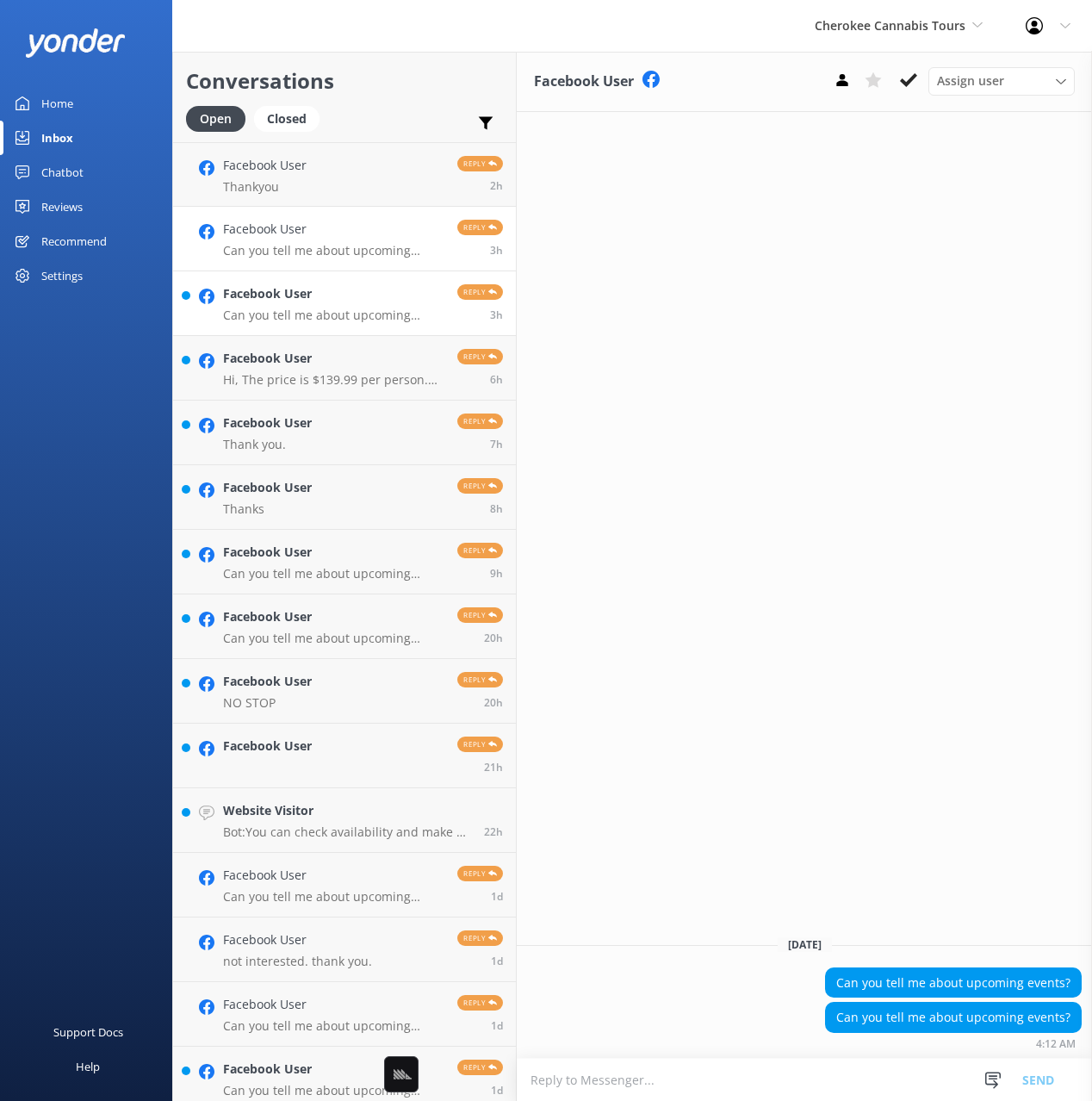
click at [360, 290] on h4 "Facebook User" at bounding box center [334, 294] width 221 height 19
click at [402, 354] on h4 "Facebook User" at bounding box center [334, 358] width 221 height 19
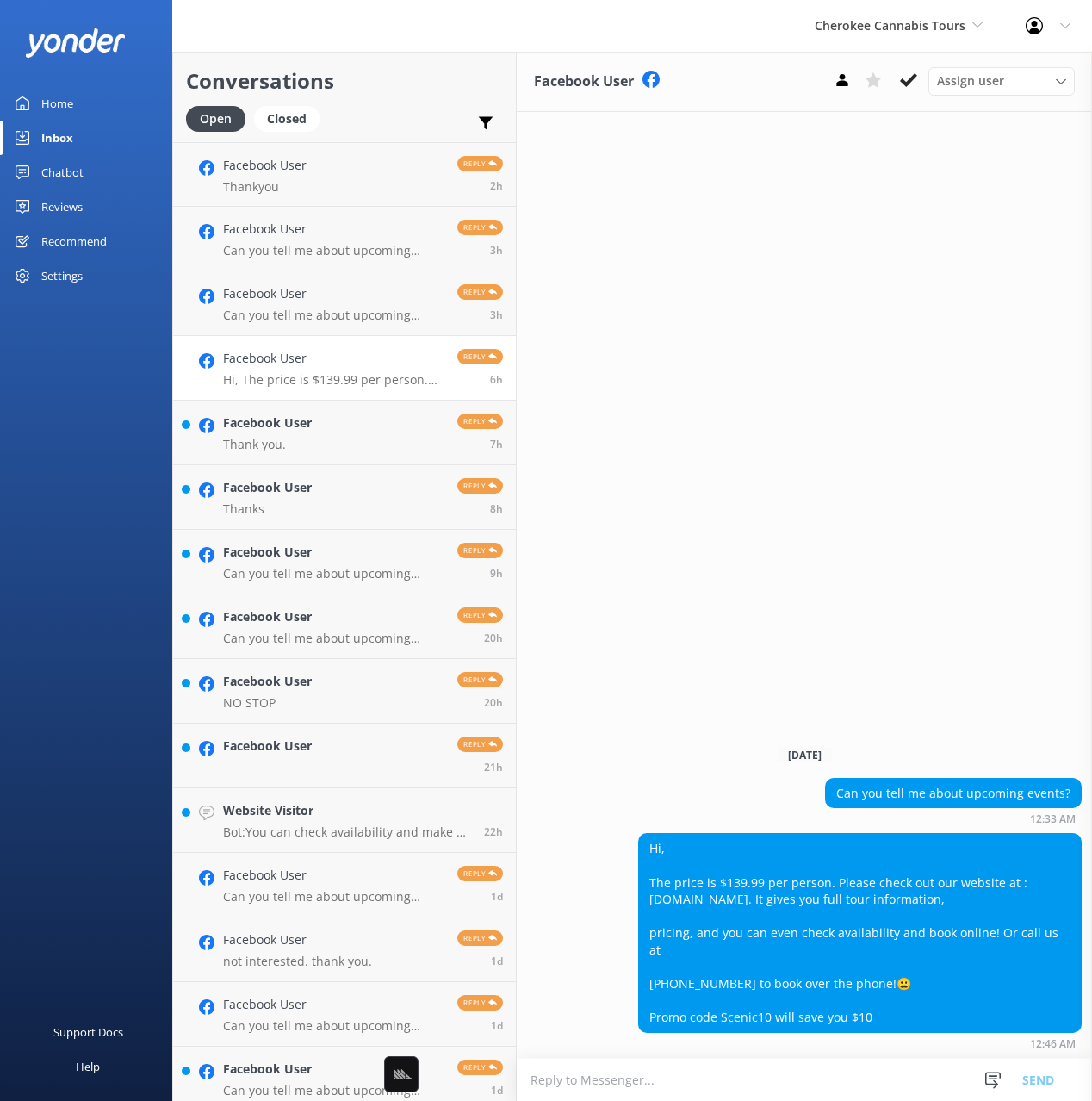
click at [120, 411] on div "Home Inbox Chatbot Content Products Chat Logs Website Widget Pop-up messages Re…" at bounding box center [86, 275] width 172 height 550
click at [336, 426] on link "Facebook User Thank you. Reply 7h" at bounding box center [344, 433] width 343 height 64
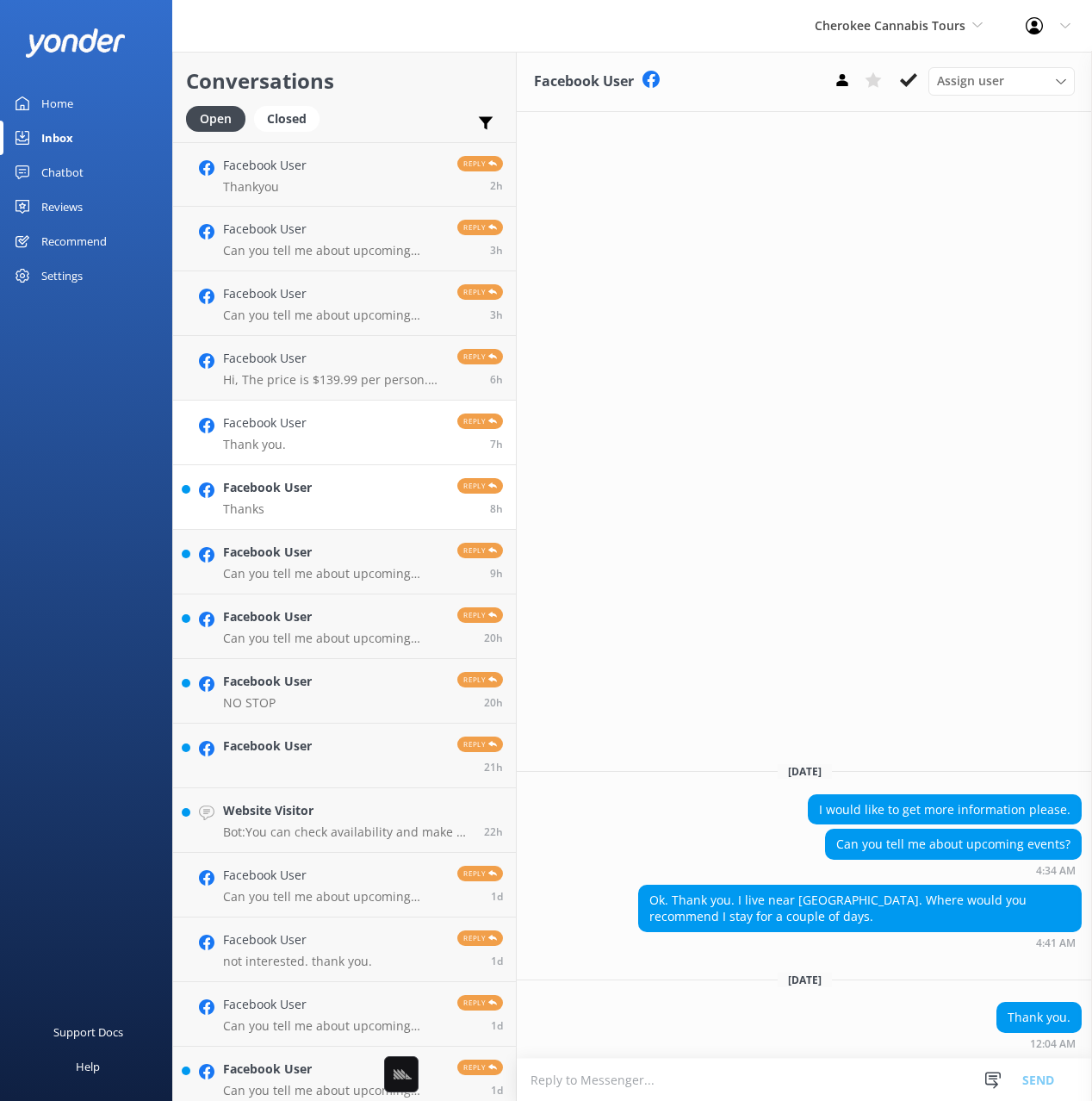
click at [344, 488] on link "Facebook User Thanks Reply 8h" at bounding box center [344, 498] width 343 height 64
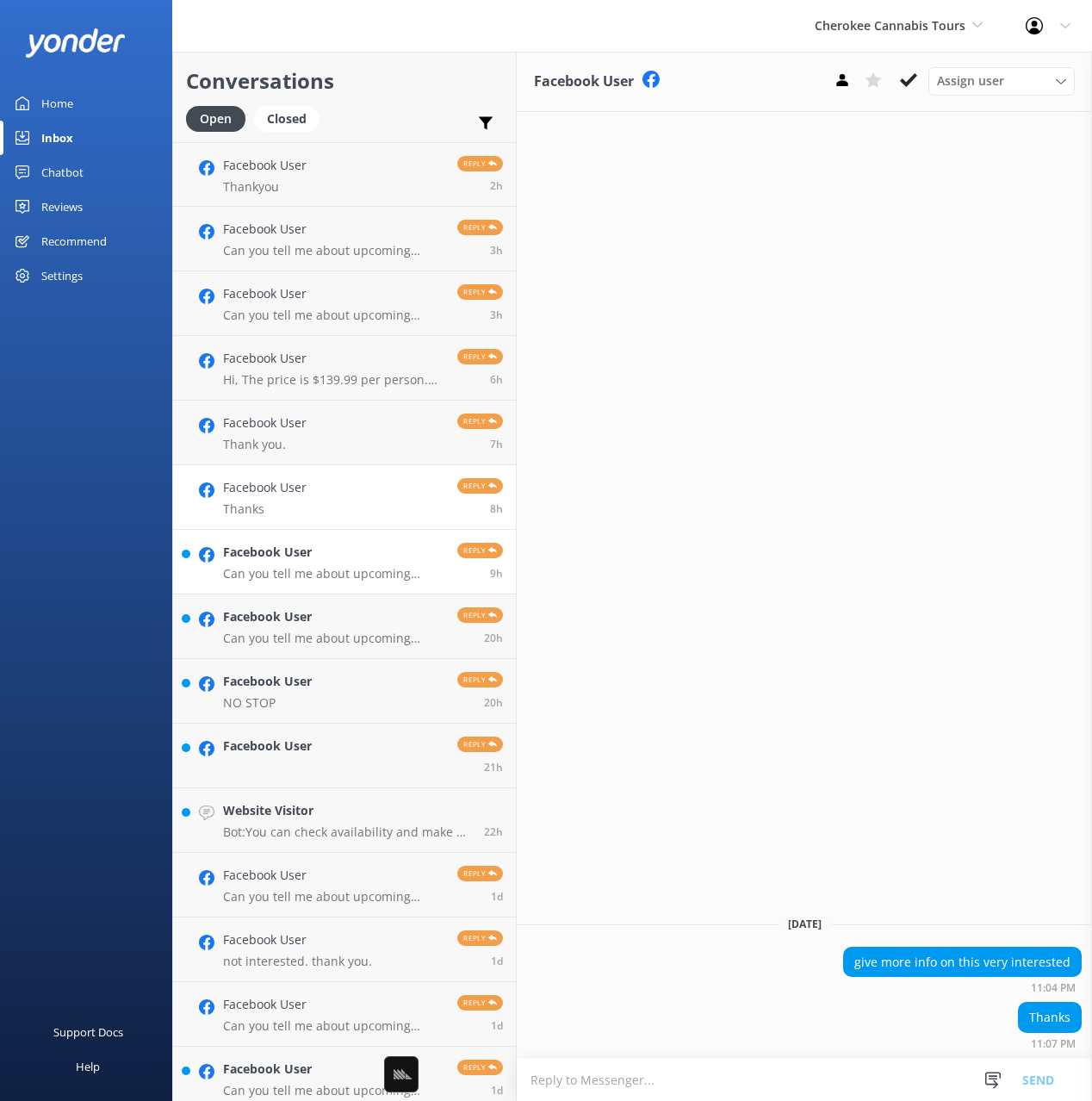
click at [342, 531] on link "Facebook User Can you tell me about upcoming events? Reply 9h" at bounding box center [344, 562] width 343 height 64
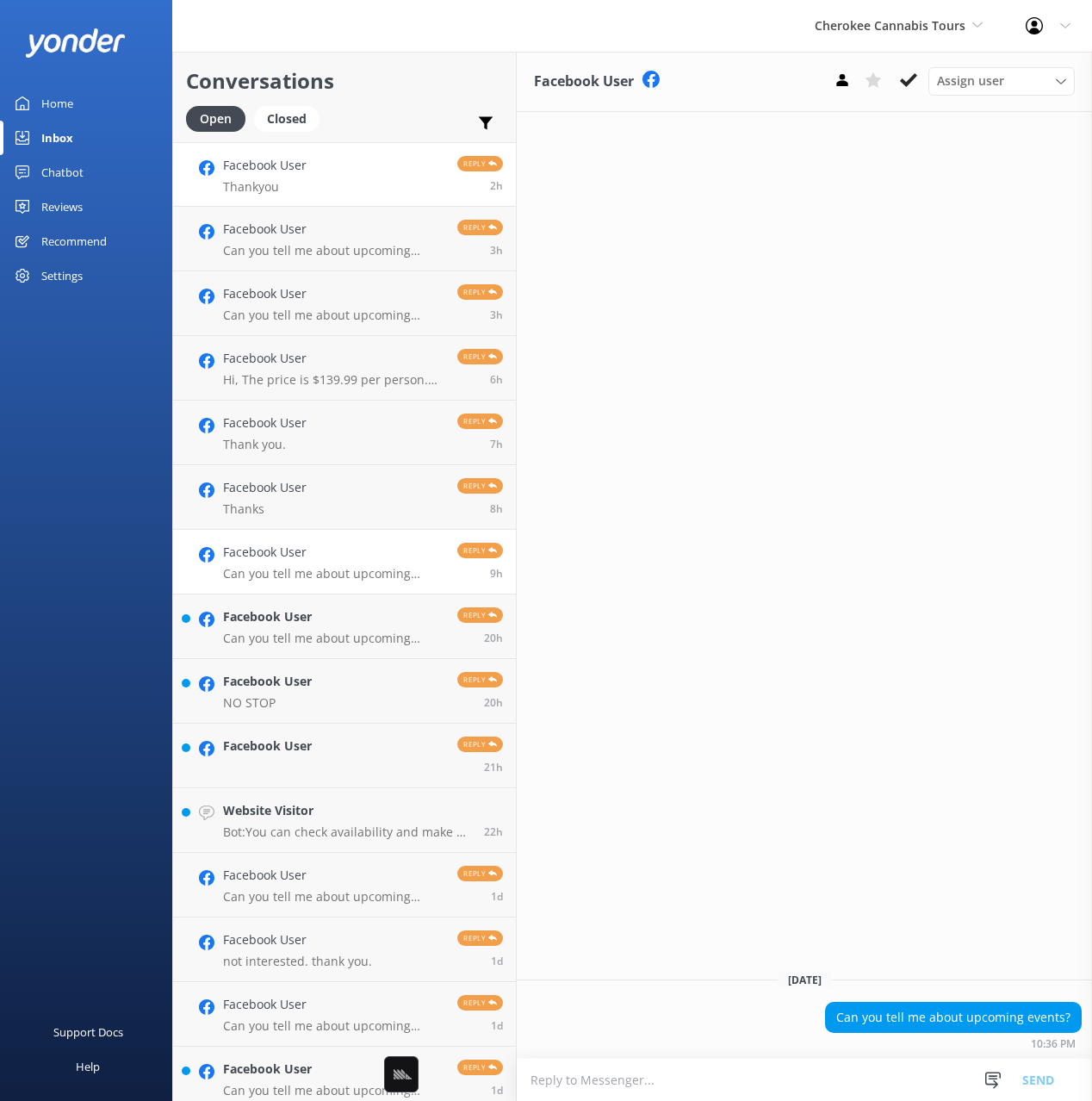
click at [298, 183] on p "Thankyou" at bounding box center [265, 187] width 83 height 15
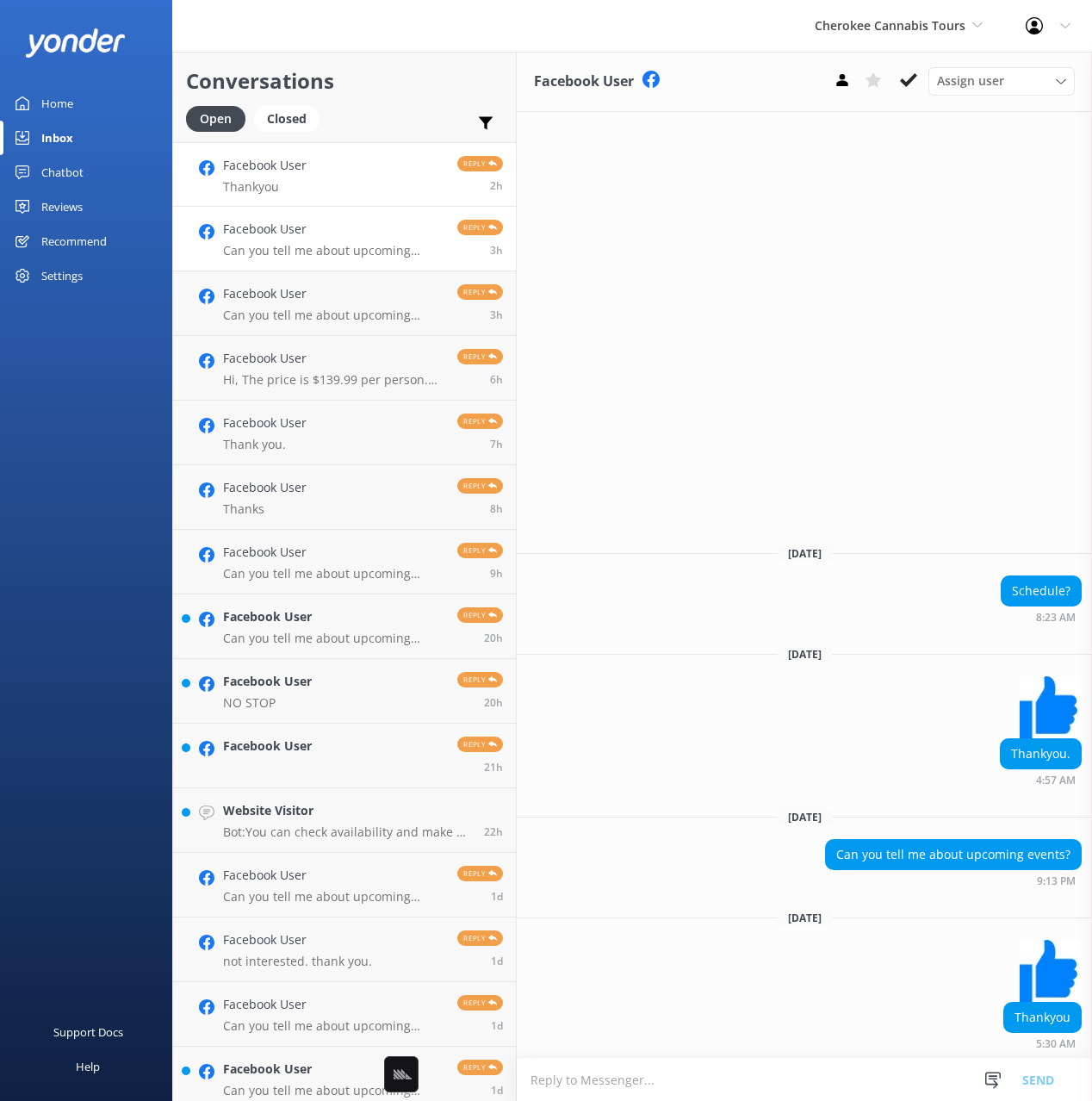
click at [299, 226] on h4 "Facebook User" at bounding box center [334, 229] width 221 height 19
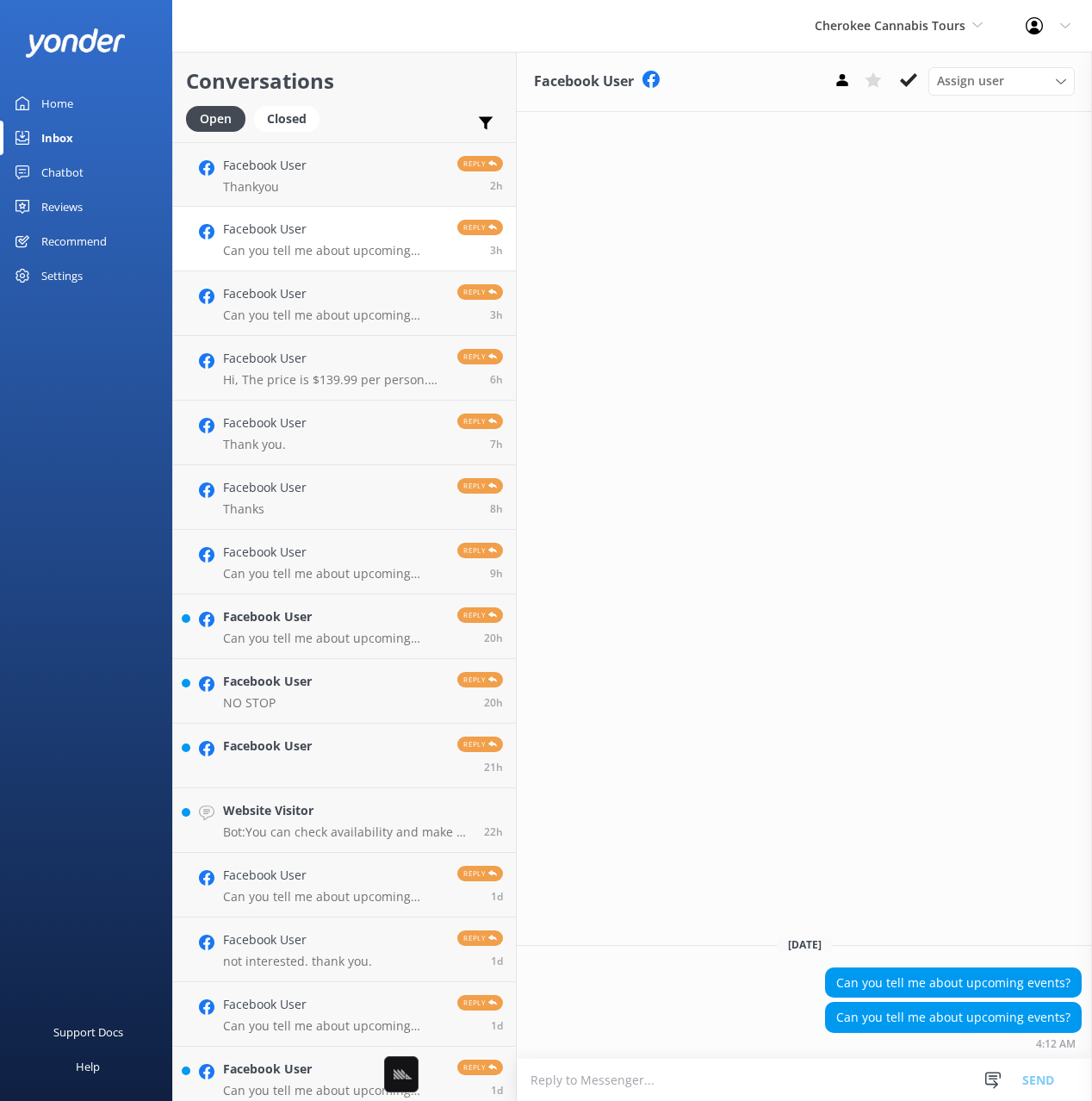
click at [135, 440] on div "Home Inbox Chatbot Content Products Chat Logs Website Widget Pop-up messages Re…" at bounding box center [86, 275] width 172 height 550
click at [341, 301] on h4 "Facebook User" at bounding box center [334, 294] width 221 height 19
click at [321, 184] on link "Facebook User Thankyou Reply 2h" at bounding box center [344, 174] width 343 height 64
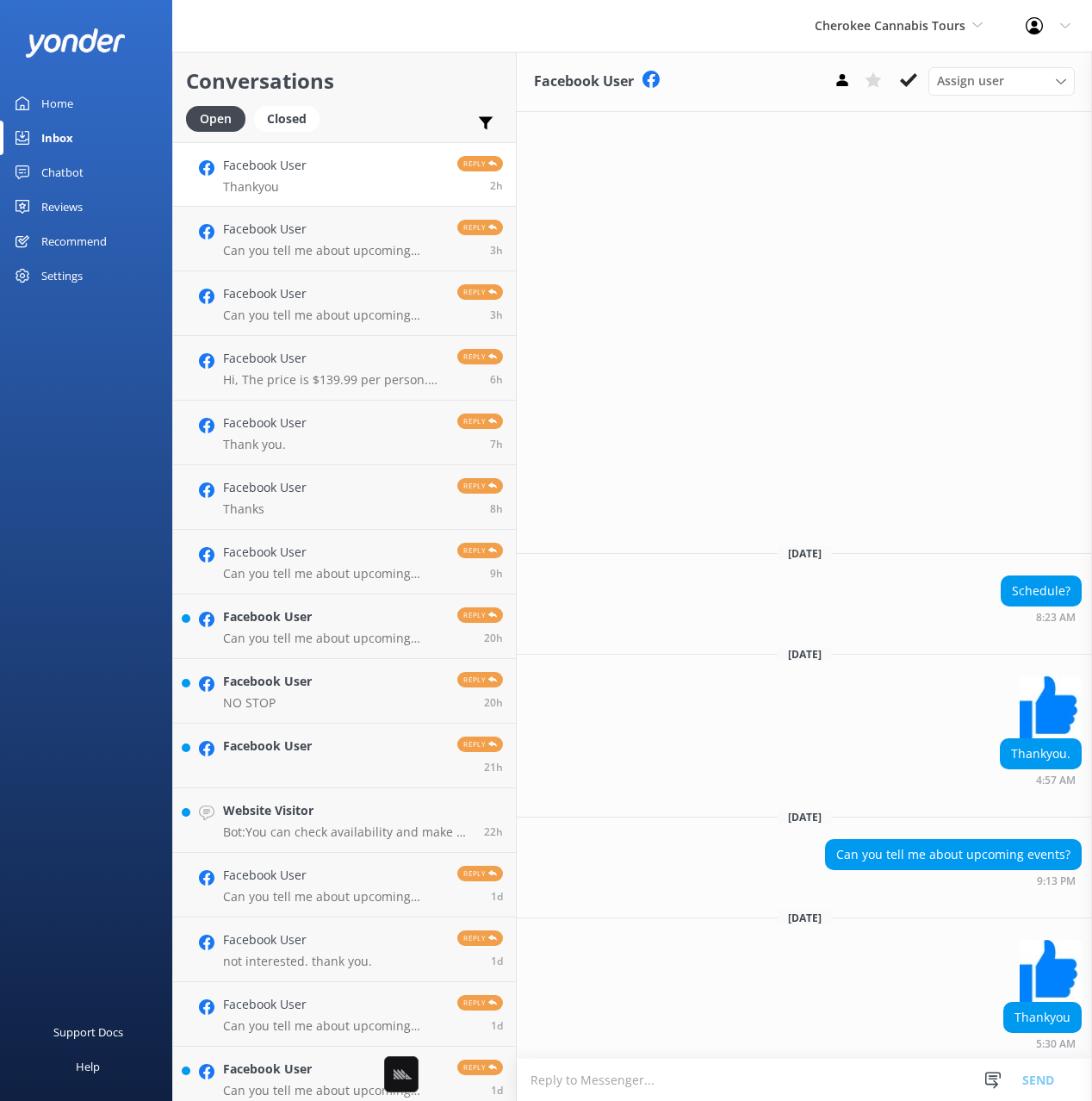
click at [96, 90] on link "Home" at bounding box center [86, 103] width 172 height 34
